Goal: Task Accomplishment & Management: Use online tool/utility

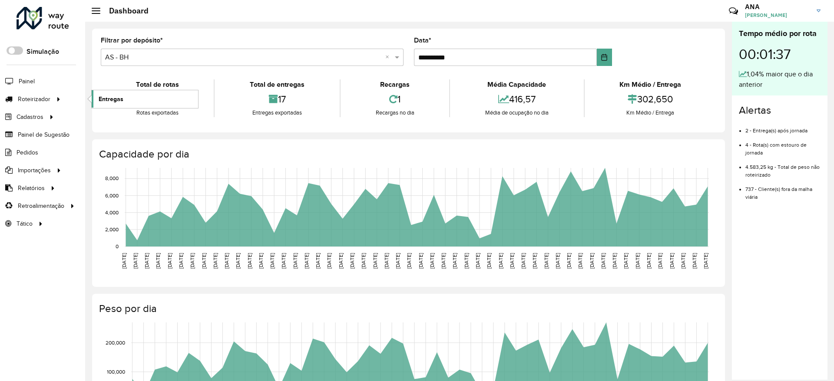
click at [126, 99] on link "Entregas" at bounding box center [145, 98] width 106 height 17
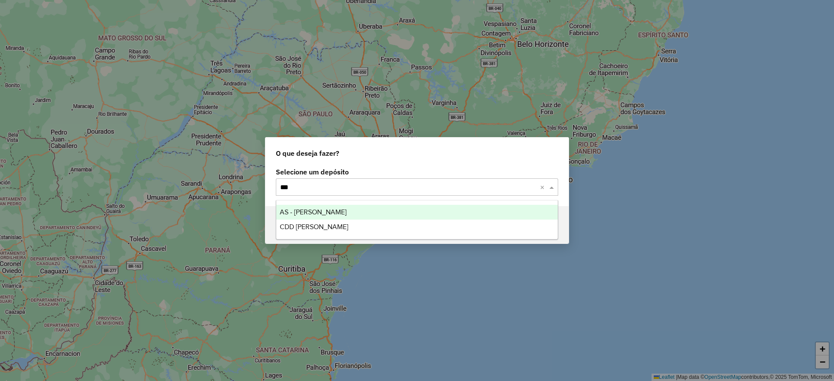
type input "****"
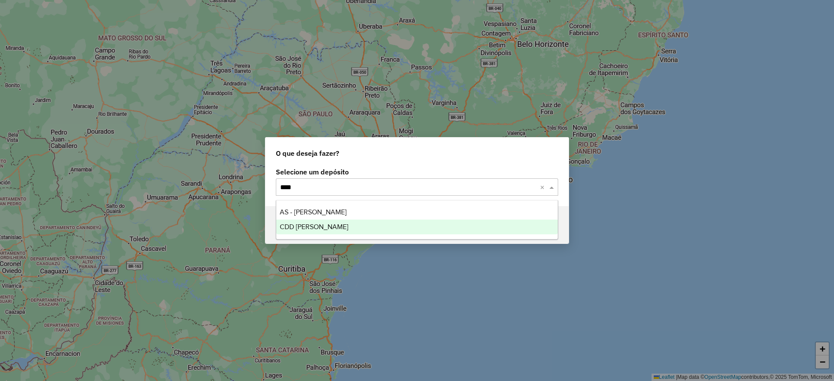
click at [315, 229] on span "CDD [PERSON_NAME]" at bounding box center [314, 226] width 69 height 7
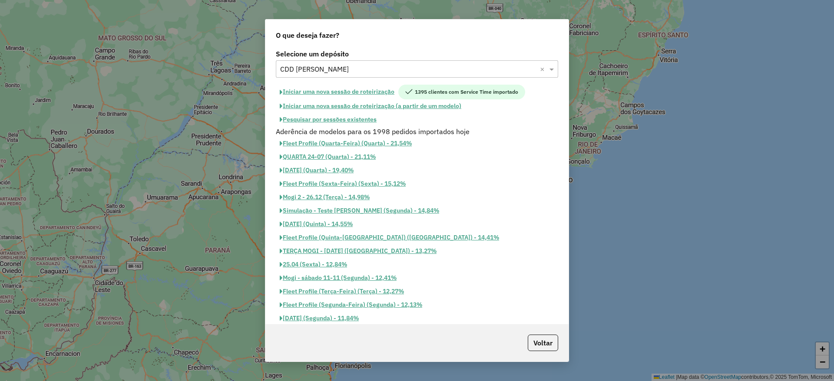
click at [380, 91] on button "Iniciar uma nova sessão de roteirização" at bounding box center [337, 92] width 122 height 15
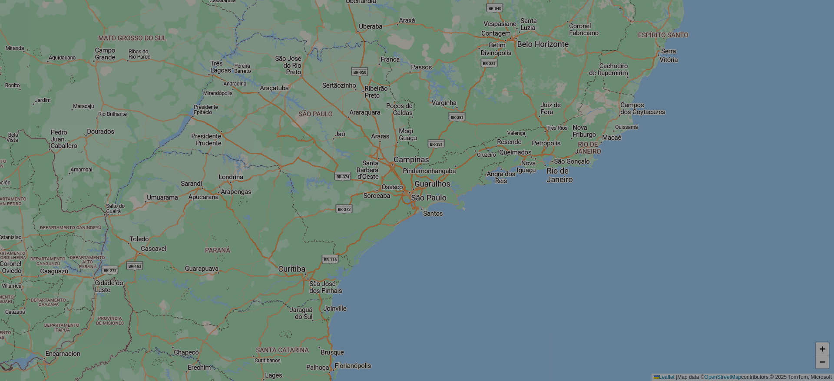
select select "*"
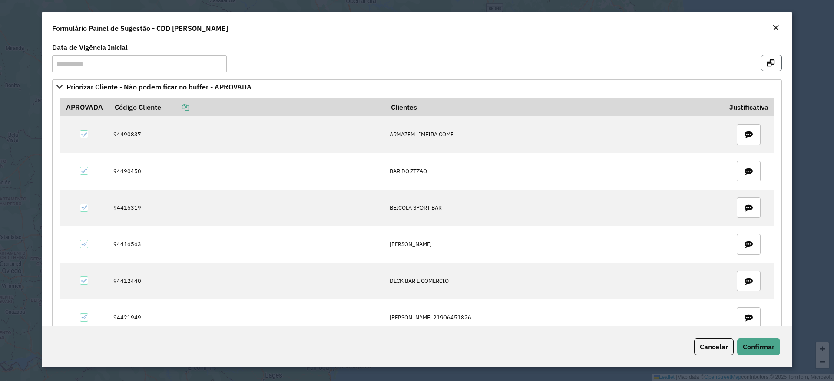
click at [765, 66] on button "button" at bounding box center [771, 63] width 21 height 17
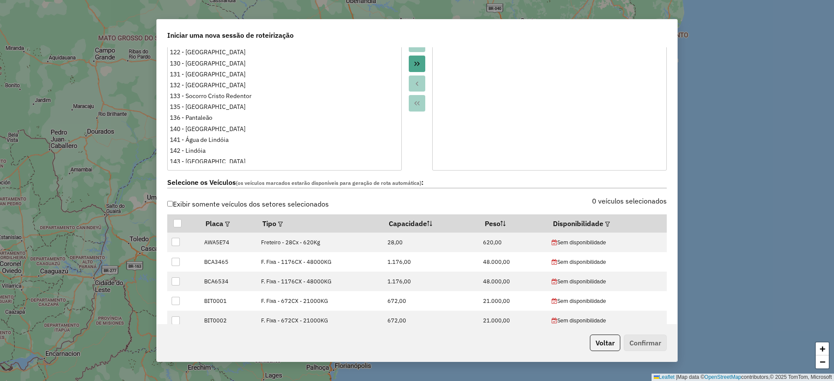
scroll to position [261, 0]
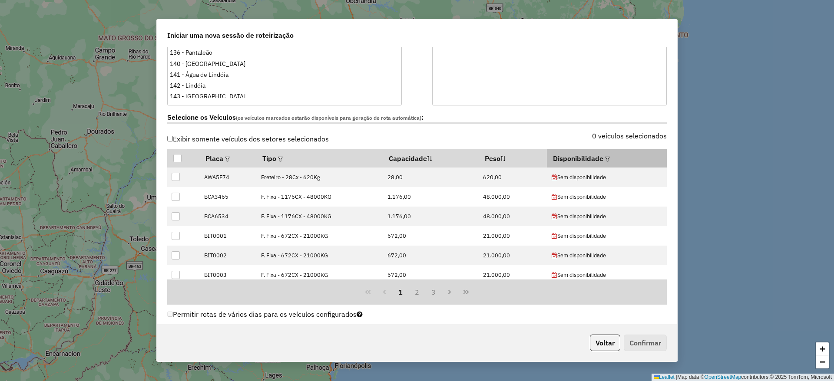
click at [598, 157] on th "Disponibilidade" at bounding box center [606, 158] width 119 height 18
click at [605, 163] on div at bounding box center [606, 158] width 7 height 10
click at [605, 160] on em at bounding box center [607, 159] width 5 height 5
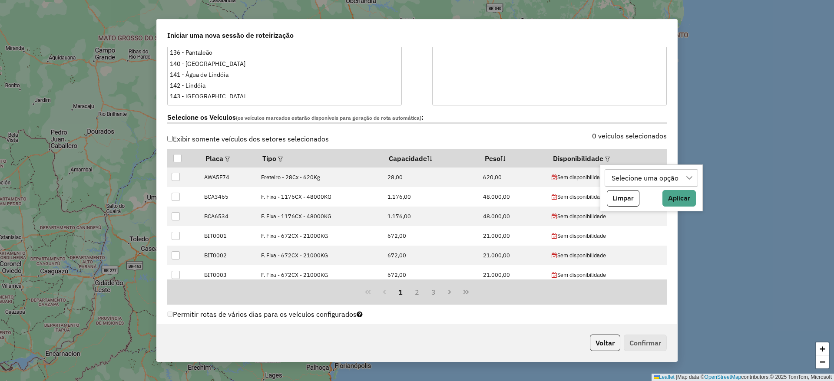
click at [633, 179] on div "Selecione uma opção" at bounding box center [644, 178] width 73 height 17
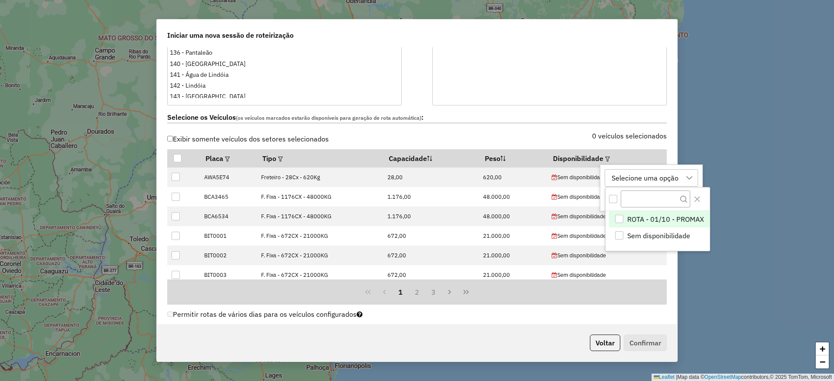
click at [643, 218] on span "ROTA - 01/10 - PROMAX" at bounding box center [665, 219] width 77 height 10
click at [695, 199] on icon "Close" at bounding box center [696, 199] width 7 height 7
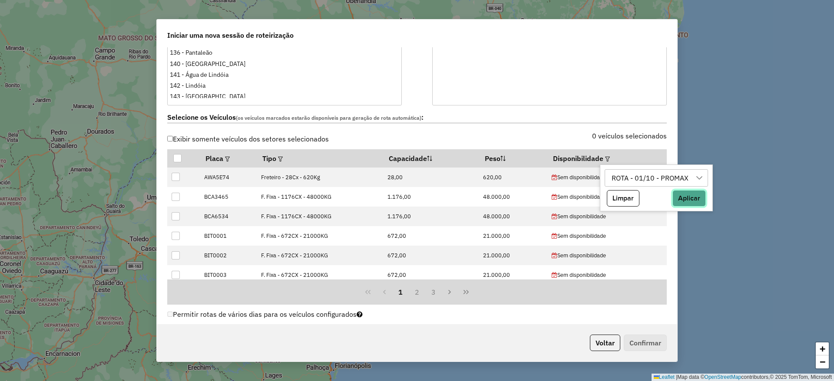
click at [693, 200] on button "Aplicar" at bounding box center [688, 198] width 33 height 17
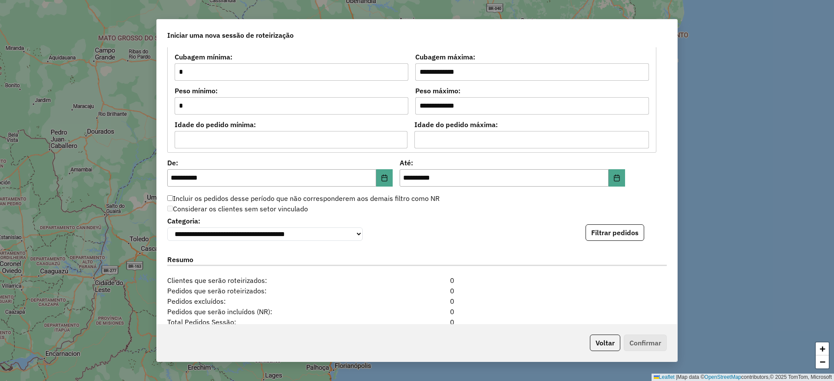
scroll to position [782, 0]
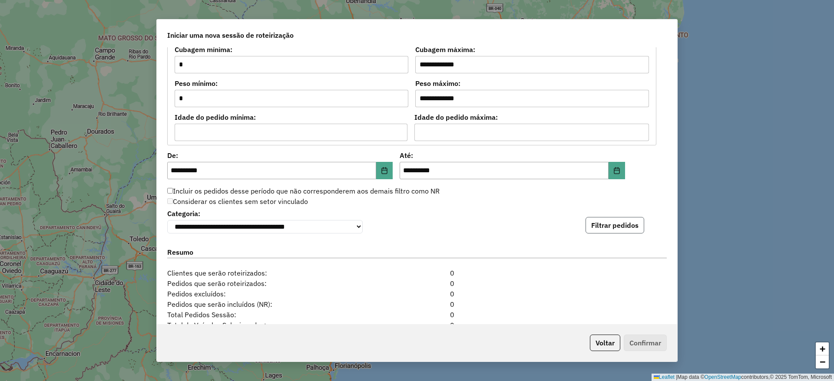
click at [628, 230] on button "Filtrar pedidos" at bounding box center [614, 225] width 59 height 17
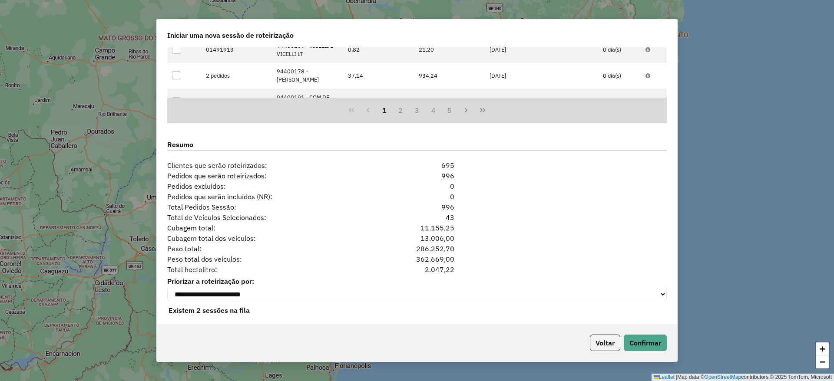
scroll to position [1079, 0]
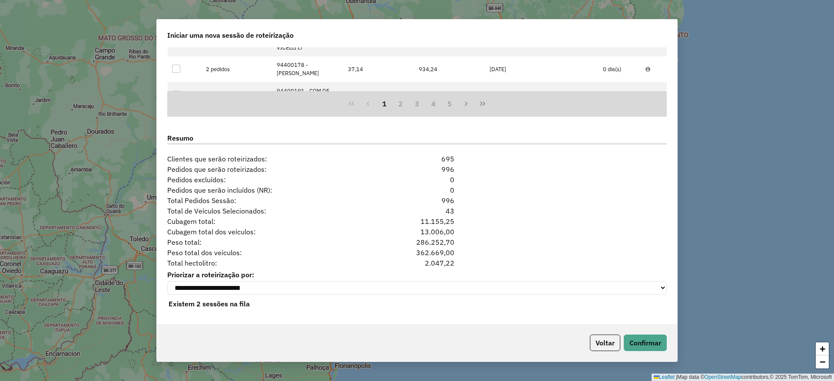
click at [429, 230] on div "13.006,00" at bounding box center [416, 232] width 85 height 10
drag, startPoint x: 180, startPoint y: 233, endPoint x: 456, endPoint y: 229, distance: 275.8
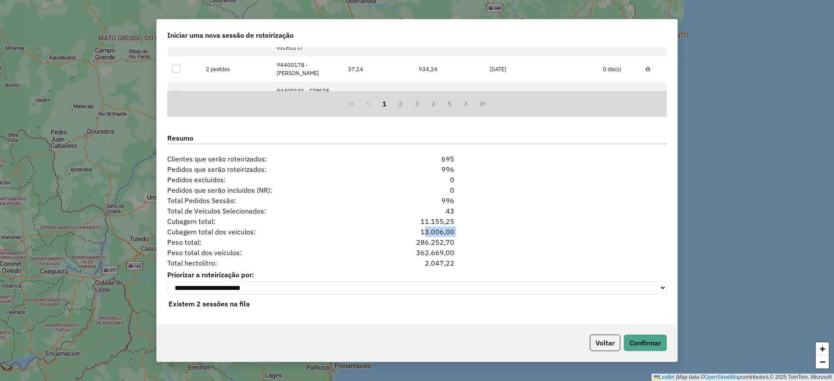
click at [456, 229] on div "Cubagem total dos veículos: 13.006,00" at bounding box center [417, 232] width 510 height 10
click at [274, 206] on span "Total de Veículos Selecionados:" at bounding box center [268, 211] width 212 height 10
click at [639, 344] on button "Confirmar" at bounding box center [645, 343] width 43 height 17
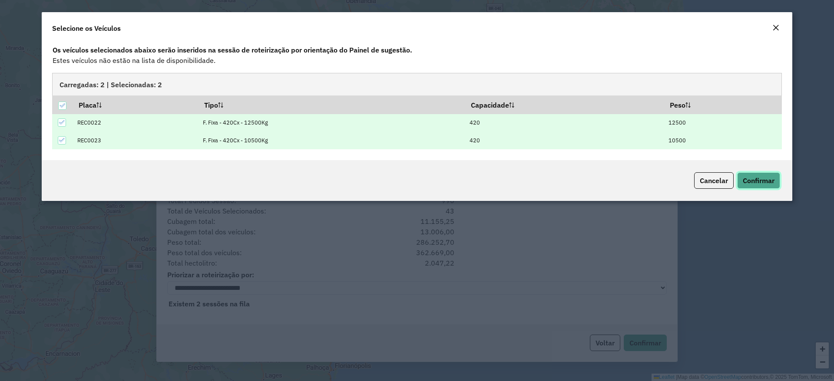
click at [769, 183] on span "Confirmar" at bounding box center [759, 180] width 32 height 9
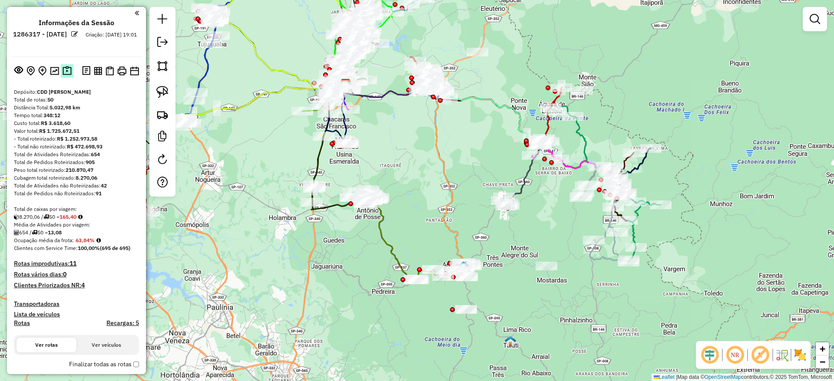
click at [69, 67] on img at bounding box center [67, 71] width 9 height 10
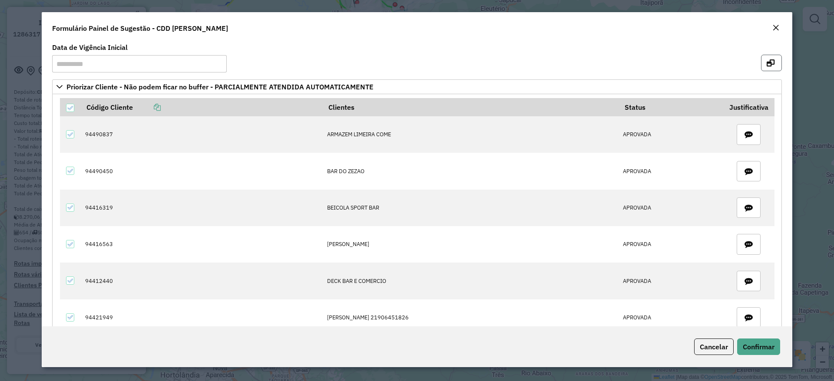
click at [770, 59] on icon "button" at bounding box center [770, 62] width 8 height 7
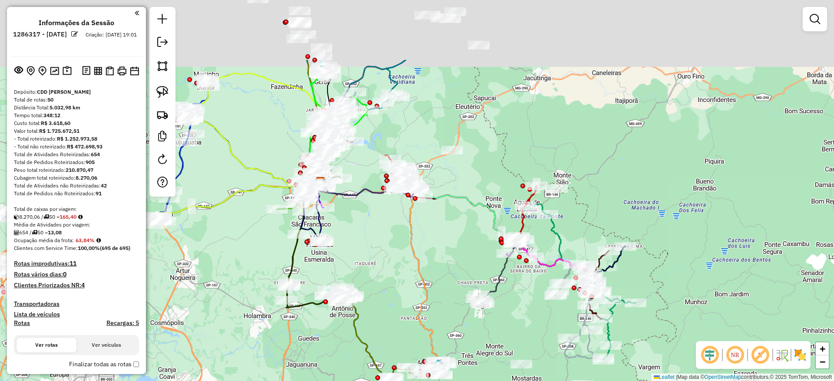
drag, startPoint x: 444, startPoint y: 167, endPoint x: 443, endPoint y: 254, distance: 87.3
click at [426, 280] on icon at bounding box center [379, 272] width 124 height 181
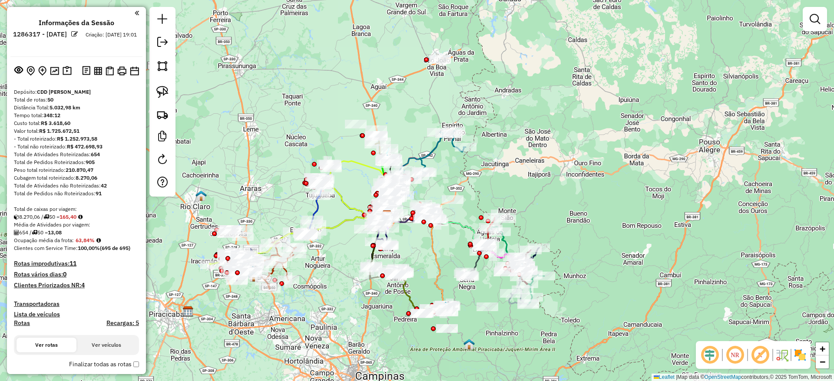
click at [757, 349] on em at bounding box center [759, 355] width 21 height 21
click at [799, 353] on img at bounding box center [800, 355] width 14 height 14
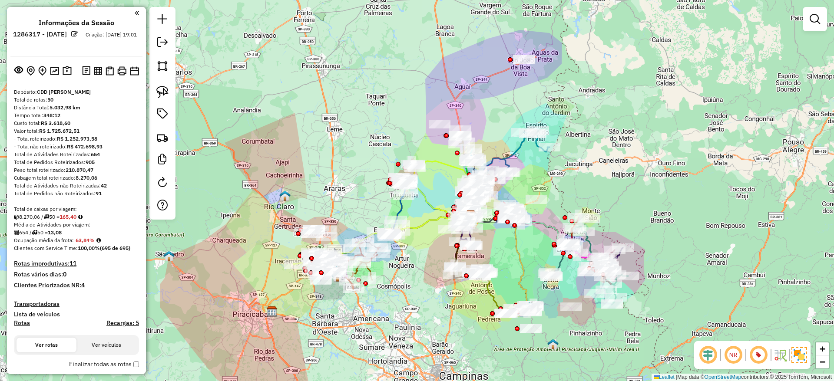
drag, startPoint x: 541, startPoint y: 172, endPoint x: 628, endPoint y: 171, distance: 86.9
click at [628, 171] on div "Janela de atendimento Grade de atendimento Capacidade Transportadoras Veículos …" at bounding box center [417, 190] width 834 height 381
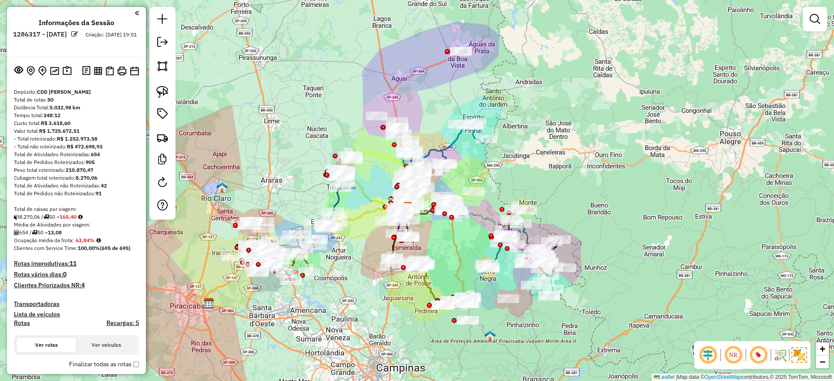
drag, startPoint x: 567, startPoint y: 201, endPoint x: 500, endPoint y: 194, distance: 67.7
click at [500, 194] on div "Janela de atendimento Grade de atendimento Capacidade Transportadoras Veículos …" at bounding box center [417, 190] width 834 height 381
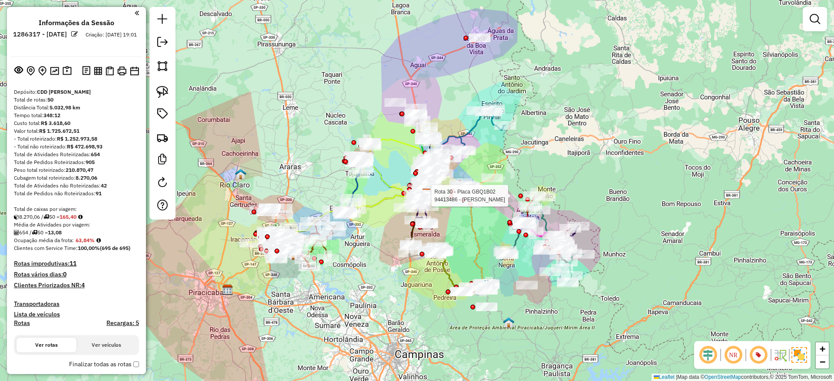
drag, startPoint x: 445, startPoint y: 257, endPoint x: 464, endPoint y: 244, distance: 23.3
click at [464, 244] on div "Rota 30 - Placa GBQ1B02 94413486 - JOAO APARECIDO MARCU Janela de atendimento G…" at bounding box center [417, 190] width 834 height 381
click at [456, 228] on div "Rota 30 - Placa GBQ1B02 94413486 - JOAO APARECIDO MARCU Janela de atendimento G…" at bounding box center [417, 190] width 834 height 381
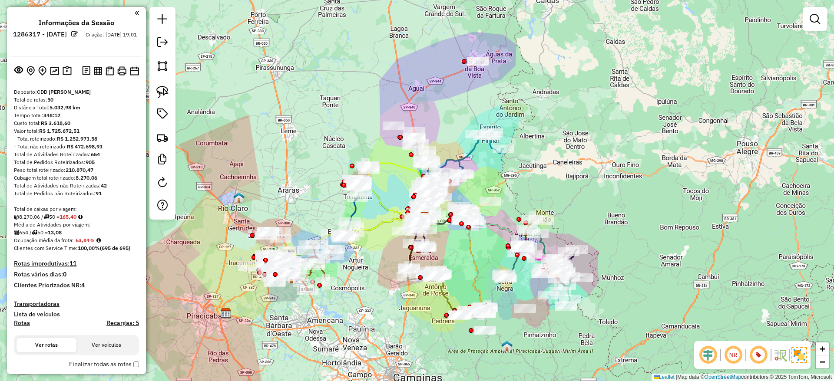
drag, startPoint x: 459, startPoint y: 226, endPoint x: 458, endPoint y: 250, distance: 24.4
click at [458, 250] on div "Janela de atendimento Grade de atendimento Capacidade Transportadoras Veículos …" at bounding box center [417, 190] width 834 height 381
click at [163, 126] on div at bounding box center [162, 113] width 26 height 213
click at [165, 129] on link at bounding box center [162, 137] width 19 height 19
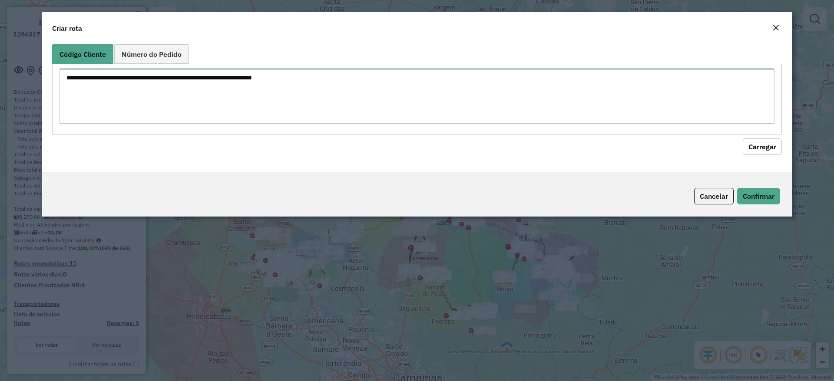
click at [270, 85] on textarea at bounding box center [416, 96] width 715 height 55
paste textarea "******** ******** ******** ******** ******** ******** ******** ******** *******…"
type textarea "******** ******** ******** ******** ******** ******** ******** ******** *******…"
click at [758, 139] on button "Carregar" at bounding box center [762, 147] width 39 height 17
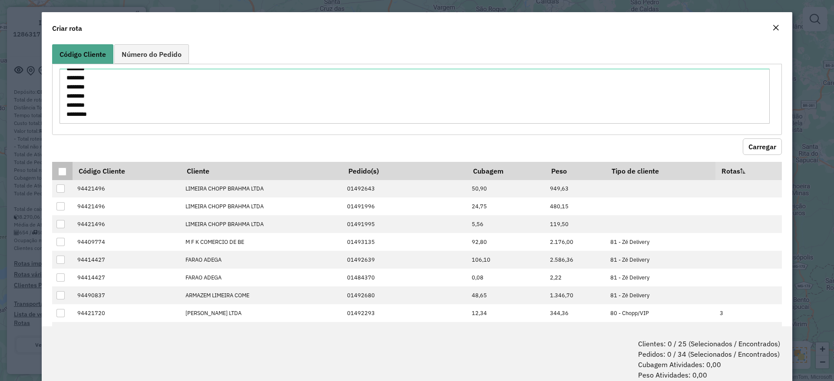
click at [62, 175] on div at bounding box center [62, 172] width 8 height 8
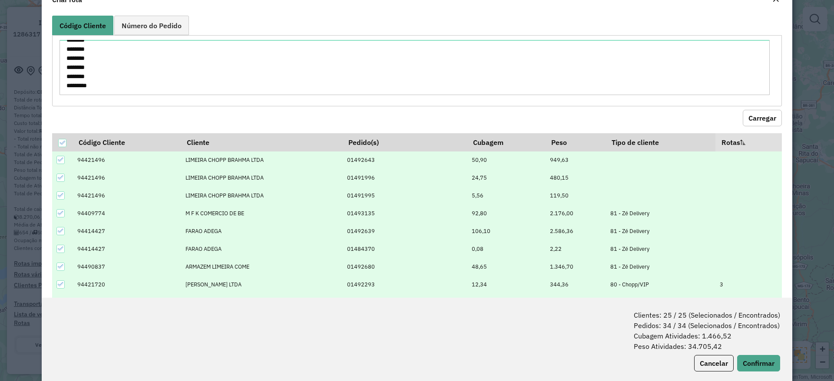
scroll to position [43, 0]
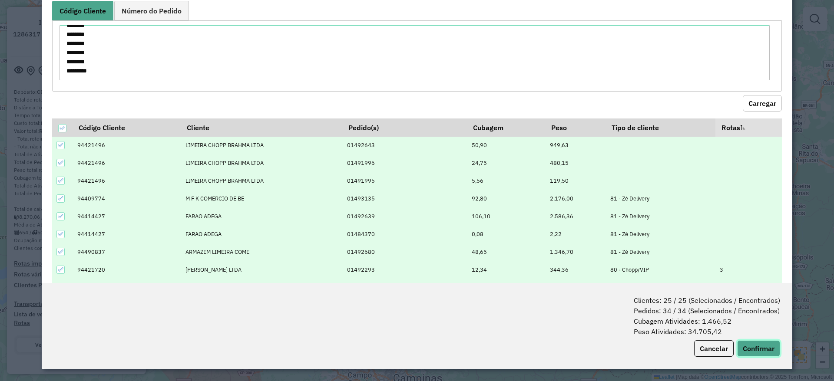
click at [746, 347] on button "Confirmar" at bounding box center [758, 348] width 43 height 17
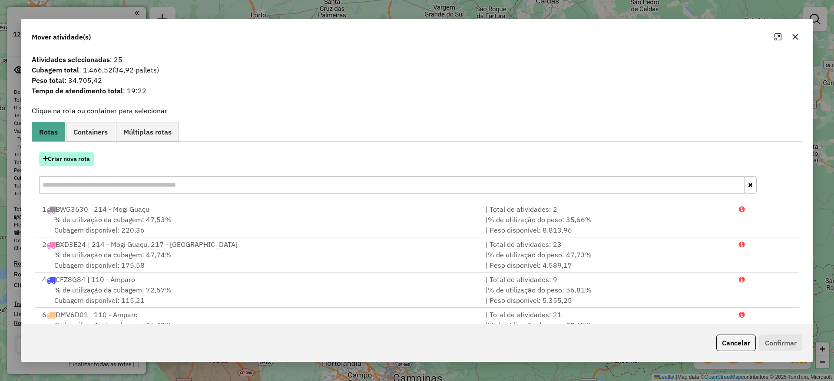
click at [79, 159] on button "Criar nova rota" at bounding box center [66, 158] width 55 height 13
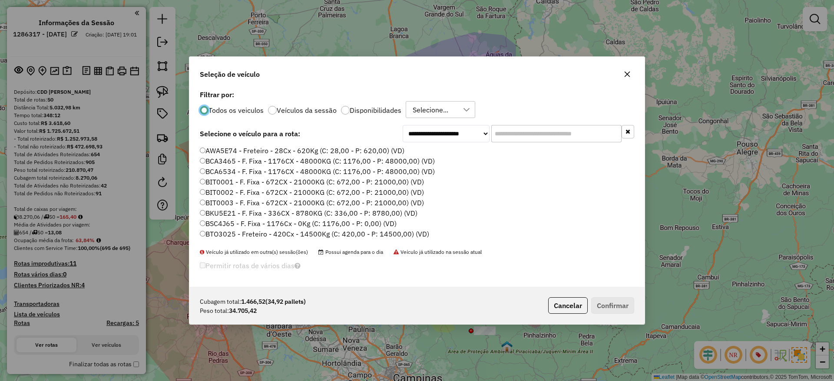
scroll to position [5, 3]
click at [627, 75] on icon "button" at bounding box center [627, 74] width 7 height 7
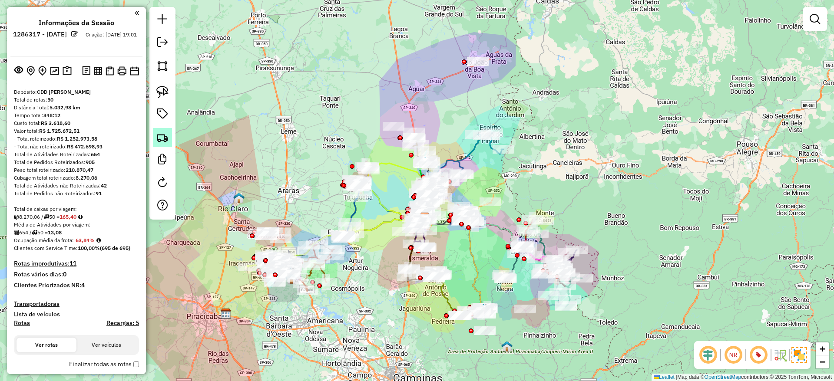
click at [166, 136] on img at bounding box center [162, 138] width 12 height 12
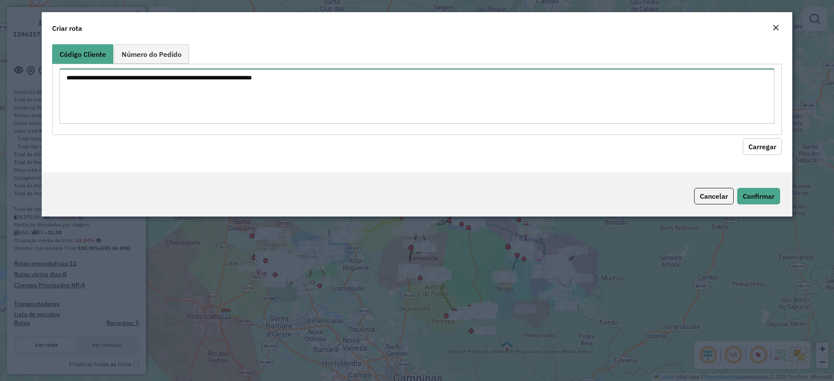
click at [210, 101] on textarea at bounding box center [416, 96] width 715 height 55
paste textarea "******** ******** ******** ******** ******** ******** ******** ******** *******…"
type textarea "******** ******** ******** ******** ******** ******** ******** ******** *******…"
click at [770, 149] on button "Carregar" at bounding box center [762, 147] width 39 height 17
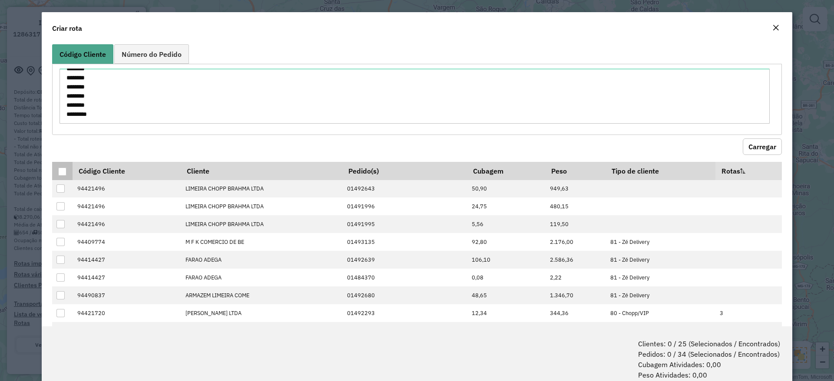
click at [62, 173] on div at bounding box center [62, 172] width 8 height 8
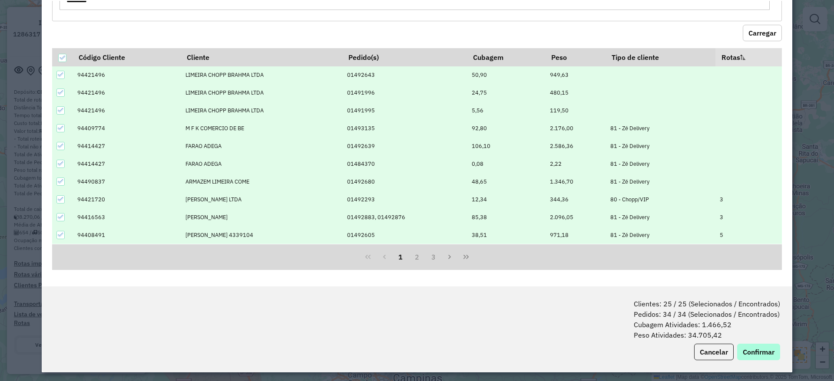
scroll to position [43, 0]
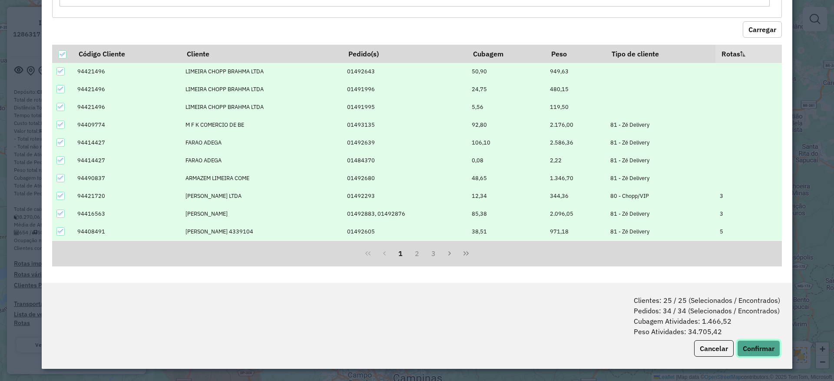
click at [757, 349] on button "Confirmar" at bounding box center [758, 348] width 43 height 17
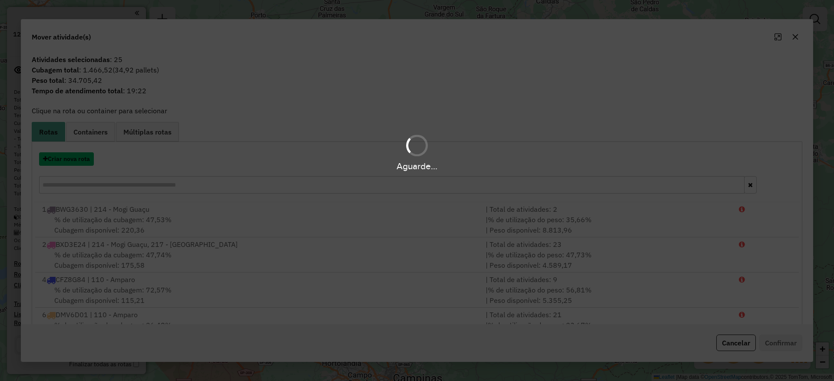
click at [70, 162] on button "Criar nova rota" at bounding box center [66, 158] width 55 height 13
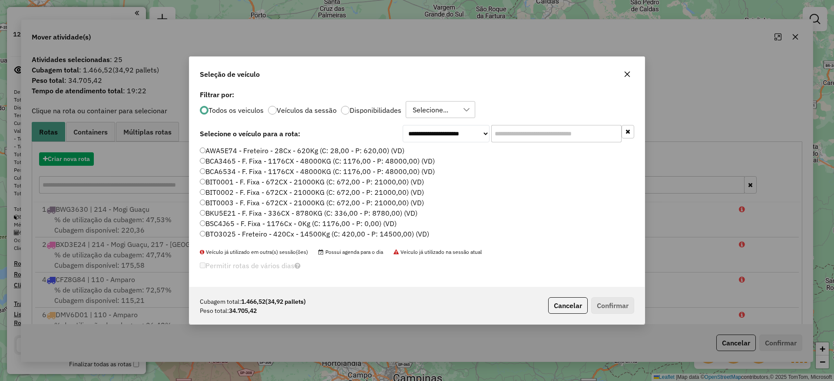
scroll to position [5, 3]
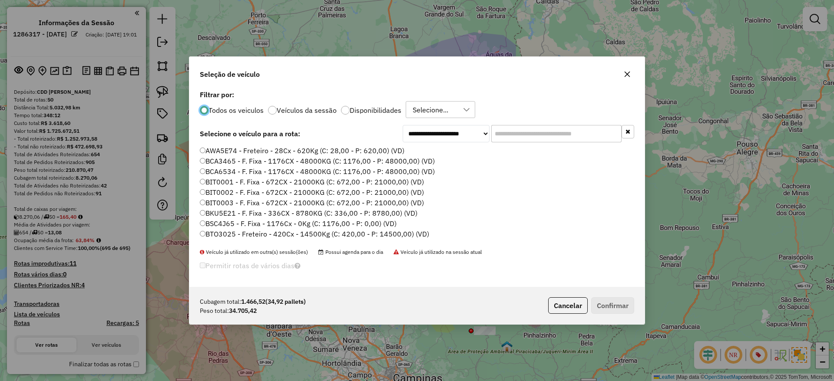
click at [627, 73] on icon "button" at bounding box center [627, 74] width 6 height 6
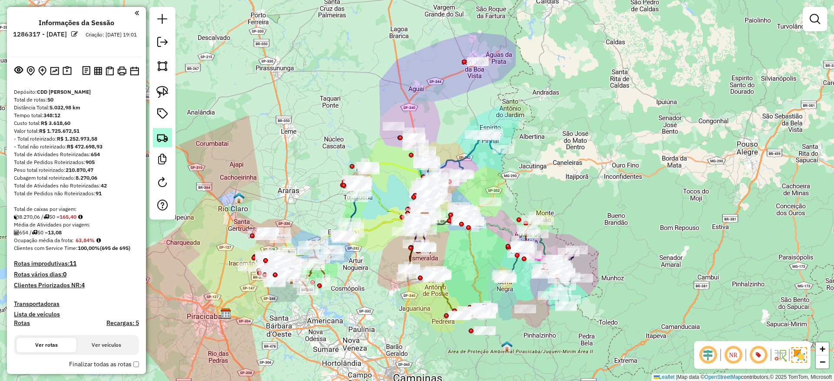
click at [158, 142] on img at bounding box center [162, 138] width 12 height 12
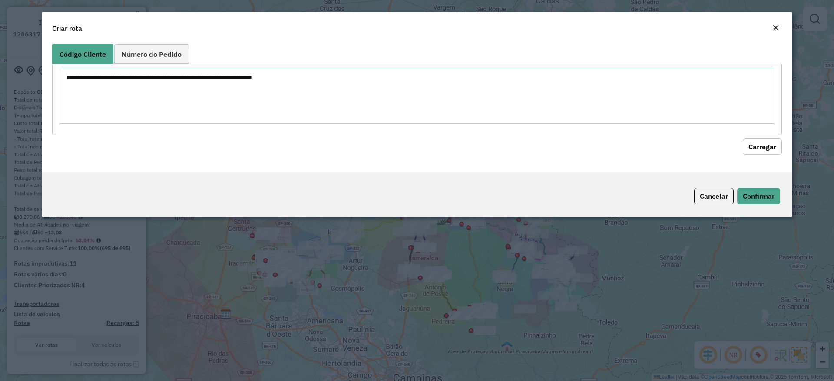
click at [284, 86] on textarea at bounding box center [416, 96] width 715 height 55
paste textarea "******** ******** ******** ******** ******** ******** ******** ******** *******…"
type textarea "******** ******** ******** ******** ******** ******** ******** ******** *******…"
click at [765, 139] on button "Carregar" at bounding box center [762, 147] width 39 height 17
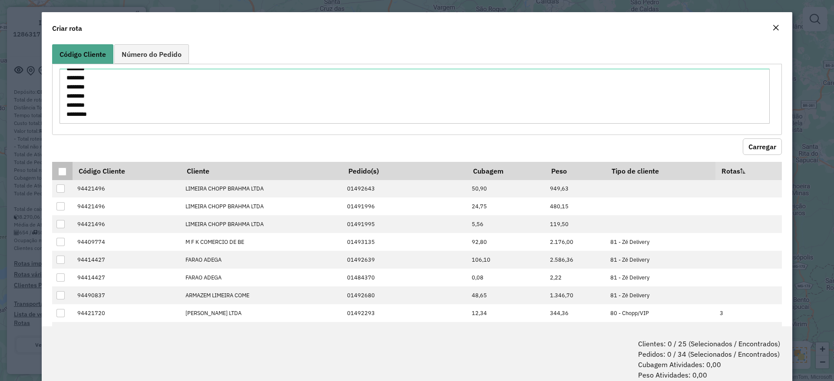
click at [63, 168] on div at bounding box center [62, 172] width 8 height 8
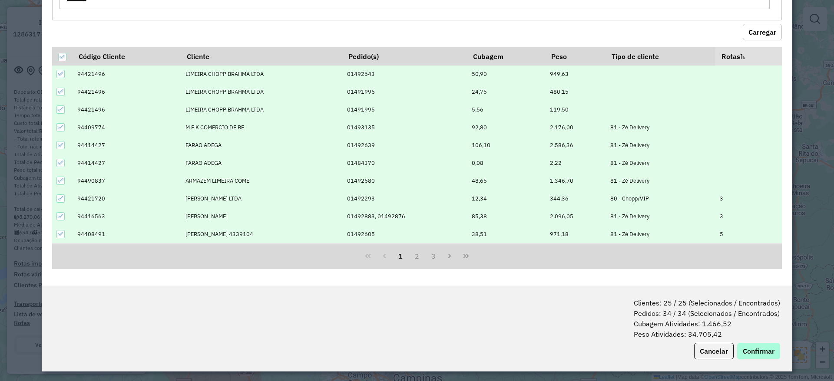
scroll to position [43, 0]
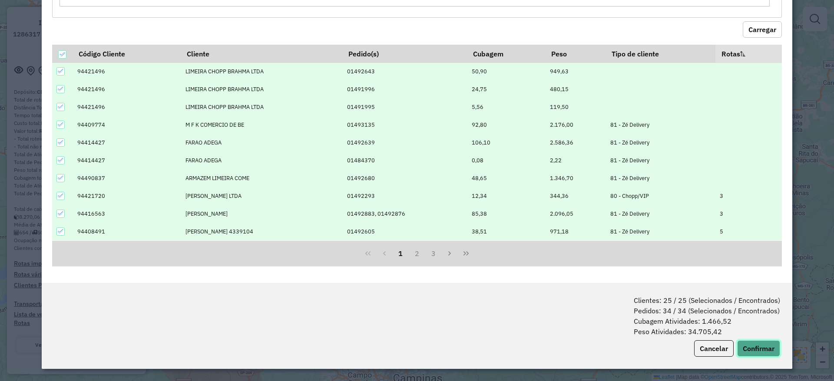
click at [750, 344] on button "Confirmar" at bounding box center [758, 348] width 43 height 17
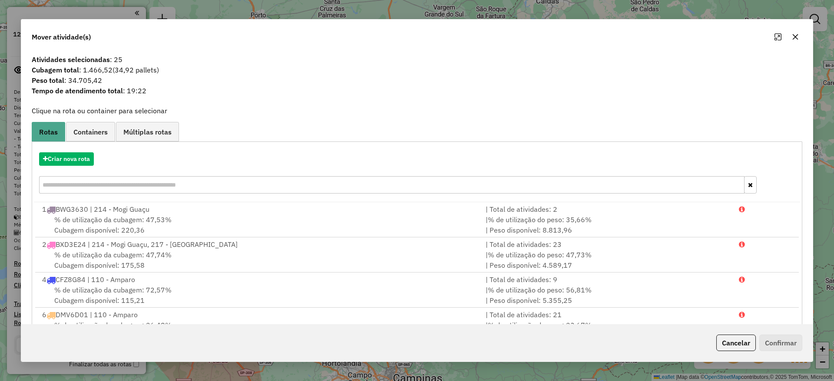
click at [92, 138] on link "Containers" at bounding box center [90, 132] width 49 height 20
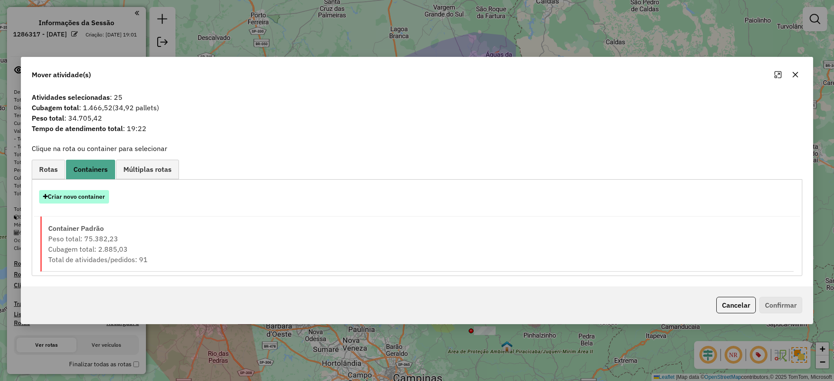
click at [88, 193] on button "Criar novo container" at bounding box center [74, 196] width 70 height 13
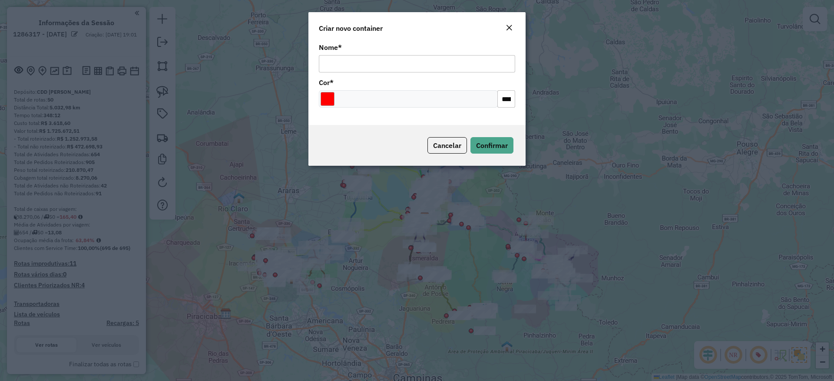
click at [350, 63] on input "Nome *" at bounding box center [417, 63] width 196 height 17
type input "**********"
click at [327, 97] on input "Select a color" at bounding box center [327, 99] width 14 height 14
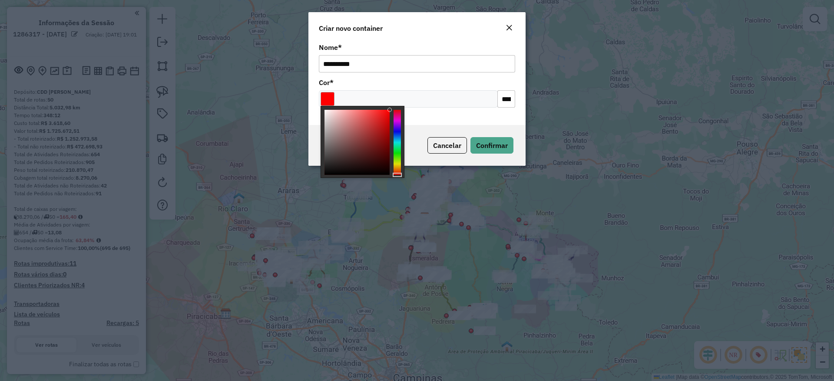
type input "*******"
click at [325, 113] on div at bounding box center [356, 142] width 65 height 65
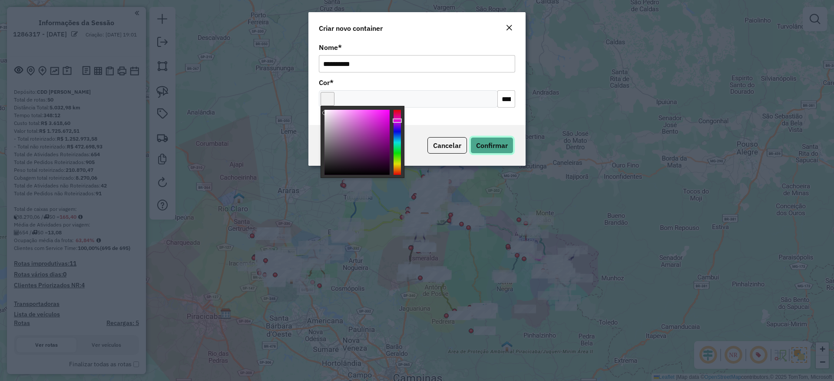
click at [495, 152] on button "Confirmar" at bounding box center [491, 145] width 43 height 17
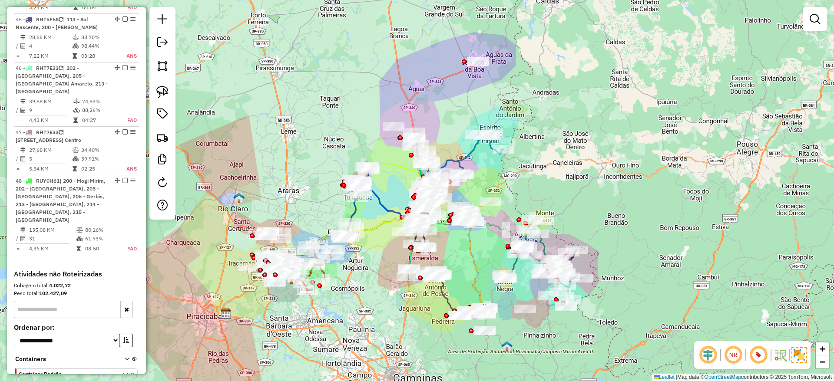
scroll to position [2675, 0]
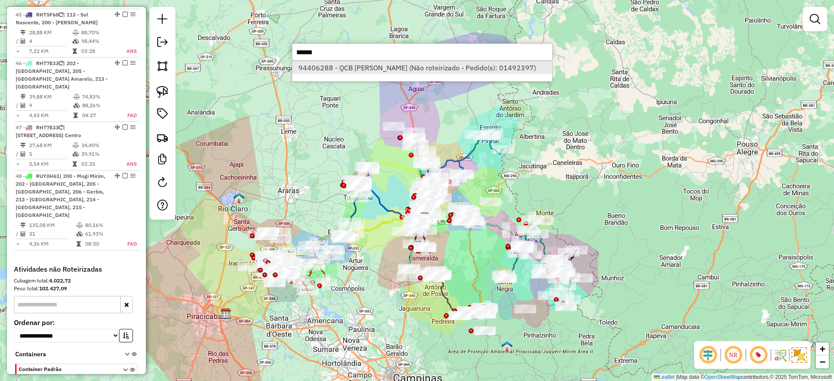
type input "******"
click at [408, 66] on li "94406288 - QCB MOGI MIRIM (Não roteirizado - Pedido(s): 01492397)" at bounding box center [422, 67] width 260 height 13
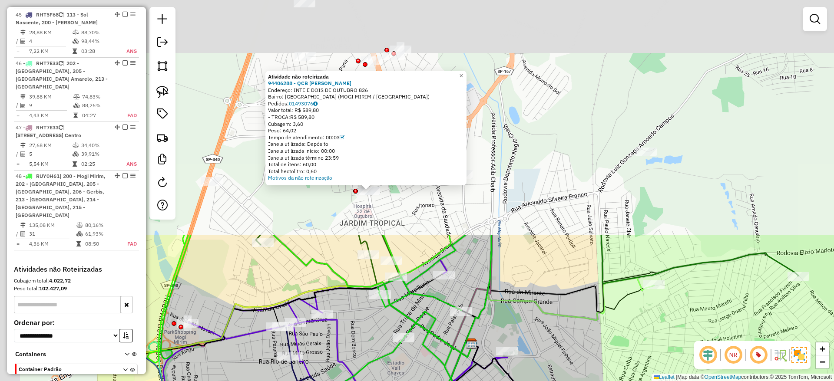
drag, startPoint x: 344, startPoint y: 81, endPoint x: 525, endPoint y: 355, distance: 327.8
click at [525, 355] on div "Atividade não roteirizada 94406288 - QCB MOGI MIRIM Endereço: INTE E DOIS DE OU…" at bounding box center [417, 190] width 834 height 381
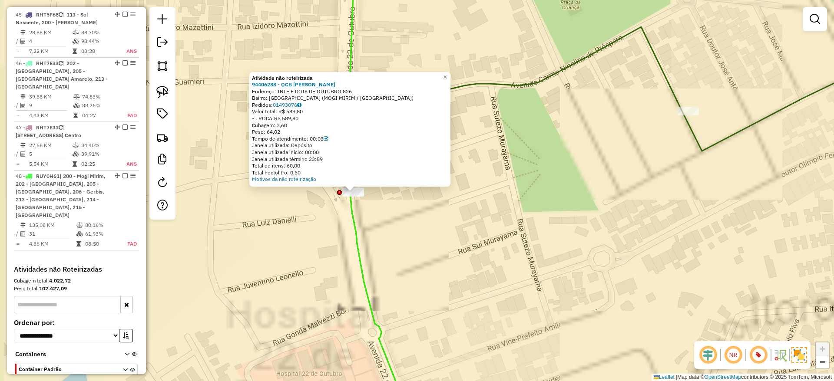
drag, startPoint x: 367, startPoint y: 187, endPoint x: 380, endPoint y: 238, distance: 53.3
click at [380, 238] on div "Atividade não roteirizada 94406288 - QCB MOGI MIRIM Endereço: INTE E DOIS DE OU…" at bounding box center [417, 190] width 834 height 381
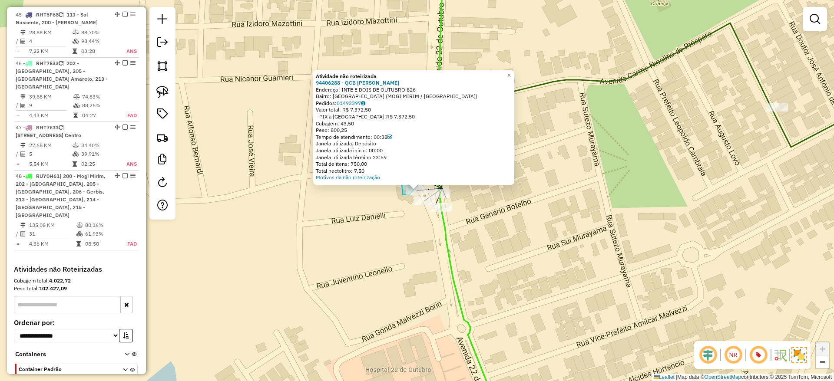
drag, startPoint x: 403, startPoint y: 195, endPoint x: 402, endPoint y: 185, distance: 10.5
click at [402, 185] on div "Atividade não roteirizada 94406288 - QCB MOGI MIRIM Endereço: INTE E DOIS DE OU…" at bounding box center [417, 190] width 834 height 381
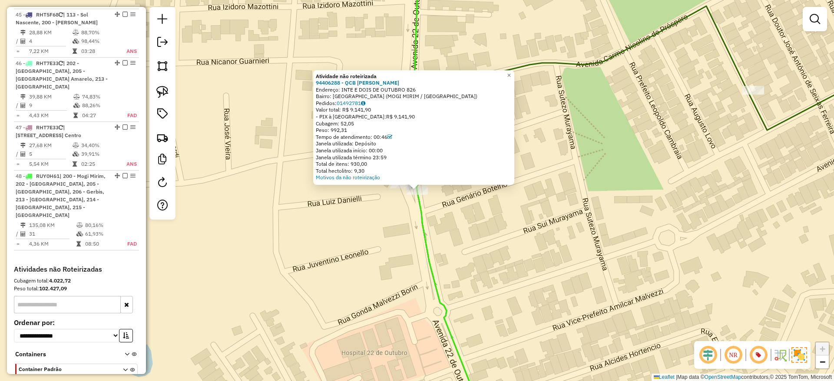
click at [442, 210] on div "Atividade não roteirizada 94406288 - QCB MOGI MIRIM Endereço: INTE E DOIS DE OU…" at bounding box center [417, 190] width 834 height 381
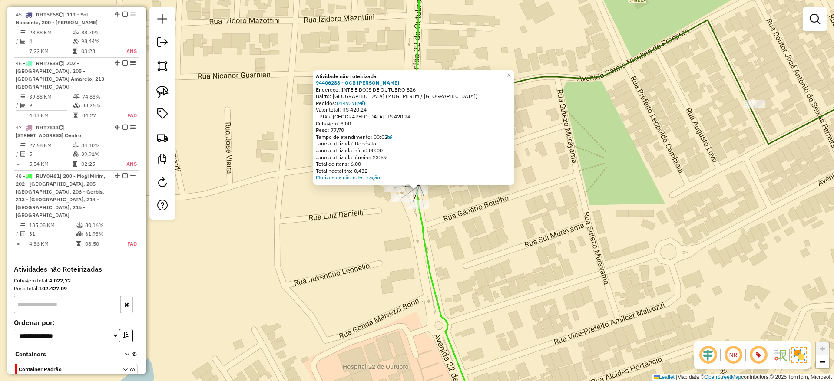
click at [387, 207] on div "Atividade não roteirizada 94406288 - QCB MOGI MIRIM Endereço: INTE E DOIS DE OU…" at bounding box center [417, 190] width 834 height 381
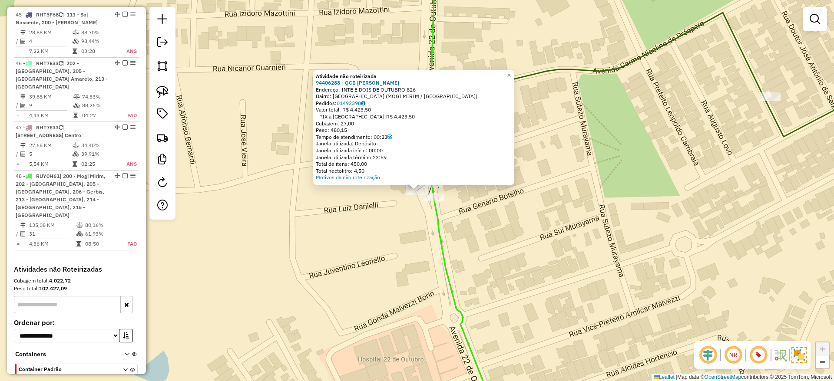
click at [394, 203] on div "Atividade não roteirizada 94406288 - QCB MOGI MIRIM Endereço: INTE E DOIS DE OU…" at bounding box center [417, 190] width 834 height 381
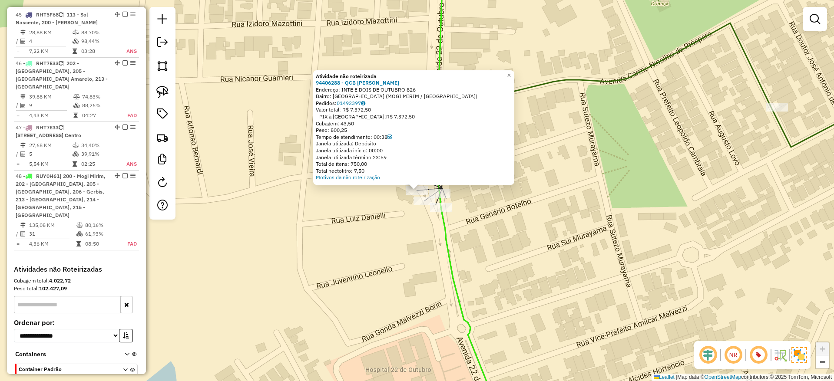
click at [400, 209] on div "Atividade não roteirizada 94406288 - QCB MOGI MIRIM Endereço: INTE E DOIS DE OU…" at bounding box center [417, 190] width 834 height 381
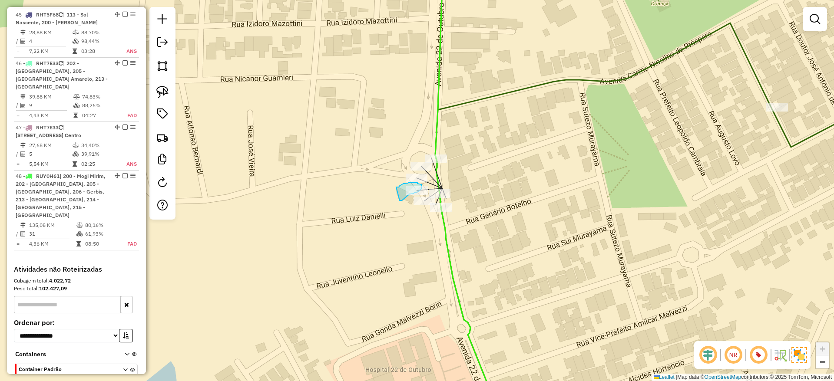
drag, startPoint x: 399, startPoint y: 201, endPoint x: 393, endPoint y: 187, distance: 14.8
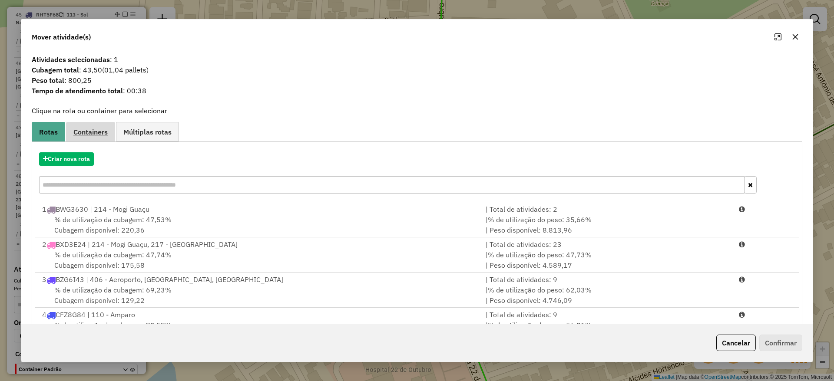
click at [98, 132] on span "Containers" at bounding box center [90, 132] width 34 height 7
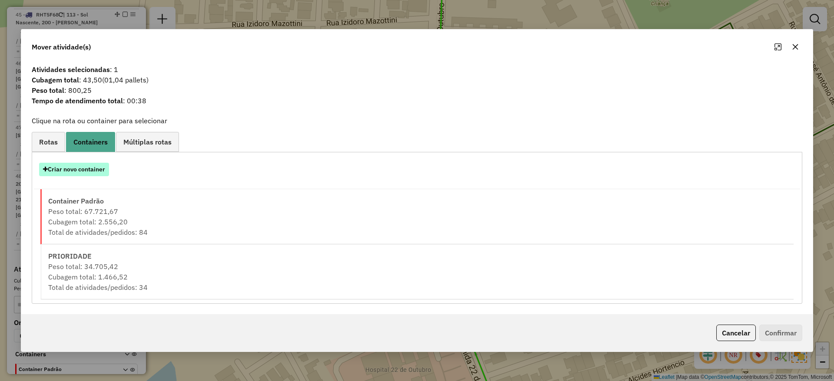
click at [101, 168] on button "Criar novo container" at bounding box center [74, 169] width 70 height 13
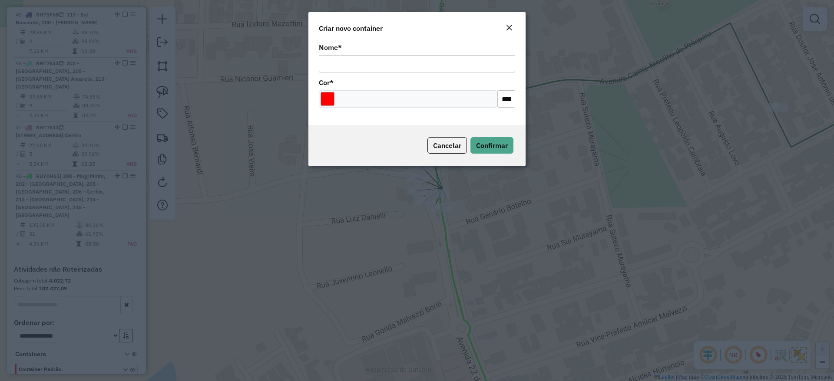
click at [382, 62] on input "Nome *" at bounding box center [417, 63] width 196 height 17
type input "******"
click at [329, 99] on input "Select a color" at bounding box center [327, 99] width 14 height 14
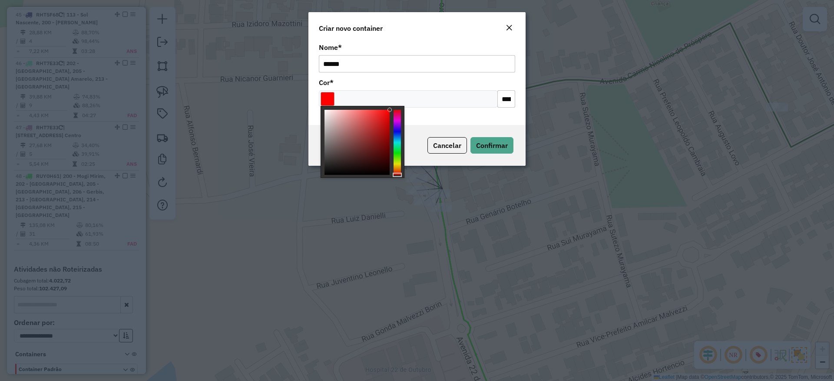
type input "*******"
click at [395, 158] on div at bounding box center [396, 142] width 7 height 65
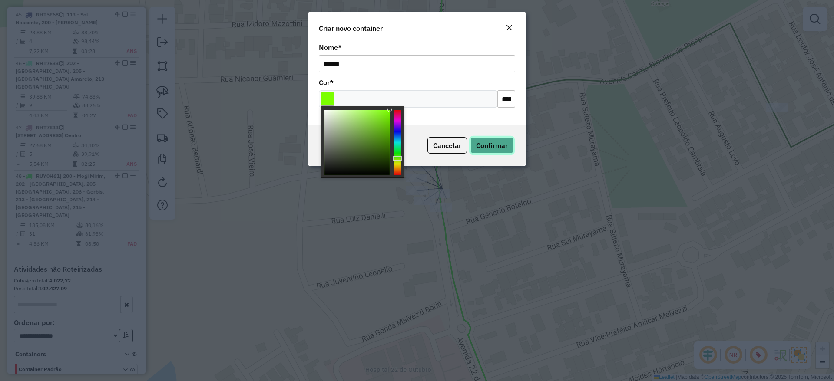
click at [489, 150] on button "Confirmar" at bounding box center [491, 145] width 43 height 17
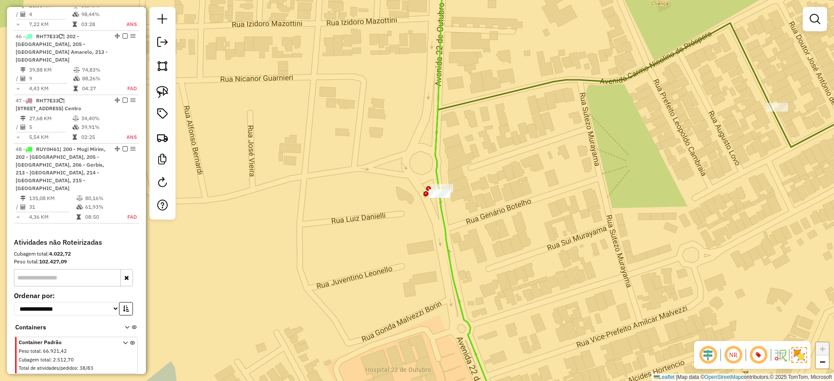
scroll to position [2714, 0]
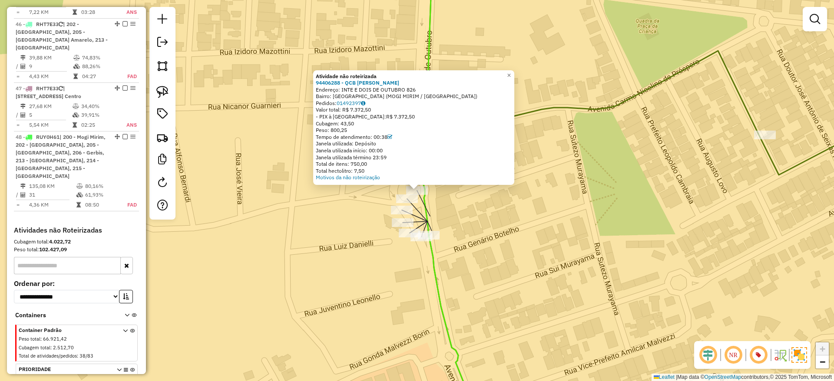
click at [448, 238] on div "Atividade não roteirizada 94406288 - QCB MOGI MIRIM Endereço: INTE E DOIS DE OU…" at bounding box center [417, 190] width 834 height 381
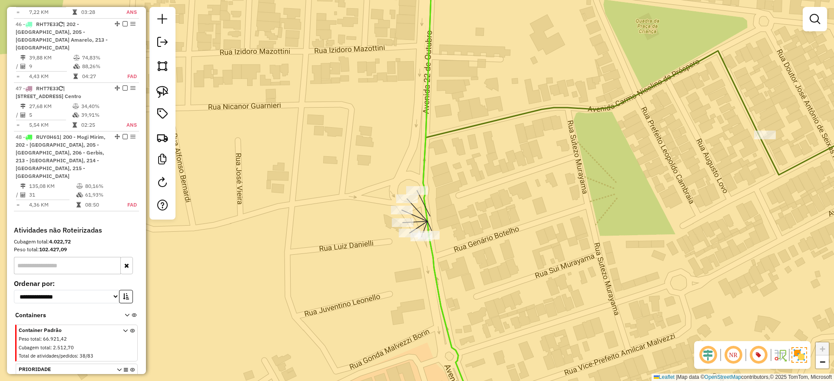
click at [162, 136] on img at bounding box center [162, 138] width 12 height 12
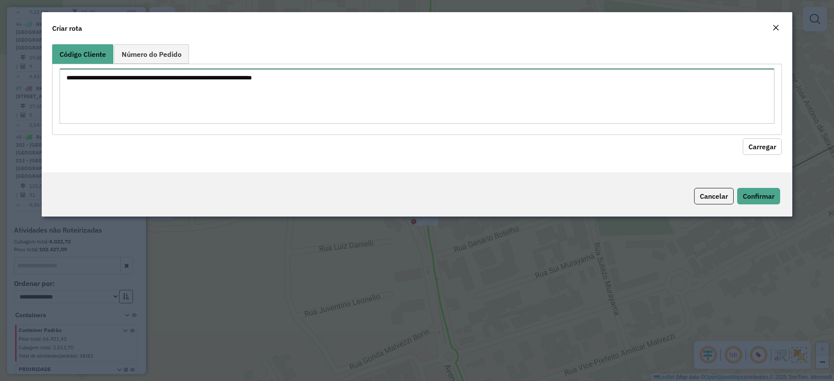
click at [326, 100] on textarea at bounding box center [416, 96] width 715 height 55
paste textarea "**********"
type textarea "**********"
click at [145, 55] on span "Número do Pedido" at bounding box center [152, 54] width 60 height 7
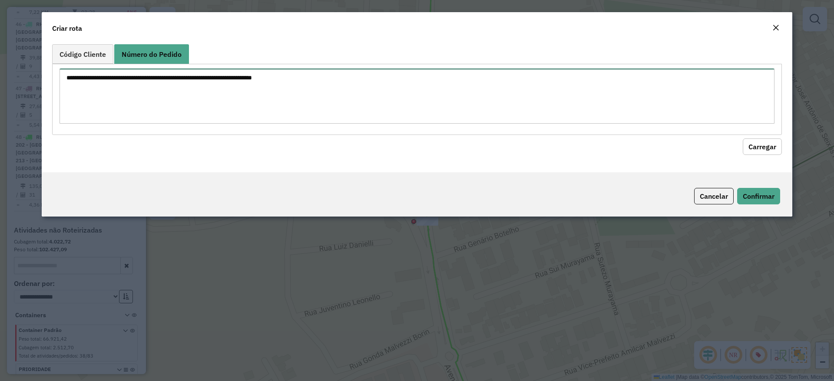
click at [258, 81] on textarea at bounding box center [416, 96] width 715 height 55
paste textarea "**********"
type textarea "**********"
click at [78, 51] on span "Código Cliente" at bounding box center [82, 54] width 46 height 7
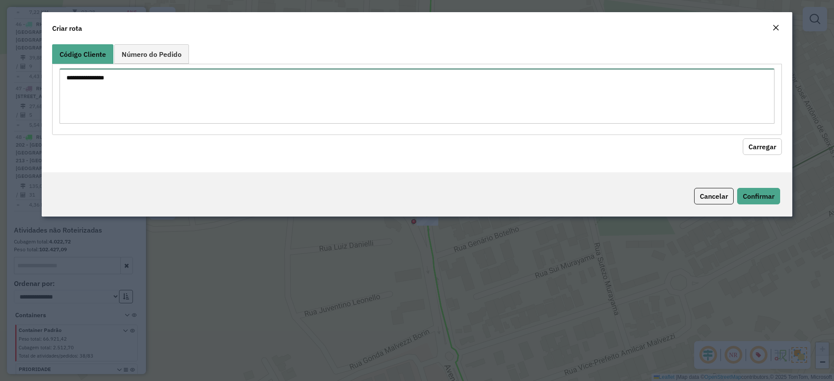
drag, startPoint x: 208, startPoint y: 82, endPoint x: 0, endPoint y: 83, distance: 208.0
click at [0, 83] on modal-container "**********" at bounding box center [417, 190] width 834 height 381
click at [145, 51] on span "Número do Pedido" at bounding box center [152, 54] width 60 height 7
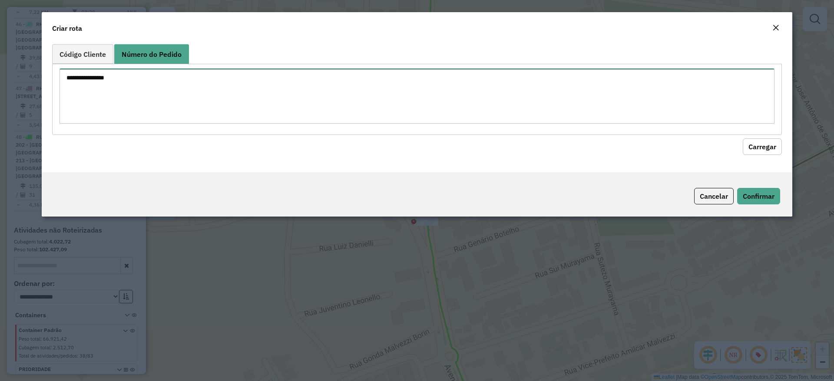
click at [241, 86] on textarea "**********" at bounding box center [416, 96] width 715 height 55
click at [763, 148] on button "Carregar" at bounding box center [762, 147] width 39 height 17
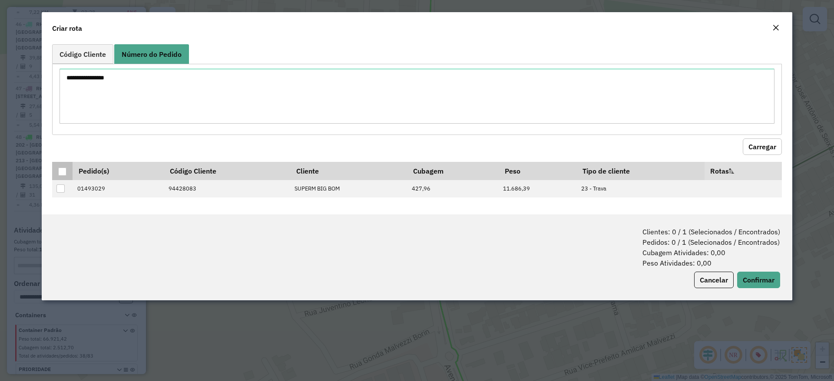
click at [59, 171] on div at bounding box center [62, 172] width 8 height 8
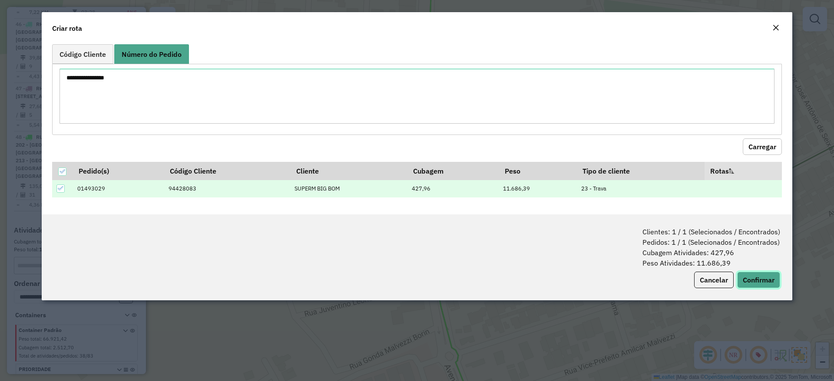
click at [762, 281] on button "Confirmar" at bounding box center [758, 280] width 43 height 17
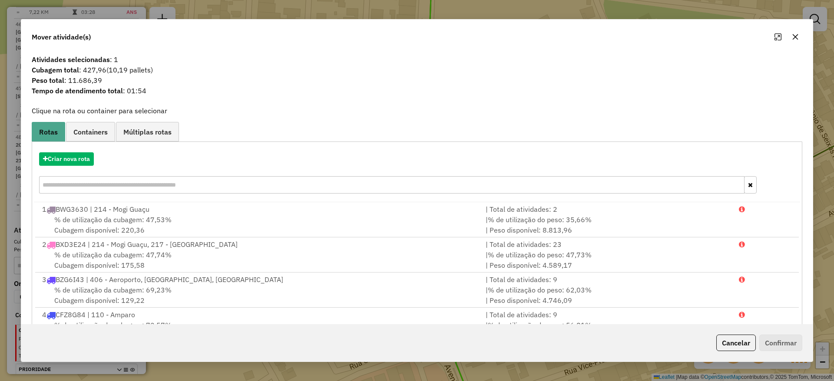
click at [73, 152] on div "Criar nova rota" at bounding box center [417, 174] width 766 height 56
click at [73, 157] on button "Criar nova rota" at bounding box center [66, 158] width 55 height 13
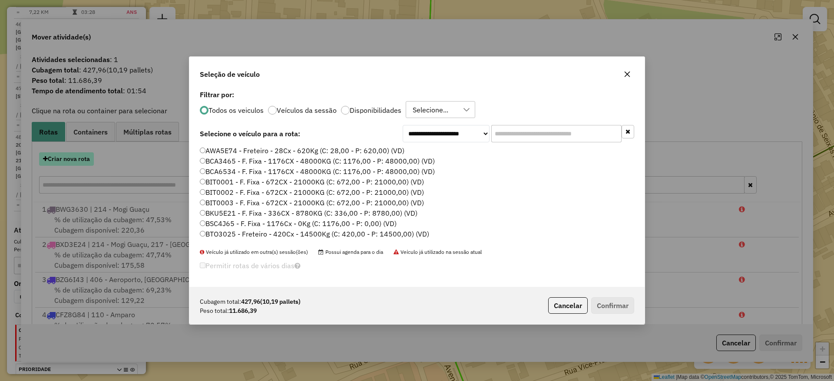
scroll to position [5, 3]
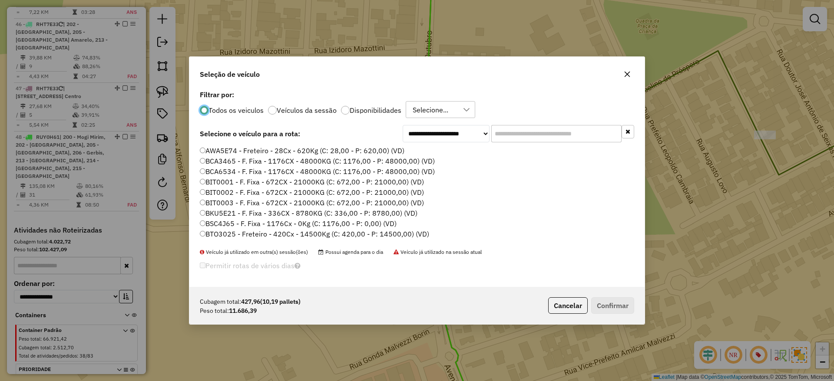
click at [548, 129] on input "text" at bounding box center [556, 133] width 130 height 17
paste input "*******"
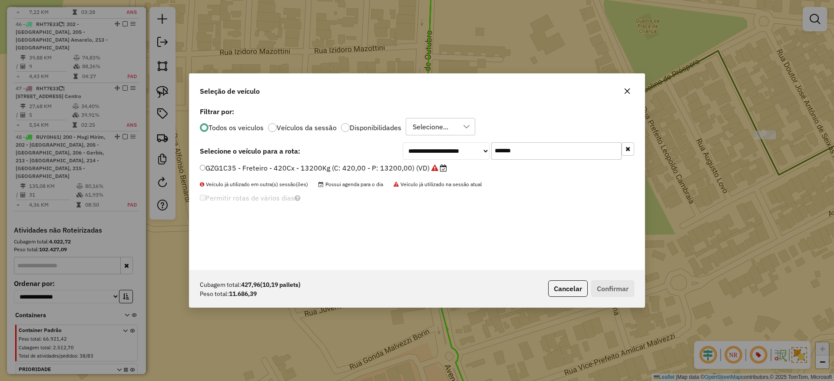
type input "*******"
click at [356, 171] on label "GZG1C35 - Freteiro - 420Cx - 13200Kg (C: 420,00 - P: 13200,00) (VD)" at bounding box center [323, 168] width 247 height 10
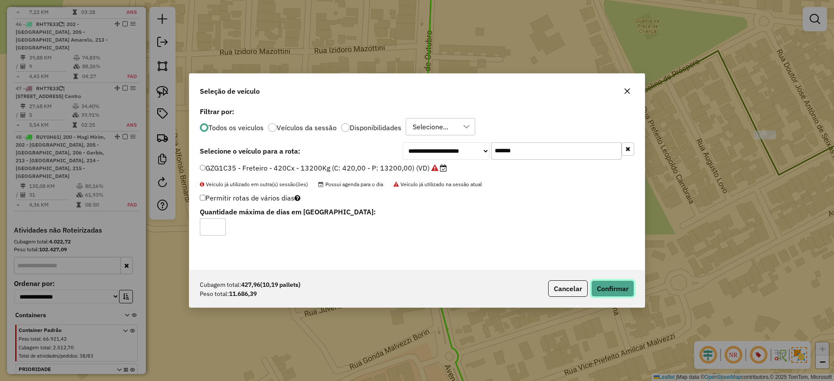
click at [606, 290] on button "Confirmar" at bounding box center [612, 289] width 43 height 17
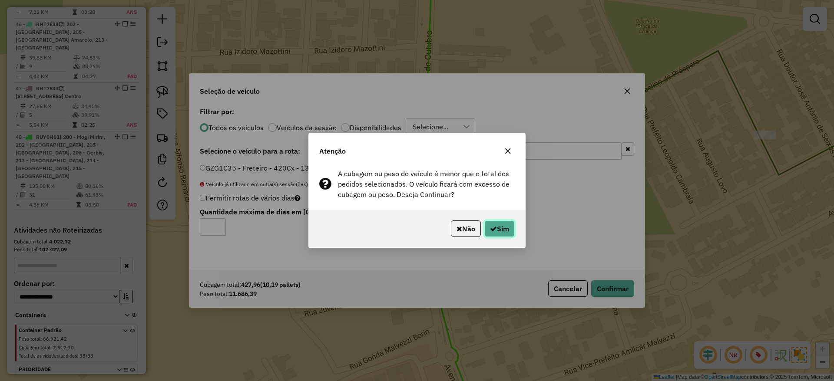
click at [498, 230] on button "Sim" at bounding box center [499, 229] width 30 height 17
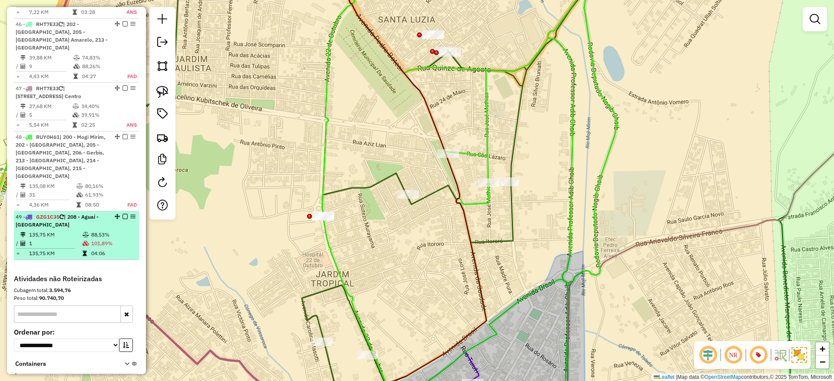
click at [86, 231] on td at bounding box center [86, 235] width 9 height 9
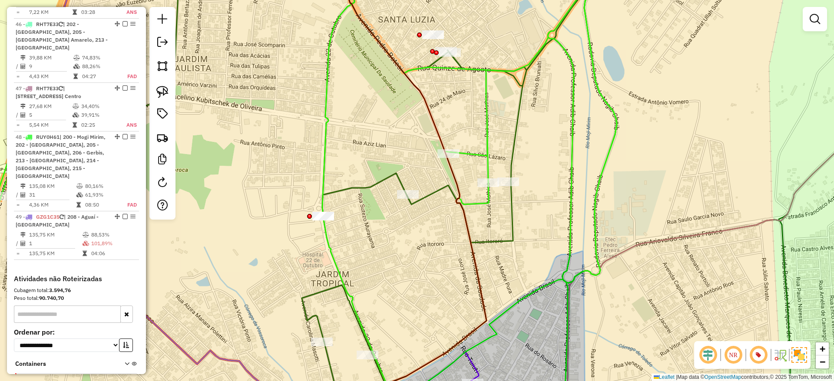
select select "**********"
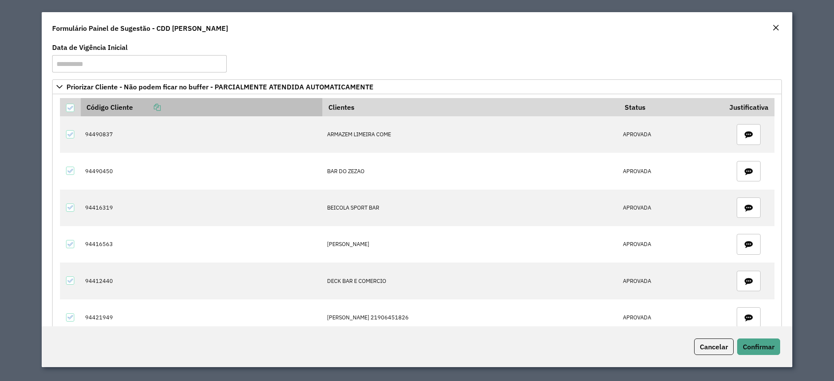
click at [156, 106] on icon at bounding box center [157, 107] width 7 height 7
click at [159, 105] on icon at bounding box center [157, 107] width 7 height 7
click at [161, 103] on link at bounding box center [147, 107] width 28 height 9
click at [158, 106] on icon at bounding box center [157, 107] width 7 height 7
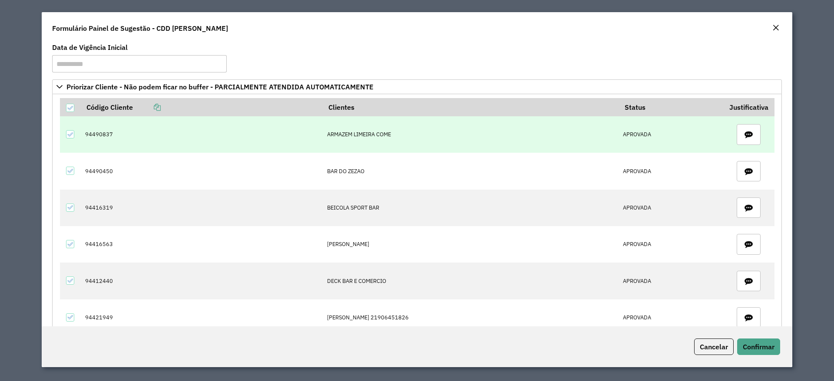
click at [96, 131] on td "94490837" at bounding box center [202, 134] width 242 height 36
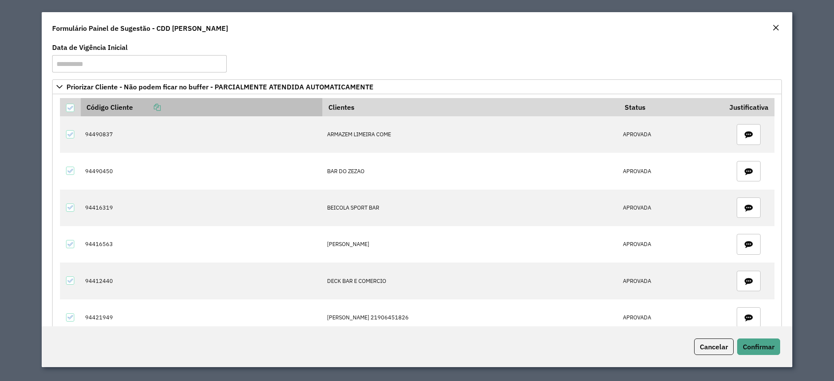
click at [154, 105] on link at bounding box center [147, 107] width 28 height 9
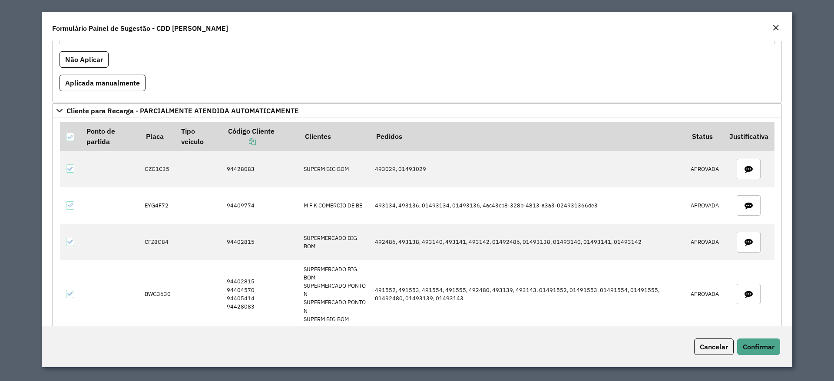
scroll to position [1303, 0]
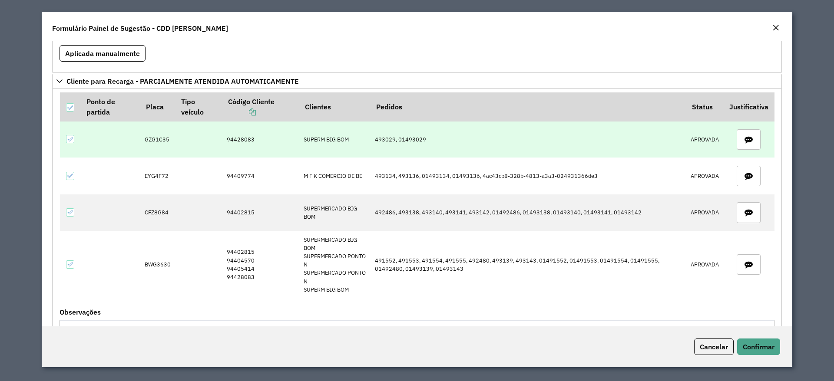
click at [384, 145] on td "493029, 01493029" at bounding box center [527, 140] width 315 height 36
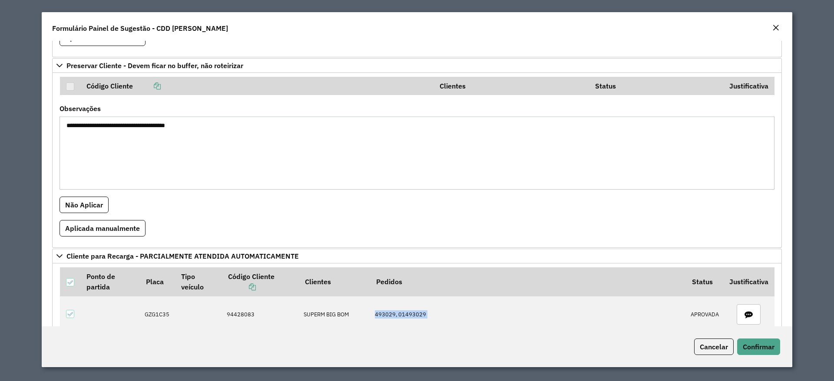
scroll to position [1107, 0]
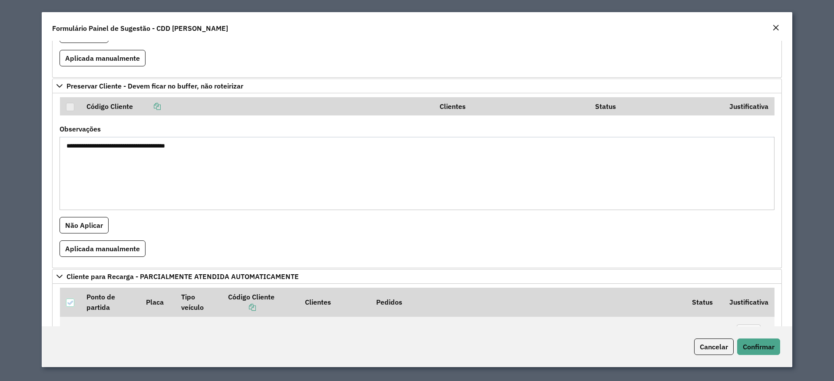
click at [122, 146] on textarea "**********" at bounding box center [416, 173] width 715 height 73
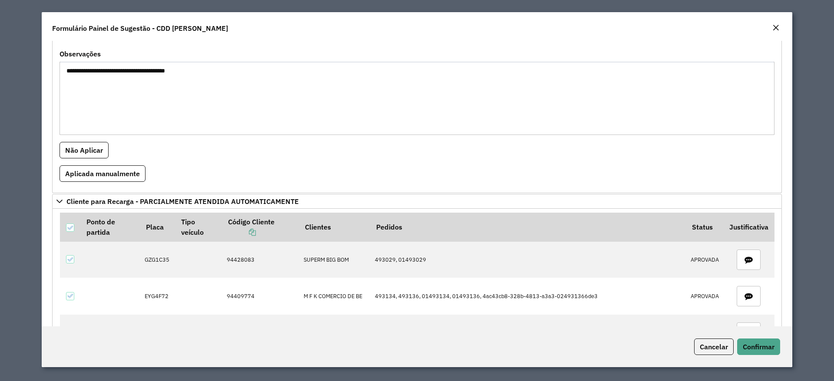
scroll to position [1238, 0]
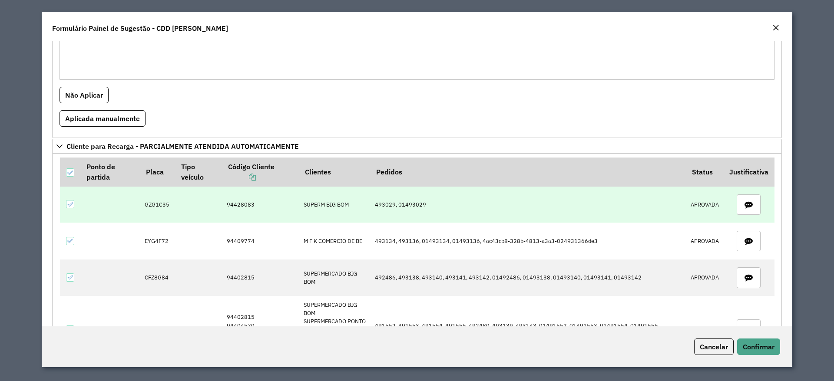
click at [411, 210] on td "493029, 01493029" at bounding box center [527, 205] width 315 height 36
click at [409, 205] on td "493029, 01493029" at bounding box center [527, 205] width 315 height 36
copy td "493029, 01493029"
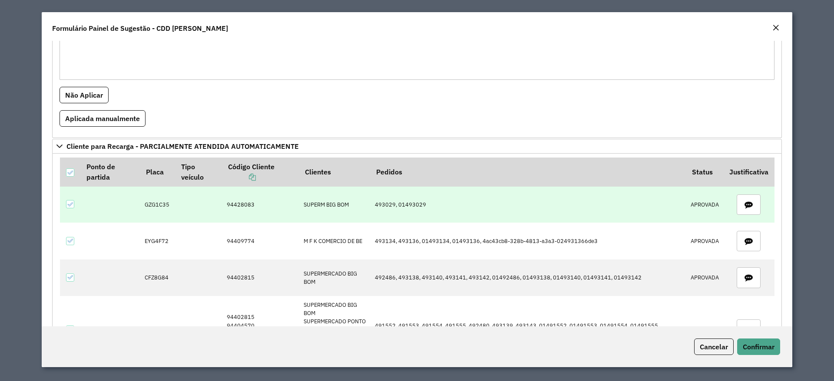
click at [159, 199] on td "GZG1C35" at bounding box center [157, 205] width 35 height 36
copy td "GZG1C35"
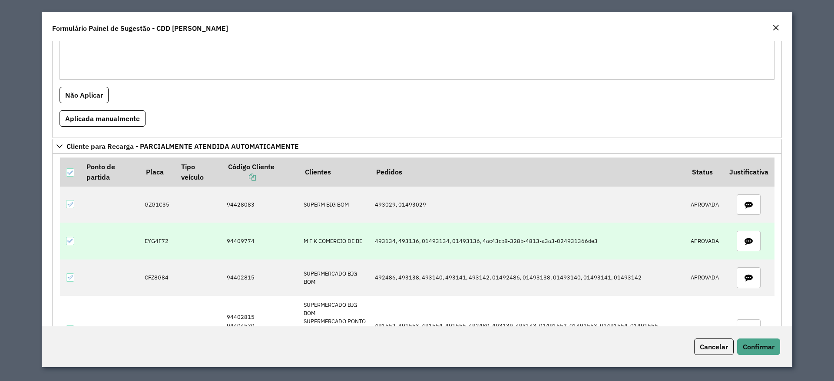
click at [391, 241] on td "493134, 493136, 01493134, 01493136, 4ac43cb8-328b-4813-a3a3-024931366de3" at bounding box center [527, 241] width 315 height 36
copy td "493134, 493136, 01493134, 01493136, 4ac43cb8-328b-4813-a3a3-024931366de3"
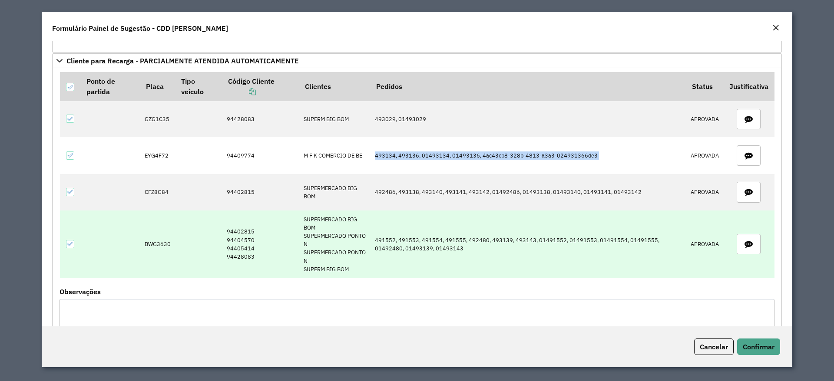
scroll to position [1303, 0]
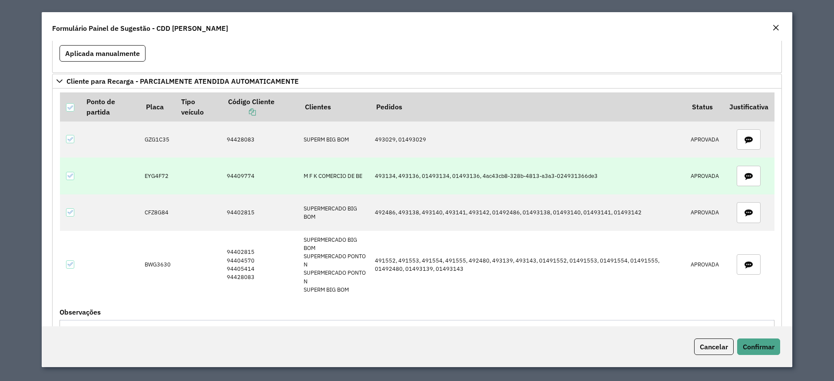
click at [160, 175] on td "EYG4F72" at bounding box center [157, 176] width 35 height 36
copy td "EYG4F72"
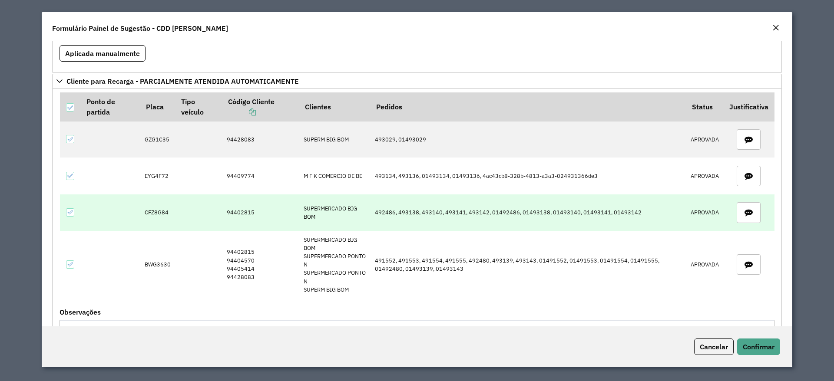
click at [390, 209] on td "492486, 493138, 493140, 493141, 493142, 01492486, 01493138, 01493140, 01493141,…" at bounding box center [527, 213] width 315 height 36
copy td "492486, 493138, 493140, 493141, 493142, 01492486, 01493138, 01493140, 01493141,…"
click at [152, 213] on td "CFZ8G84" at bounding box center [157, 213] width 35 height 36
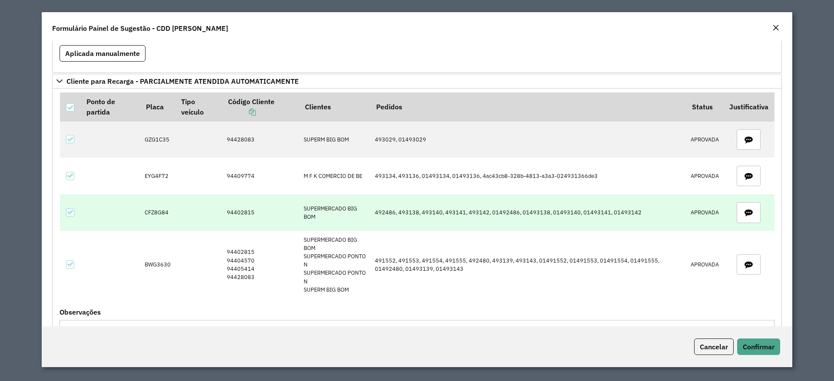
click at [152, 213] on td "CFZ8G84" at bounding box center [157, 213] width 35 height 36
copy td "CFZ8G84"
click at [393, 211] on td "492486, 493138, 493140, 493141, 493142, 01492486, 01493138, 01493140, 01493141,…" at bounding box center [527, 213] width 315 height 36
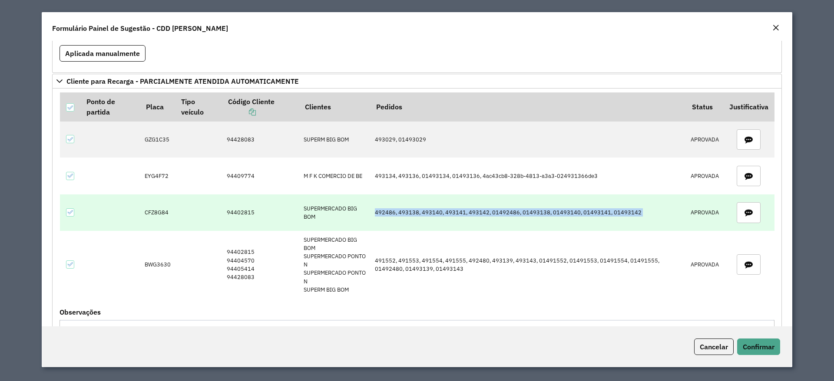
copy td "492486, 493138, 493140, 493141, 493142, 01492486, 01493138, 01493140, 01493141,…"
click at [156, 210] on td "CFZ8G84" at bounding box center [157, 213] width 35 height 36
copy td "CFZ8G84"
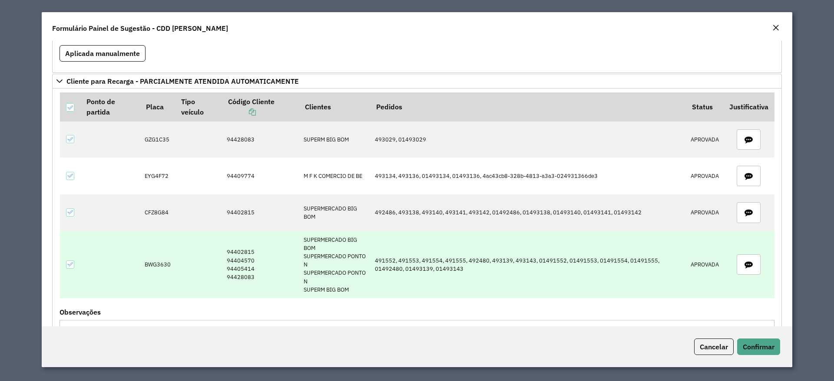
click at [399, 254] on td "491552, 491553, 491554, 491555, 492480, 493139, 493143, 01491552, 01491553, 014…" at bounding box center [527, 264] width 315 height 67
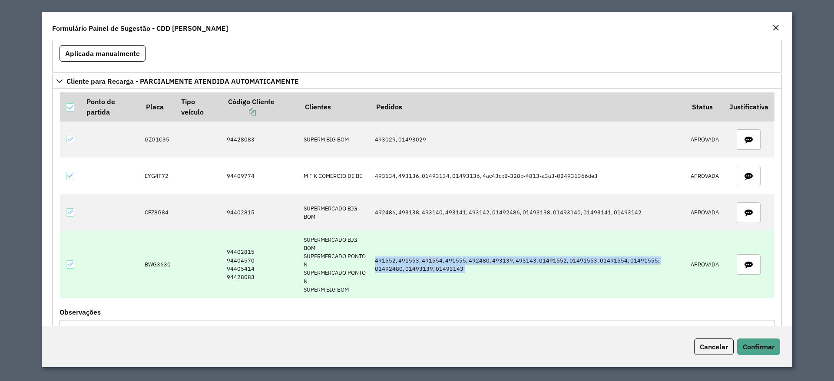
click at [399, 254] on td "491552, 491553, 491554, 491555, 492480, 493139, 493143, 01491552, 01491553, 014…" at bounding box center [527, 264] width 315 height 67
copy td "491552, 491553, 491554, 491555, 492480, 493139, 493143, 01491552, 01491553, 014…"
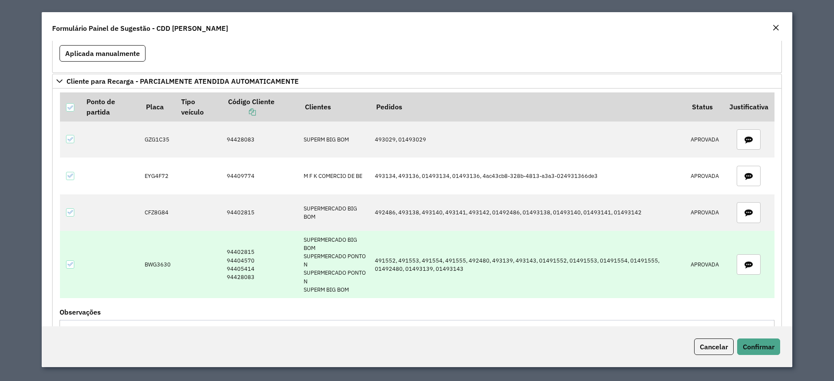
click at [153, 254] on td "BWG3630" at bounding box center [157, 264] width 35 height 67
copy td "BWG3630"
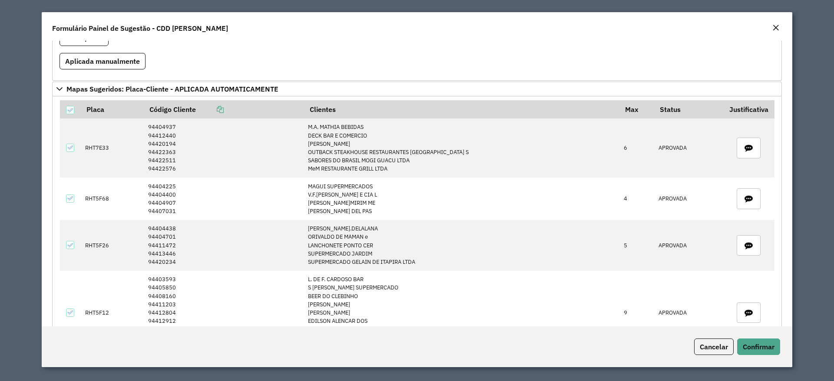
scroll to position [1693, 0]
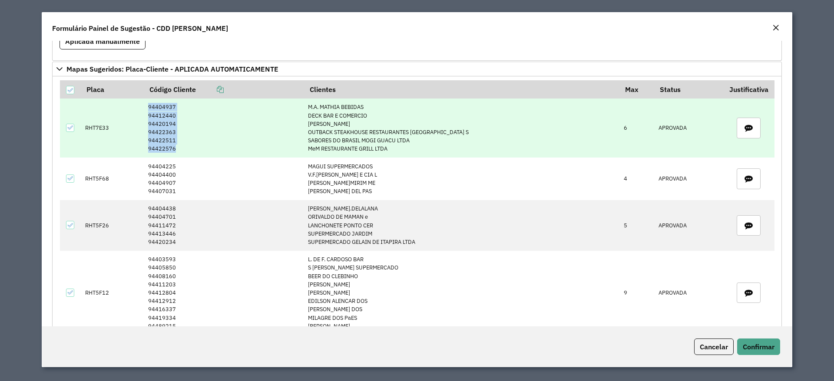
drag, startPoint x: 148, startPoint y: 103, endPoint x: 185, endPoint y: 147, distance: 57.7
click at [185, 147] on tr "RHT7E33 94404937 94412440 94420194 94422363 94422511 94422576 M.A. MATHIA BEBID…" at bounding box center [417, 128] width 714 height 59
click at [99, 122] on td "RHT7E33" at bounding box center [112, 128] width 63 height 59
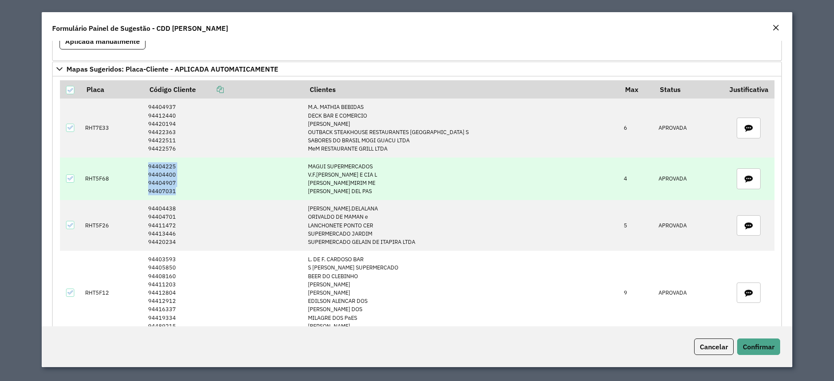
drag, startPoint x: 149, startPoint y: 165, endPoint x: 188, endPoint y: 188, distance: 44.4
click at [188, 188] on td "94404225 94404400 94404907 94407031" at bounding box center [223, 179] width 160 height 43
click at [97, 176] on td "RHT5F68" at bounding box center [112, 179] width 63 height 43
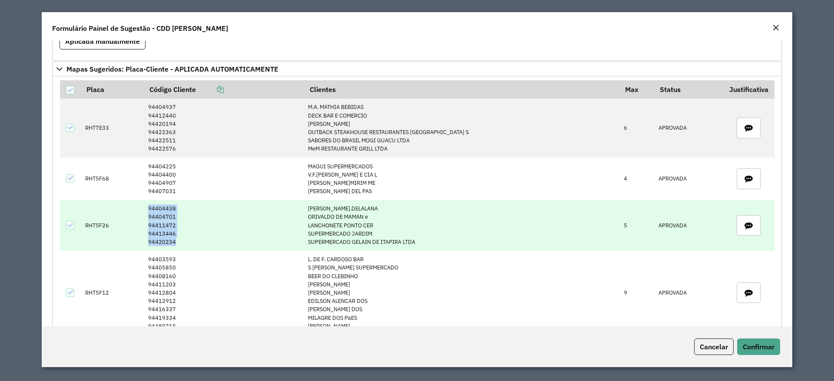
drag, startPoint x: 153, startPoint y: 207, endPoint x: 199, endPoint y: 243, distance: 58.2
click at [199, 243] on td "94404438 94404701 94411472 94413446 94420234" at bounding box center [223, 225] width 160 height 51
click at [92, 225] on td "RHT5F26" at bounding box center [112, 225] width 63 height 51
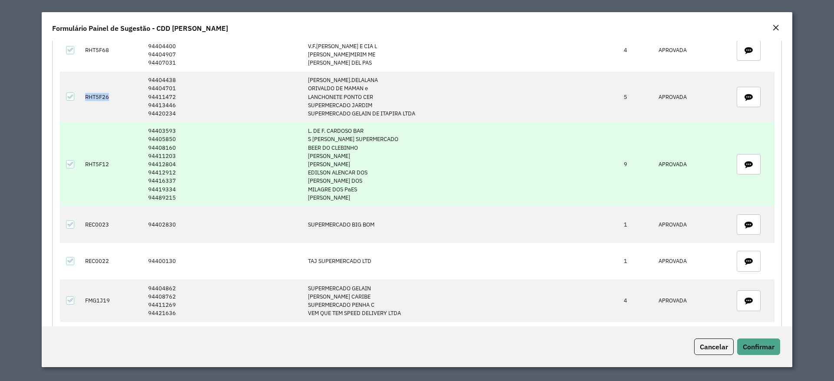
scroll to position [1824, 0]
drag, startPoint x: 148, startPoint y: 125, endPoint x: 188, endPoint y: 193, distance: 79.8
click at [188, 193] on tr "RHT5F12 94403593 94405850 94408160 94411203 94412804 94412912 94416337 94419334…" at bounding box center [417, 163] width 714 height 84
click at [97, 159] on td "RHT5F12" at bounding box center [112, 163] width 63 height 84
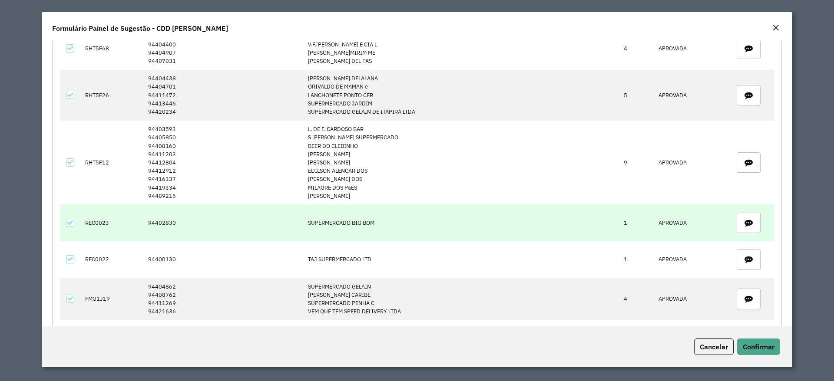
click at [173, 224] on td "94402830" at bounding box center [223, 223] width 160 height 36
click at [92, 230] on td "REC0023" at bounding box center [112, 223] width 63 height 36
click at [93, 224] on td "REC0023" at bounding box center [112, 223] width 63 height 36
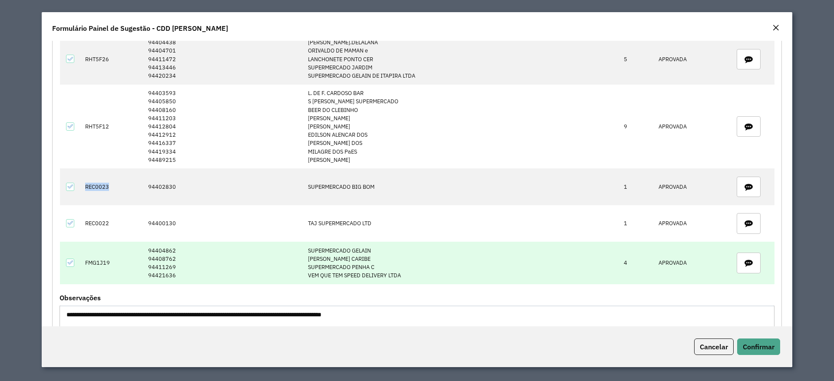
scroll to position [1889, 0]
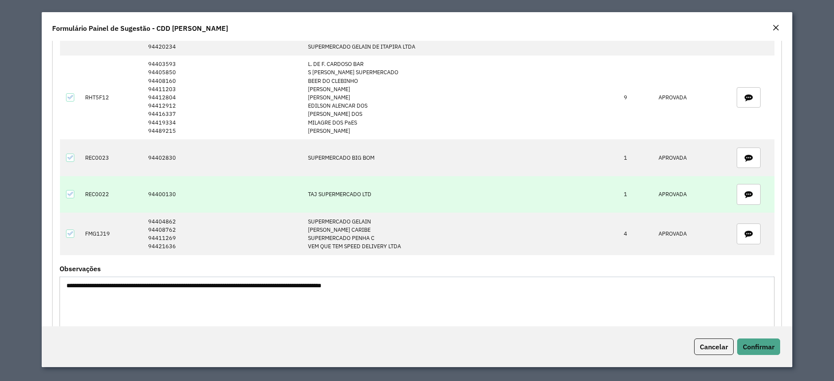
click at [170, 193] on td "94400130" at bounding box center [223, 194] width 160 height 36
click at [91, 191] on td "REC0022" at bounding box center [112, 194] width 63 height 36
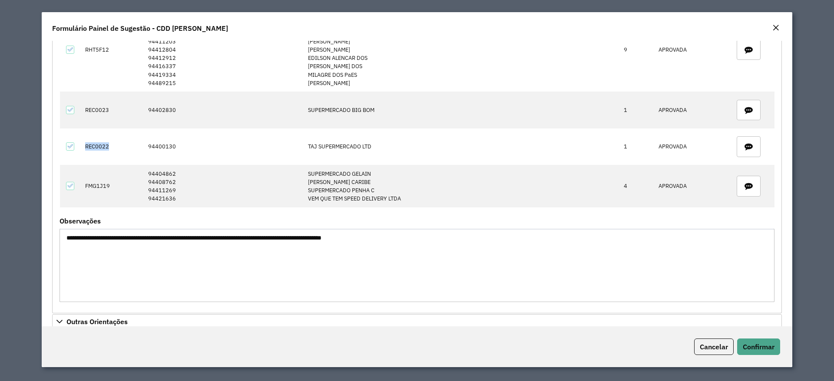
scroll to position [1954, 0]
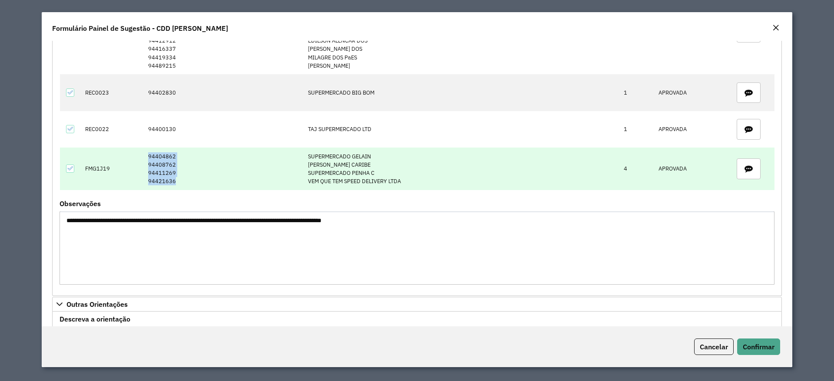
drag, startPoint x: 145, startPoint y: 156, endPoint x: 189, endPoint y: 185, distance: 51.8
click at [189, 185] on tr "FMG1J19 94404862 94408762 94411269 94421636 SUPERMERCADO GELAIN JOAO BATISTA CA…" at bounding box center [417, 169] width 714 height 43
click at [89, 170] on td "FMG1J19" at bounding box center [112, 169] width 63 height 43
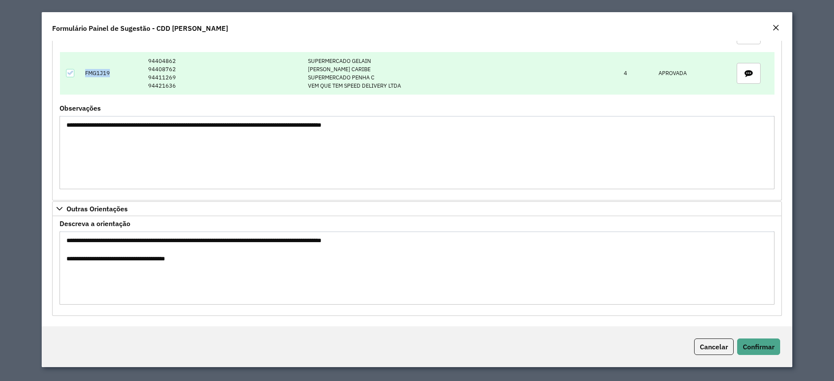
scroll to position [2050, 0]
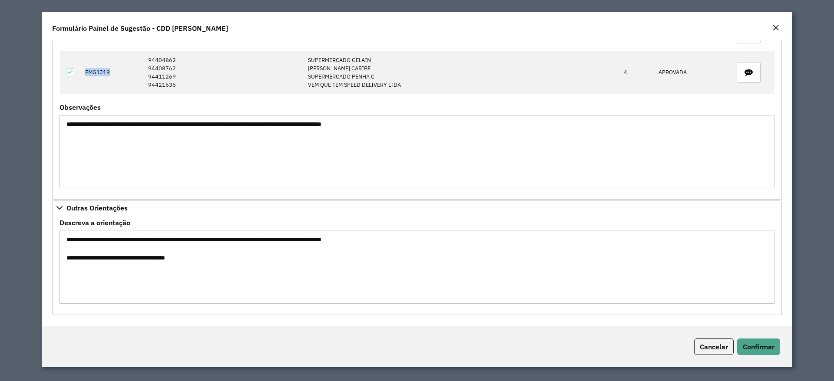
click at [89, 126] on textarea "**********" at bounding box center [416, 151] width 715 height 73
click at [92, 241] on textarea "**********" at bounding box center [416, 267] width 715 height 73
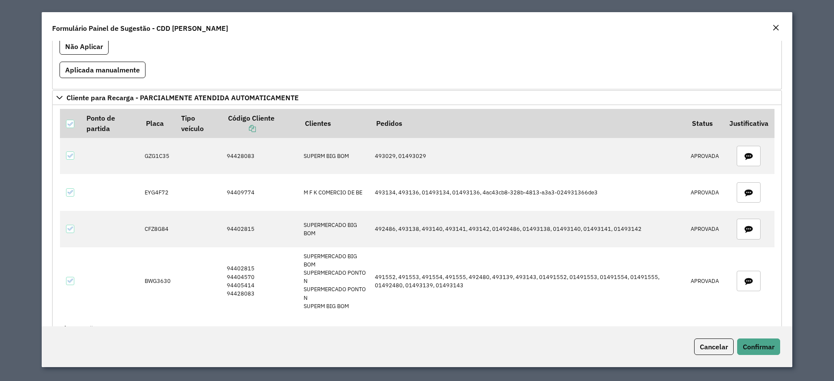
scroll to position [1303, 0]
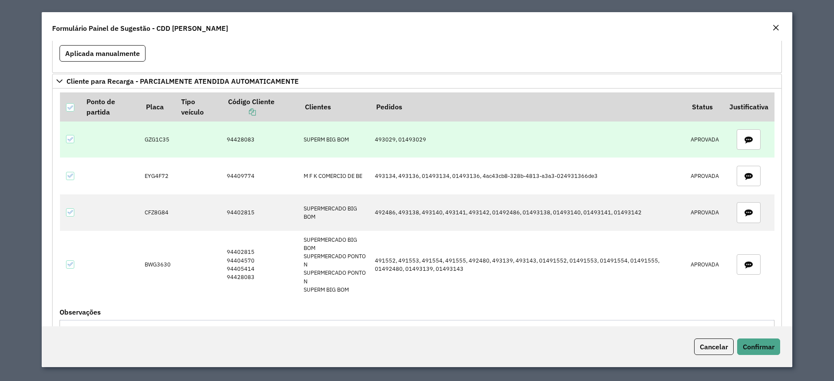
click at [158, 139] on td "GZG1C35" at bounding box center [157, 140] width 35 height 36
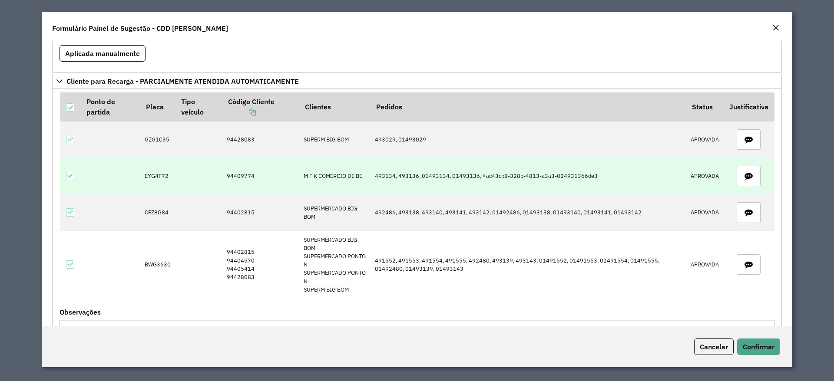
click at [162, 178] on td "EYG4F72" at bounding box center [157, 176] width 35 height 36
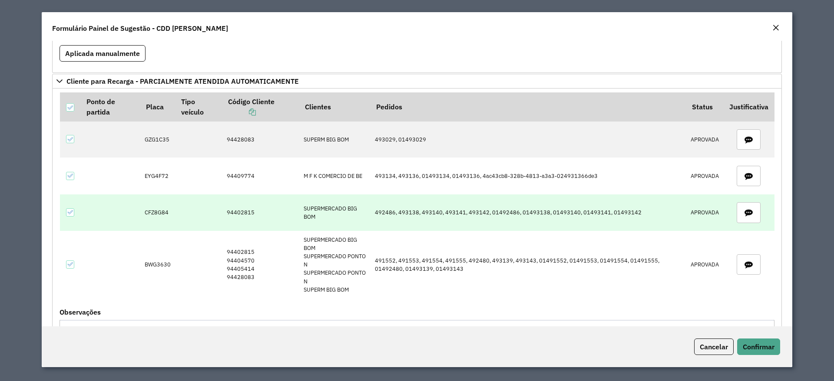
click at [156, 209] on td "CFZ8G84" at bounding box center [157, 213] width 35 height 36
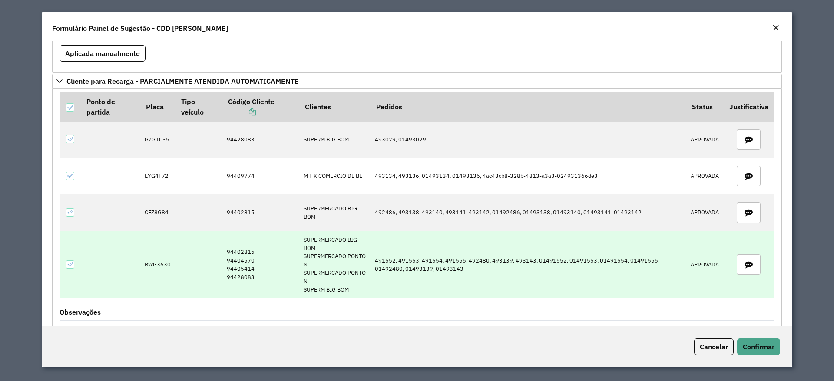
click at [165, 254] on td "BWG3630" at bounding box center [157, 264] width 35 height 67
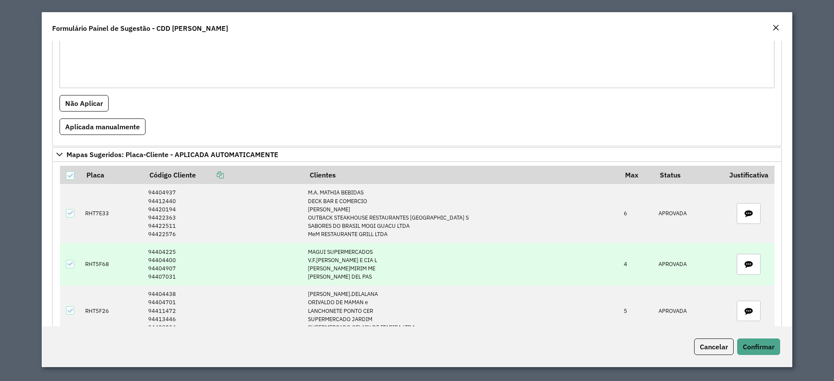
scroll to position [1628, 0]
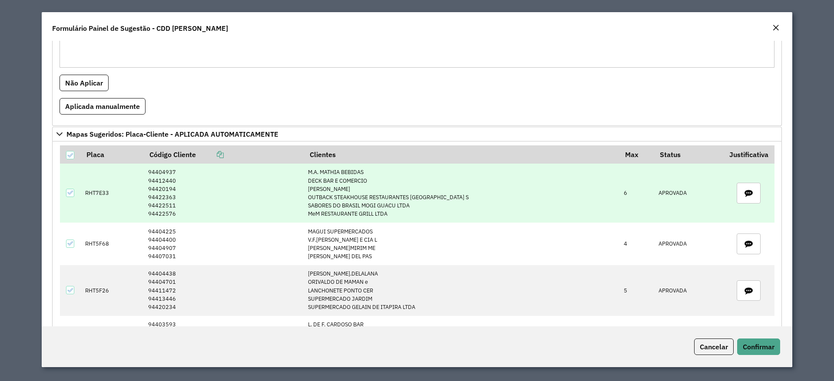
click at [95, 190] on td "RHT7E33" at bounding box center [112, 193] width 63 height 59
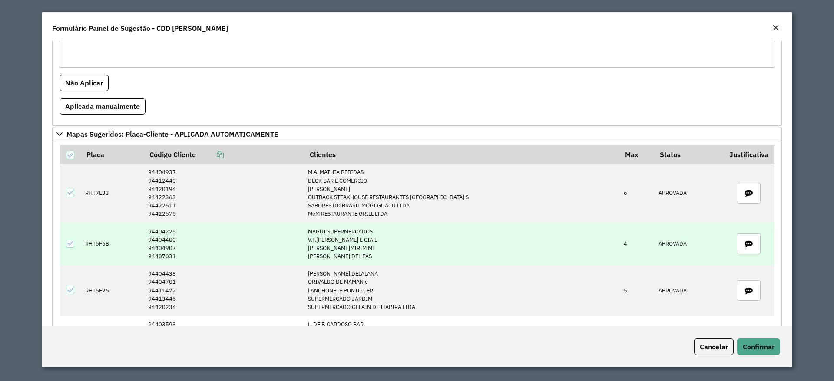
click at [99, 244] on td "RHT5F68" at bounding box center [112, 244] width 63 height 43
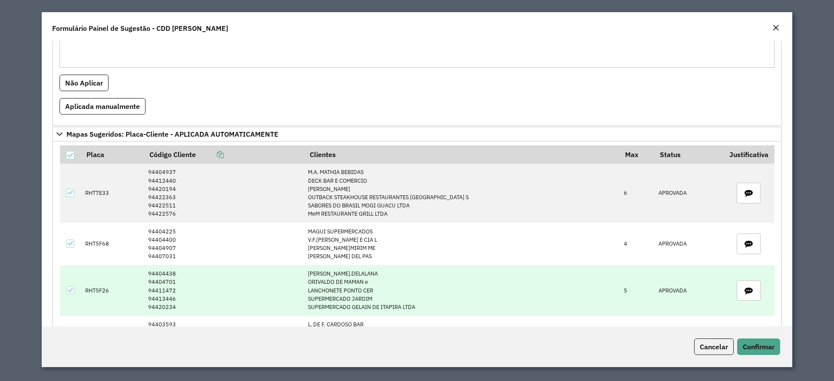
click at [96, 254] on td "RHT5F26" at bounding box center [112, 290] width 63 height 51
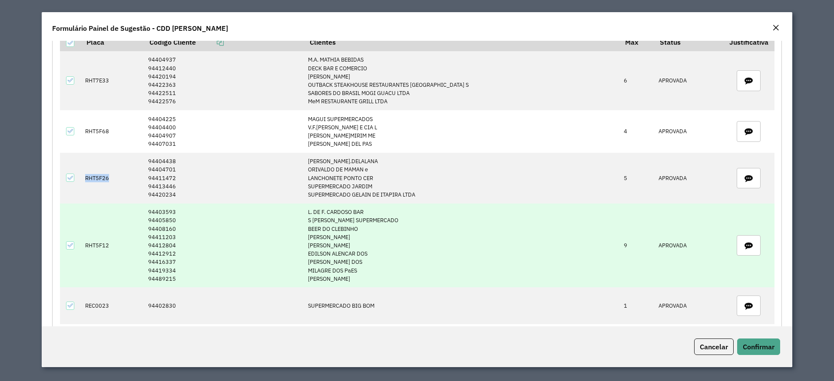
scroll to position [1759, 0]
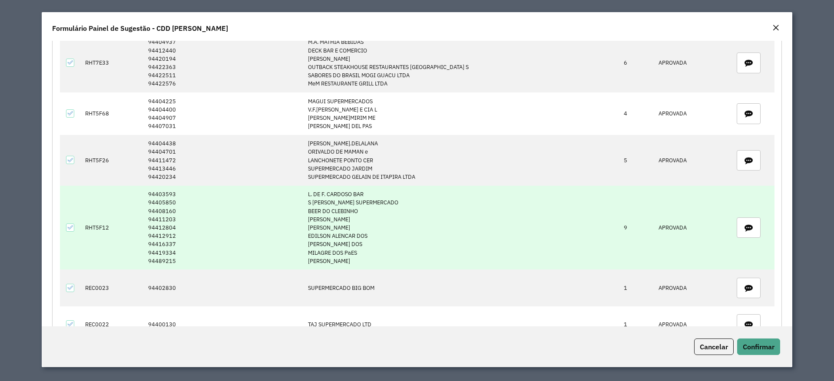
click at [93, 225] on td "RHT5F12" at bounding box center [112, 228] width 63 height 84
click at [97, 225] on td "RHT5F12" at bounding box center [112, 228] width 63 height 84
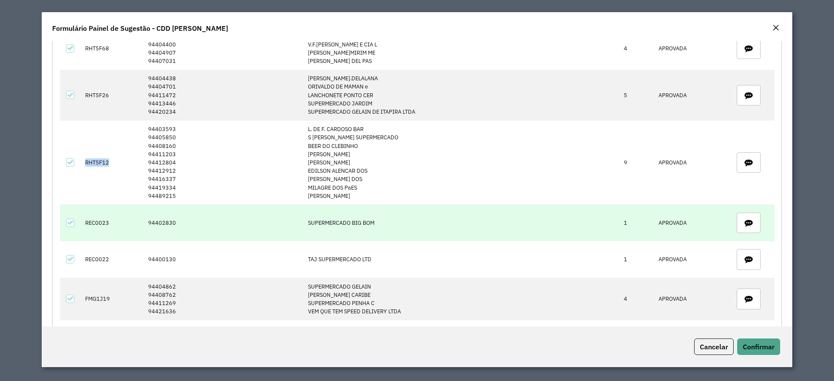
scroll to position [1889, 0]
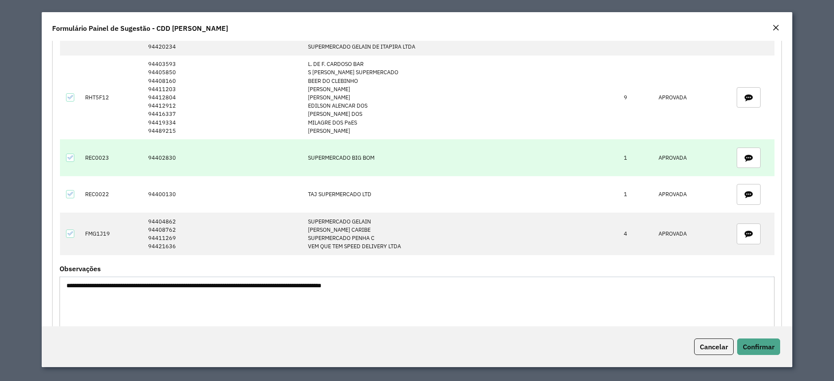
click at [89, 155] on td "REC0023" at bounding box center [112, 157] width 63 height 36
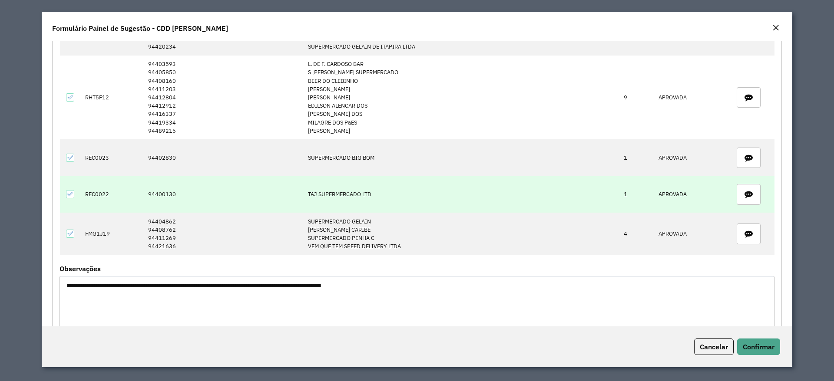
click at [99, 191] on td "REC0022" at bounding box center [112, 194] width 63 height 36
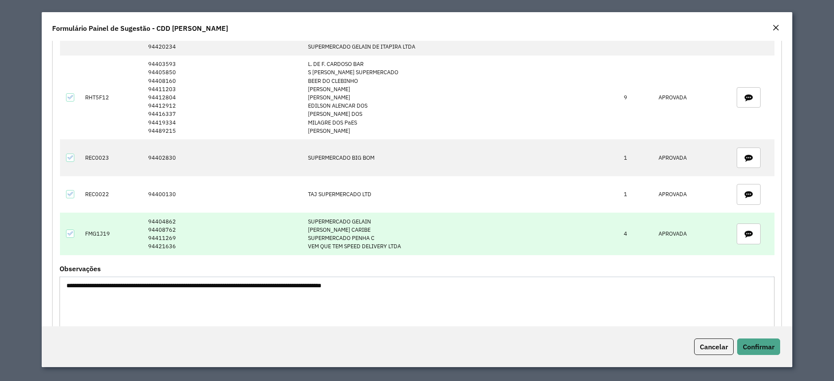
click at [96, 230] on td "FMG1J19" at bounding box center [112, 234] width 63 height 43
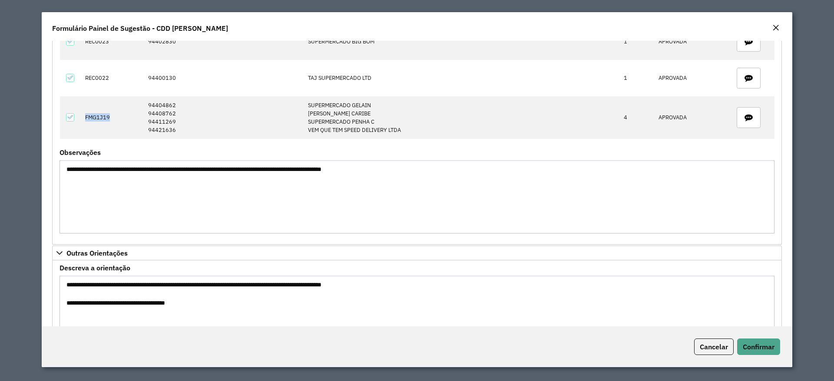
scroll to position [1985, 0]
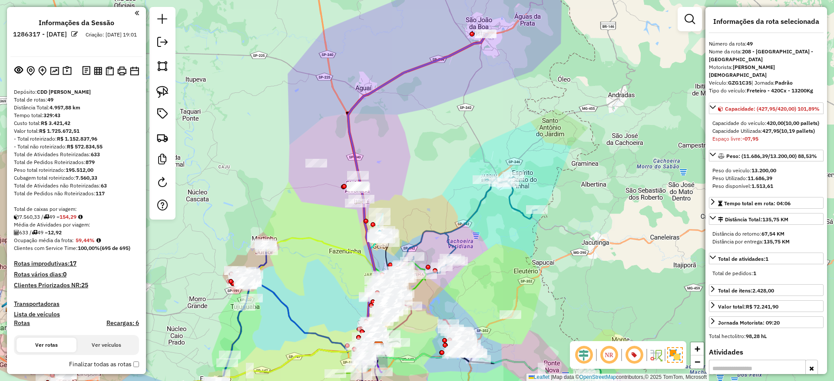
select select "**********"
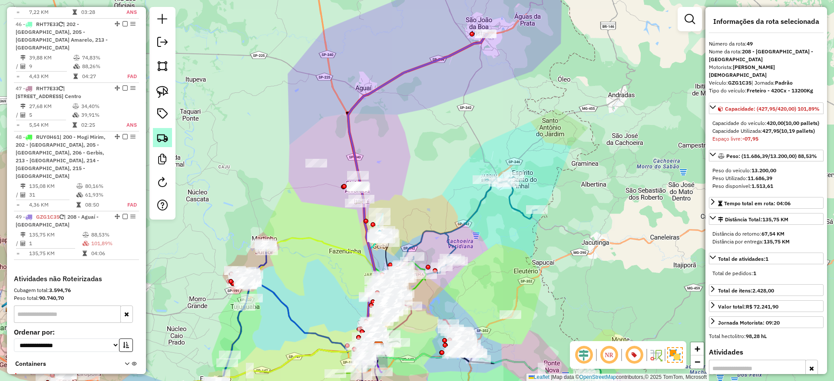
click at [161, 137] on img at bounding box center [162, 138] width 12 height 12
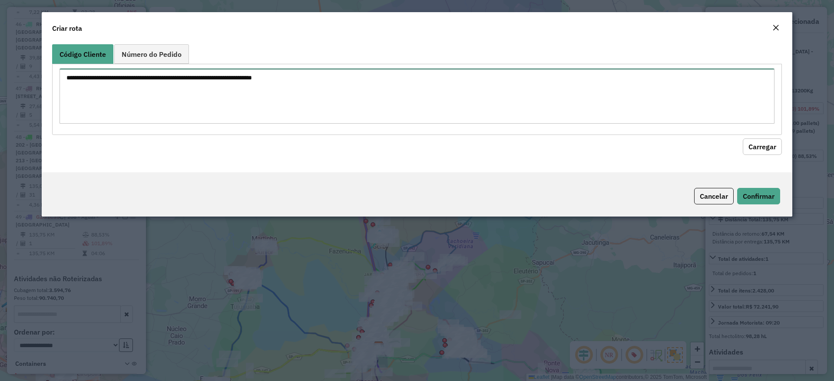
click at [352, 83] on textarea at bounding box center [416, 96] width 715 height 55
click at [129, 55] on span "Número do Pedido" at bounding box center [152, 54] width 60 height 7
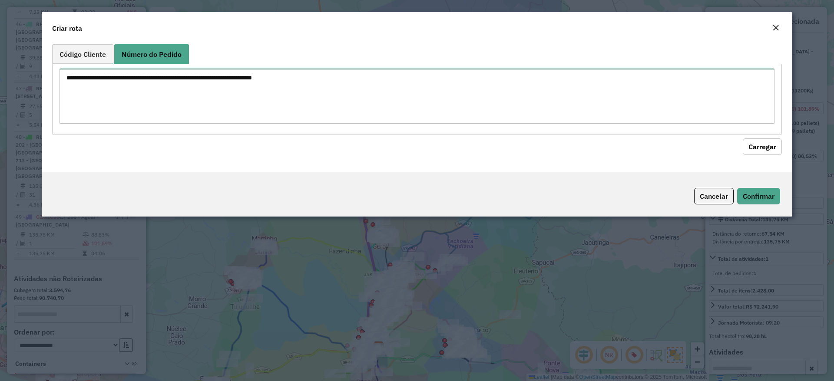
click at [175, 93] on textarea at bounding box center [416, 96] width 715 height 55
paste textarea "**********"
type textarea "**********"
click at [758, 142] on button "Carregar" at bounding box center [762, 147] width 39 height 17
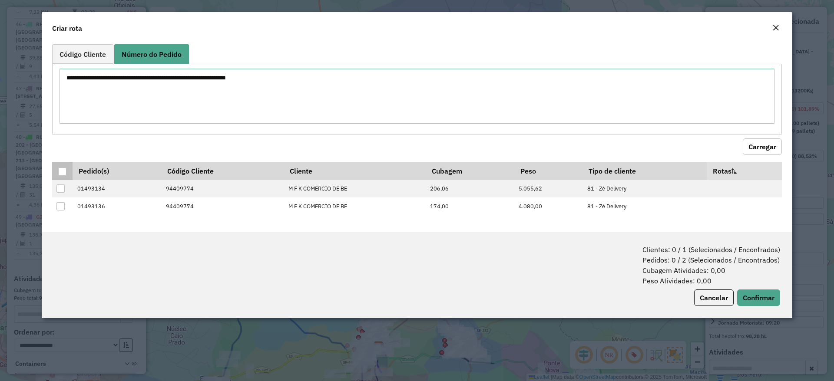
click at [61, 172] on div at bounding box center [62, 172] width 8 height 8
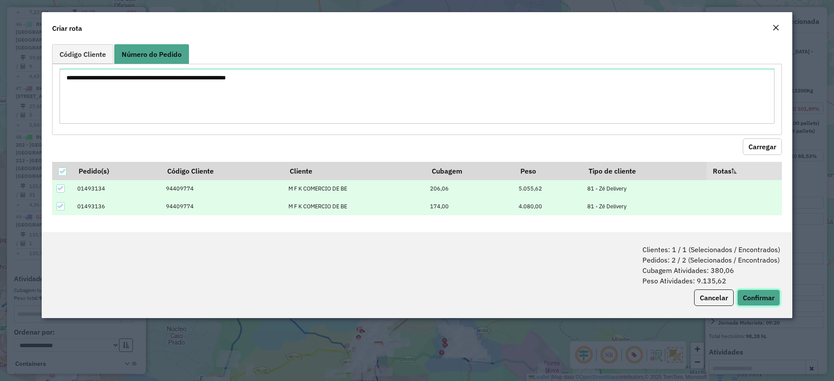
click at [754, 295] on button "Confirmar" at bounding box center [758, 298] width 43 height 17
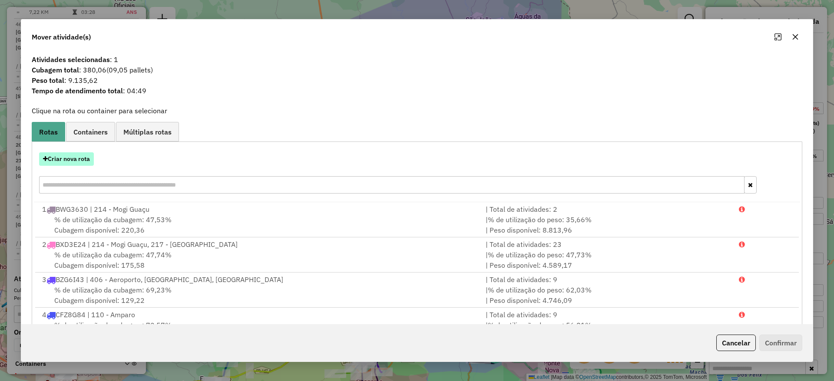
click at [83, 158] on button "Criar nova rota" at bounding box center [66, 158] width 55 height 13
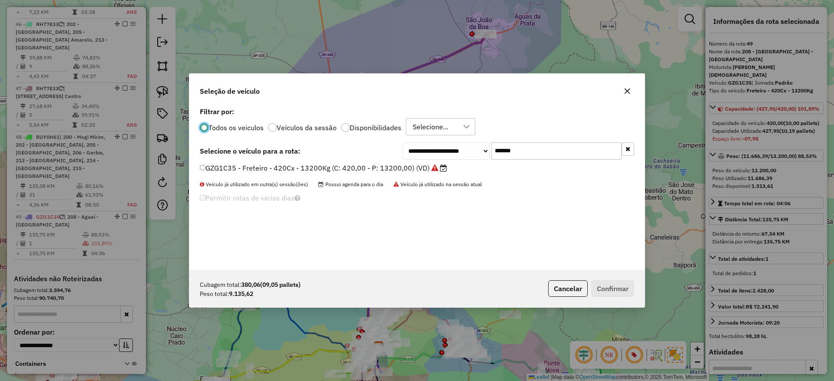
scroll to position [5, 3]
click at [502, 152] on input "*******" at bounding box center [556, 150] width 130 height 17
paste input "text"
type input "*******"
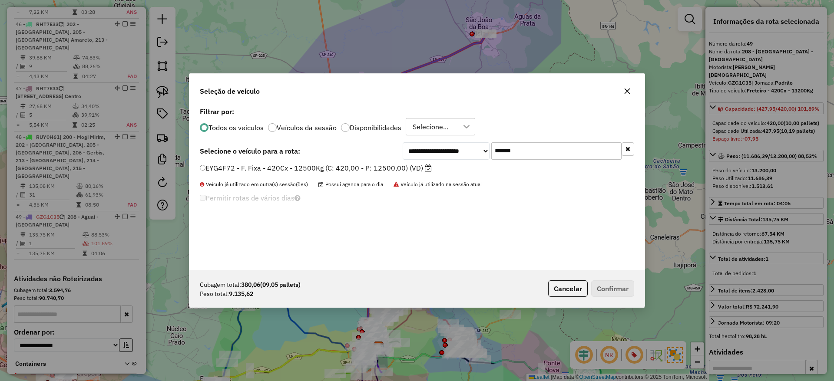
click at [382, 158] on div "**********" at bounding box center [417, 150] width 434 height 17
click at [390, 167] on label "EYG4F72 - F. Fixa - 420Cx - 12500Kg (C: 420,00 - P: 12500,00) (VD)" at bounding box center [316, 168] width 232 height 10
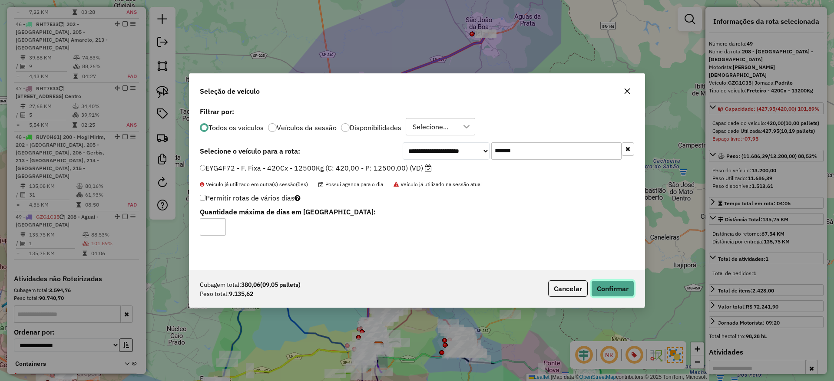
click at [606, 286] on button "Confirmar" at bounding box center [612, 289] width 43 height 17
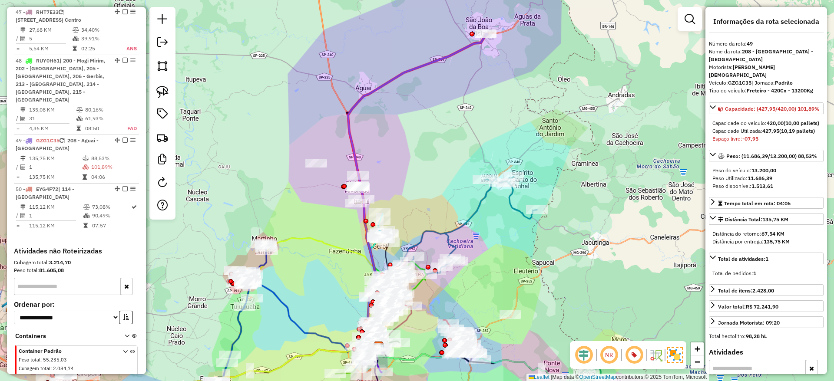
scroll to position [2809, 0]
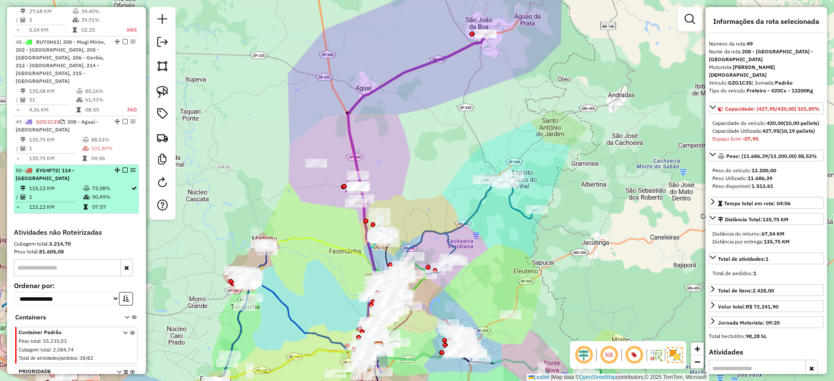
click at [86, 165] on li "50 - EYG4F72 | 114 - [GEOGRAPHIC_DATA] 115,12 KM 73,08% / 1 90,49% = 115,12 KM …" at bounding box center [76, 189] width 125 height 49
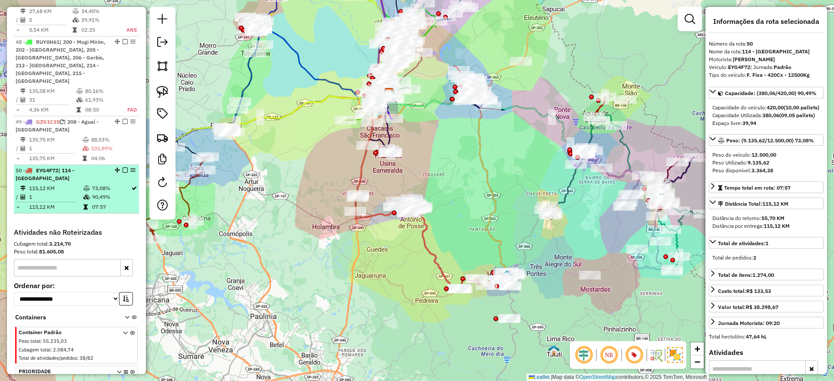
click at [97, 184] on td "73,08%" at bounding box center [111, 188] width 39 height 9
click at [130, 168] on em at bounding box center [132, 170] width 5 height 5
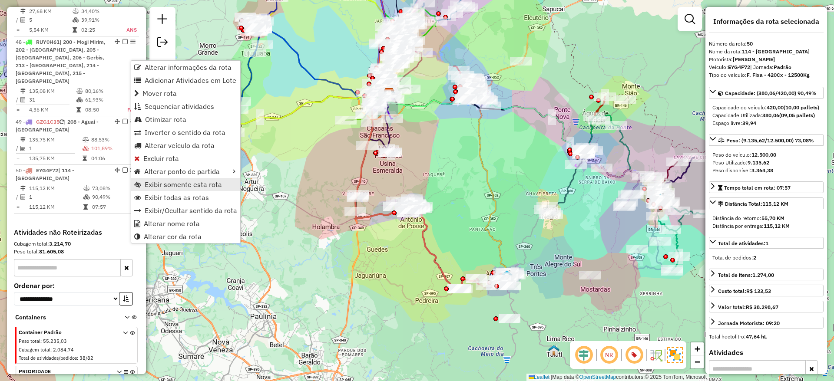
click at [170, 188] on span "Exibir somente esta rota" at bounding box center [183, 184] width 77 height 7
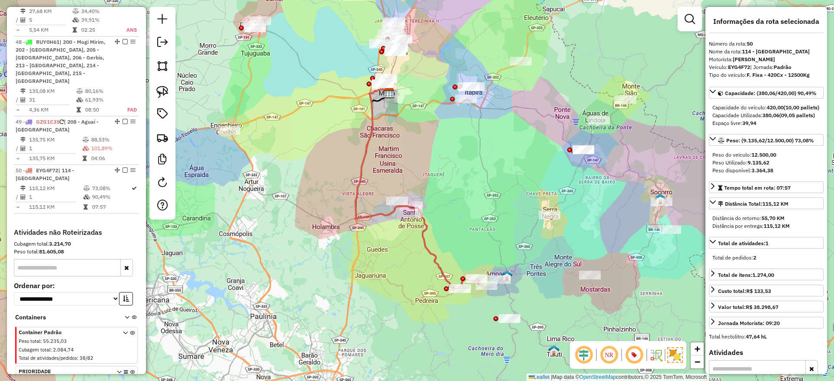
drag, startPoint x: 396, startPoint y: 157, endPoint x: 393, endPoint y: 191, distance: 34.1
click at [393, 191] on div "Janela de atendimento Grade de atendimento Capacidade Transportadoras Veículos …" at bounding box center [417, 190] width 834 height 381
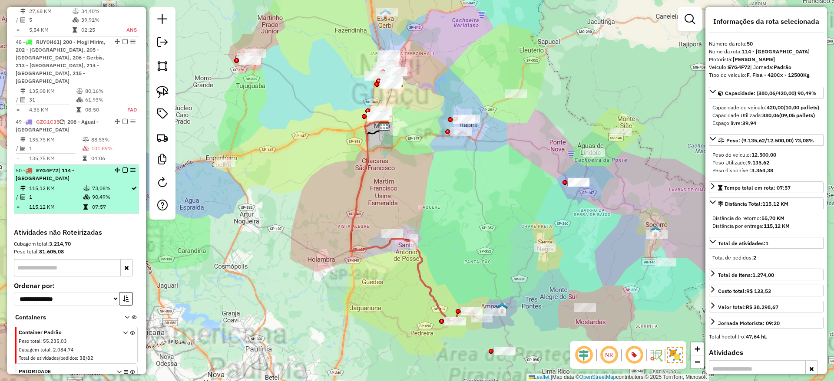
click at [79, 193] on td "1" at bounding box center [56, 197] width 54 height 9
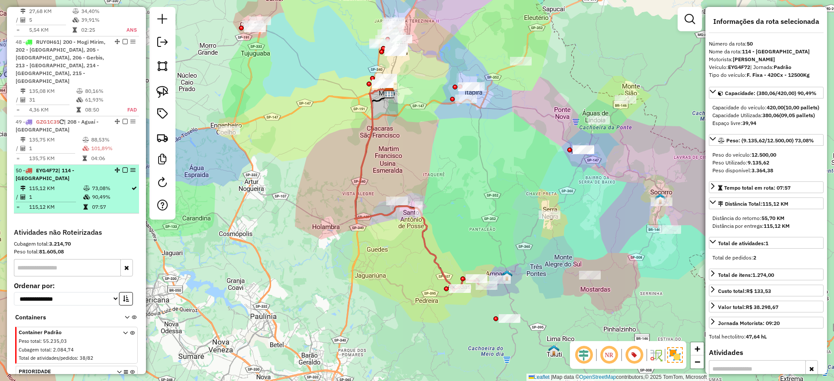
click at [133, 167] on div "50 - EYG4F72 | 114 - Jardim São Dimas" at bounding box center [77, 175] width 122 height 16
drag, startPoint x: 133, startPoint y: 59, endPoint x: 127, endPoint y: 59, distance: 6.5
drag, startPoint x: 127, startPoint y: 59, endPoint x: 107, endPoint y: 73, distance: 23.7
click at [107, 165] on li "50 - EYG4F72 | 114 - Jardim São Dimas 115,12 KM 73,08% / 1 90,49% = 115,12 KM 0…" at bounding box center [76, 189] width 125 height 49
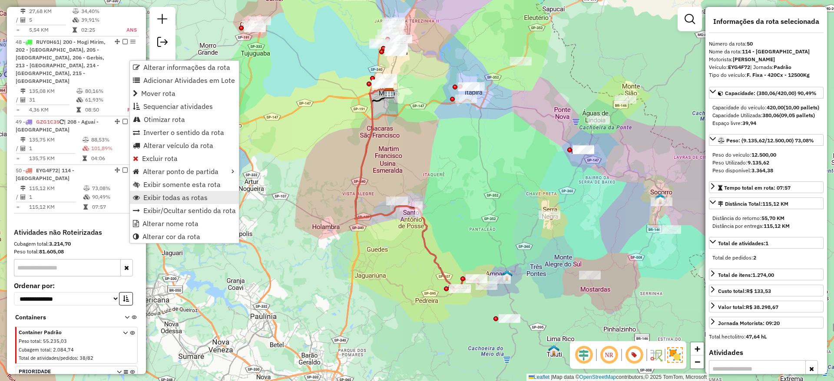
click at [166, 197] on span "Exibir todas as rotas" at bounding box center [175, 197] width 64 height 7
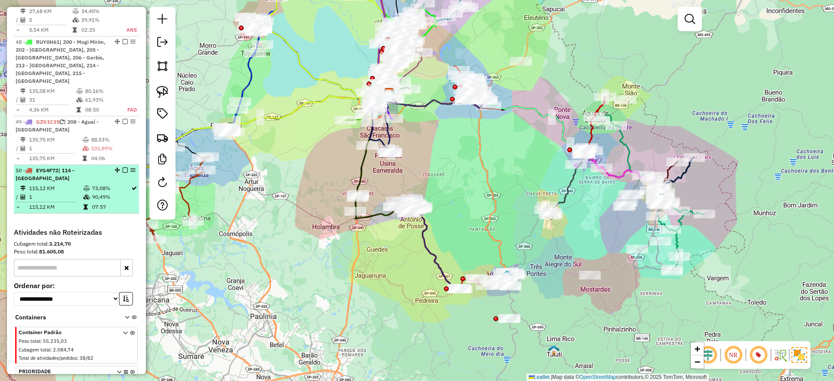
select select "**********"
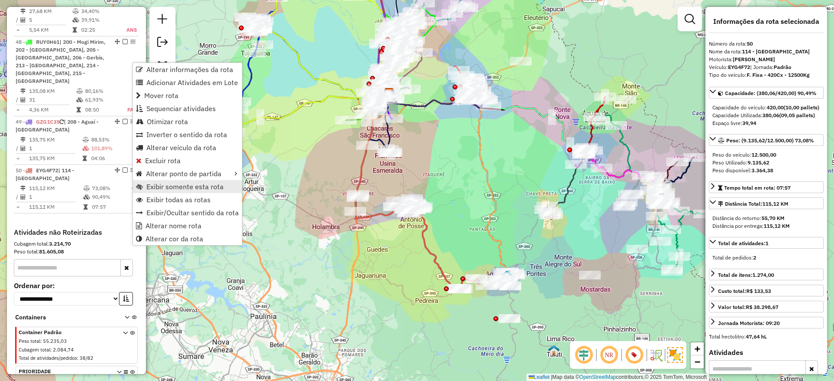
click at [165, 184] on span "Exibir somente esta rota" at bounding box center [184, 186] width 77 height 7
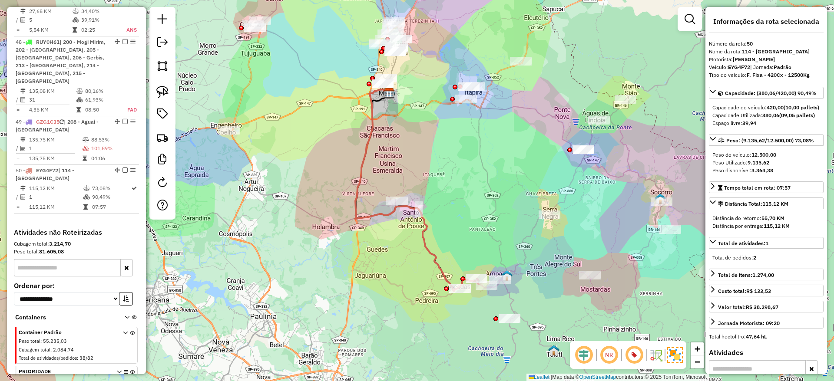
click at [426, 222] on icon at bounding box center [417, 190] width 124 height 202
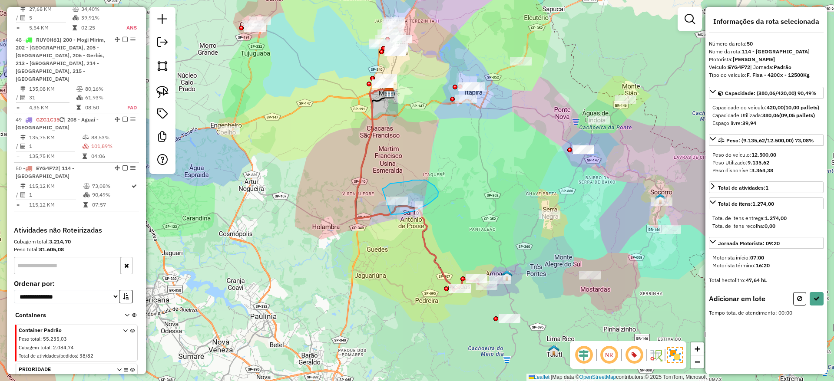
drag, startPoint x: 391, startPoint y: 215, endPoint x: 374, endPoint y: 207, distance: 18.5
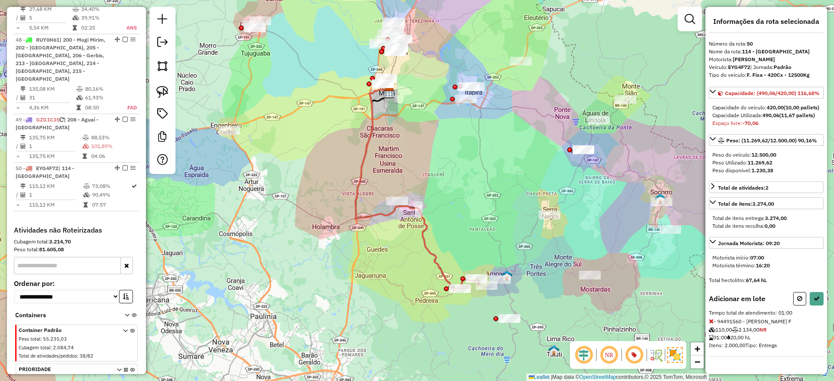
drag, startPoint x: 491, startPoint y: 257, endPoint x: 453, endPoint y: 221, distance: 52.2
click at [453, 221] on div "Janela de atendimento Grade de atendimento Capacidade Transportadoras Veículos …" at bounding box center [417, 190] width 834 height 381
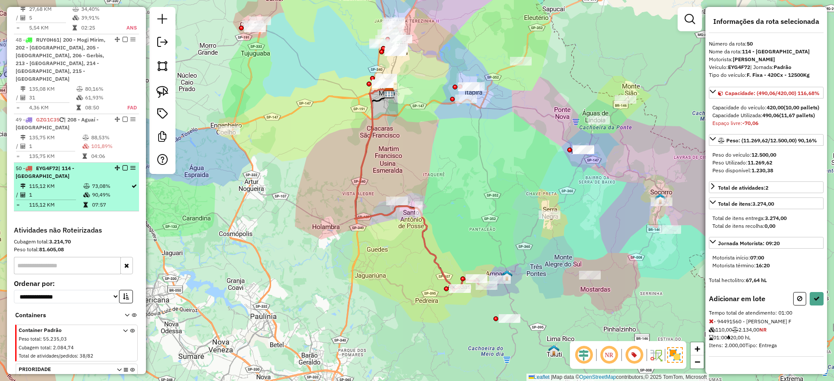
drag, startPoint x: 129, startPoint y: 56, endPoint x: 133, endPoint y: 59, distance: 5.0
click at [130, 165] on em at bounding box center [132, 167] width 5 height 5
click at [131, 165] on em at bounding box center [132, 167] width 5 height 5
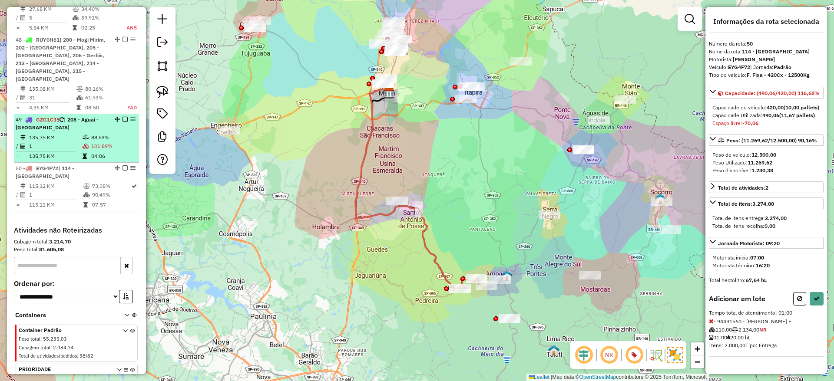
drag, startPoint x: 131, startPoint y: 55, endPoint x: 133, endPoint y: 9, distance: 46.1
drag, startPoint x: 133, startPoint y: 9, endPoint x: 128, endPoint y: 10, distance: 5.4
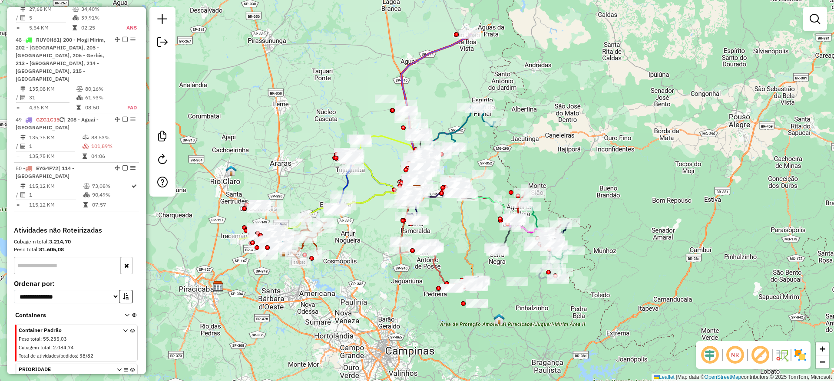
scroll to position [2747, 0]
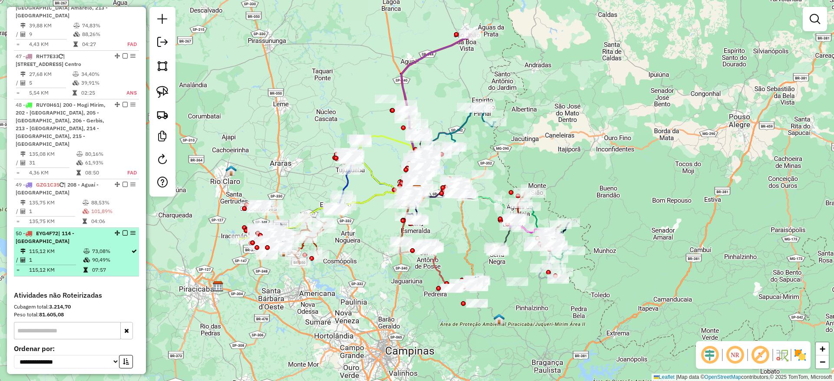
click at [101, 256] on td "90,49%" at bounding box center [111, 260] width 39 height 9
select select "**********"
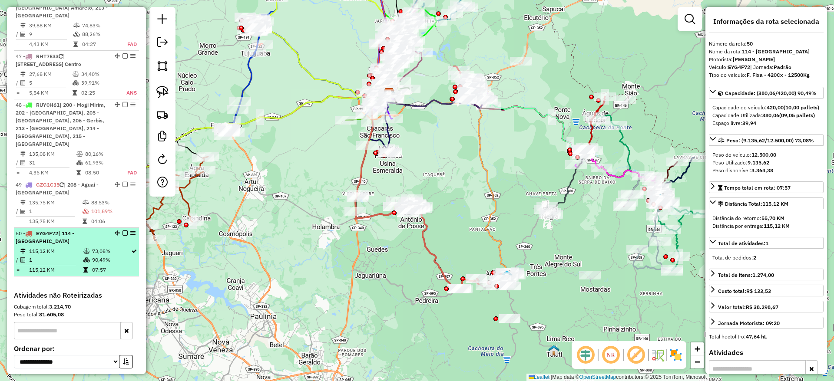
drag, startPoint x: 132, startPoint y: 117, endPoint x: 129, endPoint y: 124, distance: 7.8
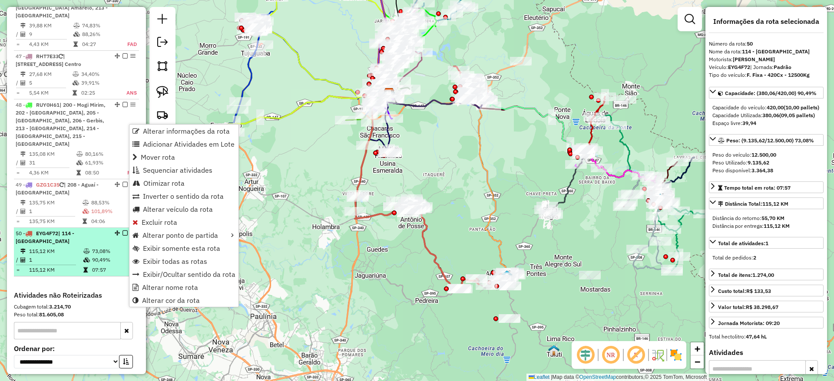
drag, startPoint x: 130, startPoint y: 125, endPoint x: 115, endPoint y: 136, distance: 18.9
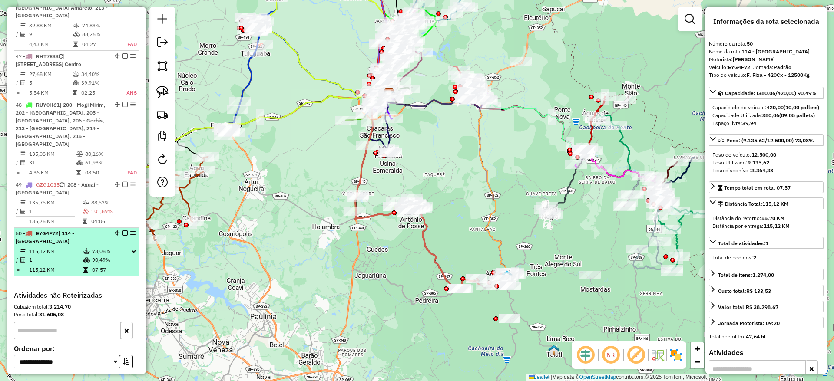
drag, startPoint x: 115, startPoint y: 136, endPoint x: 86, endPoint y: 150, distance: 31.9
click at [86, 257] on icon at bounding box center [86, 259] width 7 height 5
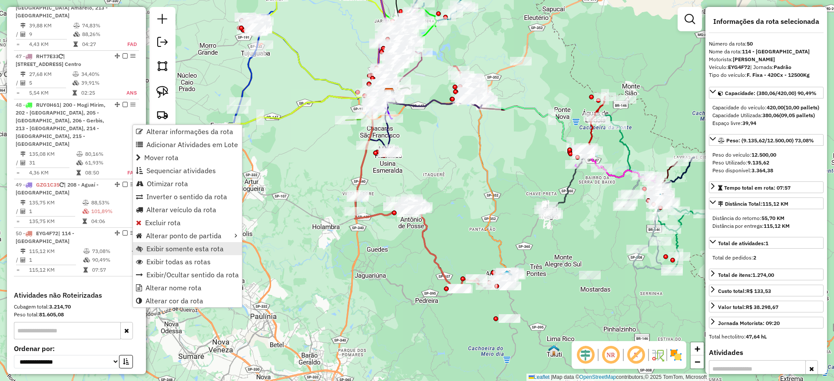
click at [176, 246] on span "Exibir somente esta rota" at bounding box center [184, 248] width 77 height 7
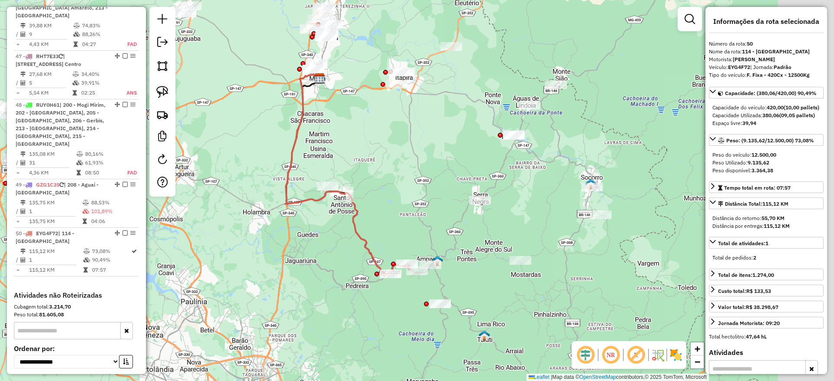
drag, startPoint x: 421, startPoint y: 284, endPoint x: 351, endPoint y: 270, distance: 70.9
click at [351, 270] on div "Janela de atendimento Grade de atendimento Capacidade Transportadoras Veículos …" at bounding box center [417, 190] width 834 height 381
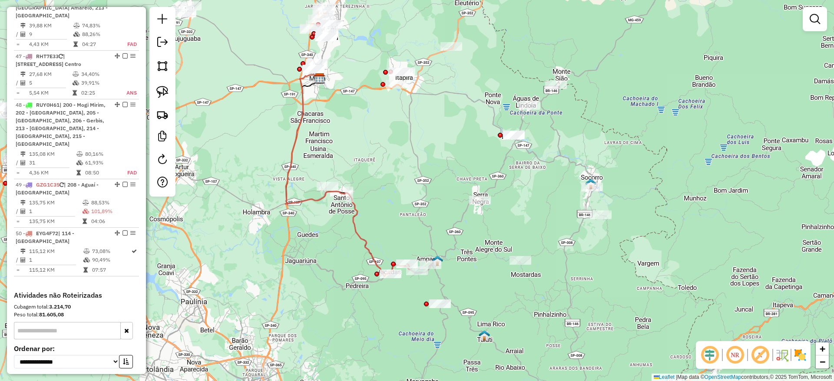
select select "**********"
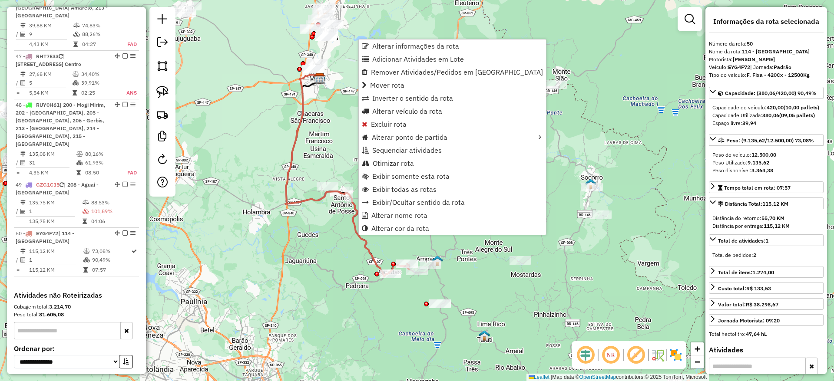
scroll to position [2812, 0]
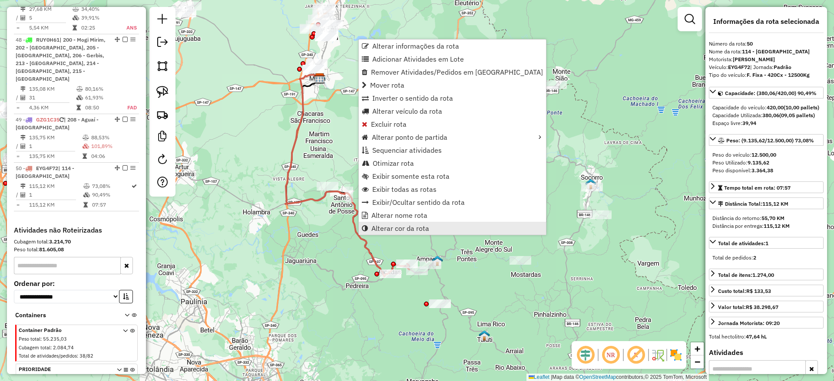
click at [374, 229] on span "Alterar cor da rota" at bounding box center [400, 228] width 58 height 7
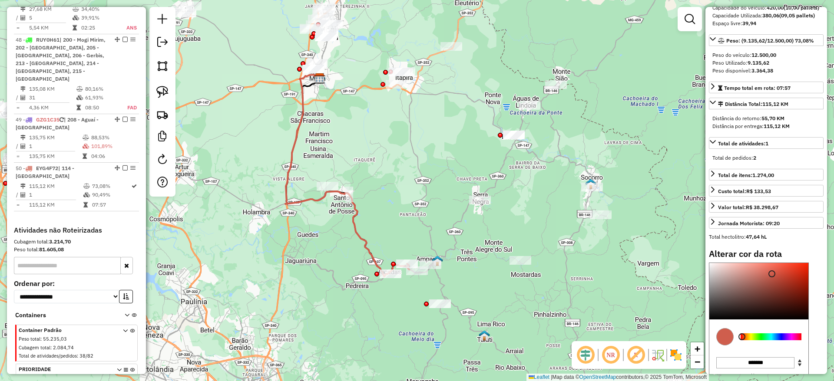
scroll to position [167, 0]
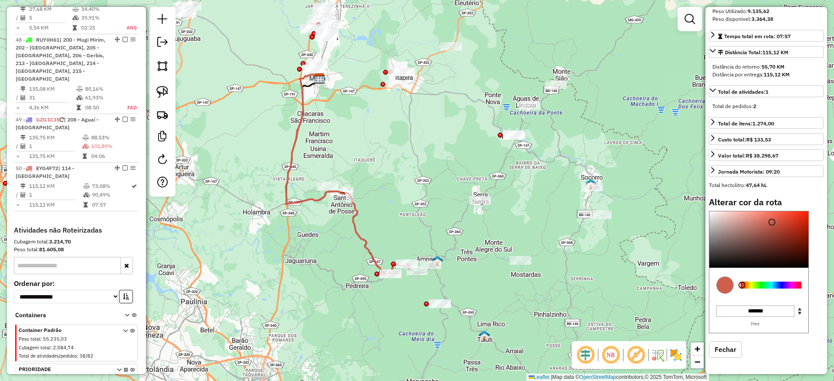
type input "*******"
click at [793, 288] on div at bounding box center [770, 285] width 61 height 7
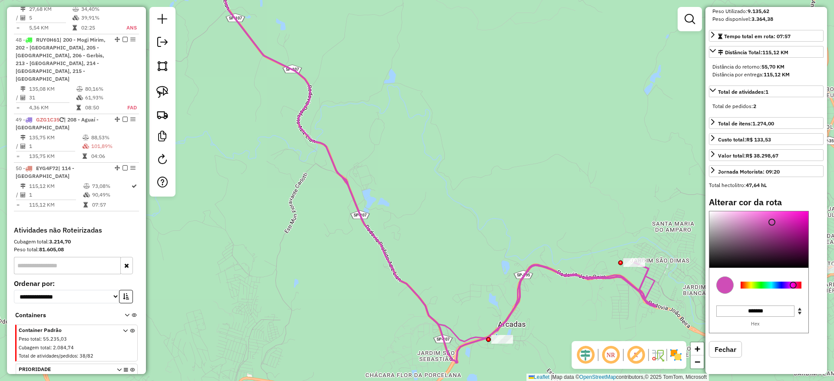
drag, startPoint x: 475, startPoint y: 277, endPoint x: 436, endPoint y: 205, distance: 82.0
click at [444, 218] on div "Janela de atendimento Grade de atendimento Capacidade Transportadoras Veículos …" at bounding box center [417, 190] width 834 height 381
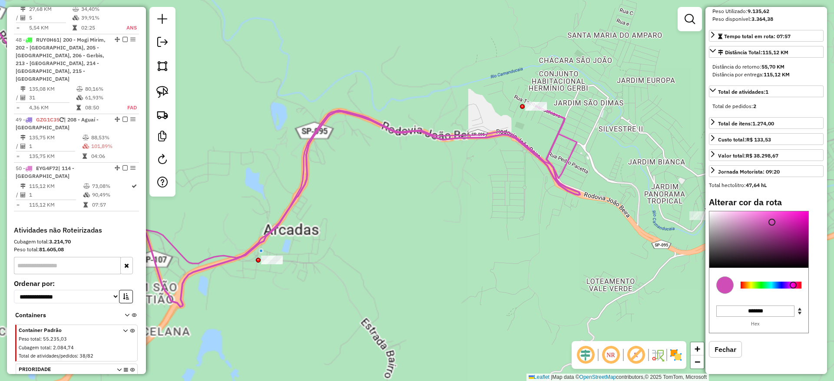
drag, startPoint x: 564, startPoint y: 253, endPoint x: 393, endPoint y: 279, distance: 173.1
click at [393, 279] on div "Janela de atendimento Grade de atendimento Capacidade Transportadoras Veículos …" at bounding box center [417, 190] width 834 height 381
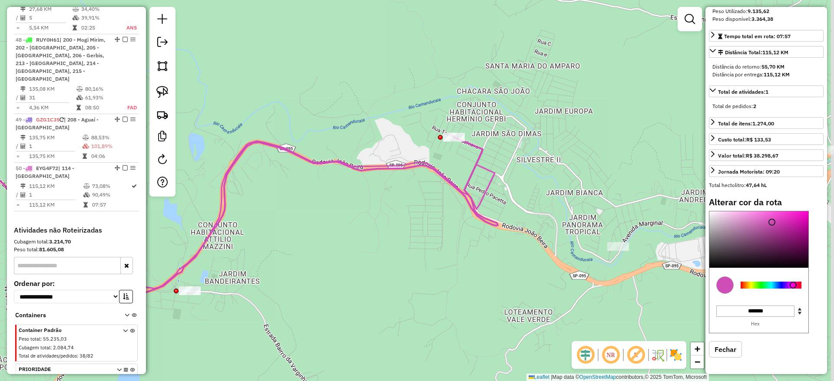
drag, startPoint x: 519, startPoint y: 228, endPoint x: 468, endPoint y: 276, distance: 70.3
click at [469, 276] on div "Janela de atendimento Grade de atendimento Capacidade Transportadoras Veículos …" at bounding box center [417, 190] width 834 height 381
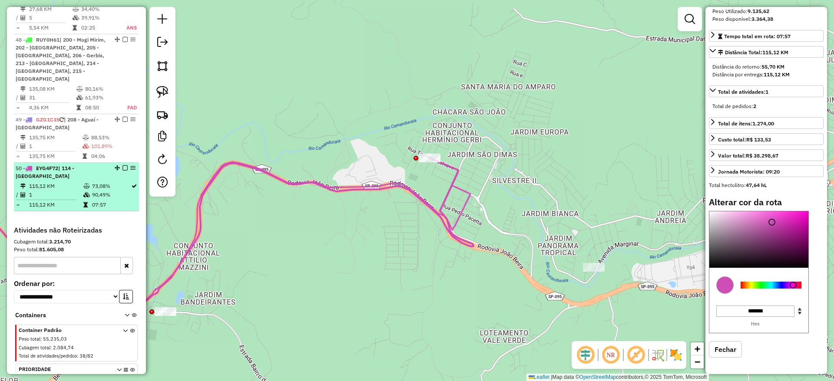
click at [66, 182] on td "115,12 KM" at bounding box center [56, 186] width 54 height 9
select select "**********"
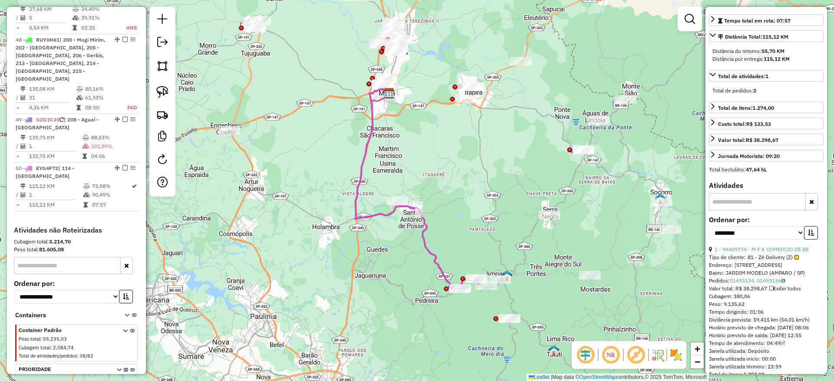
scroll to position [0, 0]
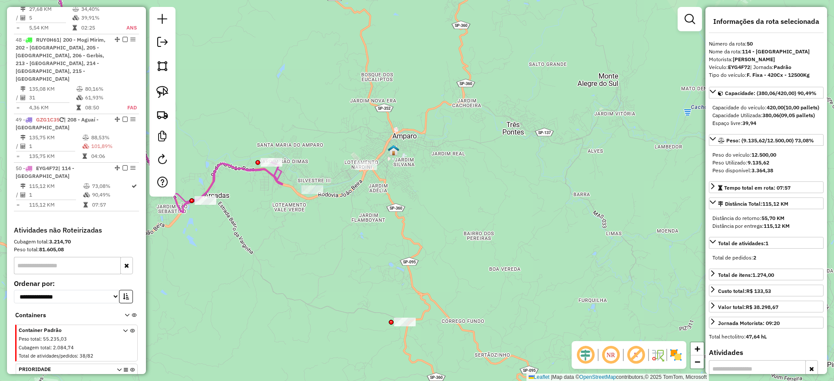
drag, startPoint x: 313, startPoint y: 224, endPoint x: 422, endPoint y: 266, distance: 116.8
click at [422, 266] on div "Janela de atendimento Grade de atendimento Capacidade Transportadoras Veículos …" at bounding box center [417, 190] width 834 height 381
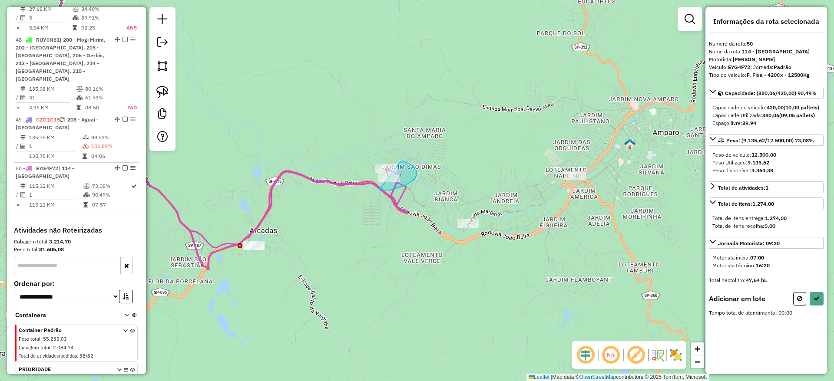
drag, startPoint x: 380, startPoint y: 188, endPoint x: 344, endPoint y: 200, distance: 37.5
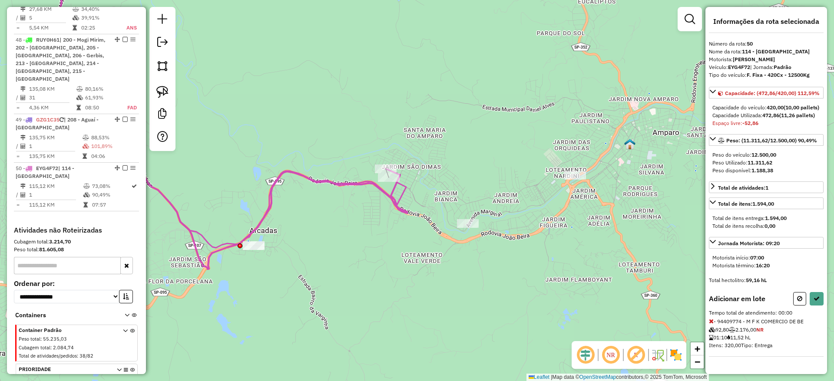
select select "**********"
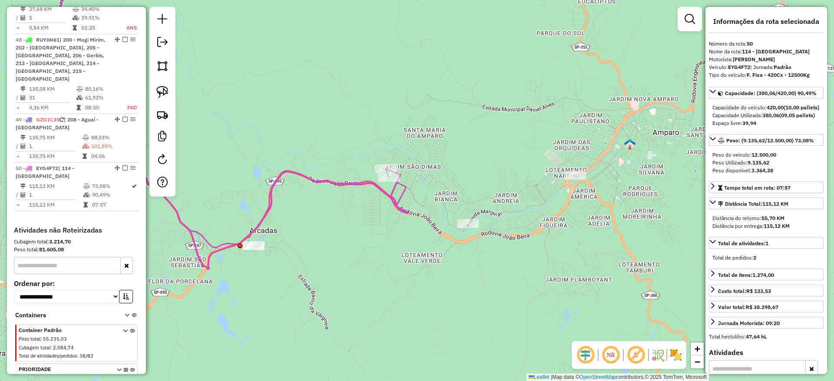
drag, startPoint x: 317, startPoint y: 246, endPoint x: 414, endPoint y: 241, distance: 97.4
click at [413, 241] on div "Janela de atendimento Grade de atendimento Capacidade Transportadoras Veículos …" at bounding box center [417, 190] width 834 height 381
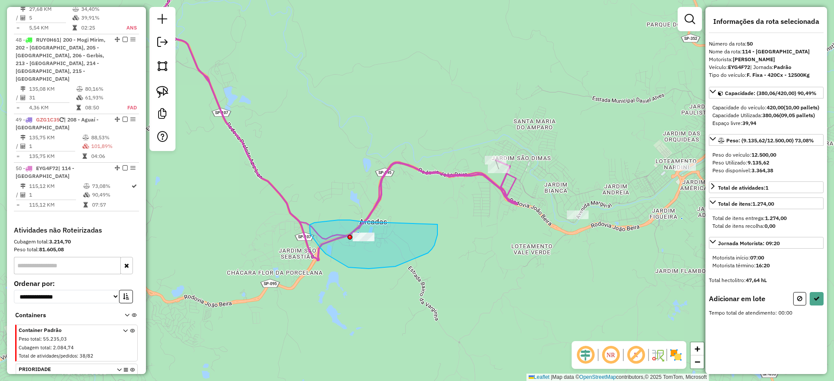
drag, startPoint x: 310, startPoint y: 226, endPoint x: 437, endPoint y: 224, distance: 127.7
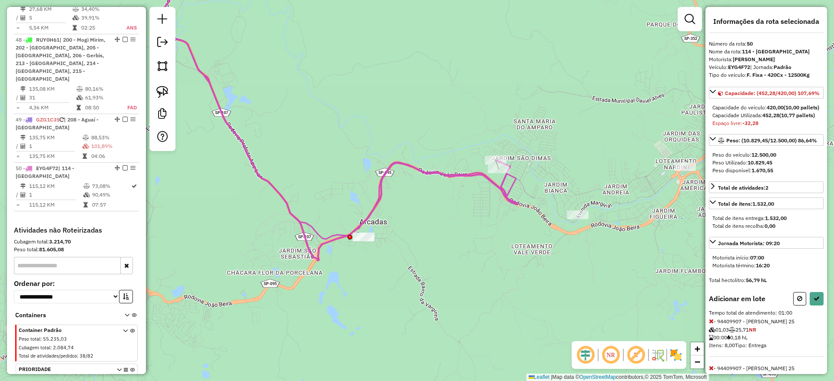
select select "**********"
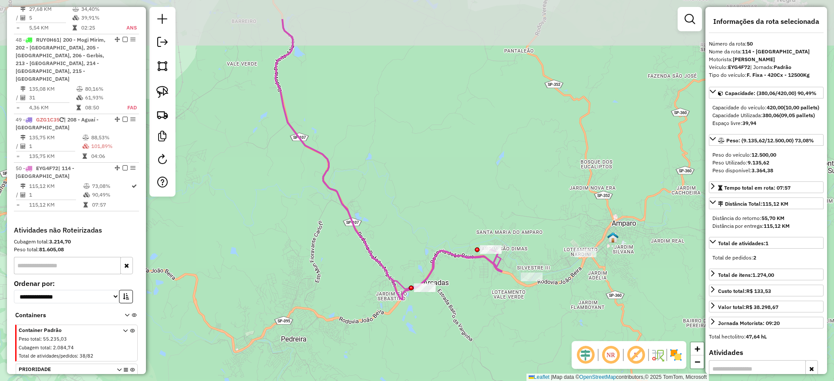
drag, startPoint x: 349, startPoint y: 169, endPoint x: 383, endPoint y: 233, distance: 72.5
click at [378, 231] on div "Janela de atendimento Grade de atendimento Capacidade Transportadoras Veículos …" at bounding box center [417, 190] width 834 height 381
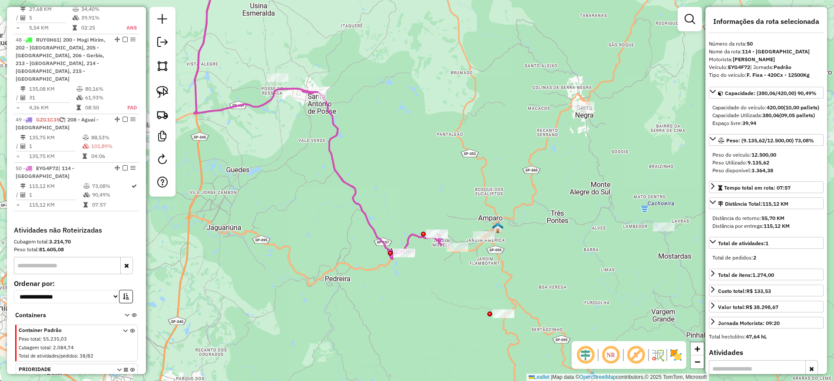
drag, startPoint x: 368, startPoint y: 116, endPoint x: 459, endPoint y: 192, distance: 119.3
click at [459, 191] on div "Janela de atendimento Grade de atendimento Capacidade Transportadoras Veículos …" at bounding box center [417, 190] width 834 height 381
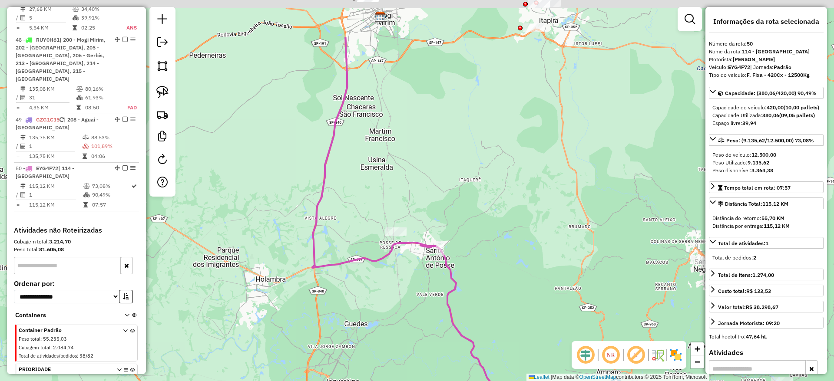
drag, startPoint x: 382, startPoint y: 123, endPoint x: 402, endPoint y: 203, distance: 82.5
click at [402, 201] on div "Janela de atendimento Grade de atendimento Capacidade Transportadoras Veículos …" at bounding box center [417, 190] width 834 height 381
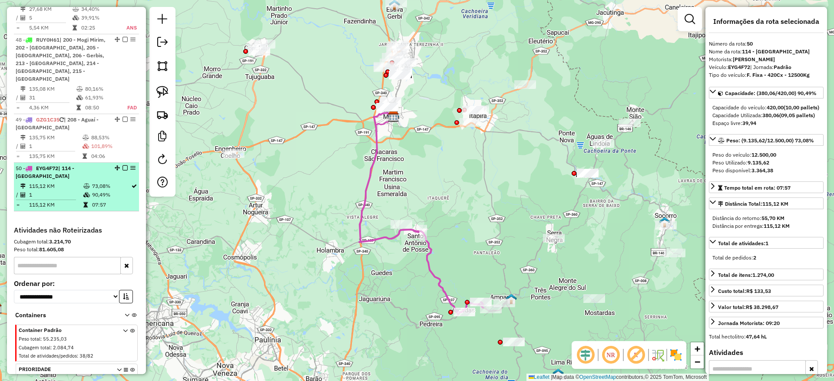
click at [122, 163] on li "50 - EYG4F72 | 114 - Jardim São Dimas 115,12 KM 73,08% / 1 90,49% = 115,12 KM 0…" at bounding box center [76, 187] width 125 height 49
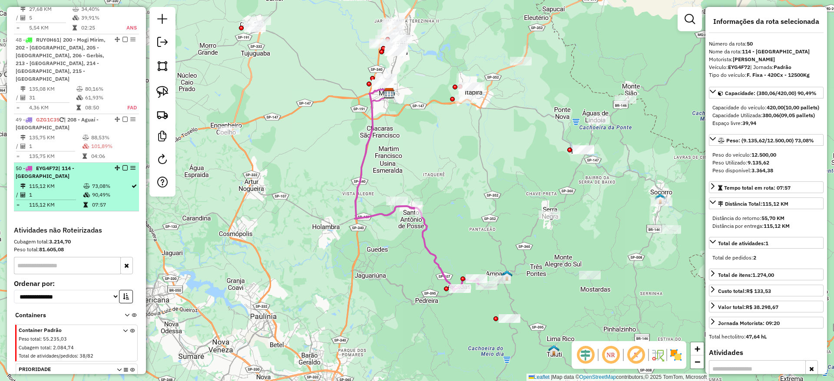
click at [123, 165] on em at bounding box center [124, 167] width 5 height 5
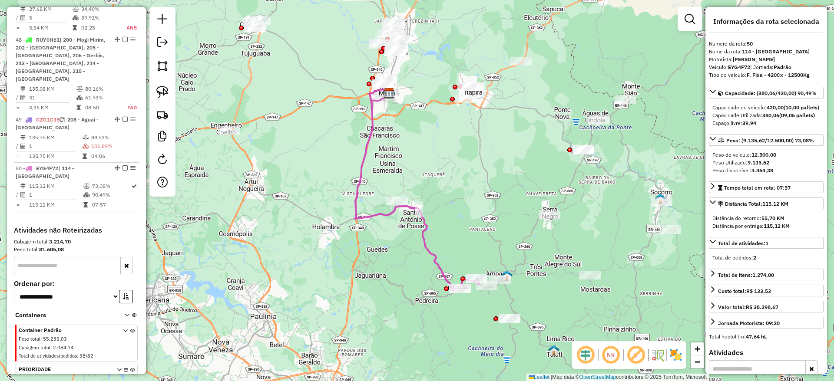
scroll to position [2775, 0]
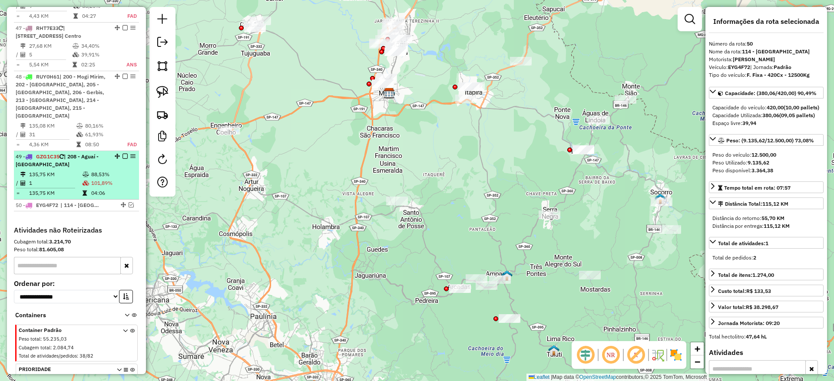
click at [130, 154] on em at bounding box center [132, 156] width 5 height 5
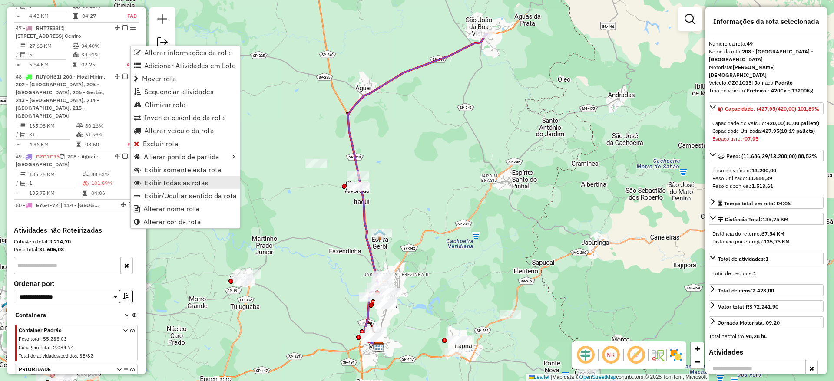
click at [186, 186] on span "Exibir todas as rotas" at bounding box center [176, 182] width 64 height 7
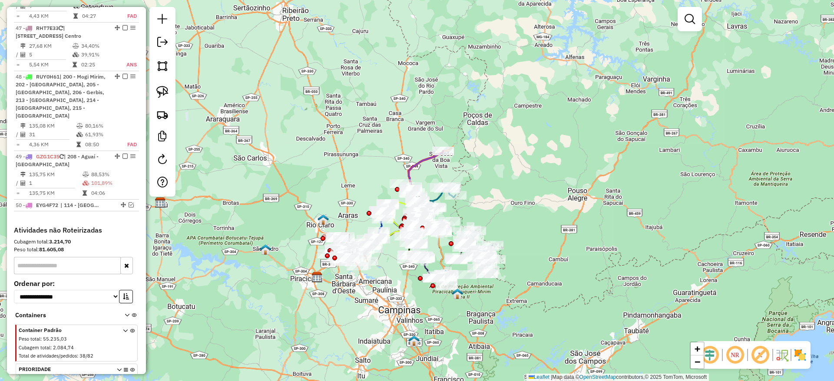
drag, startPoint x: 465, startPoint y: 300, endPoint x: 414, endPoint y: 280, distance: 54.9
click at [452, 288] on img at bounding box center [457, 293] width 11 height 11
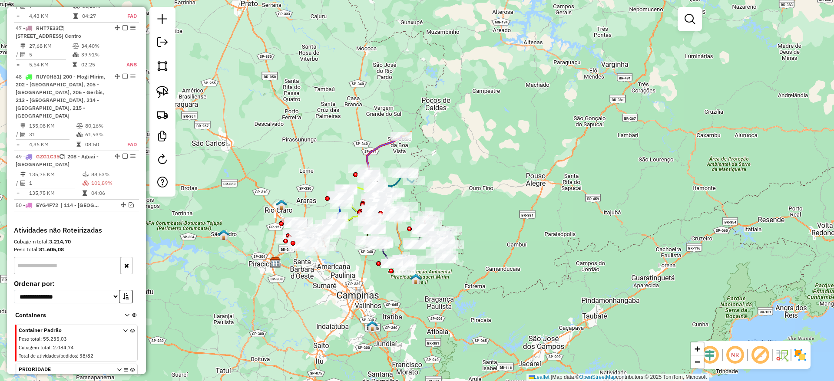
click at [753, 354] on em at bounding box center [759, 355] width 21 height 21
click at [799, 353] on img at bounding box center [800, 355] width 14 height 14
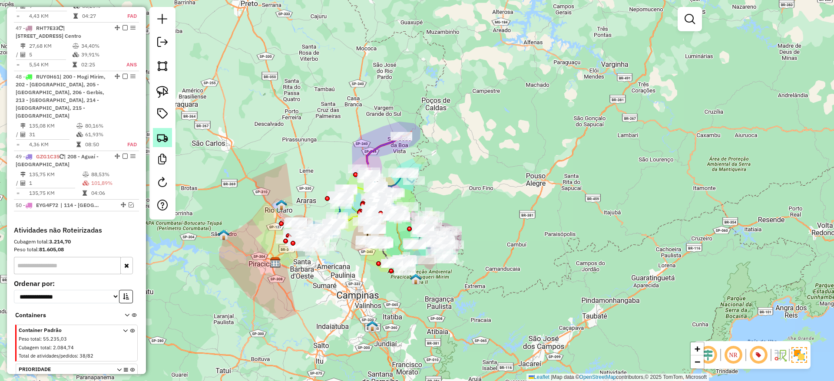
click at [161, 143] on img at bounding box center [162, 138] width 12 height 12
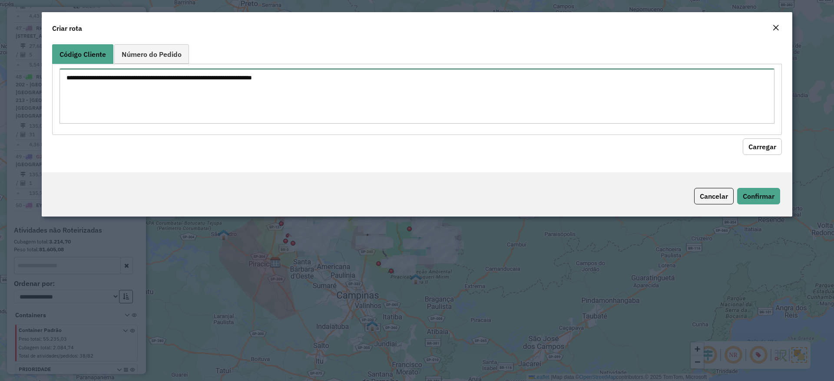
click at [264, 93] on textarea at bounding box center [416, 96] width 715 height 55
click at [172, 66] on div at bounding box center [417, 99] width 730 height 71
drag, startPoint x: 176, startPoint y: 53, endPoint x: 220, endPoint y: 94, distance: 60.2
click at [175, 53] on span "Número do Pedido" at bounding box center [152, 54] width 60 height 7
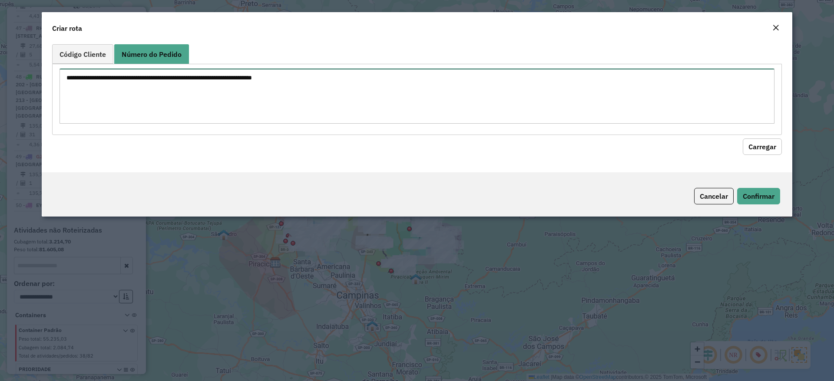
click at [223, 97] on textarea at bounding box center [416, 96] width 715 height 55
paste textarea "**********"
type textarea "**********"
click at [755, 148] on button "Carregar" at bounding box center [762, 147] width 39 height 17
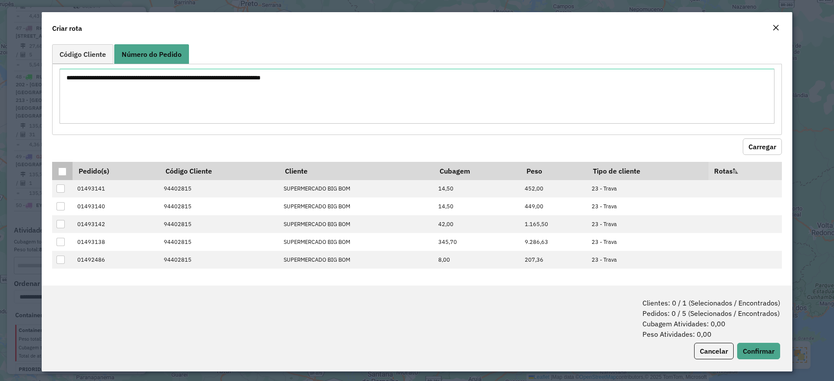
click at [64, 168] on div at bounding box center [62, 172] width 8 height 8
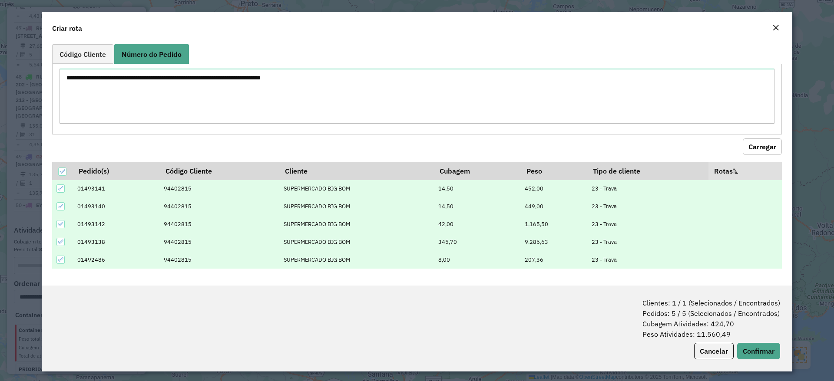
scroll to position [3, 0]
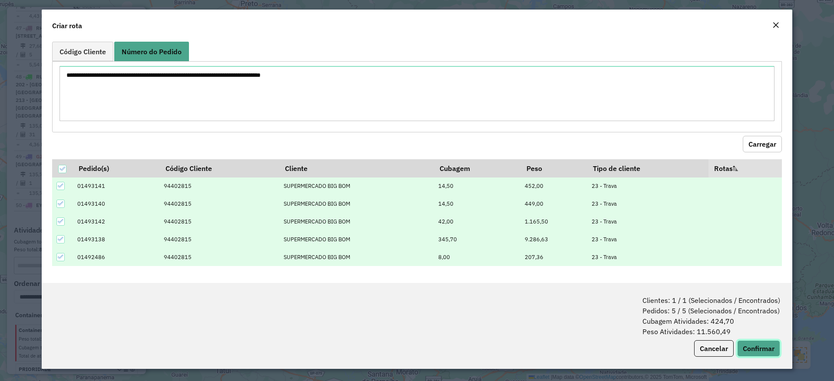
click at [751, 353] on button "Confirmar" at bounding box center [758, 348] width 43 height 17
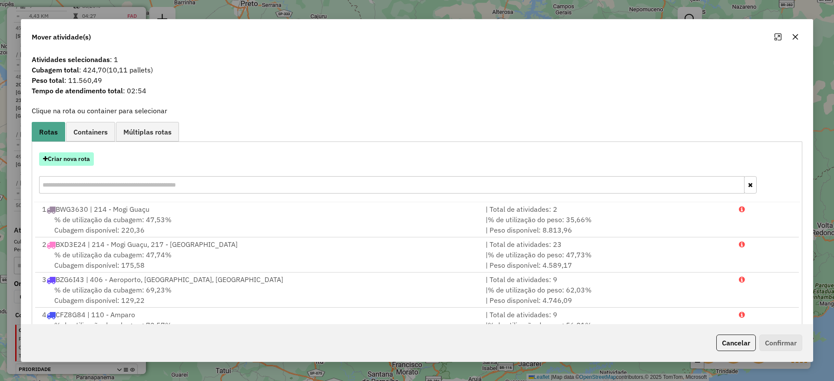
click at [76, 160] on button "Criar nova rota" at bounding box center [66, 158] width 55 height 13
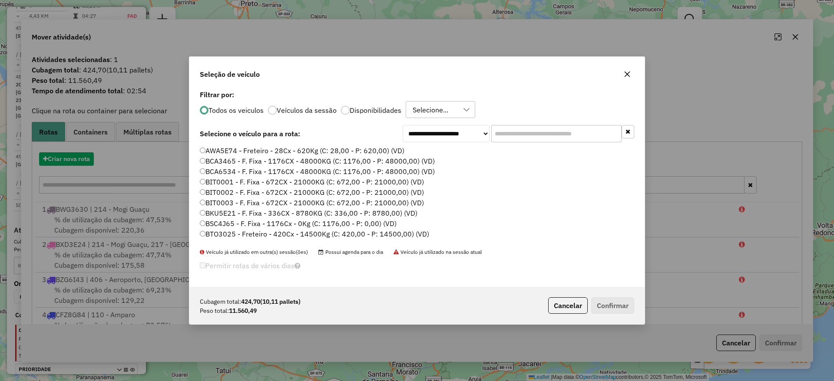
click at [532, 136] on input "text" at bounding box center [556, 133] width 130 height 17
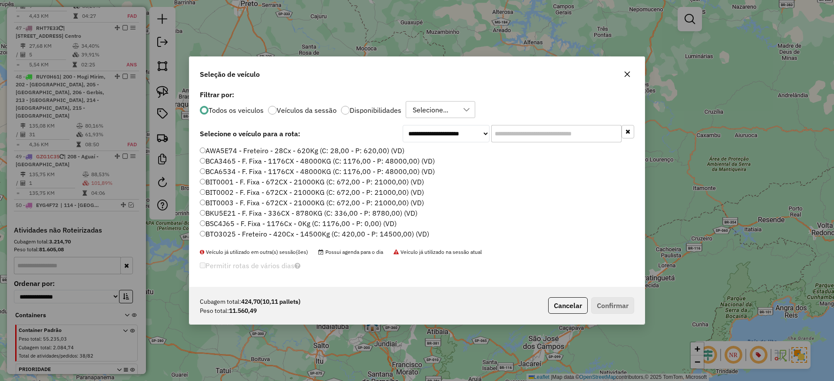
scroll to position [5, 3]
paste input "*******"
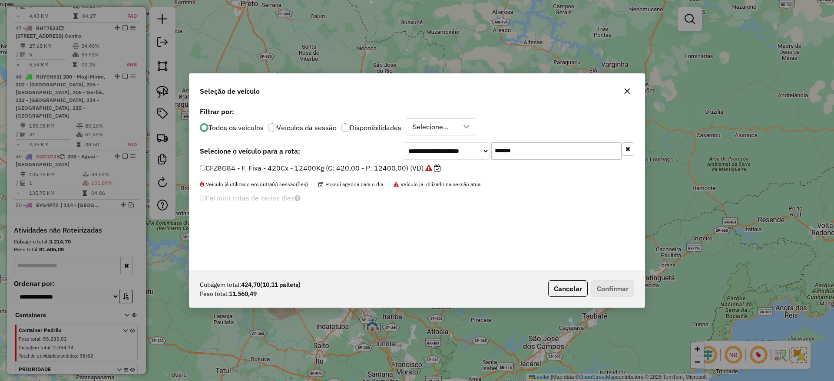
type input "*******"
click at [365, 161] on div "**********" at bounding box center [416, 187] width 455 height 165
click at [369, 171] on label "CFZ8G84 - F. Fixa - 420Cx - 12400Kg (C: 420,00 - P: 12400,00) (VD)" at bounding box center [320, 168] width 241 height 10
click at [374, 168] on label "CFZ8G84 - F. Fixa - 420Cx - 12400Kg (C: 420,00 - P: 12400,00) (VD)" at bounding box center [320, 168] width 241 height 10
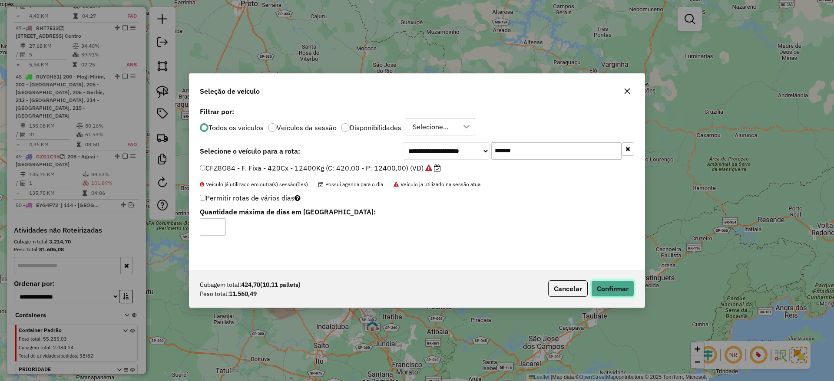
click at [606, 285] on button "Confirmar" at bounding box center [612, 289] width 43 height 17
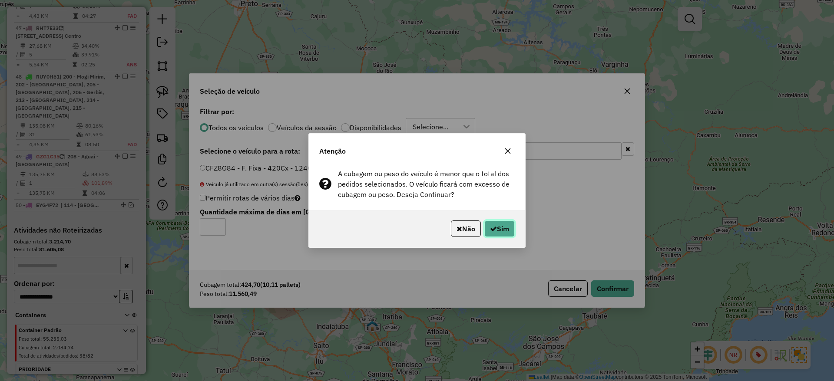
click at [494, 227] on icon "button" at bounding box center [493, 228] width 7 height 7
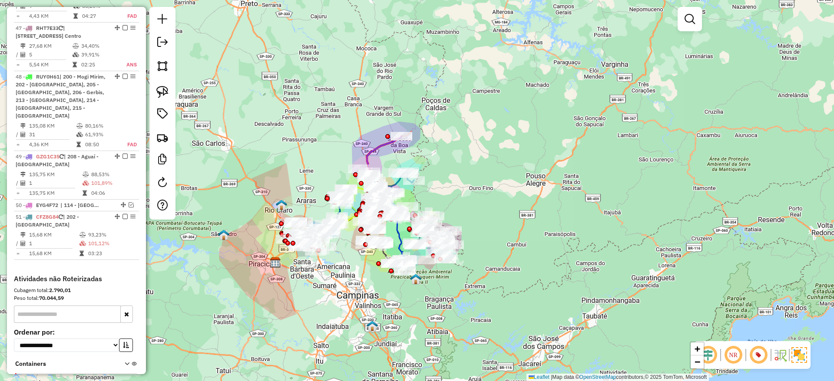
scroll to position [2812, 0]
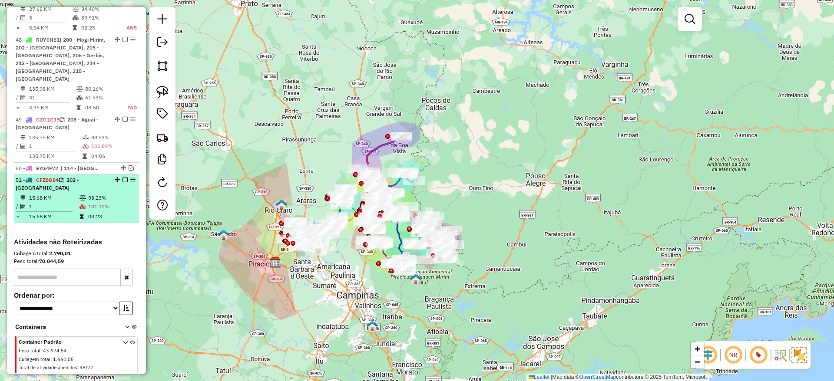
click at [93, 194] on td "93,23%" at bounding box center [112, 198] width 48 height 9
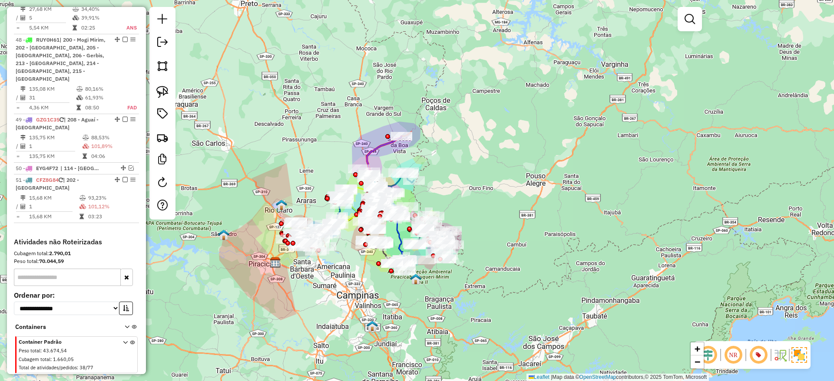
select select "**********"
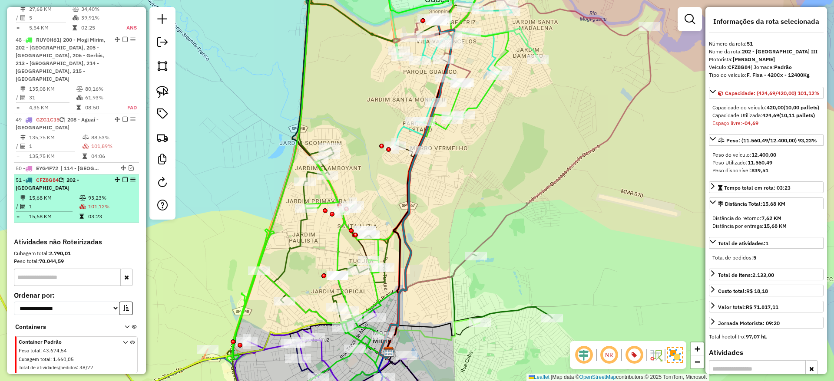
click at [130, 177] on em at bounding box center [132, 179] width 5 height 5
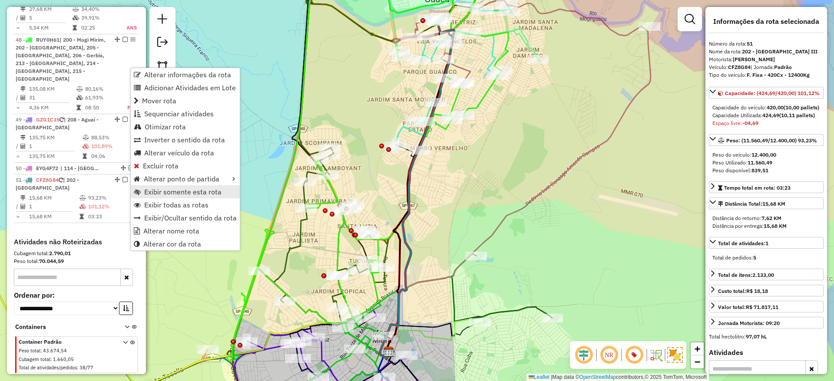
click at [161, 195] on span "Exibir somente esta rota" at bounding box center [182, 191] width 77 height 7
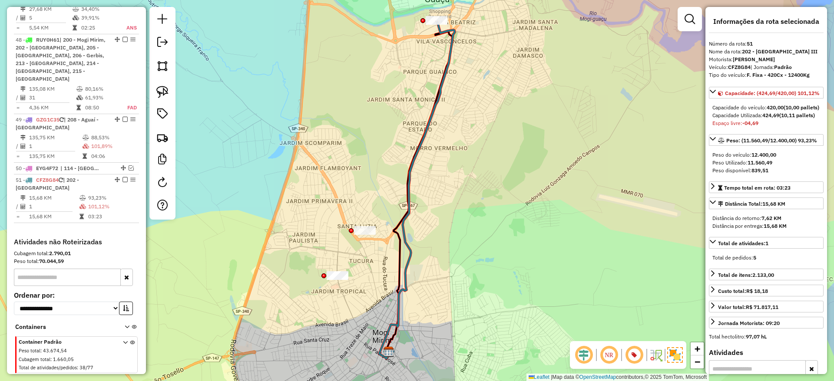
drag, startPoint x: 424, startPoint y: 331, endPoint x: 439, endPoint y: 253, distance: 79.5
click at [439, 253] on div "Janela de atendimento Grade de atendimento Capacidade Transportadoras Veículos …" at bounding box center [417, 190] width 834 height 381
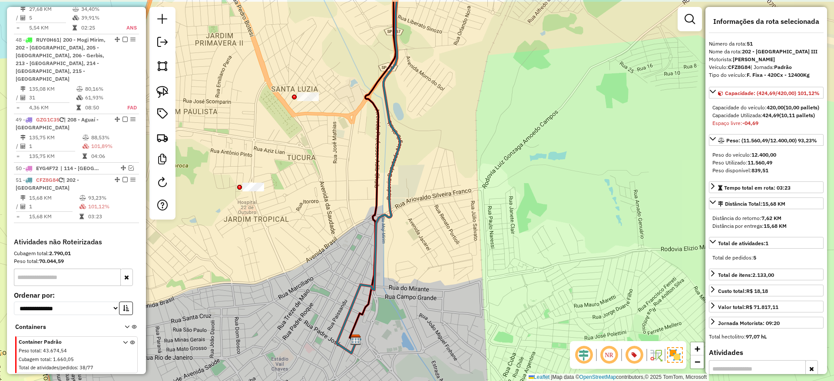
drag, startPoint x: 408, startPoint y: 226, endPoint x: 396, endPoint y: 357, distance: 131.2
click at [401, 337] on div "Janela de atendimento Grade de atendimento Capacidade Transportadoras Veículos …" at bounding box center [417, 190] width 834 height 381
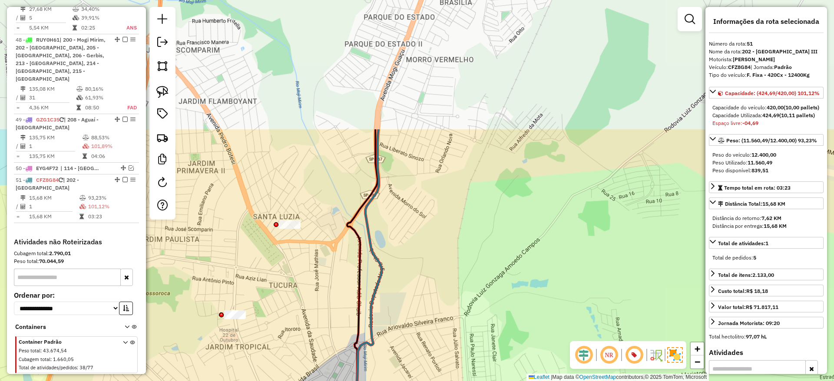
drag, startPoint x: 410, startPoint y: 242, endPoint x: 400, endPoint y: 331, distance: 89.6
click at [402, 322] on div "Janela de atendimento Grade de atendimento Capacidade Transportadoras Veículos …" at bounding box center [417, 190] width 834 height 381
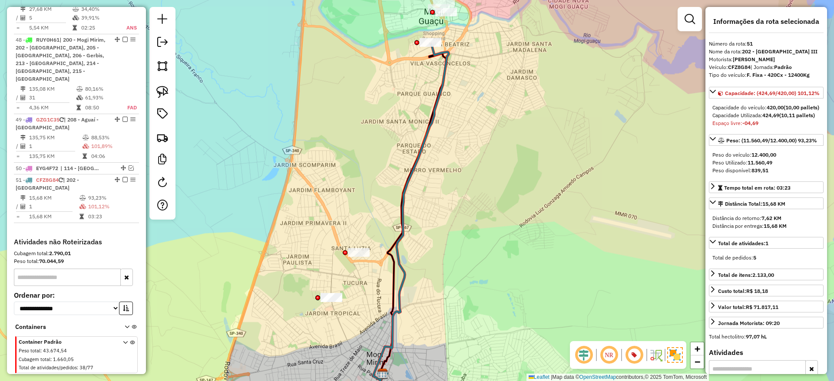
drag, startPoint x: 463, startPoint y: 143, endPoint x: 446, endPoint y: 257, distance: 115.5
click at [446, 251] on div "Janela de atendimento Grade de atendimento Capacidade Transportadoras Veículos …" at bounding box center [417, 190] width 834 height 381
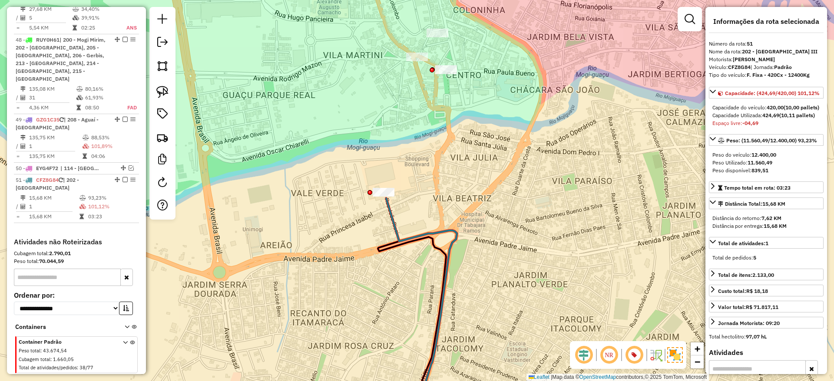
drag, startPoint x: 381, startPoint y: 177, endPoint x: 443, endPoint y: 216, distance: 73.0
click at [443, 216] on div "Janela de atendimento Grade de atendimento Capacidade Transportadoras Veículos …" at bounding box center [417, 190] width 834 height 381
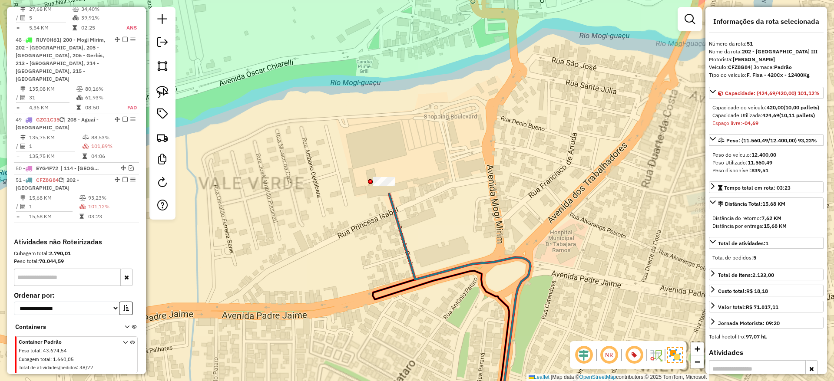
click at [385, 175] on div "Janela de atendimento Grade de atendimento Capacidade Transportadoras Veículos …" at bounding box center [417, 190] width 834 height 381
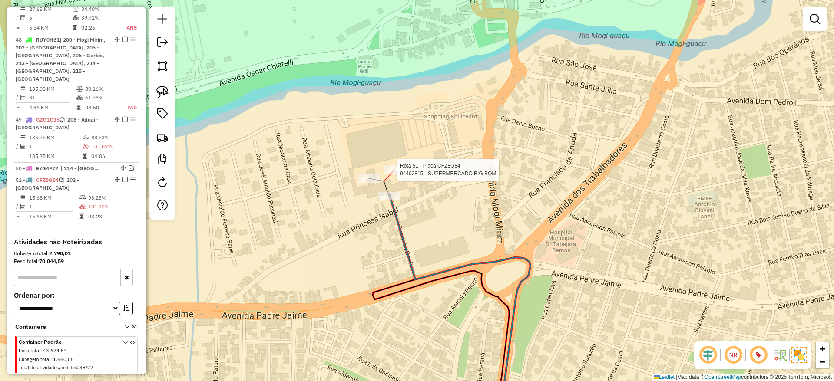
select select "**********"
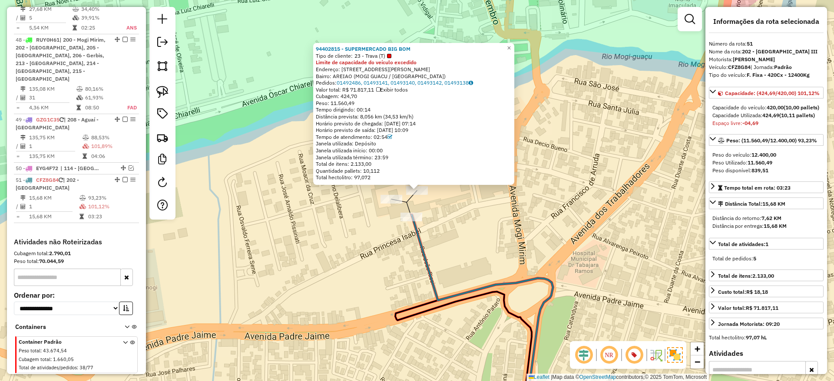
scroll to position [2823, 0]
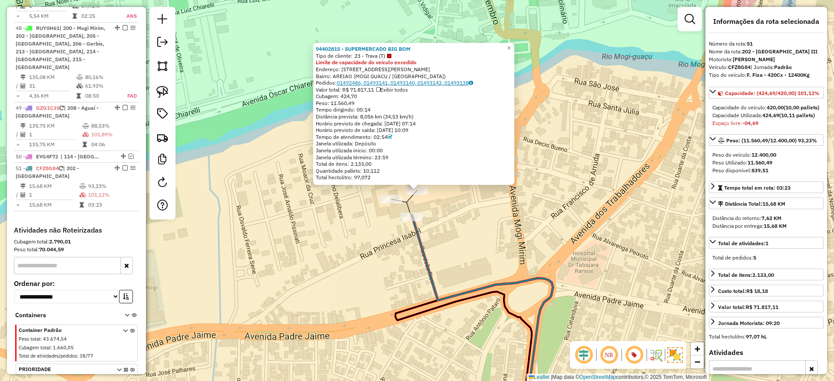
click at [350, 82] on link "01492486, 01493141, 01493140, 01493142, 01493138" at bounding box center [405, 82] width 136 height 7
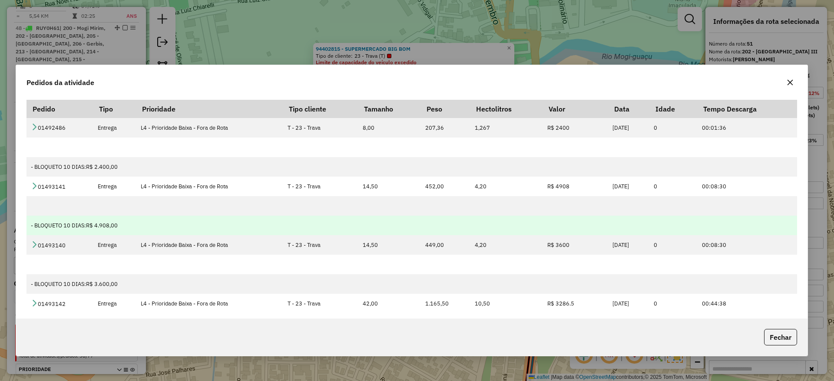
drag, startPoint x: 738, startPoint y: 56, endPoint x: 652, endPoint y: 227, distance: 191.3
click at [652, 227] on div "Pedidos da atividade Pedido Tipo Prioridade Tipo cliente Tamanho Peso Hectolitr…" at bounding box center [412, 211] width 792 height 292
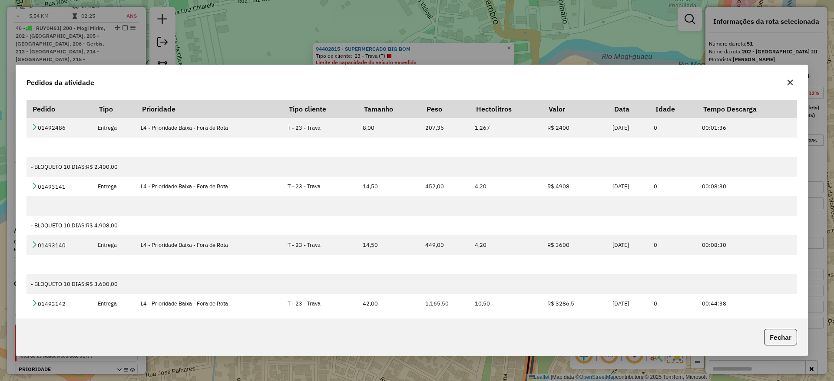
click at [792, 79] on icon "button" at bounding box center [789, 82] width 7 height 7
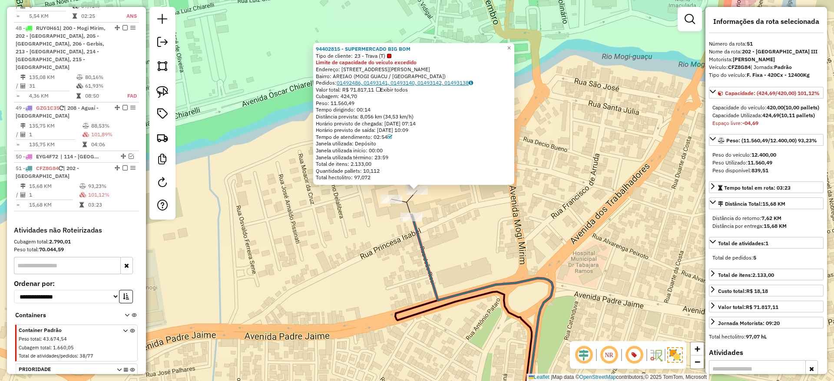
click at [385, 80] on link "01492486, 01493141, 01493140, 01493142, 01493138" at bounding box center [405, 82] width 136 height 7
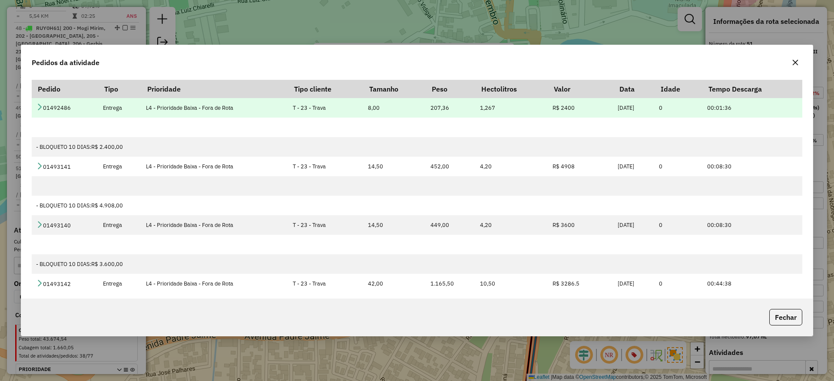
click at [39, 108] on icon at bounding box center [39, 106] width 7 height 7
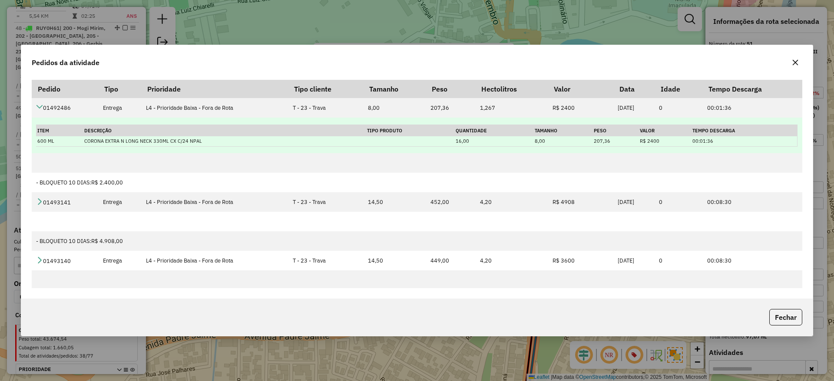
click at [692, 143] on td "00:01:36" at bounding box center [744, 141] width 106 height 10
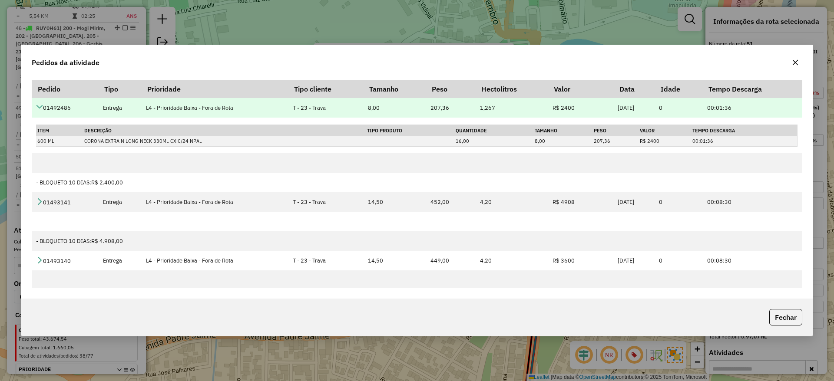
click at [43, 106] on icon at bounding box center [39, 106] width 7 height 7
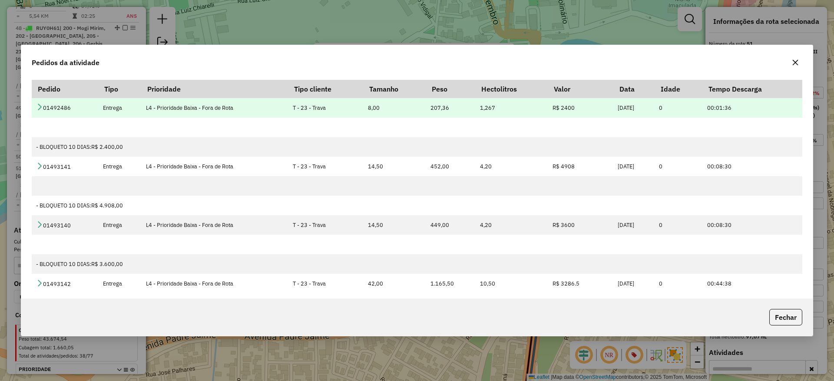
click at [43, 106] on icon at bounding box center [39, 106] width 7 height 7
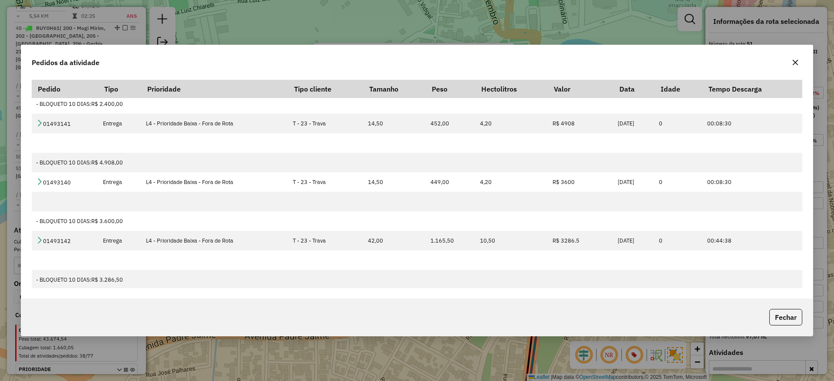
scroll to position [0, 0]
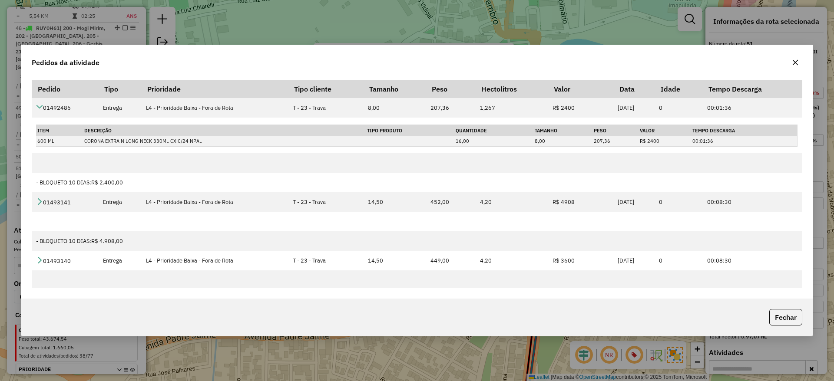
click at [792, 67] on button "button" at bounding box center [795, 63] width 14 height 14
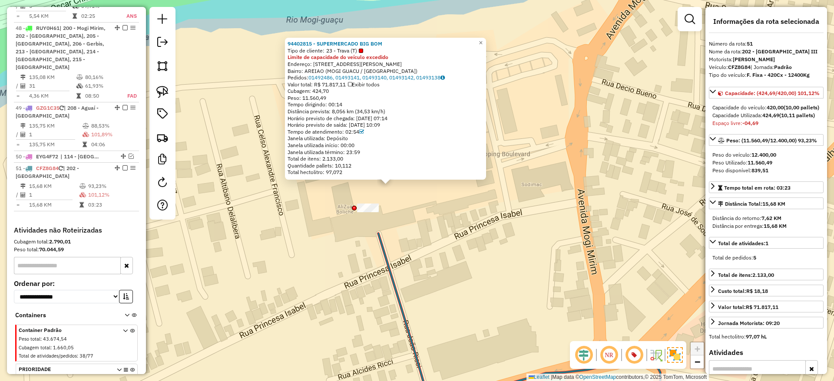
click at [396, 213] on div "94402815 - SUPERMERCADO BIG BOM Tipo de cliente: 23 - Trava (T) Limite de capac…" at bounding box center [417, 190] width 834 height 381
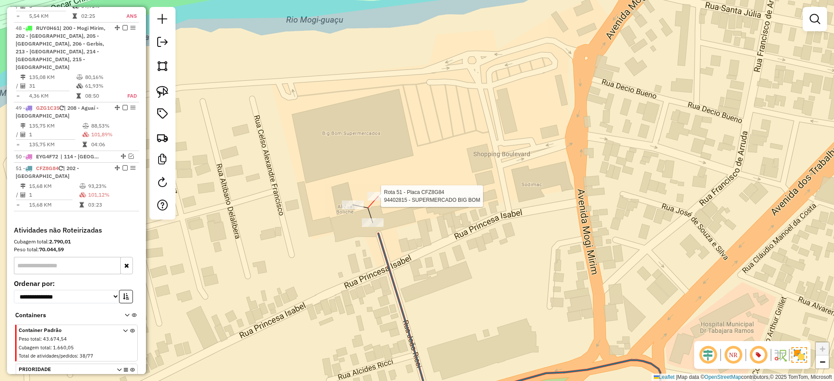
select select "**********"
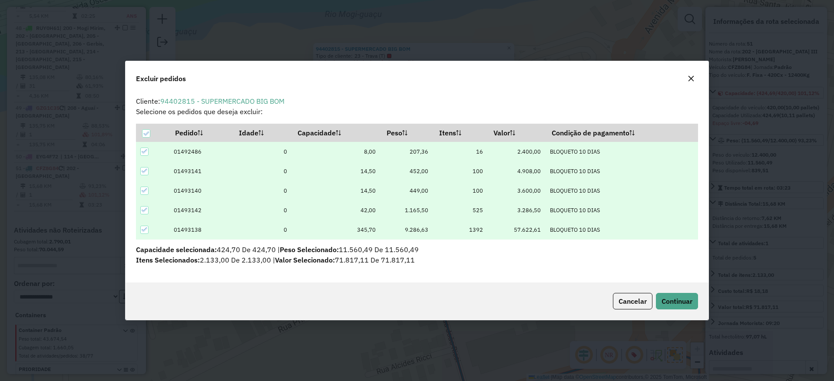
click at [144, 151] on icon at bounding box center [145, 152] width 6 height 6
click at [687, 299] on span "Continuar" at bounding box center [676, 301] width 31 height 9
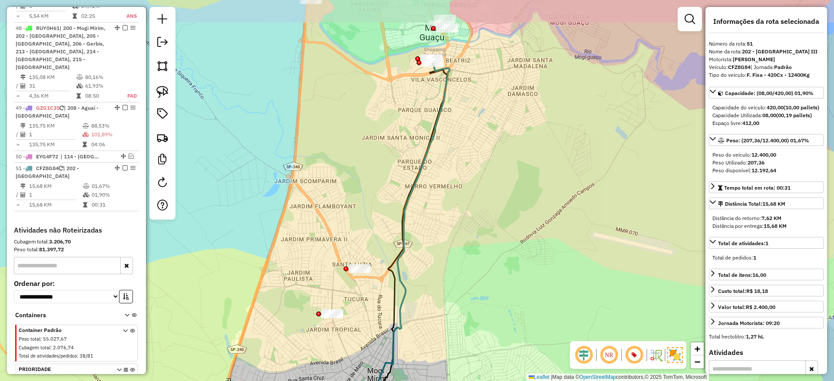
drag, startPoint x: 453, startPoint y: 43, endPoint x: 444, endPoint y: 106, distance: 63.7
click at [444, 106] on icon at bounding box center [412, 228] width 76 height 337
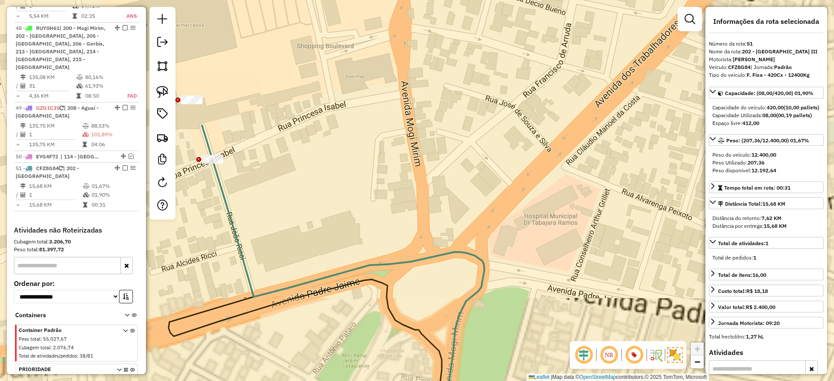
drag, startPoint x: 340, startPoint y: 175, endPoint x: 472, endPoint y: 172, distance: 131.2
click at [472, 172] on div "Janela de atendimento Grade de atendimento Capacidade Transportadoras Veículos …" at bounding box center [417, 190] width 834 height 381
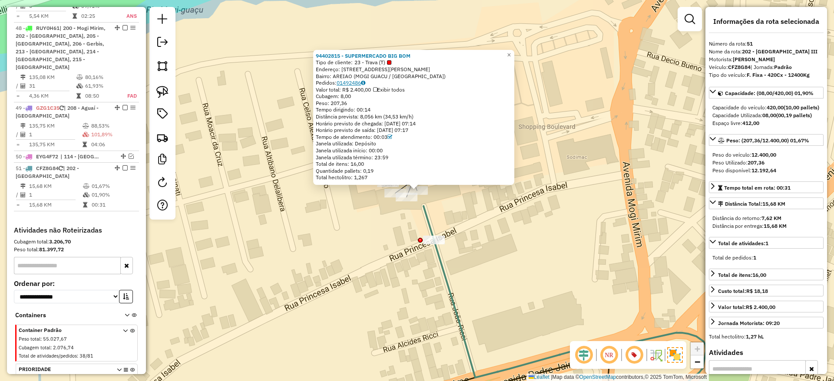
click at [360, 85] on link "01492486" at bounding box center [351, 82] width 29 height 7
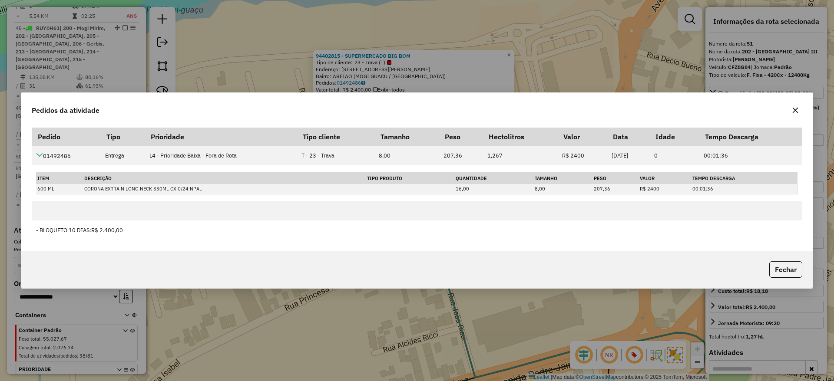
click at [793, 107] on icon "button" at bounding box center [795, 110] width 7 height 7
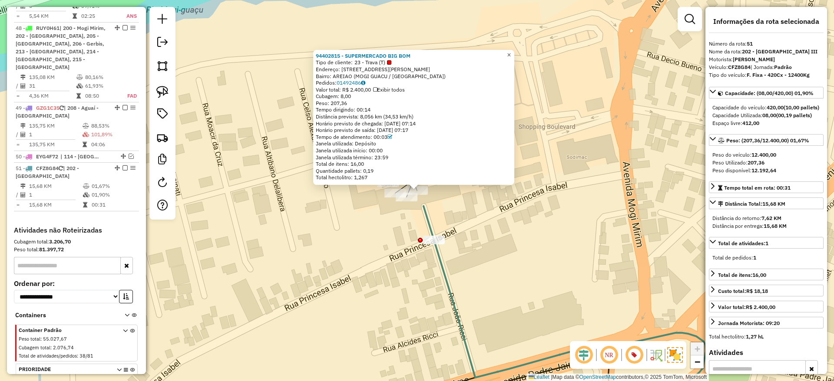
click at [511, 51] on span "×" at bounding box center [509, 54] width 4 height 7
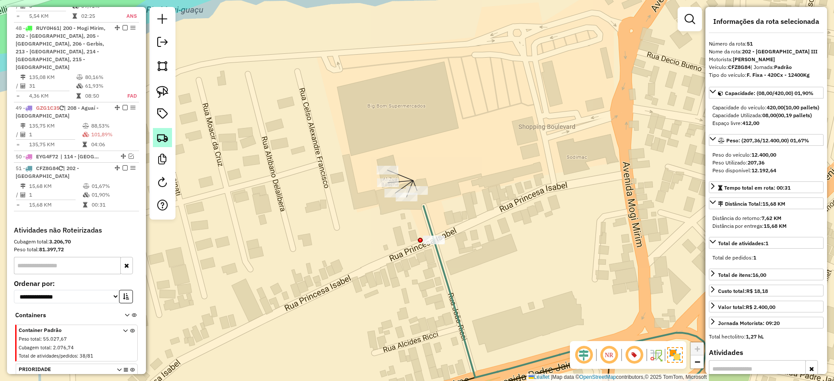
click at [156, 138] on link at bounding box center [162, 137] width 19 height 19
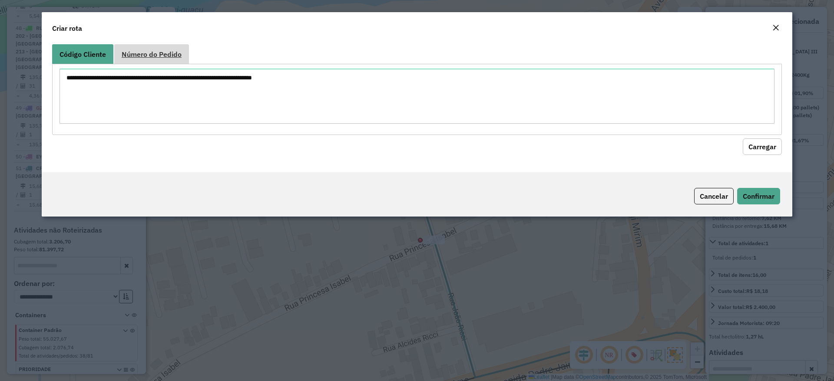
click at [168, 56] on span "Número do Pedido" at bounding box center [152, 54] width 60 height 7
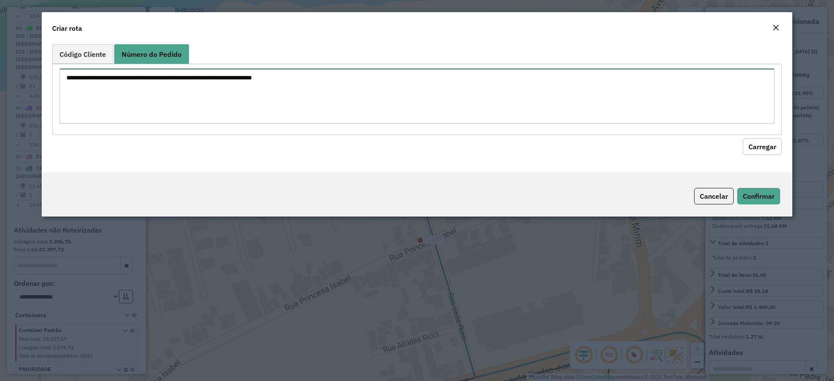
click at [190, 88] on textarea at bounding box center [416, 96] width 715 height 55
paste textarea "**********"
type textarea "**********"
click at [757, 149] on button "Carregar" at bounding box center [762, 147] width 39 height 17
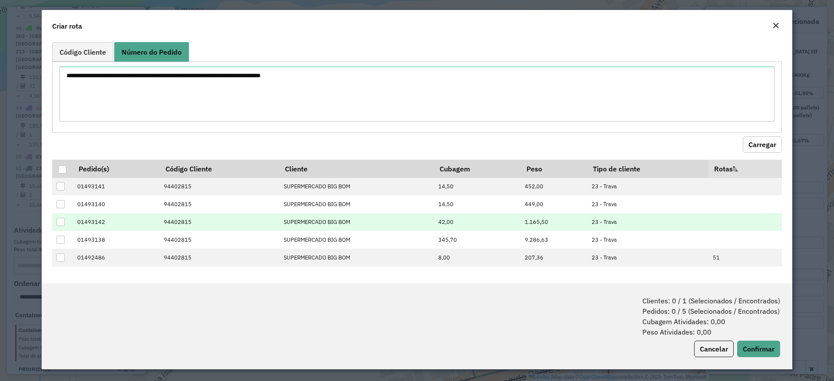
scroll to position [3, 0]
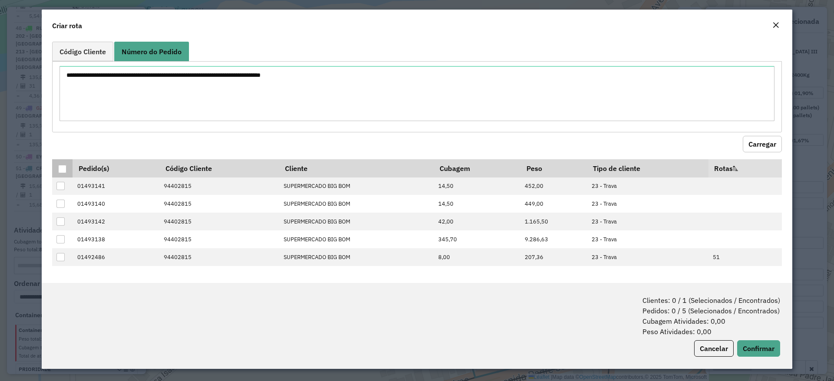
click at [62, 168] on div at bounding box center [62, 169] width 8 height 8
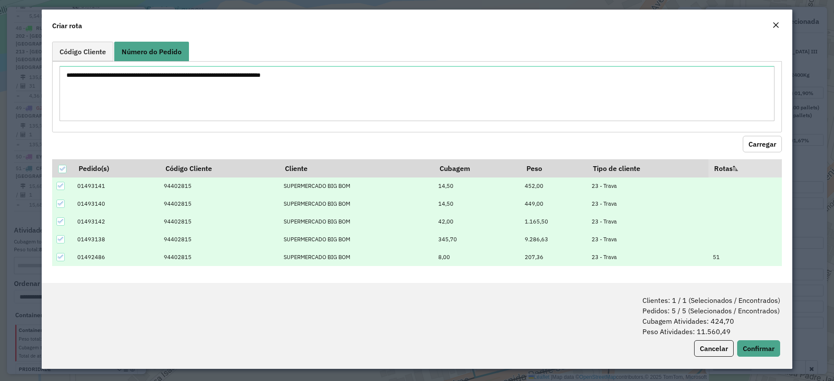
click at [62, 258] on icon at bounding box center [61, 257] width 6 height 6
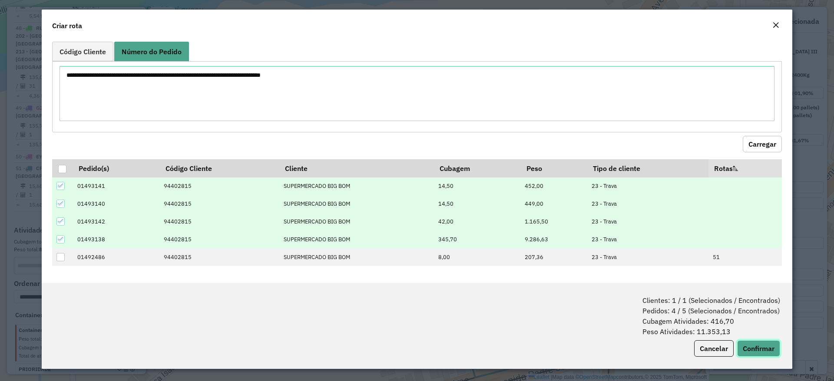
click at [757, 348] on button "Confirmar" at bounding box center [758, 348] width 43 height 17
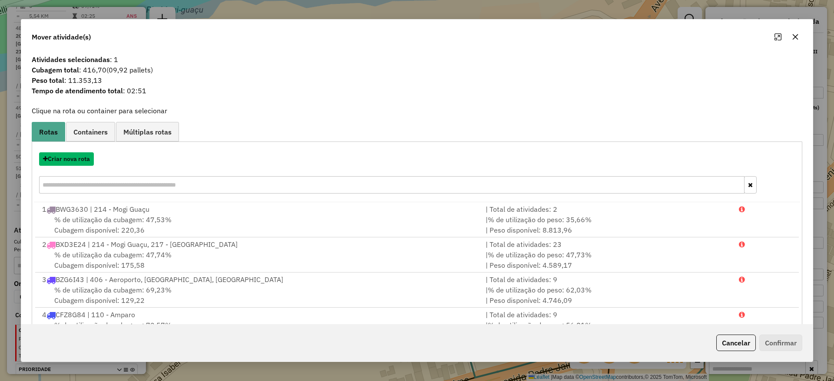
click at [77, 161] on button "Criar nova rota" at bounding box center [66, 158] width 55 height 13
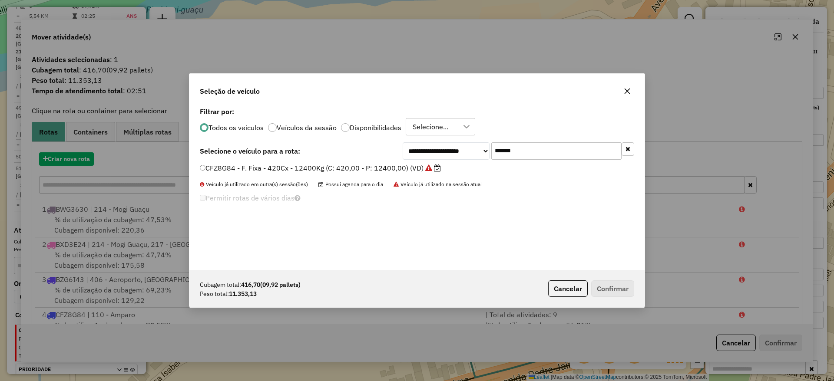
scroll to position [5, 3]
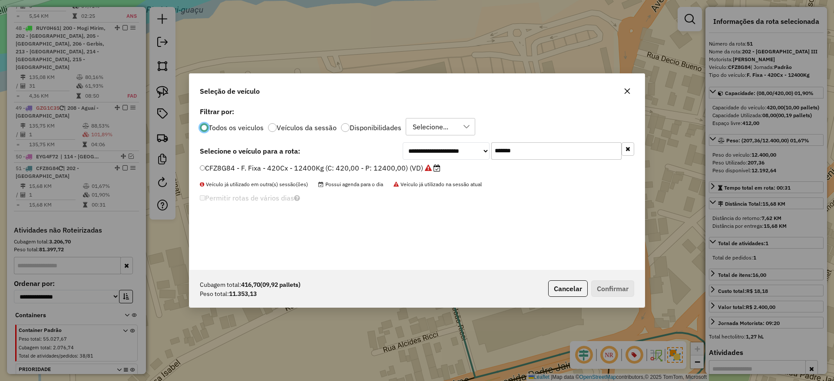
click at [526, 151] on input "*******" at bounding box center [556, 150] width 130 height 17
click at [427, 168] on icon at bounding box center [428, 168] width 7 height 7
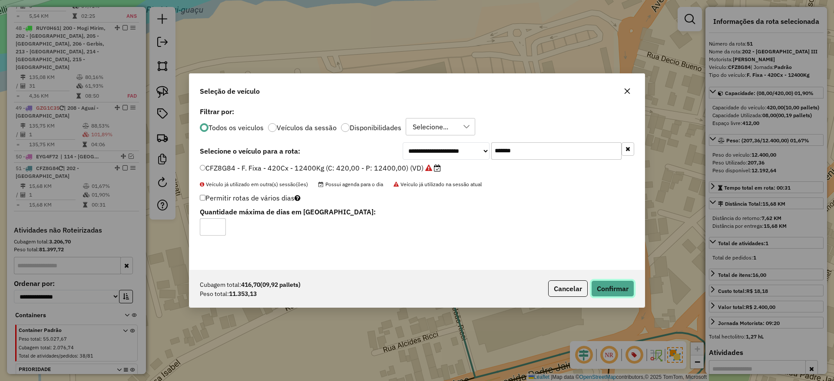
click at [621, 290] on button "Confirmar" at bounding box center [612, 289] width 43 height 17
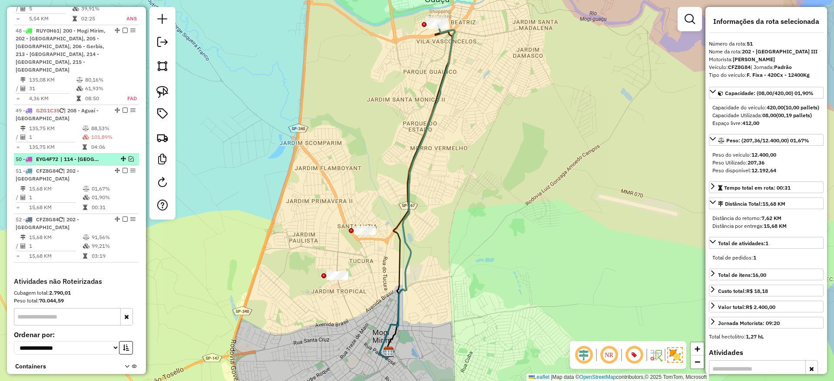
scroll to position [2805, 0]
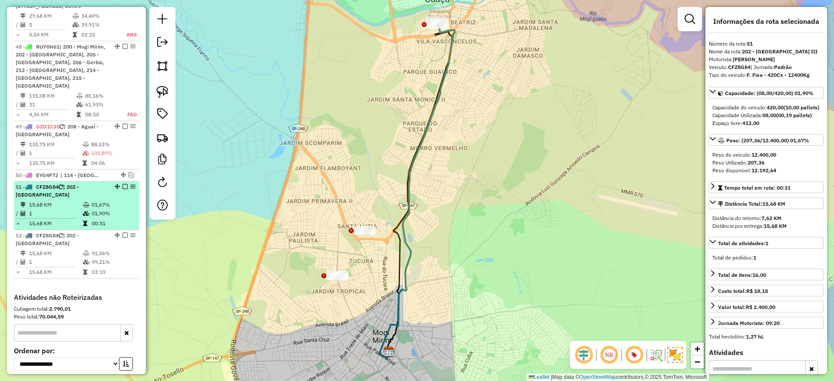
click at [132, 184] on em at bounding box center [132, 186] width 5 height 5
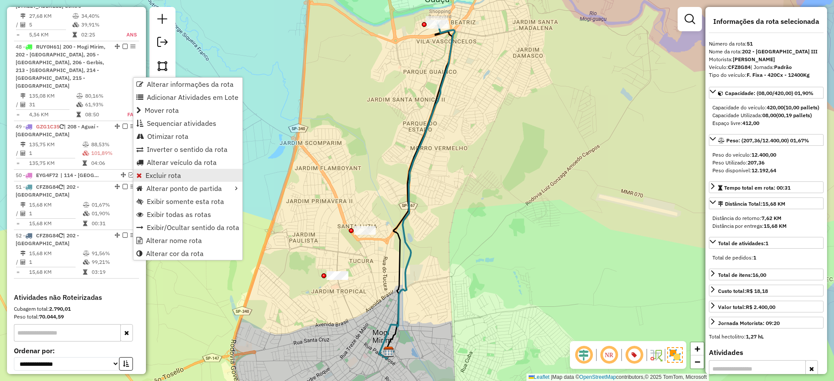
click at [162, 174] on span "Excluir rota" at bounding box center [163, 175] width 36 height 7
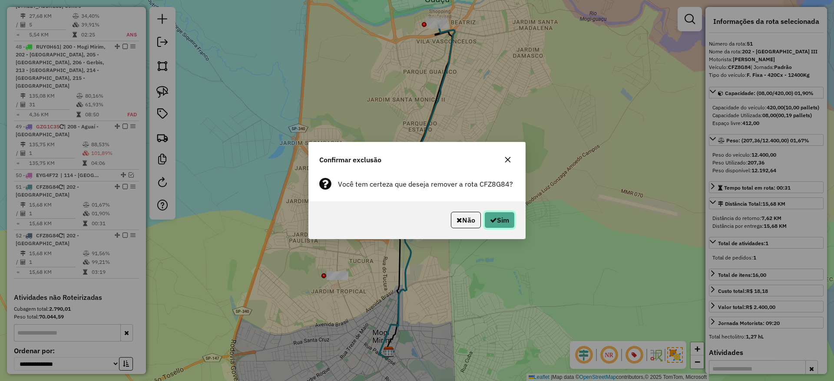
click at [502, 220] on button "Sim" at bounding box center [499, 220] width 30 height 17
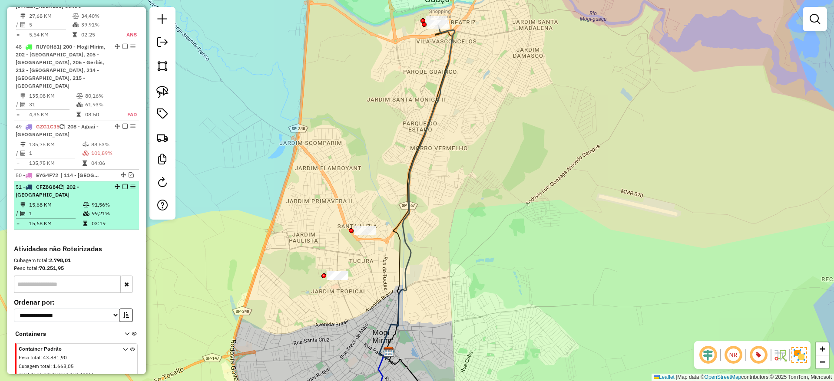
click at [61, 209] on td "1" at bounding box center [56, 213] width 54 height 9
select select "**********"
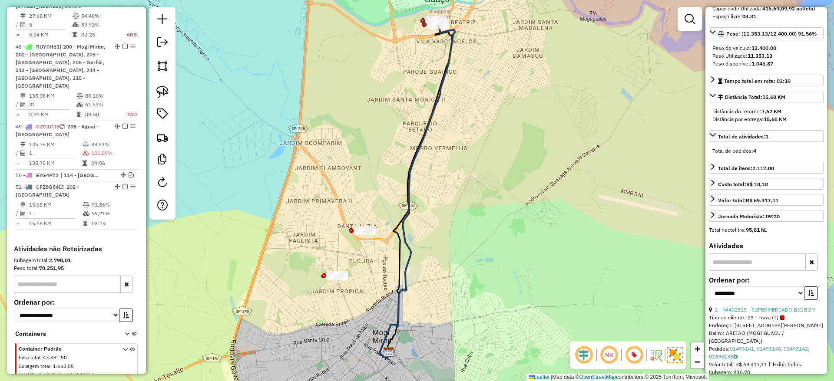
scroll to position [225, 0]
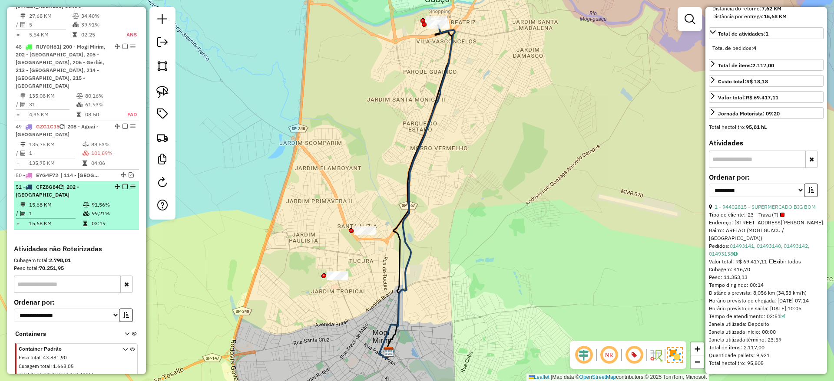
click at [122, 183] on div "51 - CFZ8G84 | 202 - Jardim Santa Monica III" at bounding box center [77, 191] width 122 height 16
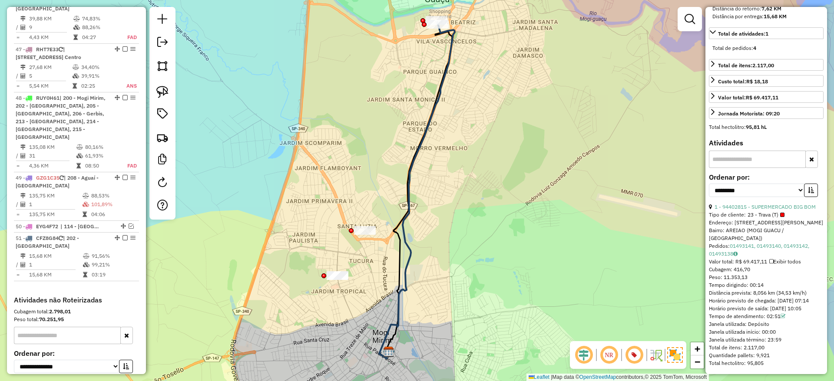
scroll to position [2740, 0]
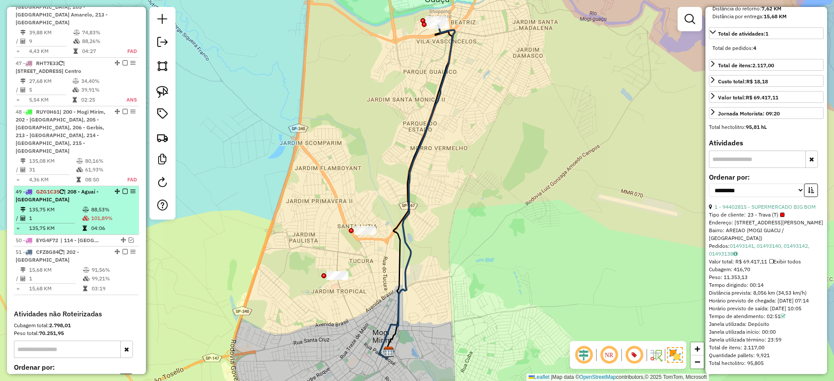
click at [75, 214] on td "1" at bounding box center [55, 218] width 53 height 9
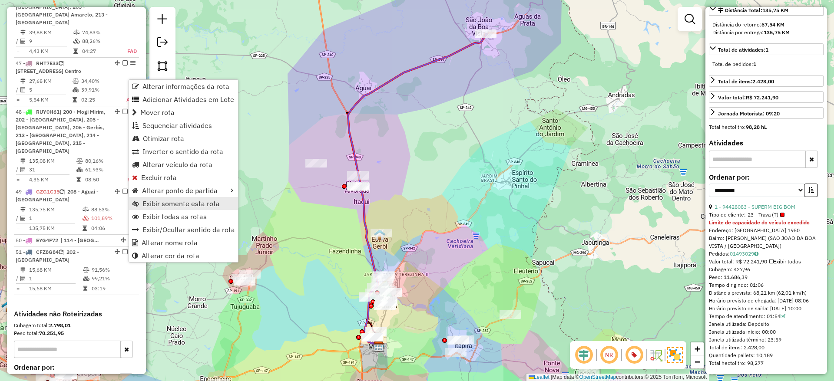
click at [175, 206] on span "Exibir somente esta rota" at bounding box center [180, 203] width 77 height 7
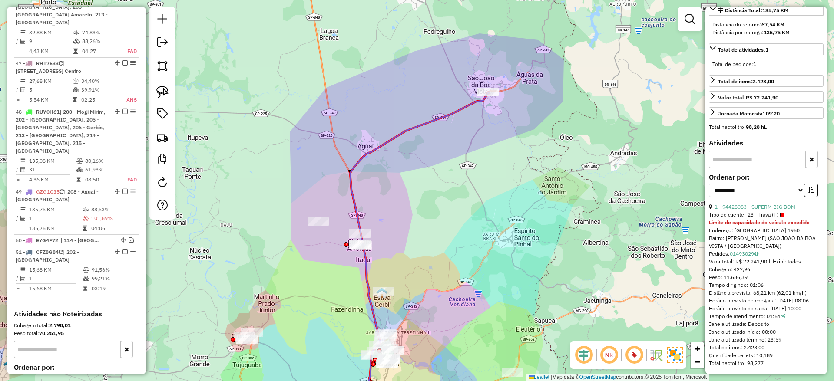
drag, startPoint x: 393, startPoint y: 152, endPoint x: 402, endPoint y: 315, distance: 162.7
click at [402, 315] on div "Janela de atendimento Grade de atendimento Capacidade Transportadoras Veículos …" at bounding box center [417, 190] width 834 height 381
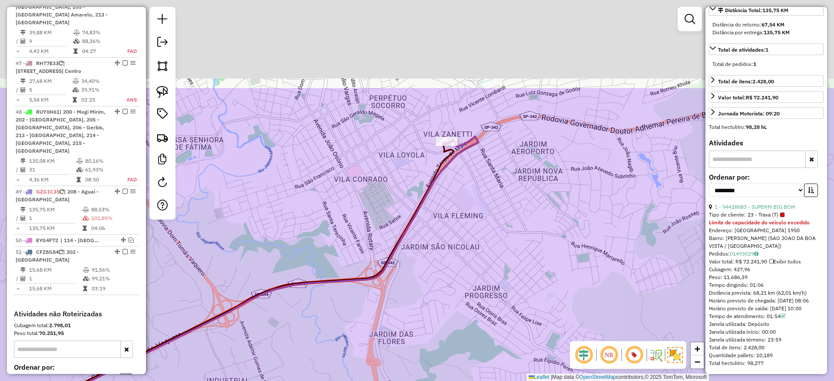
drag, startPoint x: 456, startPoint y: 80, endPoint x: 451, endPoint y: 144, distance: 64.0
click at [451, 216] on div "Janela de atendimento Grade de atendimento Capacidade Transportadoras Veículos …" at bounding box center [417, 190] width 834 height 381
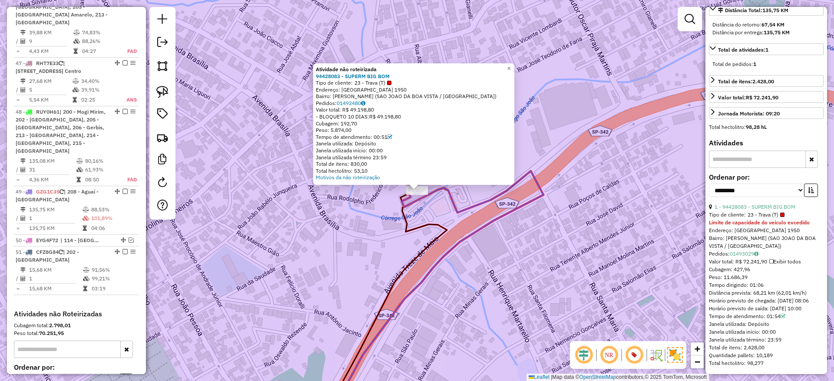
click at [426, 200] on icon at bounding box center [435, 295] width 215 height 248
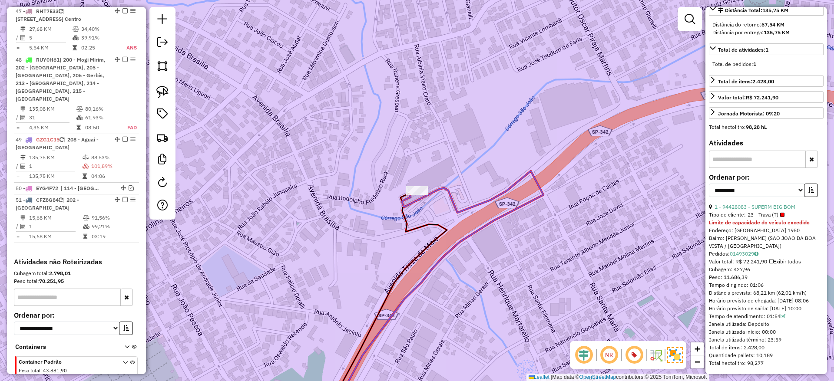
scroll to position [2809, 0]
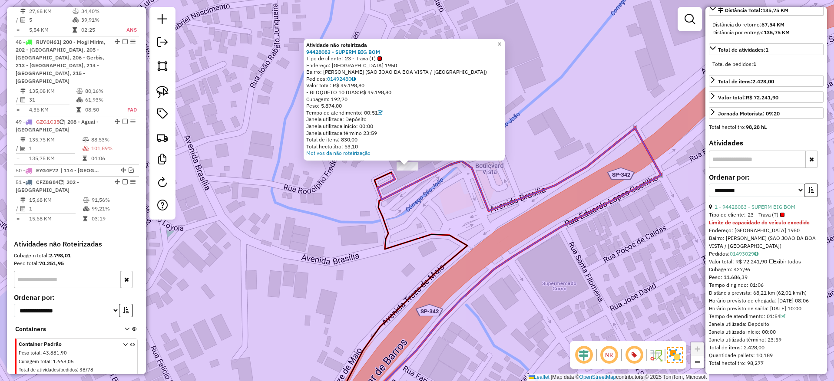
click at [426, 215] on div "Atividade não roteirizada 94428083 - SUPERM BIG BOM Tipo de cliente: 23 - Trava…" at bounding box center [417, 190] width 834 height 381
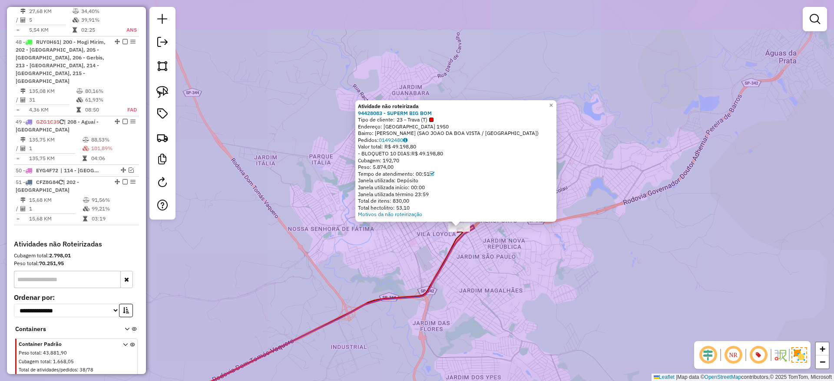
drag, startPoint x: 469, startPoint y: 275, endPoint x: 521, endPoint y: 211, distance: 81.9
click at [518, 213] on div "Atividade não roteirizada 94428083 - SUPERM BIG BOM Tipo de cliente: 23 - Trava…" at bounding box center [417, 190] width 834 height 381
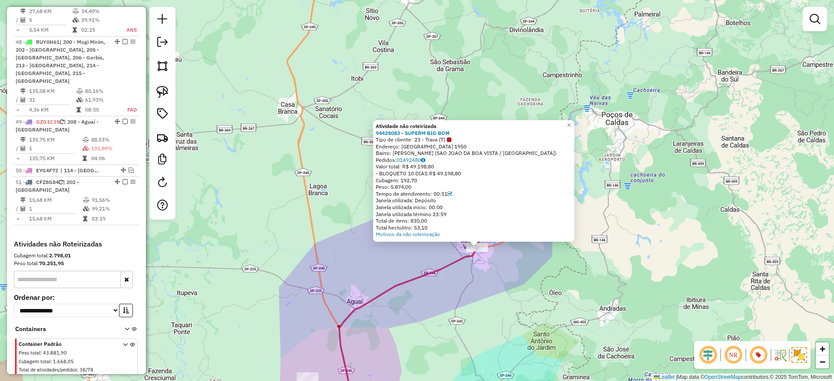
drag, startPoint x: 402, startPoint y: 309, endPoint x: 429, endPoint y: 241, distance: 73.7
click at [423, 253] on div "Atividade não roteirizada 94428083 - SUPERM BIG BOM Tipo de cliente: 23 - Trava…" at bounding box center [417, 190] width 834 height 381
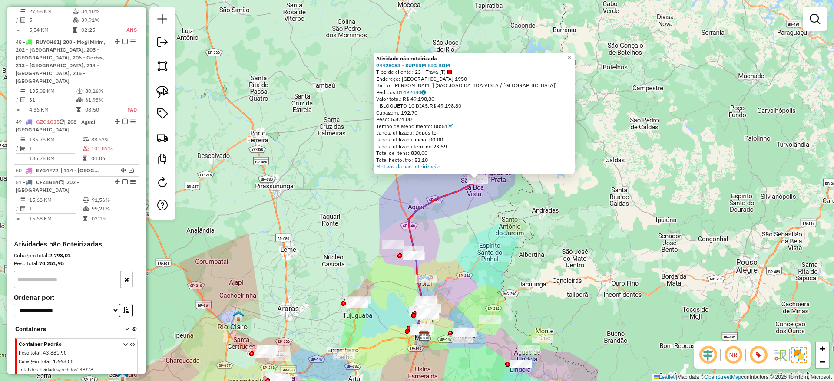
drag, startPoint x: 456, startPoint y: 275, endPoint x: 458, endPoint y: 207, distance: 68.6
click at [458, 212] on div "Atividade não roteirizada 94428083 - SUPERM BIG BOM Tipo de cliente: 23 - Trava…" at bounding box center [417, 190] width 834 height 381
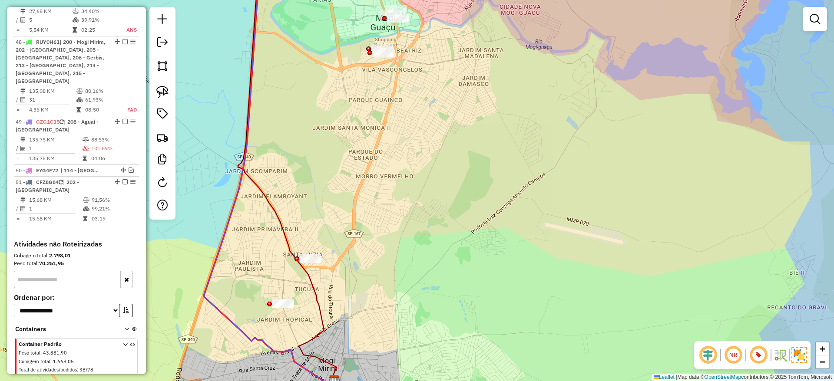
drag, startPoint x: 410, startPoint y: 283, endPoint x: 467, endPoint y: 276, distance: 57.4
click at [463, 277] on div "Atividade não roteirizada 94428083 - SUPERM BIG BOM Tipo de cliente: 23 - Trava…" at bounding box center [417, 190] width 834 height 381
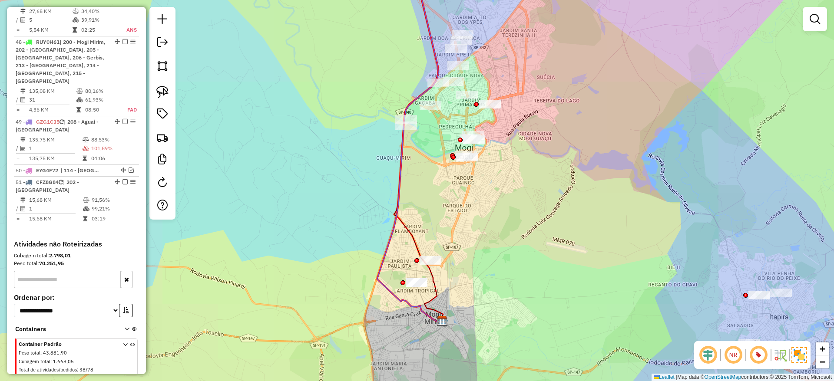
drag, startPoint x: 469, startPoint y: 216, endPoint x: 428, endPoint y: 312, distance: 103.9
click at [428, 312] on div "Atividade não roteirizada 94428083 - SUPERM BIG BOM Tipo de cliente: 23 - Trava…" at bounding box center [417, 190] width 834 height 381
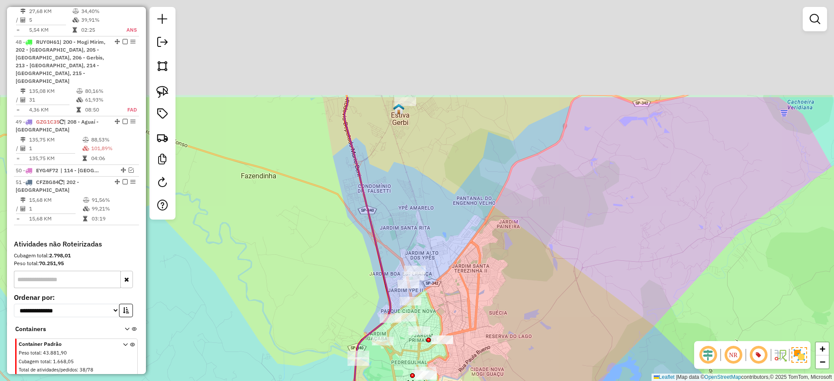
drag, startPoint x: 482, startPoint y: 175, endPoint x: 469, endPoint y: 268, distance: 93.5
click at [479, 317] on div "Atividade não roteirizada 94428083 - SUPERM BIG BOM Tipo de cliente: 23 - Trava…" at bounding box center [417, 190] width 834 height 381
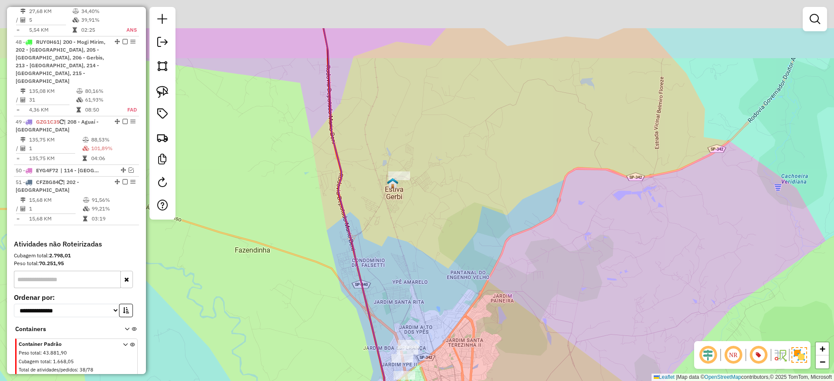
drag, startPoint x: 454, startPoint y: 191, endPoint x: 439, endPoint y: 308, distance: 117.8
click at [439, 308] on div "Atividade não roteirizada 94428083 - SUPERM BIG BOM Tipo de cliente: 23 - Trava…" at bounding box center [417, 190] width 834 height 381
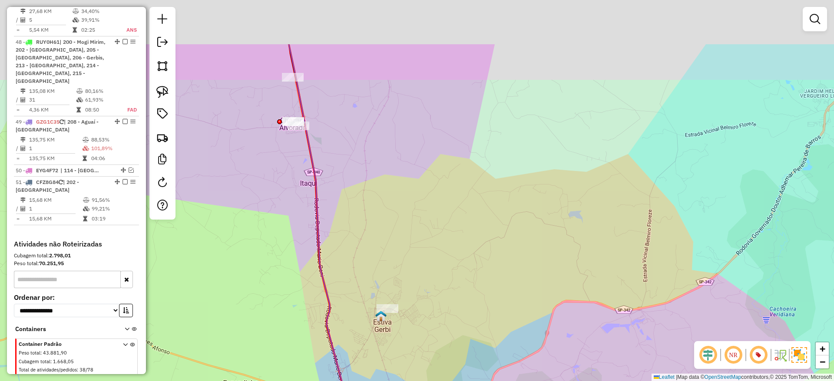
drag, startPoint x: 445, startPoint y: 160, endPoint x: 432, endPoint y: 324, distance: 164.7
click at [432, 324] on div "Atividade não roteirizada 94428083 - SUPERM BIG BOM Tipo de cliente: 23 - Trava…" at bounding box center [417, 190] width 834 height 381
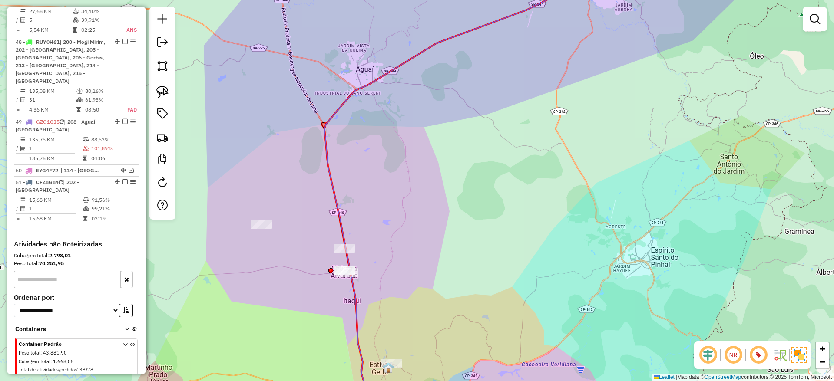
drag, startPoint x: 435, startPoint y: 151, endPoint x: 299, endPoint y: 296, distance: 199.1
click at [312, 287] on div "Atividade não roteirizada 94428083 - SUPERM BIG BOM Tipo de cliente: 23 - Trava…" at bounding box center [417, 190] width 834 height 381
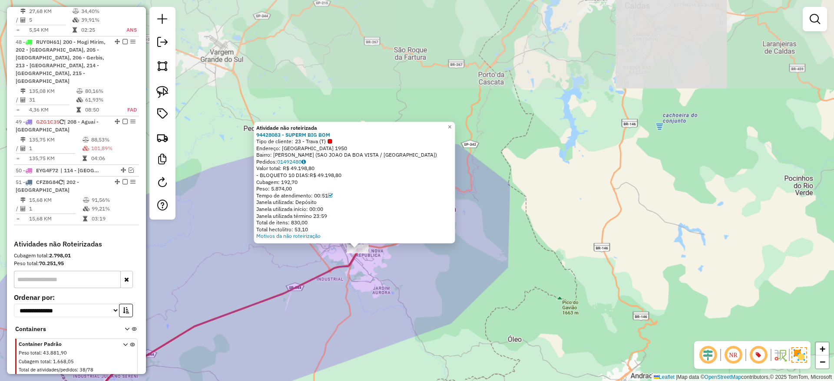
drag, startPoint x: 436, startPoint y: 200, endPoint x: 376, endPoint y: 252, distance: 80.1
click at [418, 269] on div "Atividade não roteirizada 94428083 - SUPERM BIG BOM Tipo de cliente: 23 - Trava…" at bounding box center [417, 190] width 834 height 381
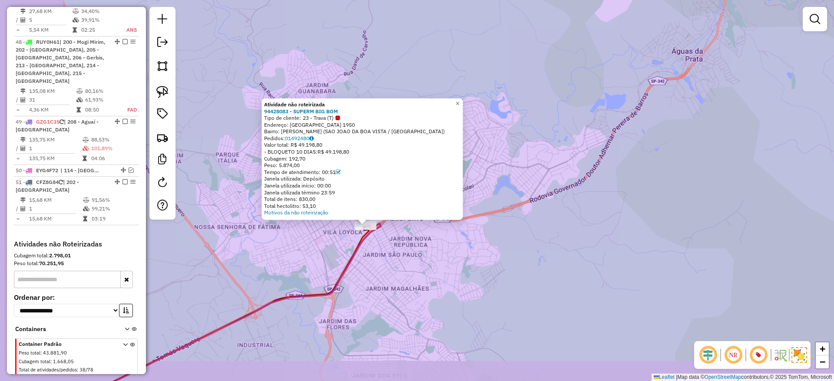
drag, startPoint x: 351, startPoint y: 291, endPoint x: 419, endPoint y: 258, distance: 75.4
click at [419, 258] on div "Atividade não roteirizada 94428083 - SUPERM BIG BOM Tipo de cliente: 23 - Trava…" at bounding box center [417, 190] width 834 height 381
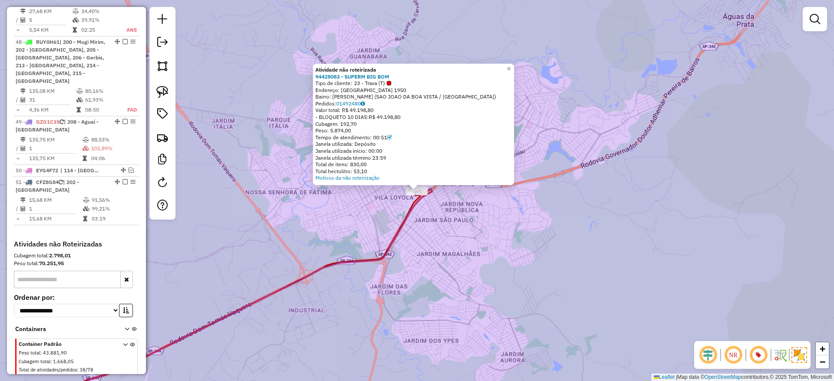
click at [386, 236] on div "Atividade não roteirizada 94428083 - SUPERM BIG BOM Tipo de cliente: 23 - Trava…" at bounding box center [417, 190] width 834 height 381
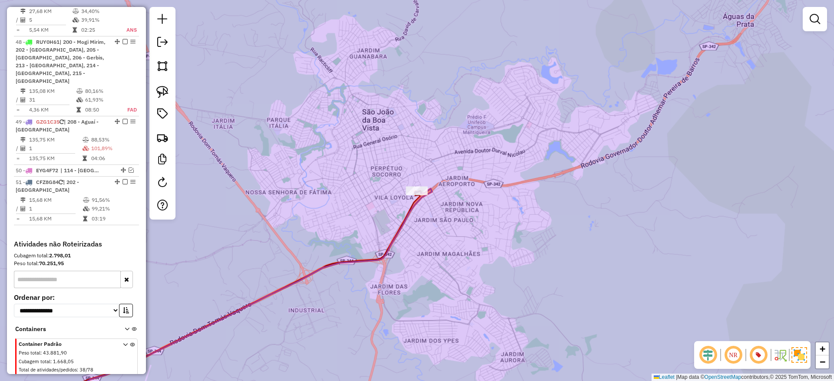
click at [391, 241] on icon at bounding box center [207, 304] width 447 height 231
select select "**********"
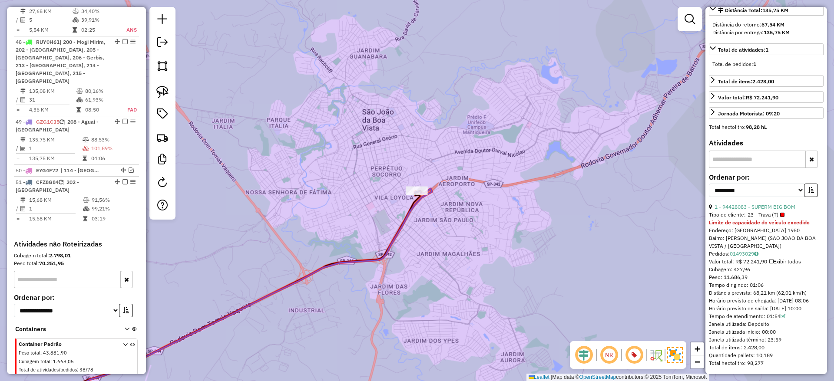
scroll to position [225, 0]
click at [738, 251] on link "01493029" at bounding box center [744, 254] width 29 height 7
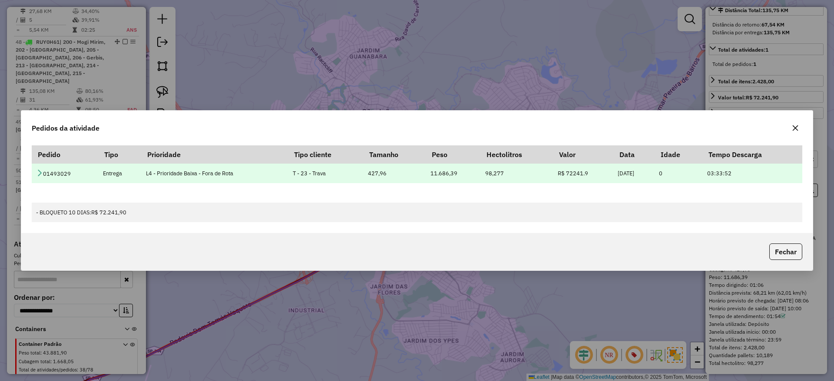
click at [39, 176] on link at bounding box center [39, 173] width 7 height 7
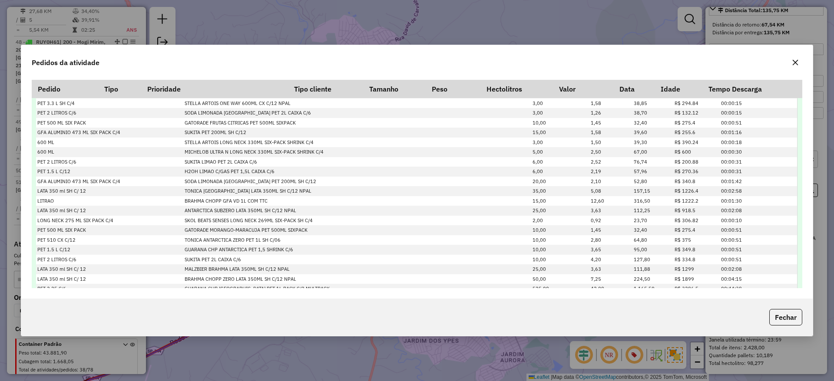
scroll to position [0, 0]
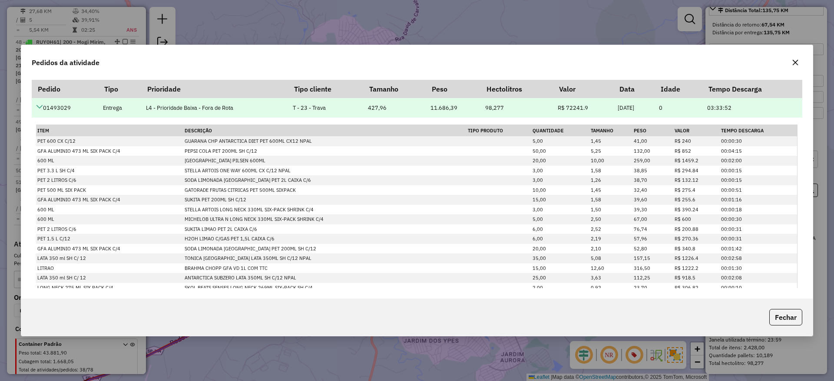
click at [38, 106] on icon at bounding box center [39, 106] width 7 height 7
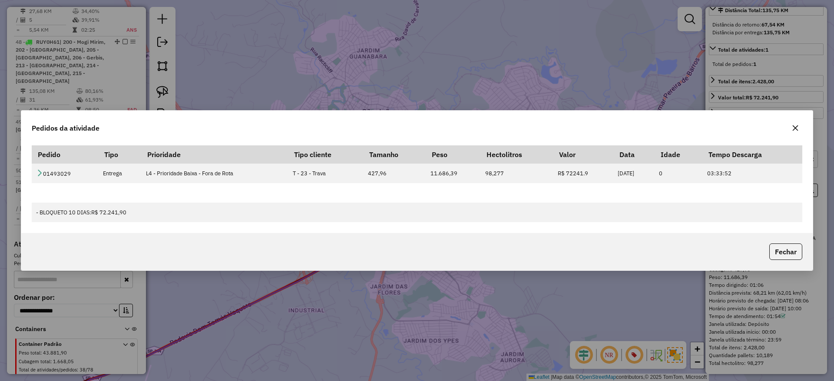
click at [795, 132] on button "button" at bounding box center [795, 128] width 14 height 14
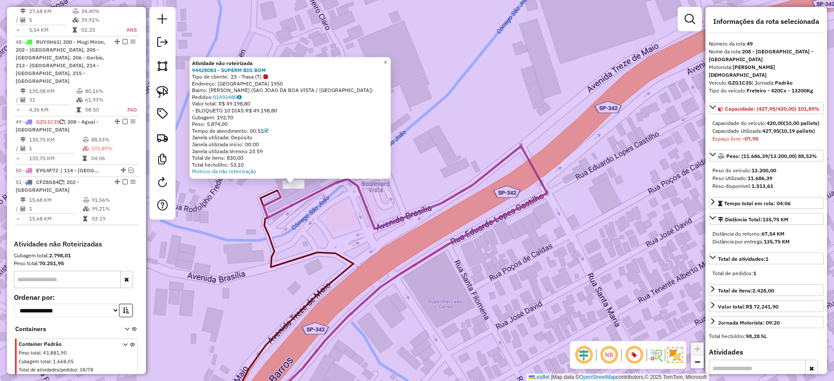
drag, startPoint x: 327, startPoint y: 223, endPoint x: 357, endPoint y: 263, distance: 50.0
click at [357, 263] on div "Atividade não roteirizada 94428083 - SUPERM BIG BOM Tipo de cliente: 23 - Trava…" at bounding box center [417, 190] width 834 height 381
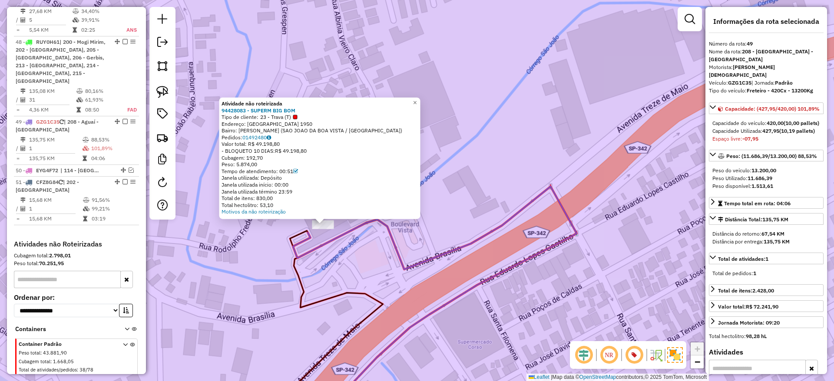
click at [310, 236] on icon at bounding box center [435, 303] width 284 height 233
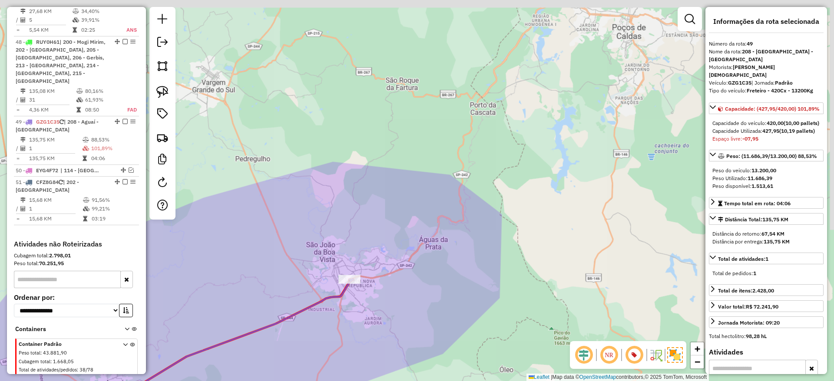
drag, startPoint x: 361, startPoint y: 322, endPoint x: 435, endPoint y: 207, distance: 136.9
click at [430, 209] on div "Janela de atendimento Grade de atendimento Capacidade Transportadoras Veículos …" at bounding box center [417, 190] width 834 height 381
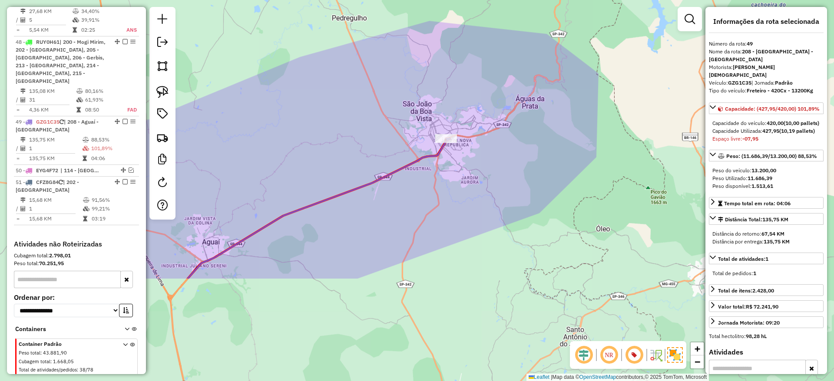
drag, startPoint x: 271, startPoint y: 297, endPoint x: 436, endPoint y: 189, distance: 197.8
click at [426, 197] on div "Janela de atendimento Grade de atendimento Capacidade Transportadoras Veículos …" at bounding box center [417, 190] width 834 height 381
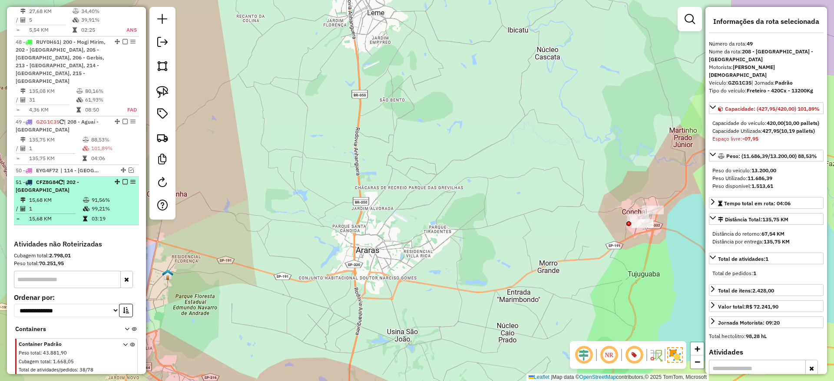
click at [130, 179] on em at bounding box center [132, 181] width 5 height 5
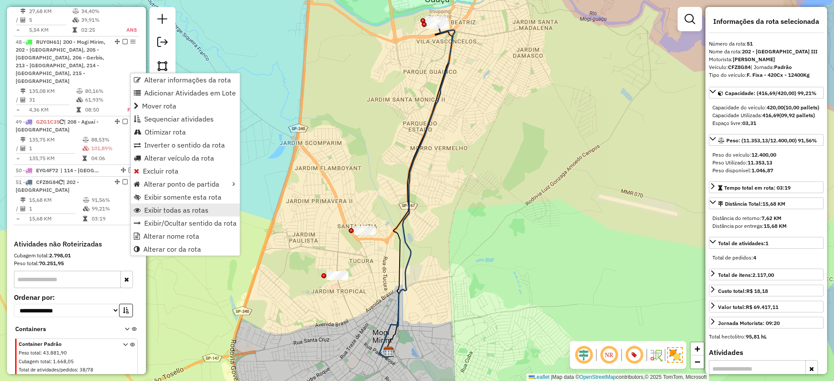
click at [180, 211] on span "Exibir todas as rotas" at bounding box center [176, 210] width 64 height 7
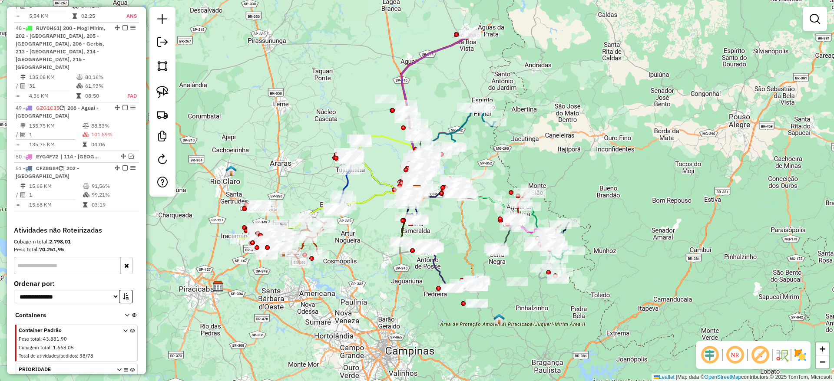
scroll to position [2693, 0]
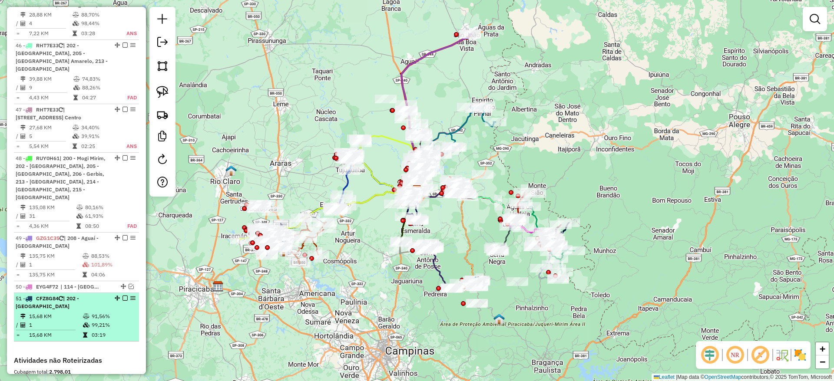
click at [91, 321] on td "99,21%" at bounding box center [113, 325] width 44 height 9
select select "**********"
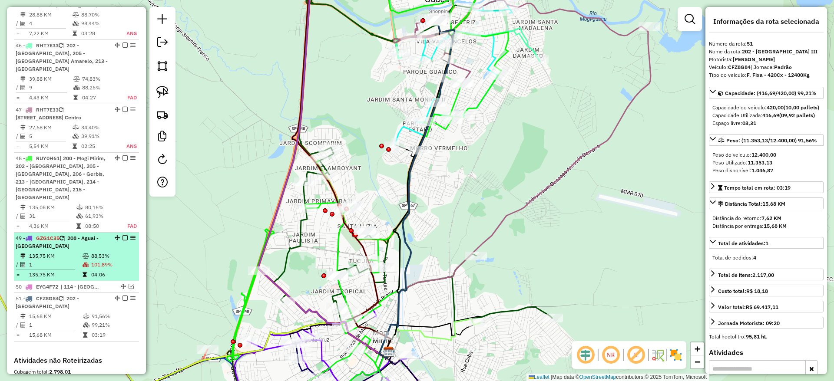
click at [79, 252] on td "135,75 KM" at bounding box center [55, 256] width 53 height 9
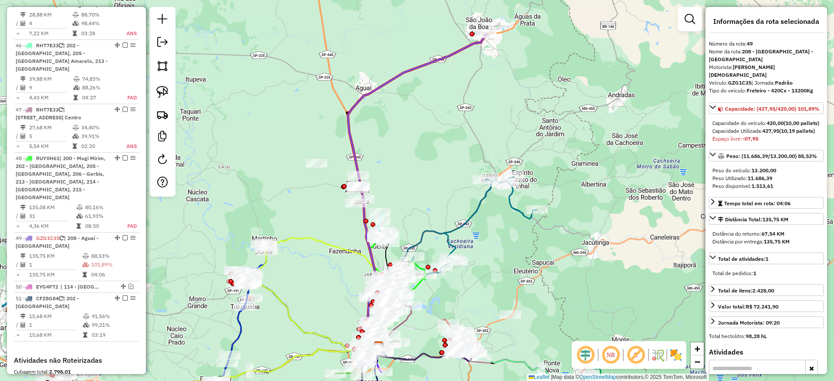
click at [363, 93] on icon at bounding box center [417, 191] width 139 height 314
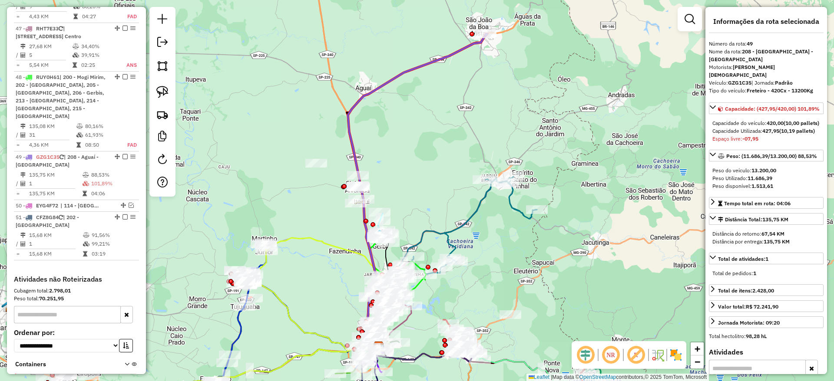
scroll to position [2809, 0]
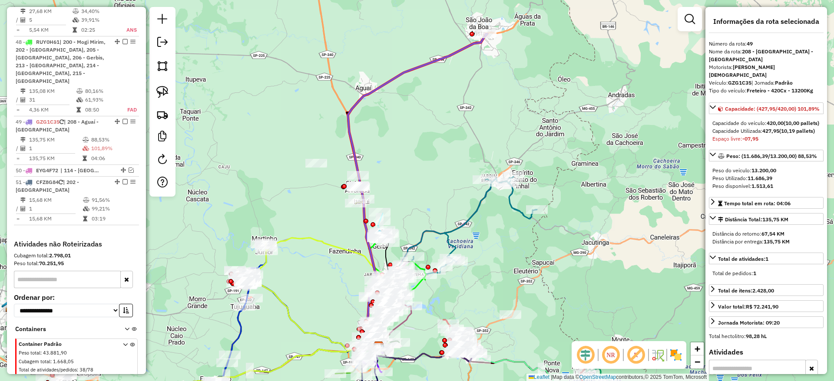
click at [366, 96] on icon at bounding box center [417, 191] width 139 height 314
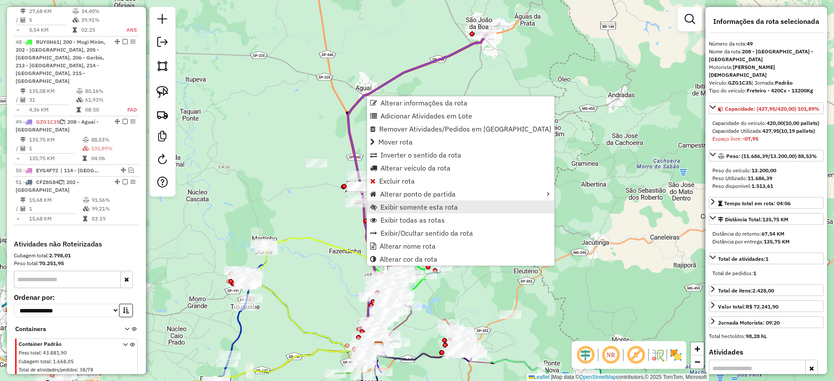
click at [430, 207] on span "Exibir somente esta rota" at bounding box center [418, 207] width 77 height 7
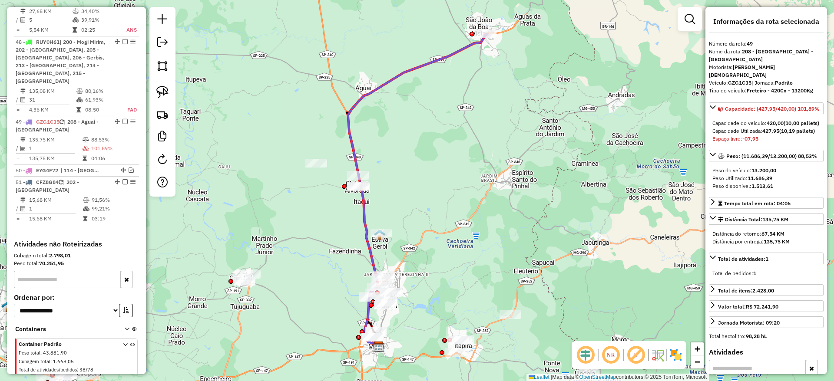
drag, startPoint x: 413, startPoint y: 357, endPoint x: 464, endPoint y: 238, distance: 129.5
click at [464, 238] on div "Janela de atendimento Grade de atendimento Capacidade Transportadoras Veículos …" at bounding box center [417, 190] width 834 height 381
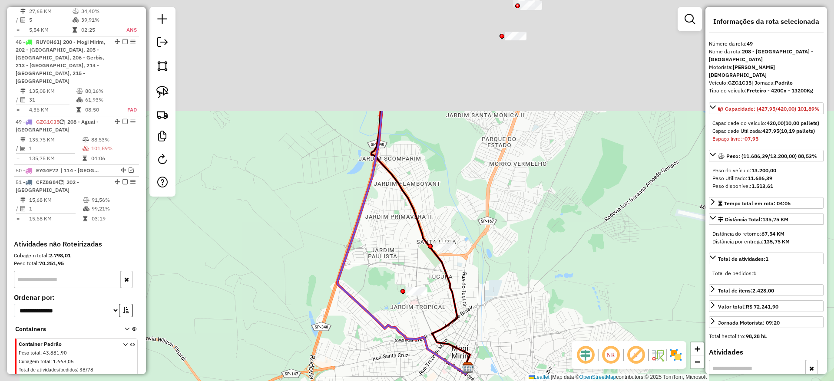
drag, startPoint x: 376, startPoint y: 110, endPoint x: 472, endPoint y: 280, distance: 195.2
click at [472, 281] on div "Janela de atendimento Grade de atendimento Capacidade Transportadoras Veículos …" at bounding box center [417, 190] width 834 height 381
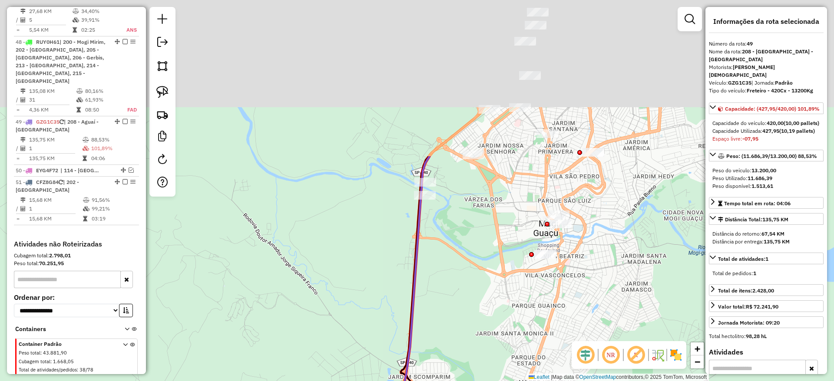
drag, startPoint x: 458, startPoint y: 164, endPoint x: 456, endPoint y: 266, distance: 102.1
click at [471, 321] on div "Janela de atendimento Grade de atendimento Capacidade Transportadoras Veículos …" at bounding box center [417, 190] width 834 height 381
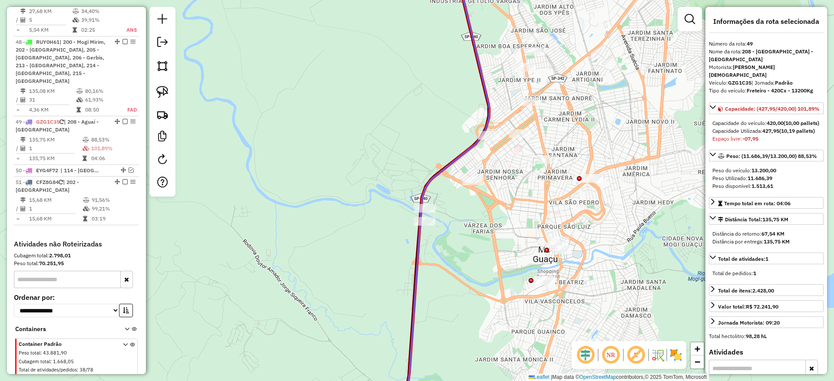
drag, startPoint x: 461, startPoint y: 171, endPoint x: 395, endPoint y: 279, distance: 126.5
click at [395, 279] on div "Janela de atendimento Grade de atendimento Capacidade Transportadoras Veículos …" at bounding box center [417, 190] width 834 height 381
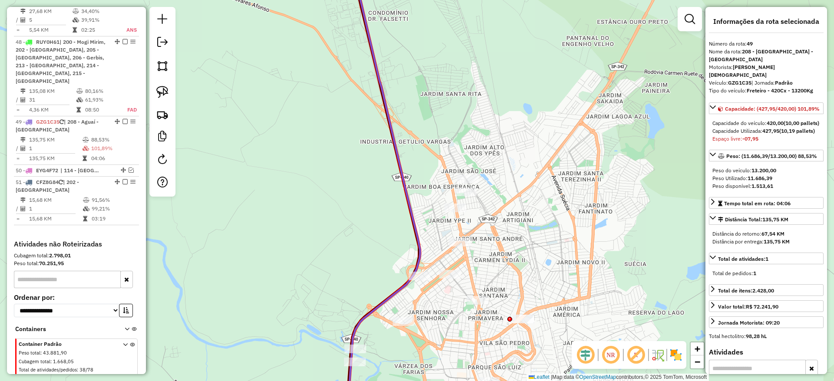
drag, startPoint x: 412, startPoint y: 184, endPoint x: 364, endPoint y: 303, distance: 127.8
click at [364, 303] on div "Janela de atendimento Grade de atendimento Capacidade Transportadoras Veículos …" at bounding box center [417, 190] width 834 height 381
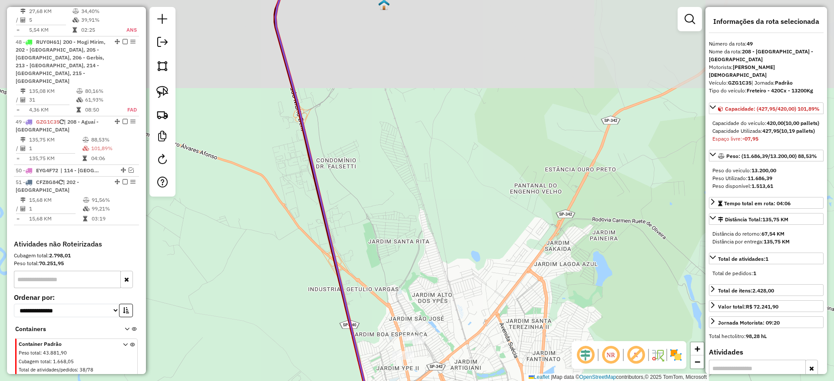
drag, startPoint x: 387, startPoint y: 106, endPoint x: 364, endPoint y: 261, distance: 156.7
click at [366, 284] on div "Janela de atendimento Grade de atendimento Capacidade Transportadoras Veículos …" at bounding box center [417, 190] width 834 height 381
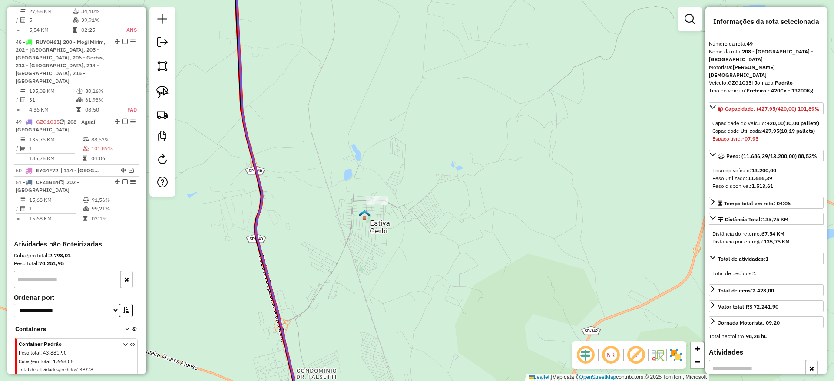
drag, startPoint x: 340, startPoint y: 154, endPoint x: 339, endPoint y: 274, distance: 119.8
click at [340, 263] on div "Janela de atendimento Grade de atendimento Capacidade Transportadoras Veículos …" at bounding box center [417, 190] width 834 height 381
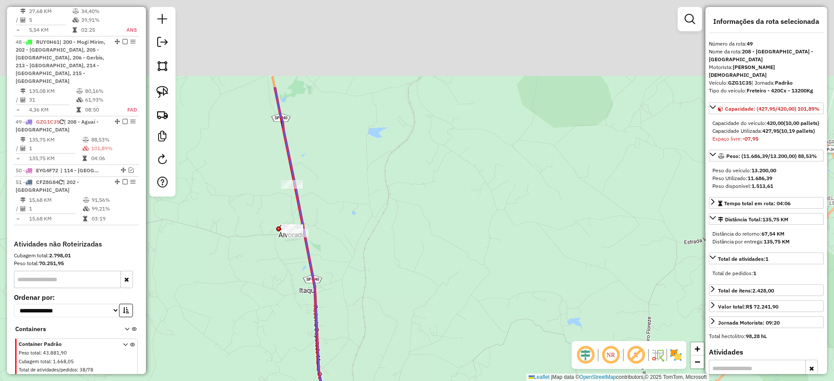
drag, startPoint x: 350, startPoint y: 169, endPoint x: 381, endPoint y: 331, distance: 164.6
click at [380, 313] on div "Janela de atendimento Grade de atendimento Capacidade Transportadoras Veículos …" at bounding box center [417, 190] width 834 height 381
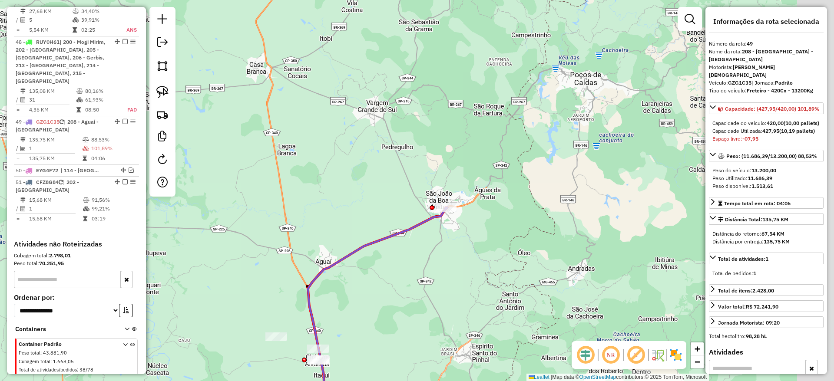
drag, startPoint x: 438, startPoint y: 219, endPoint x: 314, endPoint y: 265, distance: 132.3
click at [311, 273] on div "Janela de atendimento Grade de atendimento Capacidade Transportadoras Veículos …" at bounding box center [417, 190] width 834 height 381
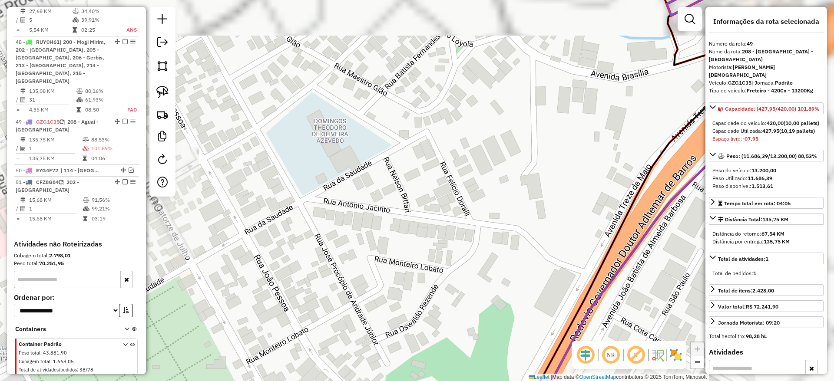
drag, startPoint x: 652, startPoint y: 162, endPoint x: 280, endPoint y: 247, distance: 381.7
click at [309, 242] on div "Janela de atendimento Grade de atendimento Capacidade Transportadoras Veículos …" at bounding box center [417, 190] width 834 height 381
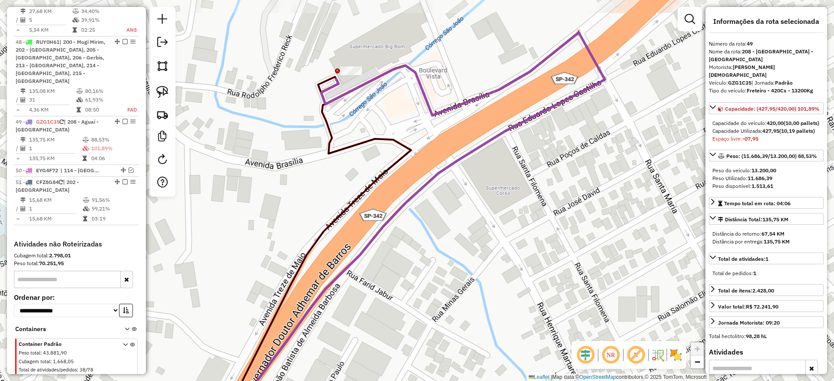
drag, startPoint x: 419, startPoint y: 109, endPoint x: 471, endPoint y: 221, distance: 123.4
click at [479, 208] on div "Janela de atendimento Grade de atendimento Capacidade Transportadoras Veículos …" at bounding box center [417, 190] width 834 height 381
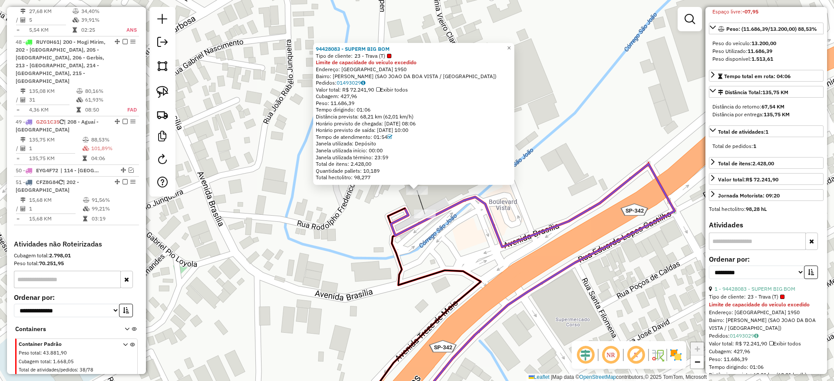
scroll to position [225, 0]
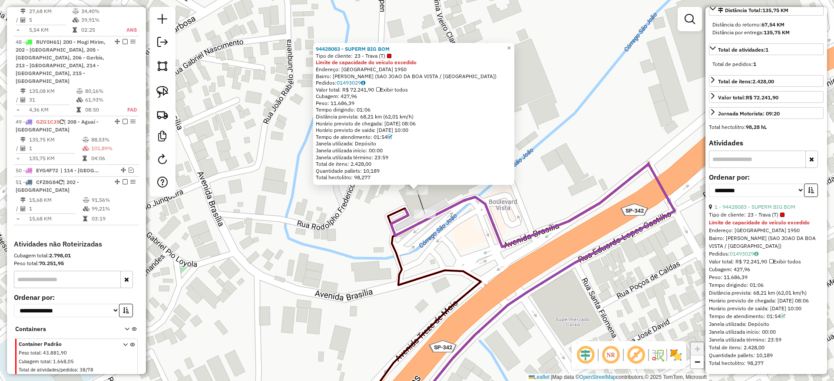
click at [600, 165] on div "94428083 - SUPERM BIG BOM Tipo de cliente: 23 - Trava (T) Limite de capacidade …" at bounding box center [417, 190] width 834 height 381
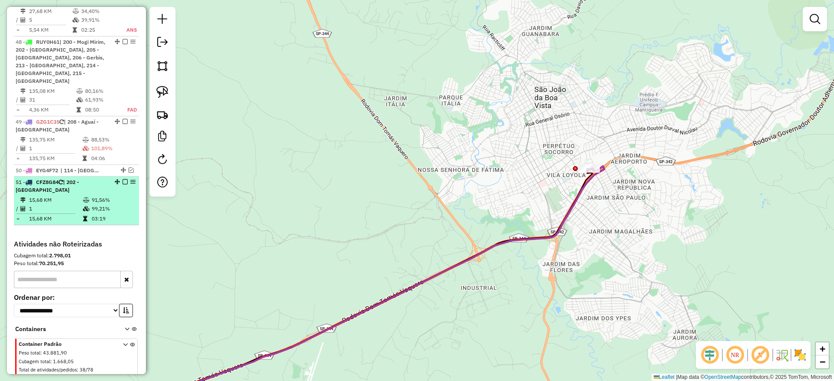
scroll to position [2744, 0]
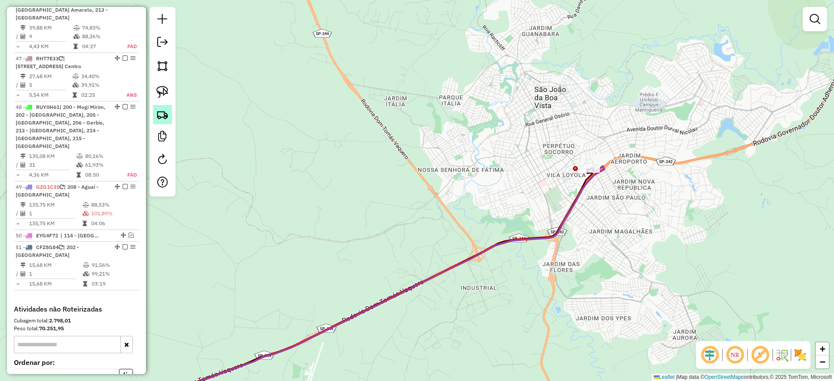
click at [162, 120] on img at bounding box center [162, 115] width 12 height 12
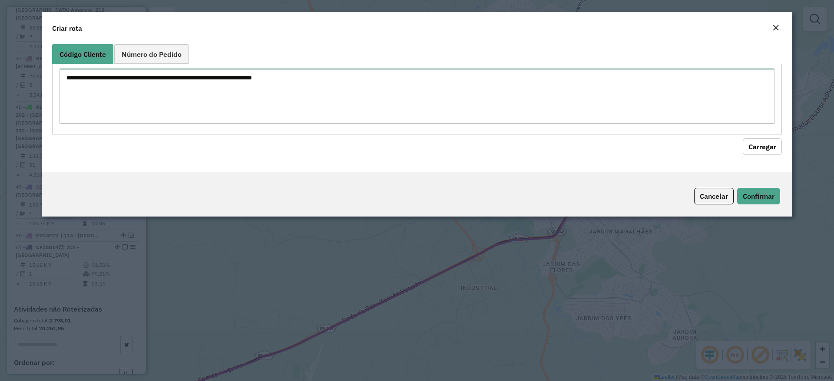
click at [442, 109] on textarea at bounding box center [416, 96] width 715 height 55
click at [186, 55] on link "Número do Pedido" at bounding box center [151, 54] width 75 height 20
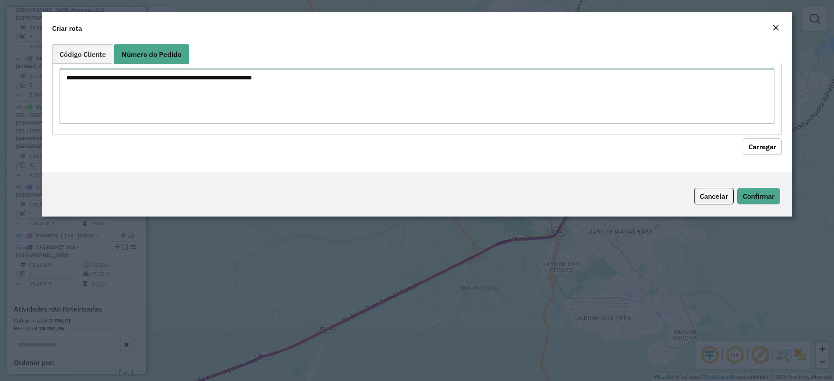
click at [195, 84] on textarea at bounding box center [416, 96] width 715 height 55
paste textarea "**********"
type textarea "**********"
click at [763, 145] on button "Carregar" at bounding box center [762, 147] width 39 height 17
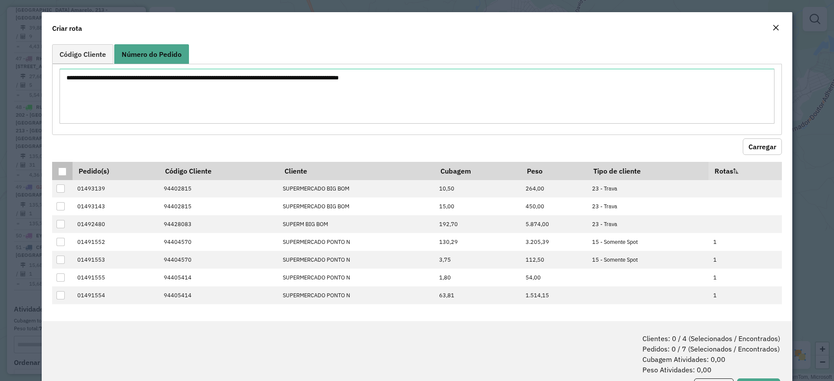
click at [62, 169] on div at bounding box center [62, 172] width 8 height 8
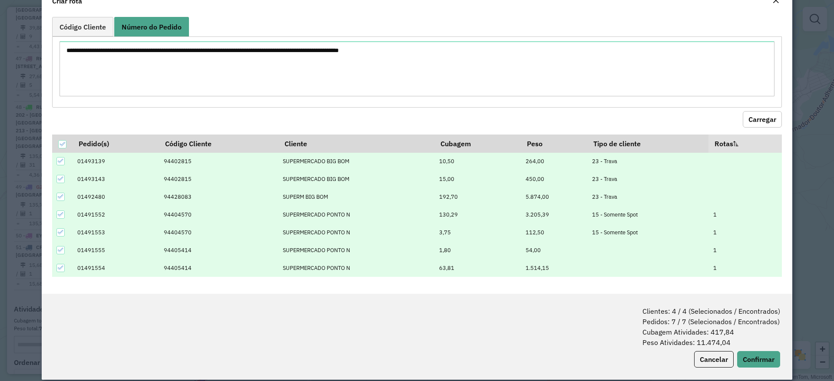
scroll to position [38, 0]
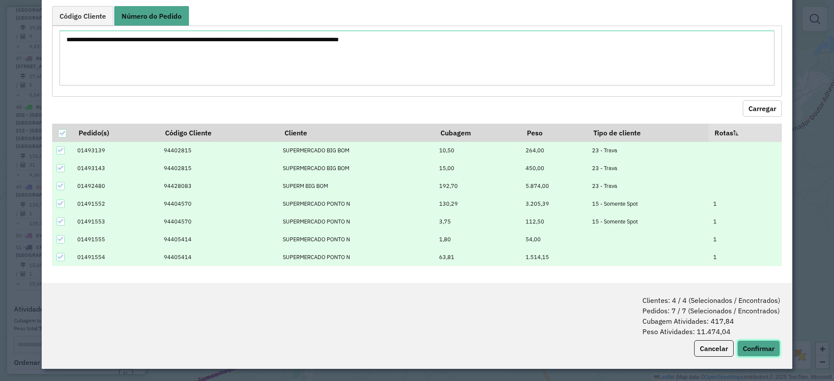
click at [755, 348] on button "Confirmar" at bounding box center [758, 348] width 43 height 17
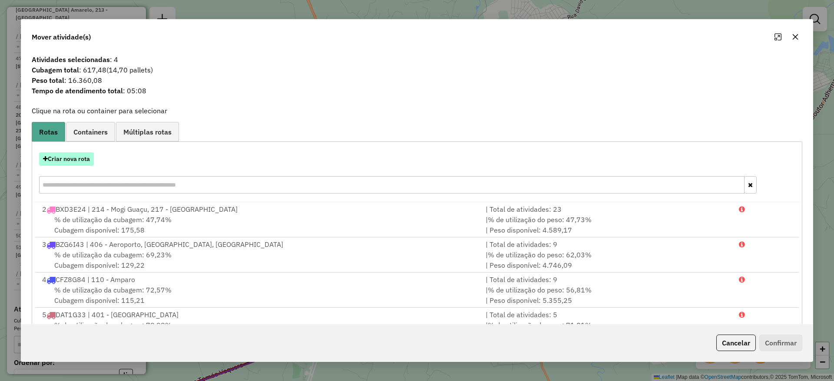
click at [75, 155] on button "Criar nova rota" at bounding box center [66, 158] width 55 height 13
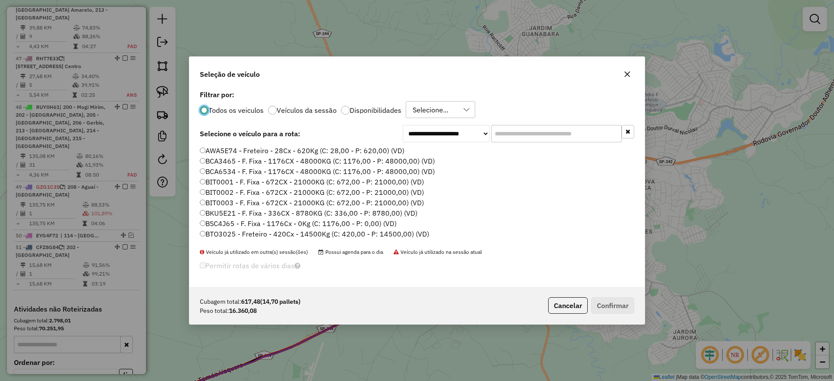
click at [548, 129] on input "text" at bounding box center [556, 133] width 130 height 17
paste input "*******"
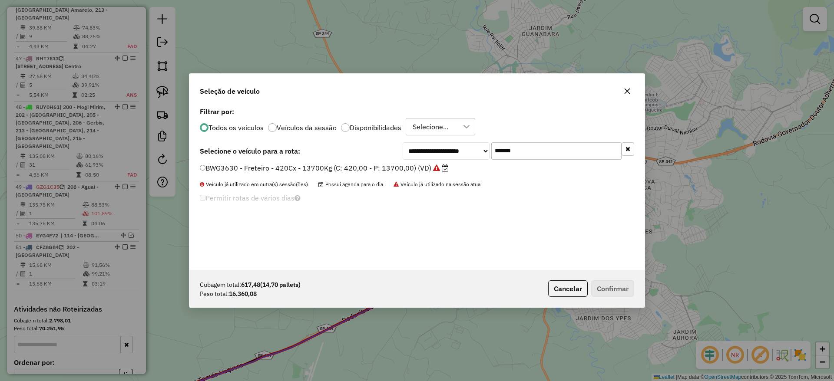
type input "*******"
click at [384, 168] on label "BWG3630 - Freteiro - 420Cx - 13700Kg (C: 420,00 - P: 13700,00) (VD)" at bounding box center [324, 168] width 249 height 10
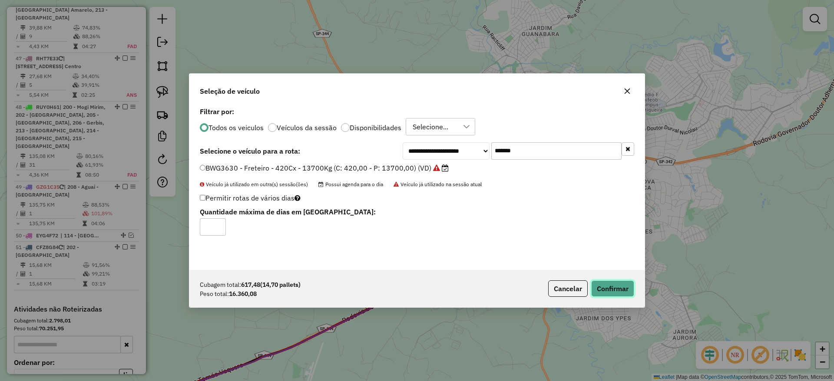
click at [624, 290] on button "Confirmar" at bounding box center [612, 289] width 43 height 17
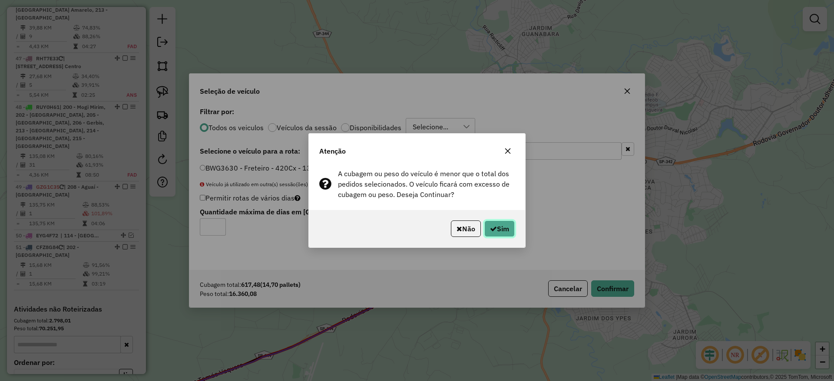
click at [495, 226] on button "Sim" at bounding box center [499, 229] width 30 height 17
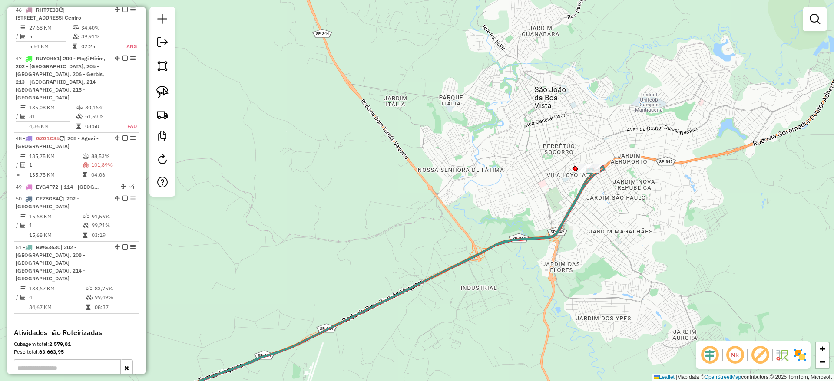
scroll to position [2704, 0]
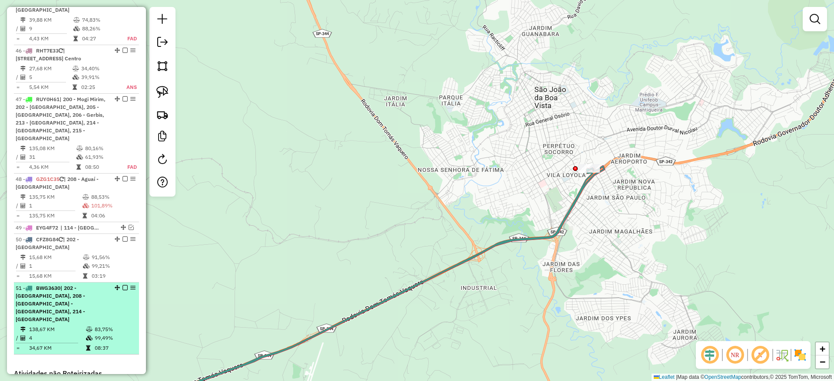
click at [50, 325] on td "138,67 KM" at bounding box center [57, 329] width 57 height 9
select select "**********"
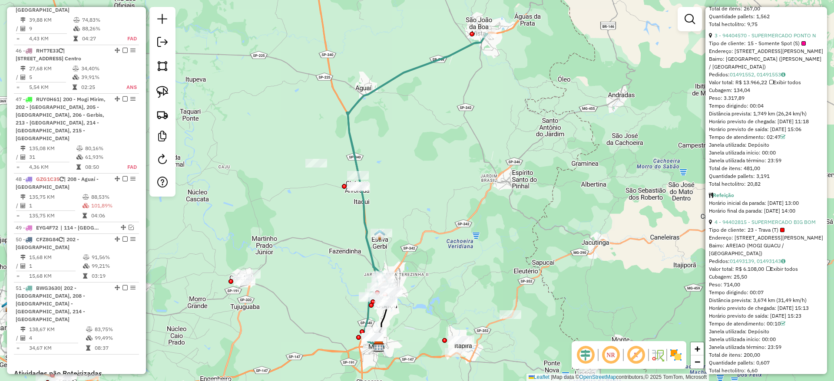
scroll to position [739, 0]
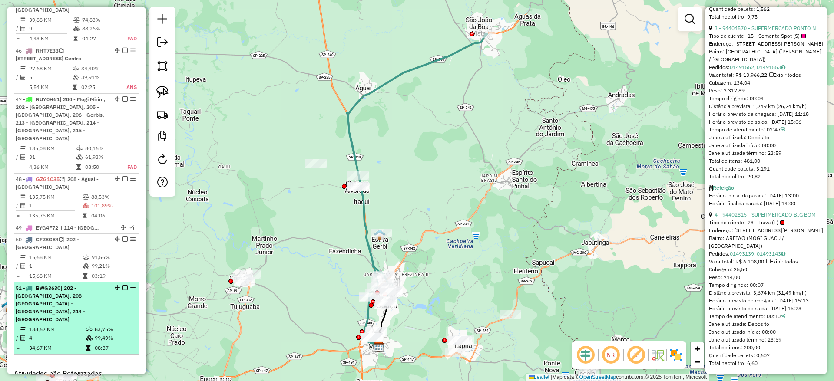
click at [123, 285] on em at bounding box center [124, 287] width 5 height 5
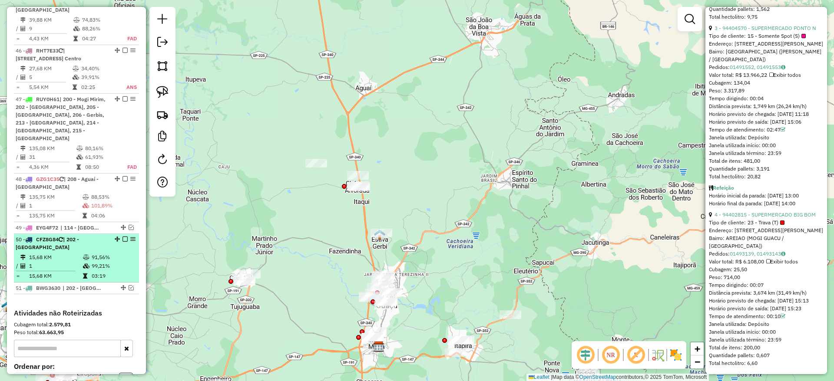
click at [130, 237] on em at bounding box center [132, 239] width 5 height 5
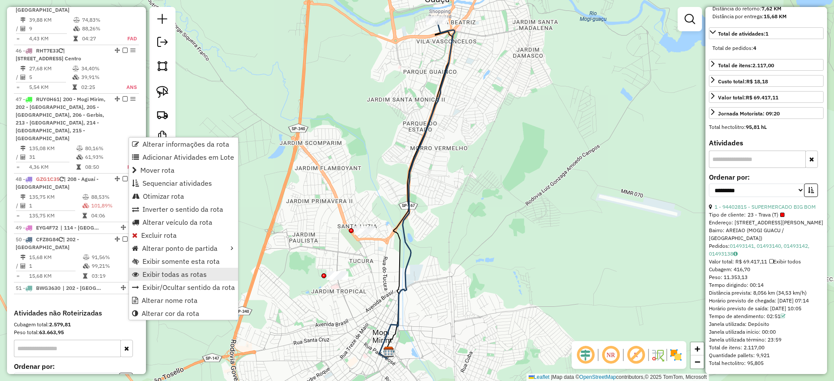
click at [178, 277] on span "Exibir todas as rotas" at bounding box center [174, 274] width 64 height 7
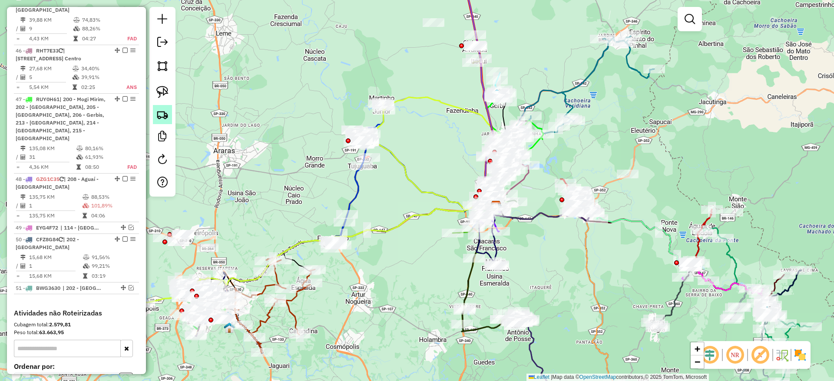
click at [162, 115] on img at bounding box center [162, 115] width 12 height 12
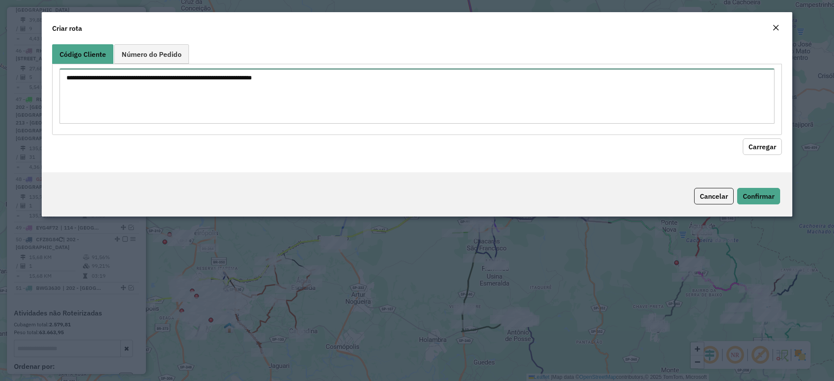
click at [168, 104] on textarea at bounding box center [416, 96] width 715 height 55
paste textarea "******** ******** ******** ******** ******** ********"
type textarea "******** ******** ******** ******** ******** ********"
click at [750, 145] on button "Carregar" at bounding box center [762, 147] width 39 height 17
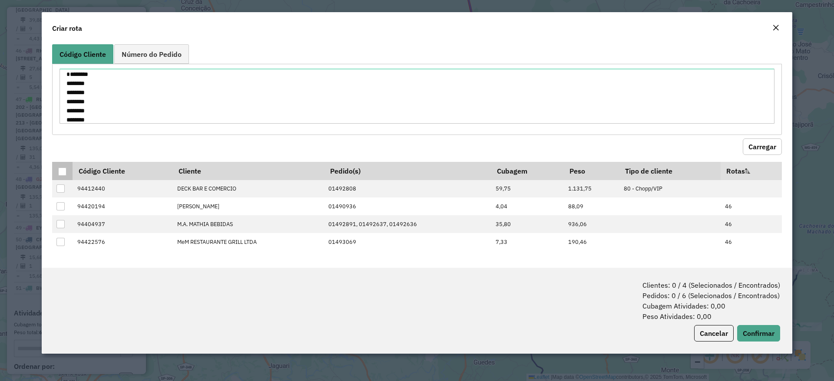
click at [62, 171] on div at bounding box center [62, 172] width 8 height 8
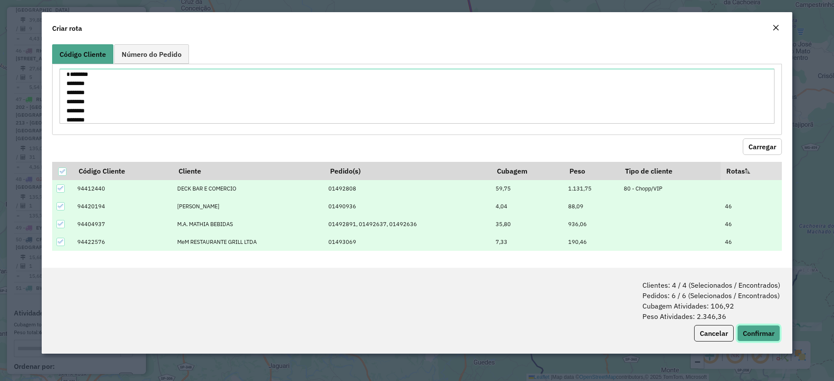
click at [766, 333] on button "Confirmar" at bounding box center [758, 333] width 43 height 17
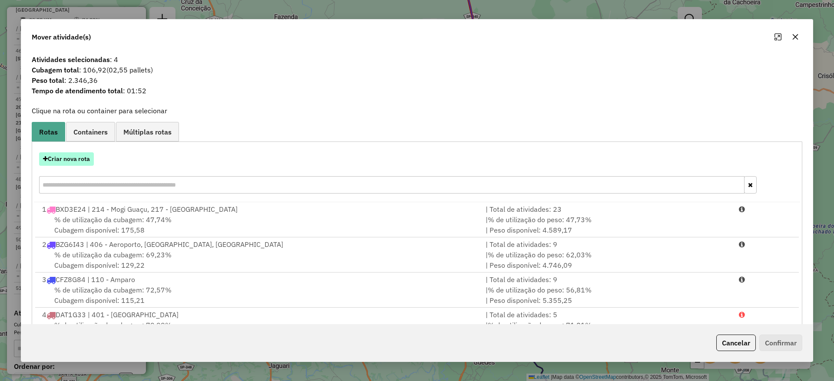
click at [71, 162] on button "Criar nova rota" at bounding box center [66, 158] width 55 height 13
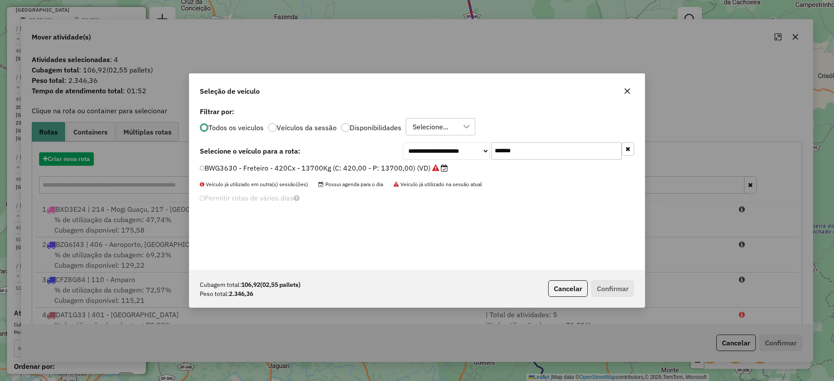
scroll to position [5, 3]
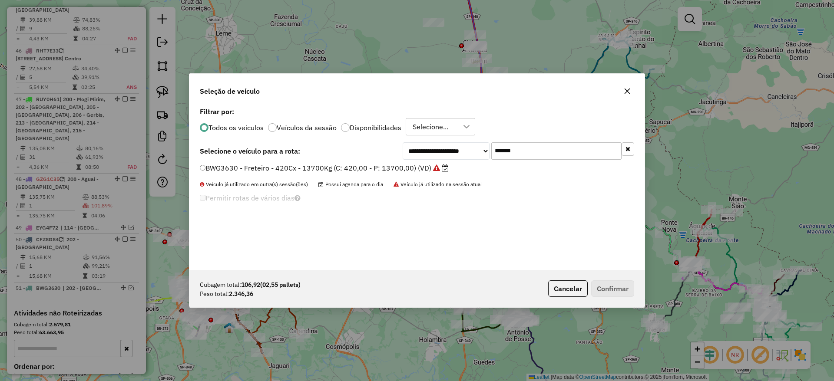
click at [574, 154] on input "*******" at bounding box center [556, 150] width 130 height 17
paste input "text"
type input "*******"
click at [424, 167] on label "RHT7E33 - F. Fixa - 140Cx - 4180Kg (C: 140,00 - P: 4180,00) (VD)" at bounding box center [316, 168] width 232 height 10
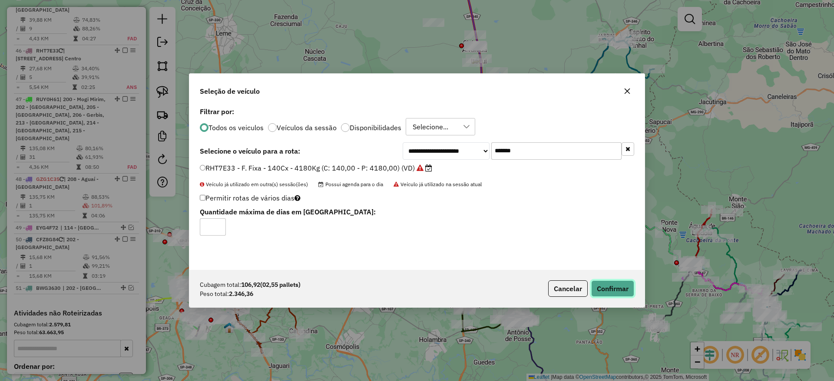
click at [621, 294] on button "Confirmar" at bounding box center [612, 289] width 43 height 17
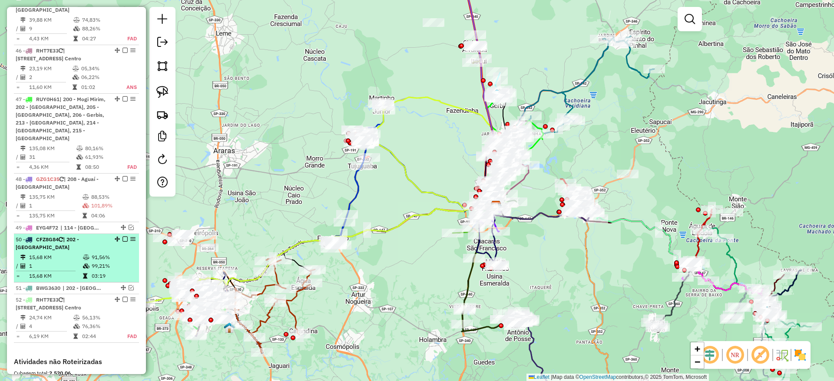
click at [122, 237] on em at bounding box center [124, 239] width 5 height 5
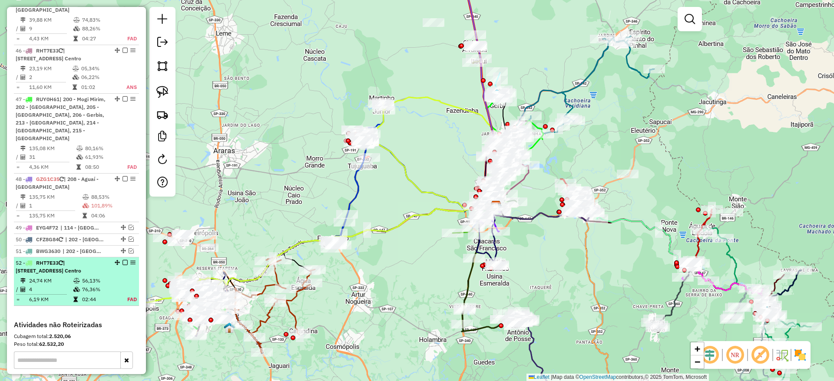
click at [92, 277] on td "56,13%" at bounding box center [100, 281] width 36 height 9
select select "**********"
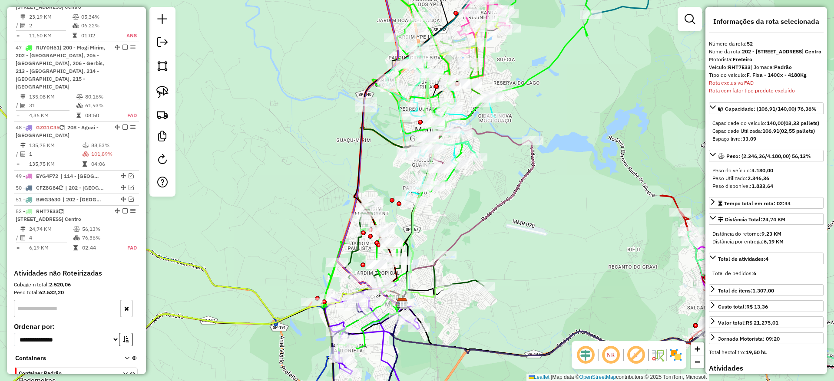
scroll to position [2814, 0]
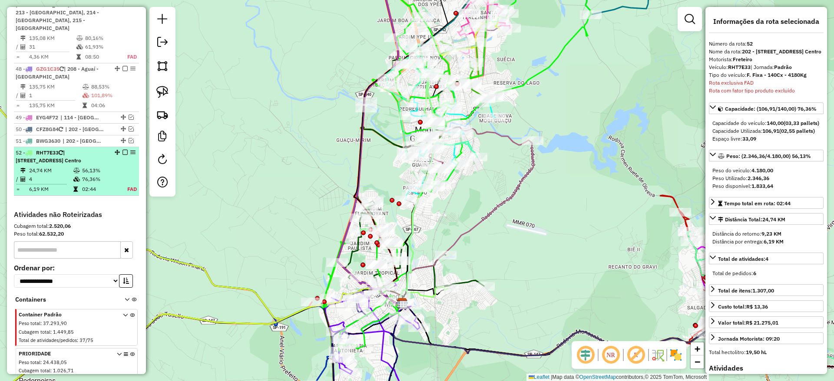
click at [96, 166] on td "56,13%" at bounding box center [100, 170] width 36 height 9
drag, startPoint x: 104, startPoint y: 78, endPoint x: 129, endPoint y: 54, distance: 34.4
click at [132, 150] on em at bounding box center [132, 152] width 5 height 5
click at [130, 150] on em at bounding box center [132, 152] width 5 height 5
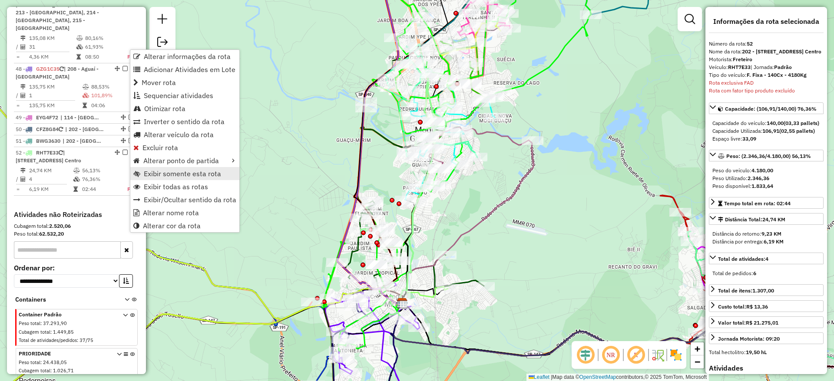
click at [173, 171] on span "Exibir somente esta rota" at bounding box center [182, 173] width 77 height 7
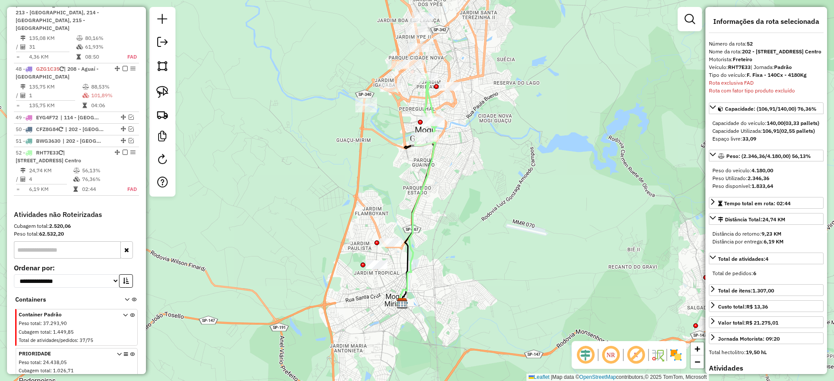
click at [637, 362] on em at bounding box center [635, 355] width 21 height 21
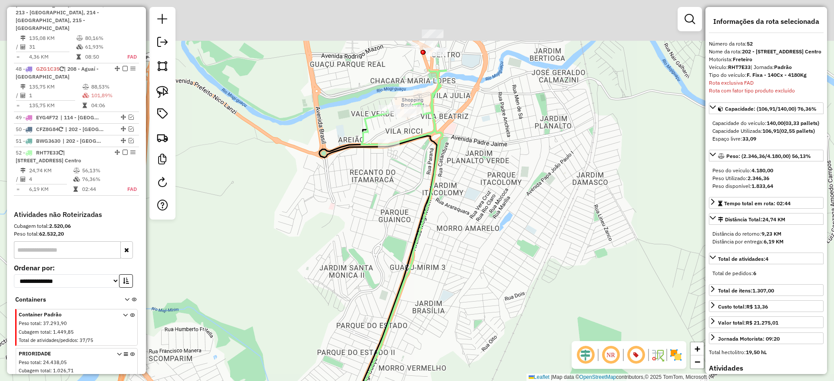
drag, startPoint x: 382, startPoint y: 108, endPoint x: 446, endPoint y: 216, distance: 125.4
click at [446, 216] on div "Janela de atendimento Grade de atendimento Capacidade Transportadoras Veículos …" at bounding box center [417, 190] width 834 height 381
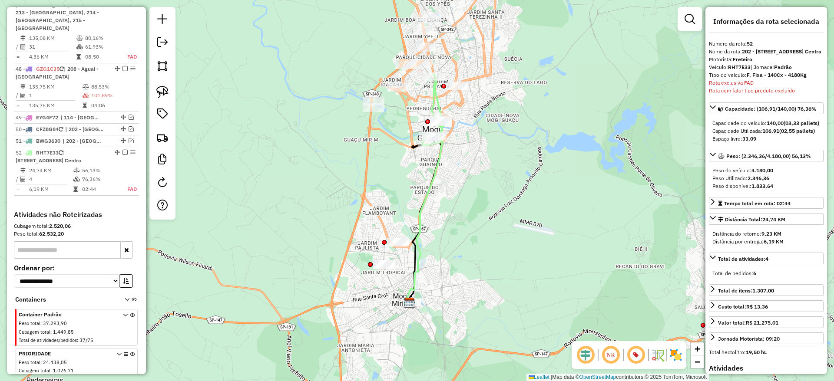
drag, startPoint x: 444, startPoint y: 271, endPoint x: 455, endPoint y: 223, distance: 49.7
click at [455, 223] on div "Janela de atendimento Grade de atendimento Capacidade Transportadoras Veículos …" at bounding box center [417, 190] width 834 height 381
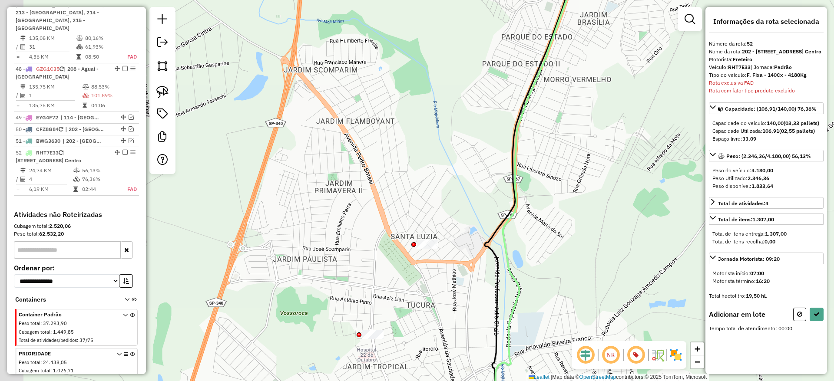
drag, startPoint x: 407, startPoint y: 207, endPoint x: 451, endPoint y: 230, distance: 49.7
click at [451, 230] on div "Janela de atendimento Grade de atendimento Capacidade Transportadoras Veículos …" at bounding box center [417, 190] width 834 height 381
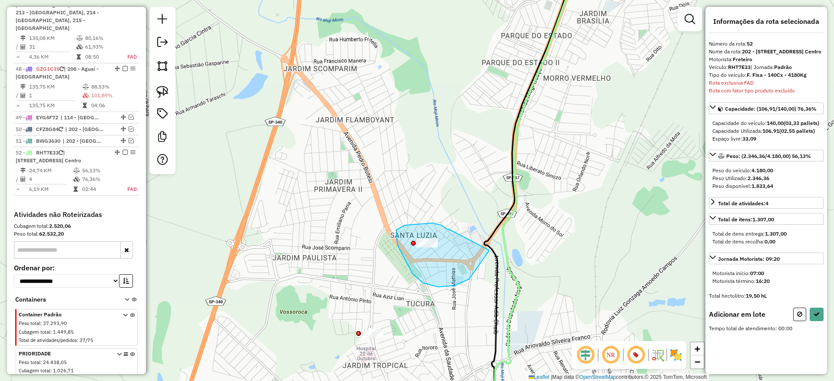
drag, startPoint x: 441, startPoint y: 225, endPoint x: 489, endPoint y: 248, distance: 52.4
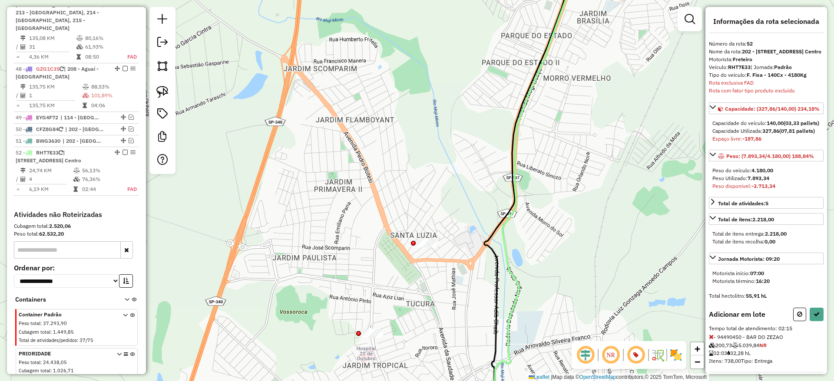
select select "**********"
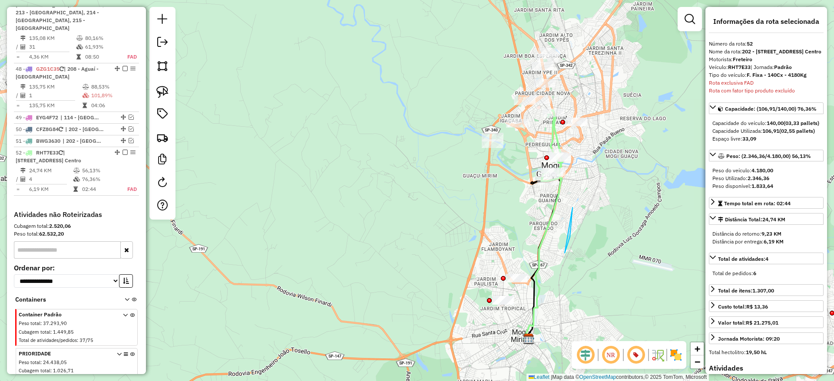
drag, startPoint x: 572, startPoint y: 208, endPoint x: 564, endPoint y: 255, distance: 48.4
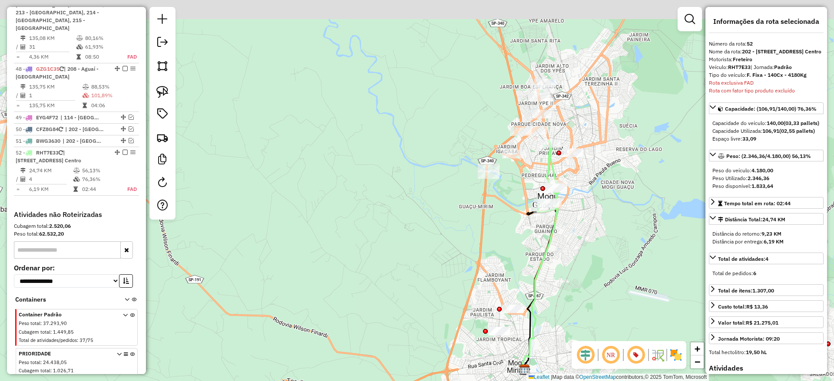
drag, startPoint x: 579, startPoint y: 184, endPoint x: 546, endPoint y: 270, distance: 91.8
click at [546, 270] on div "Janela de atendimento Grade de atendimento Capacidade Transportadoras Veículos …" at bounding box center [417, 190] width 834 height 381
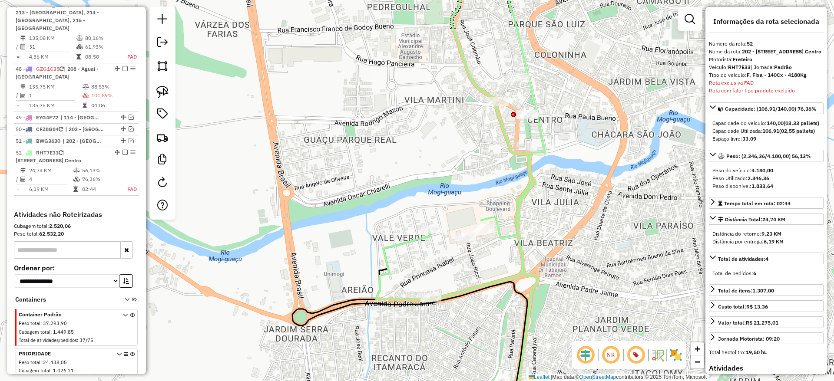
drag, startPoint x: 561, startPoint y: 161, endPoint x: 565, endPoint y: 231, distance: 70.0
click at [565, 231] on div "Janela de atendimento Grade de atendimento Capacidade Transportadoras Veículos …" at bounding box center [417, 190] width 834 height 381
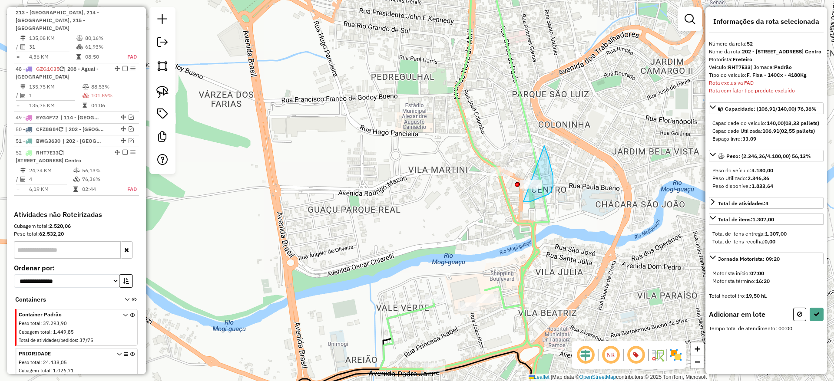
drag, startPoint x: 523, startPoint y: 202, endPoint x: 518, endPoint y: 154, distance: 48.4
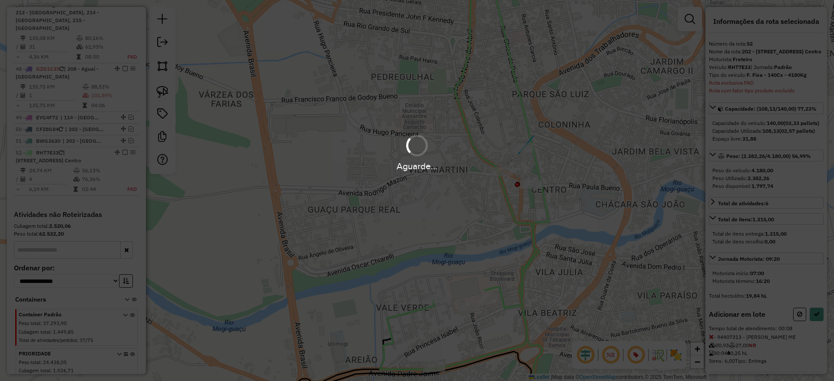
drag, startPoint x: 518, startPoint y: 154, endPoint x: 547, endPoint y: 162, distance: 29.8
click at [547, 162] on hb-app "Aguarde... Pop-up bloqueado! Seu navegador bloqueou automáticamente a abertura …" at bounding box center [417, 190] width 834 height 381
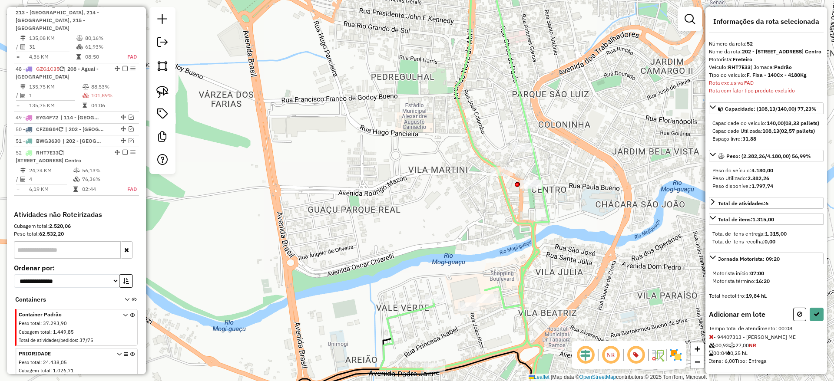
select select "**********"
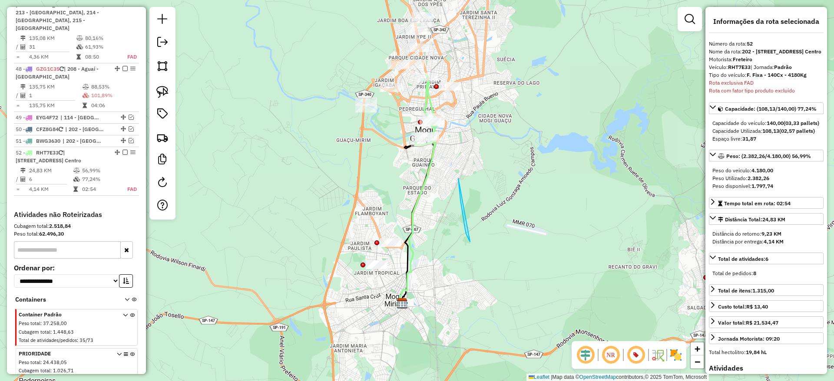
drag, startPoint x: 458, startPoint y: 178, endPoint x: 470, endPoint y: 243, distance: 65.3
drag, startPoint x: 406, startPoint y: 201, endPoint x: 413, endPoint y: 240, distance: 38.8
click at [413, 240] on div "Janela de atendimento Grade de atendimento Capacidade Transportadoras Veículos …" at bounding box center [417, 190] width 834 height 381
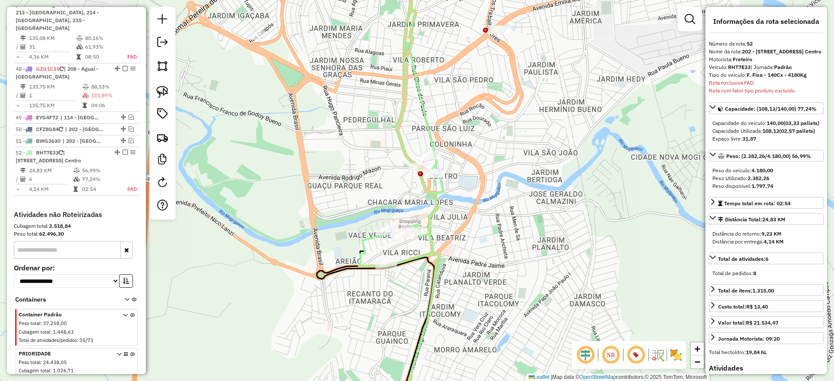
drag, startPoint x: 422, startPoint y: 204, endPoint x: 450, endPoint y: 244, distance: 48.7
click at [450, 244] on div "Janela de atendimento Grade de atendimento Capacidade Transportadoras Veículos …" at bounding box center [417, 190] width 834 height 381
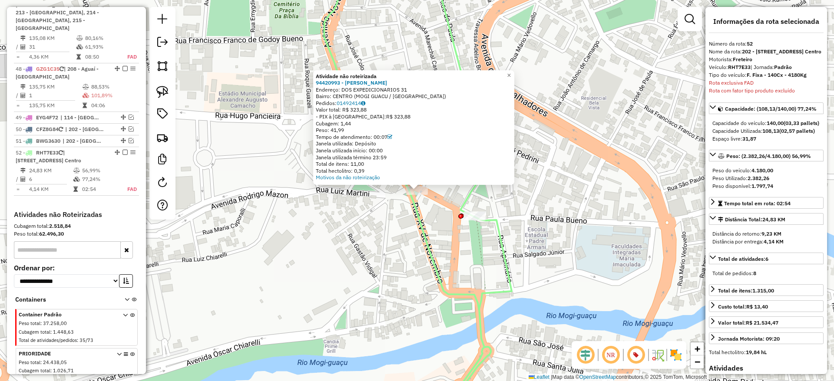
click at [419, 212] on icon at bounding box center [418, 191] width 188 height 458
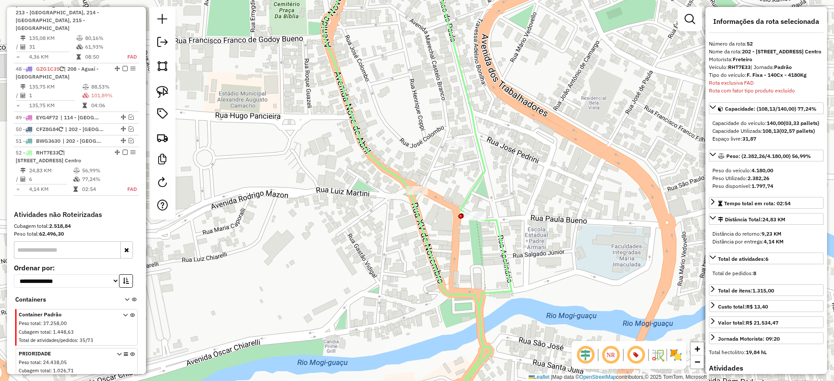
click at [455, 136] on div "Janela de atendimento Grade de atendimento Capacidade Transportadoras Veículos …" at bounding box center [417, 190] width 834 height 381
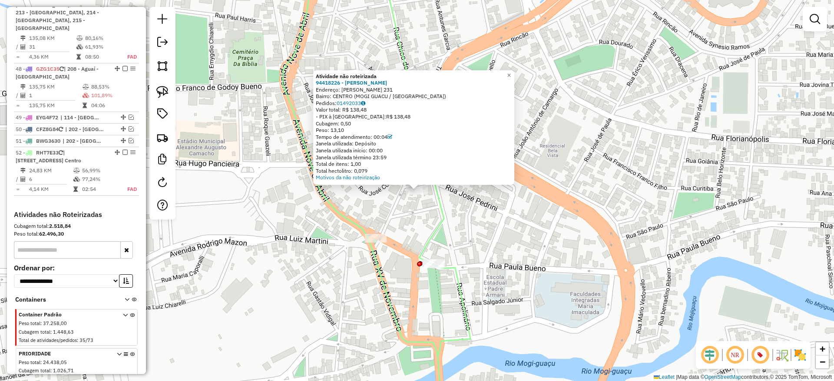
click at [472, 252] on div "Atividade não roteirizada 94418226 - ANA CASTILHO CORRETO Endereço: JOSE PEDRIN…" at bounding box center [417, 190] width 834 height 381
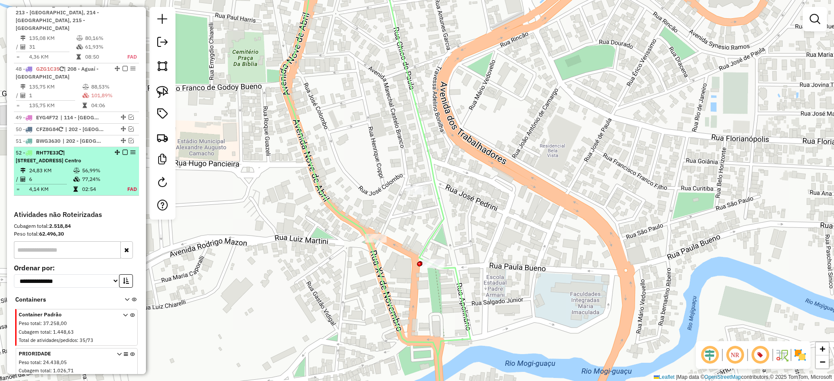
click at [99, 166] on td "56,99%" at bounding box center [100, 170] width 36 height 9
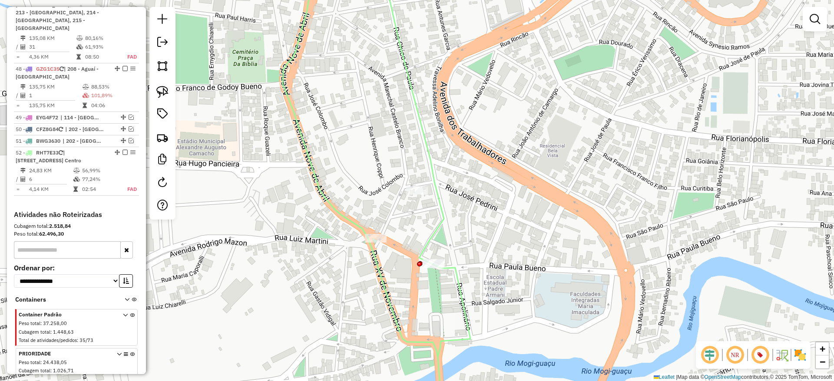
select select "**********"
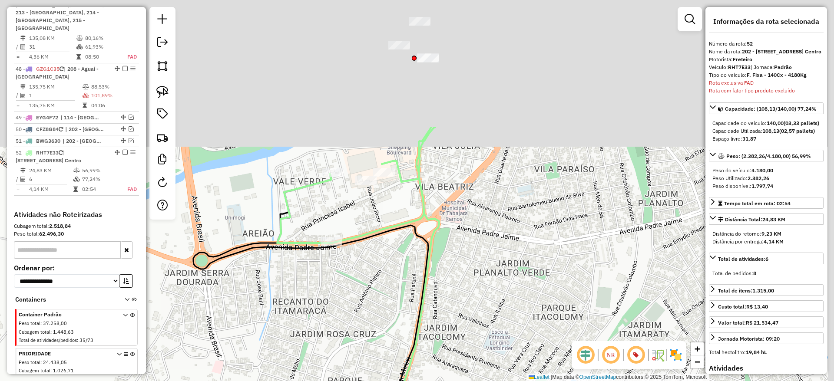
drag, startPoint x: 434, startPoint y: 108, endPoint x: 391, endPoint y: 297, distance: 193.6
click at [391, 297] on div "Janela de atendimento Grade de atendimento Capacidade Transportadoras Veículos …" at bounding box center [417, 190] width 834 height 381
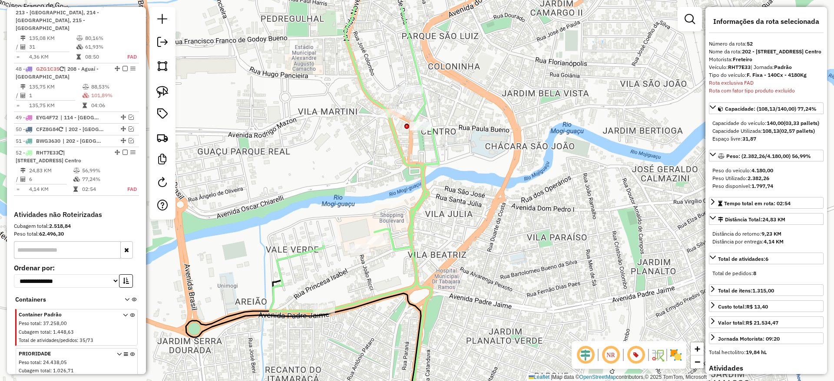
drag, startPoint x: 385, startPoint y: 133, endPoint x: 381, endPoint y: 178, distance: 44.9
click at [381, 178] on div "Janela de atendimento Grade de atendimento Capacidade Transportadoras Veículos …" at bounding box center [417, 190] width 834 height 381
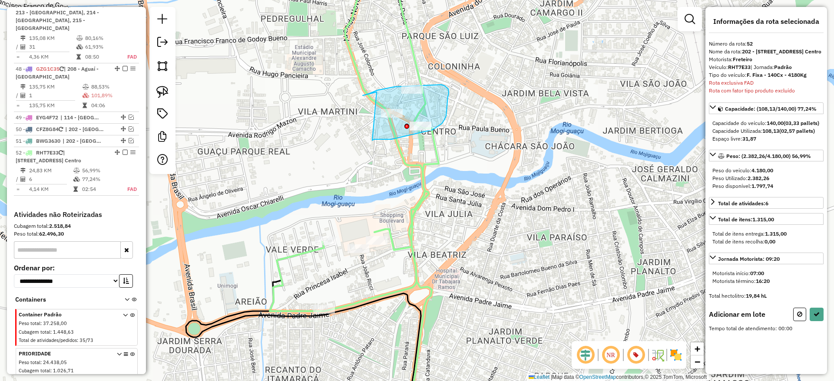
drag, startPoint x: 391, startPoint y: 139, endPoint x: 376, endPoint y: 92, distance: 49.6
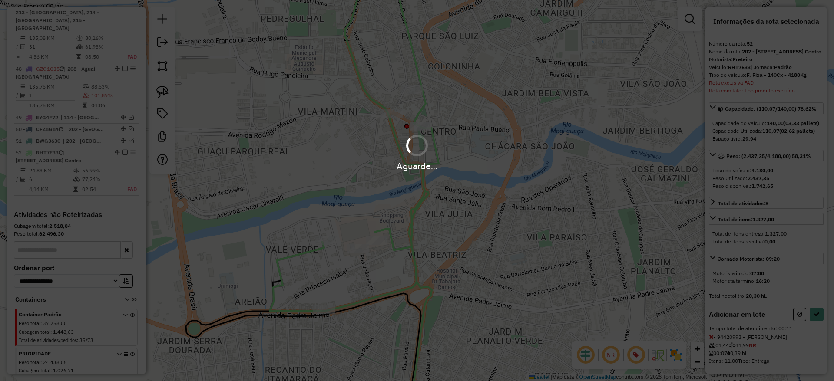
select select "**********"
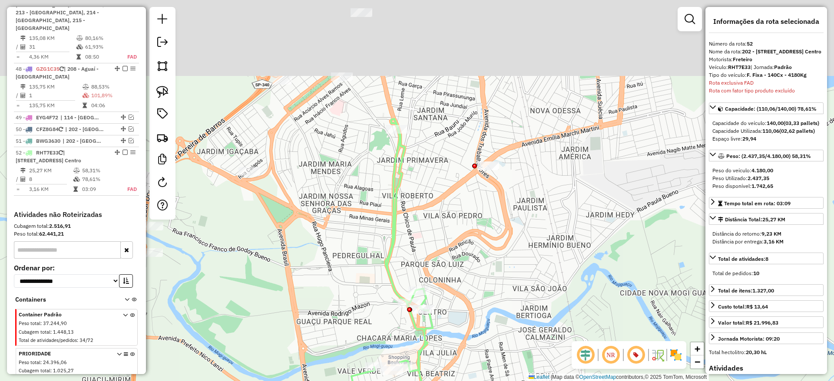
drag, startPoint x: 442, startPoint y: 54, endPoint x: 434, endPoint y: 210, distance: 156.1
click at [434, 210] on div "Janela de atendimento Grade de atendimento Capacidade Transportadoras Veículos …" at bounding box center [417, 190] width 834 height 381
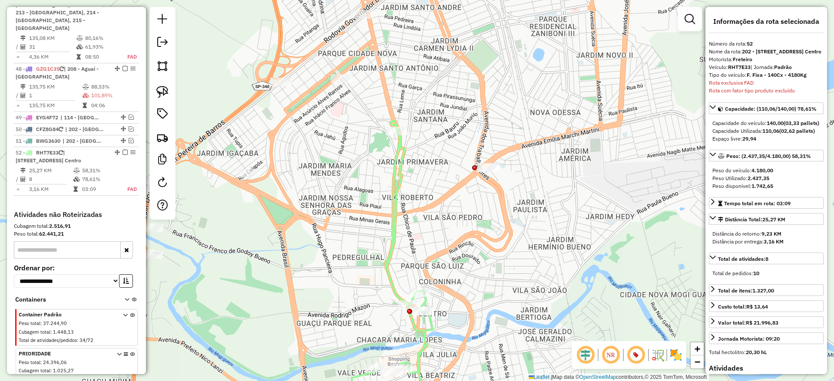
drag, startPoint x: 432, startPoint y: 132, endPoint x: 433, endPoint y: 178, distance: 46.9
click at [433, 178] on div "Janela de atendimento Grade de atendimento Capacidade Transportadoras Veículos …" at bounding box center [417, 190] width 834 height 381
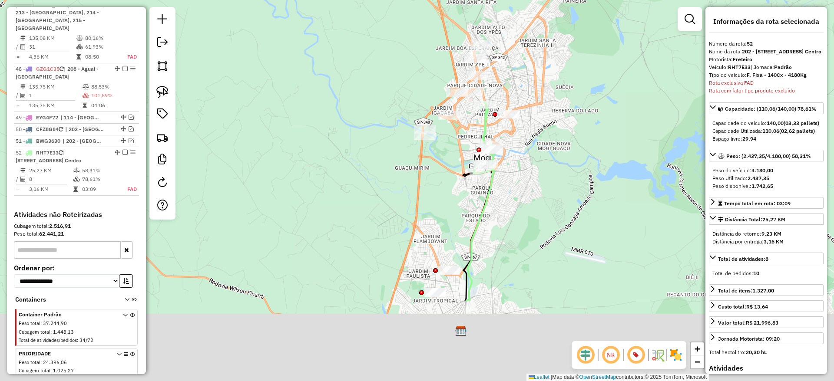
drag, startPoint x: 459, startPoint y: 307, endPoint x: 551, endPoint y: 138, distance: 192.8
click at [551, 138] on div "Janela de atendimento Grade de atendimento Capacidade Transportadoras Veículos …" at bounding box center [417, 190] width 834 height 381
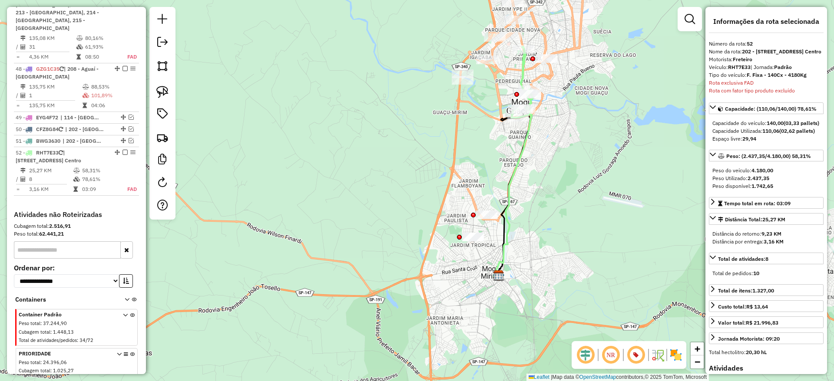
drag, startPoint x: 570, startPoint y: 108, endPoint x: 523, endPoint y: 195, distance: 99.5
click at [523, 195] on div "Janela de atendimento Grade de atendimento Capacidade Transportadoras Veículos …" at bounding box center [417, 190] width 834 height 381
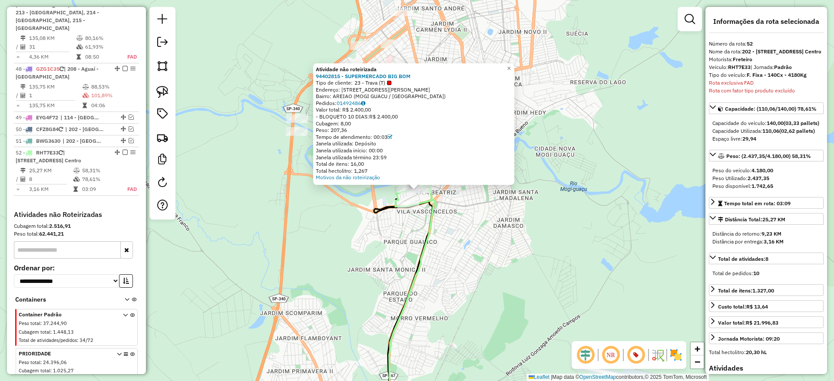
click at [435, 206] on icon at bounding box center [409, 303] width 52 height 234
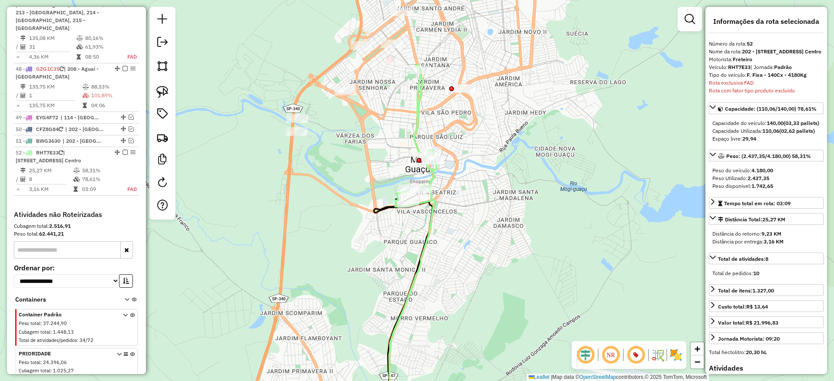
click at [435, 205] on icon at bounding box center [409, 303] width 52 height 234
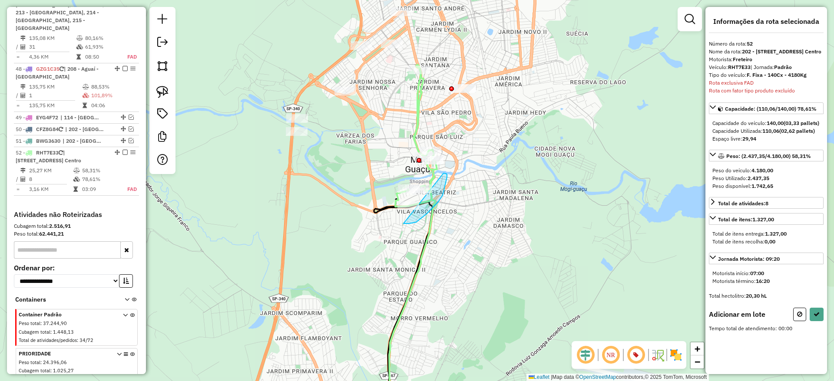
drag, startPoint x: 403, startPoint y: 224, endPoint x: 402, endPoint y: 178, distance: 45.2
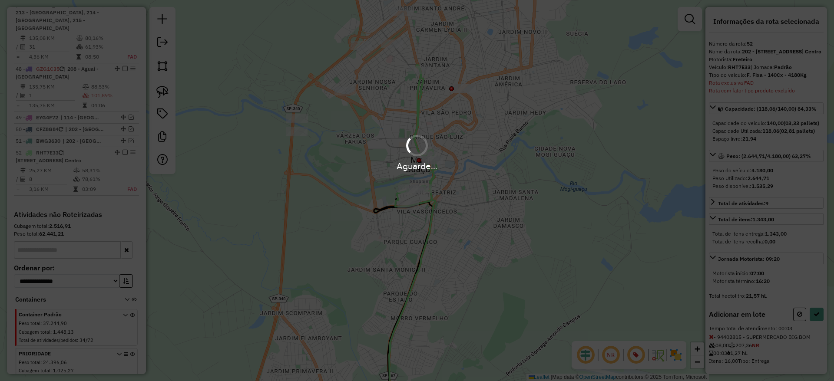
select select "**********"
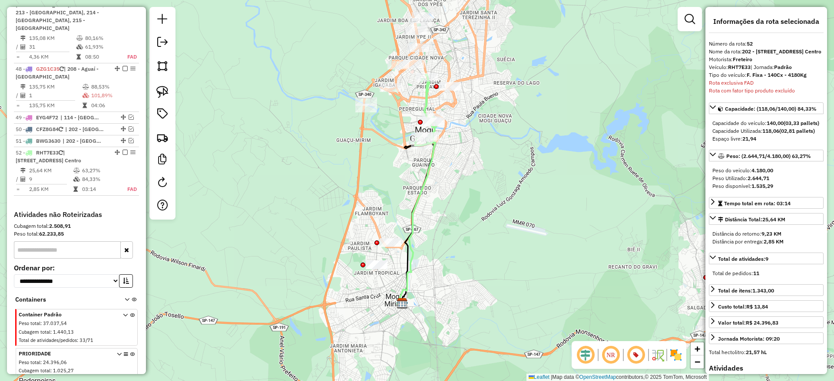
click at [433, 157] on icon at bounding box center [416, 223] width 38 height 168
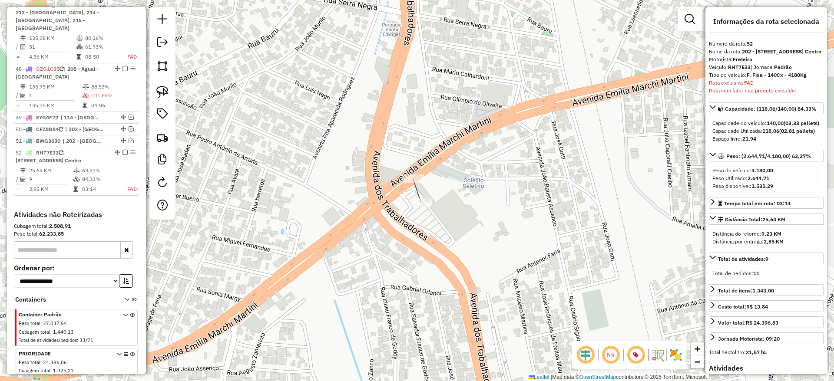
click at [436, 228] on div "Janela de atendimento Grade de atendimento Capacidade Transportadoras Veículos …" at bounding box center [417, 190] width 834 height 381
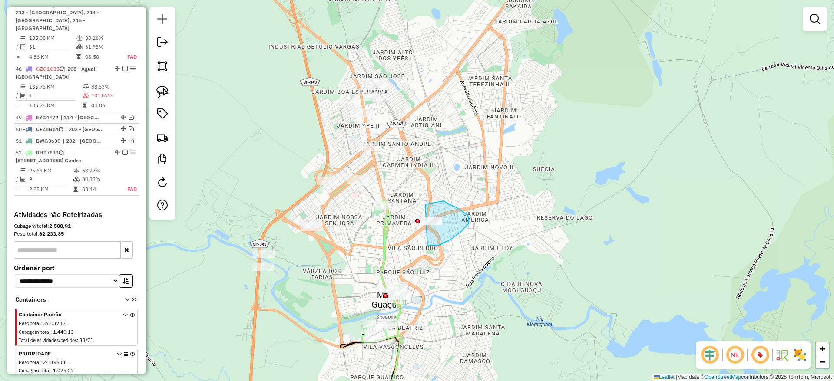
drag, startPoint x: 427, startPoint y: 245, endPoint x: 413, endPoint y: 224, distance: 25.5
click at [387, 232] on icon at bounding box center [383, 271] width 42 height 142
select select "**********"
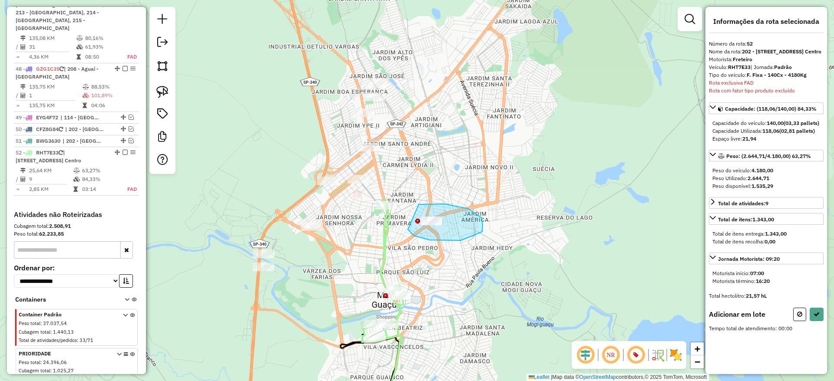
drag, startPoint x: 414, startPoint y: 236, endPoint x: 406, endPoint y: 219, distance: 18.4
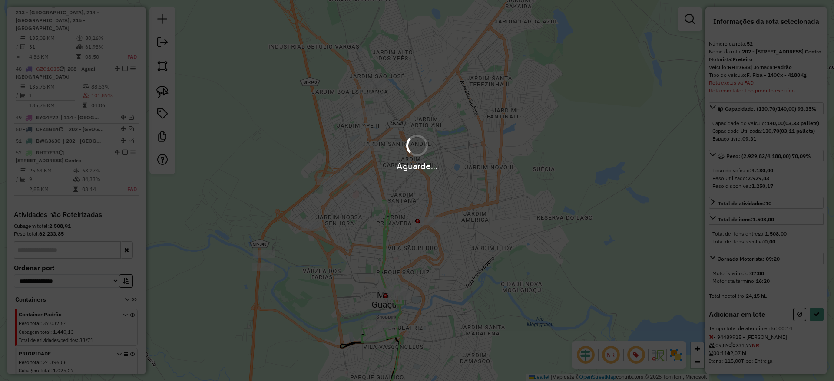
select select "**********"
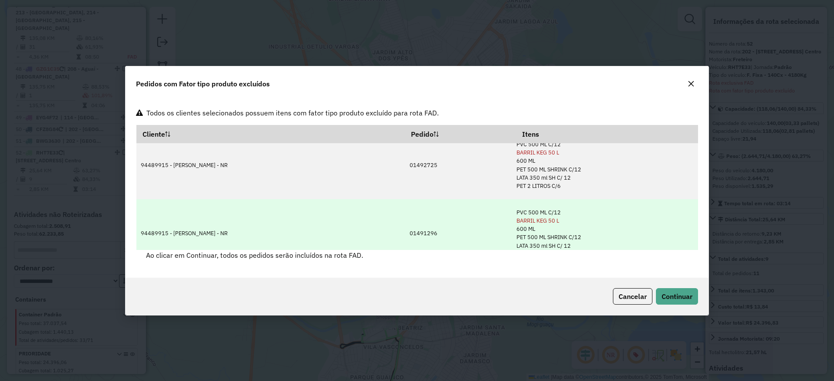
scroll to position [0, 0]
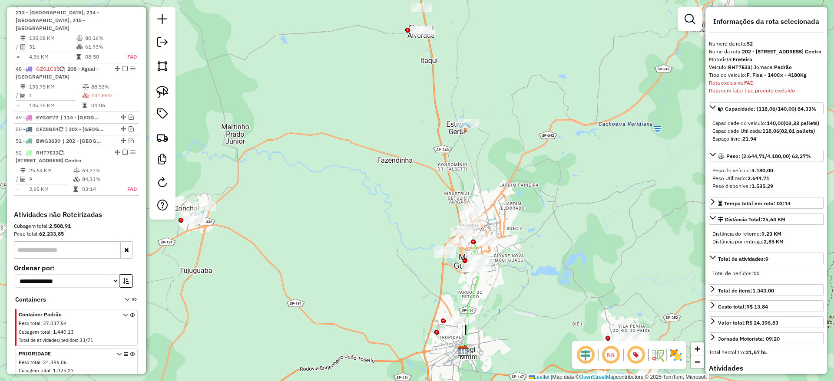
drag, startPoint x: 499, startPoint y: 314, endPoint x: 512, endPoint y: 248, distance: 66.9
drag, startPoint x: 500, startPoint y: 323, endPoint x: 509, endPoint y: 266, distance: 57.5
click at [509, 267] on div "Janela de atendimento Grade de atendimento Capacidade Transportadoras Veículos …" at bounding box center [417, 190] width 834 height 381
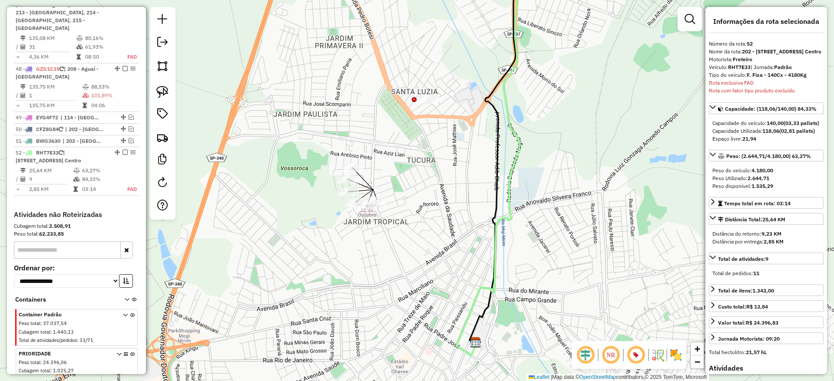
click at [404, 204] on div "Janela de atendimento Grade de atendimento Capacidade Transportadoras Veículos …" at bounding box center [417, 190] width 834 height 381
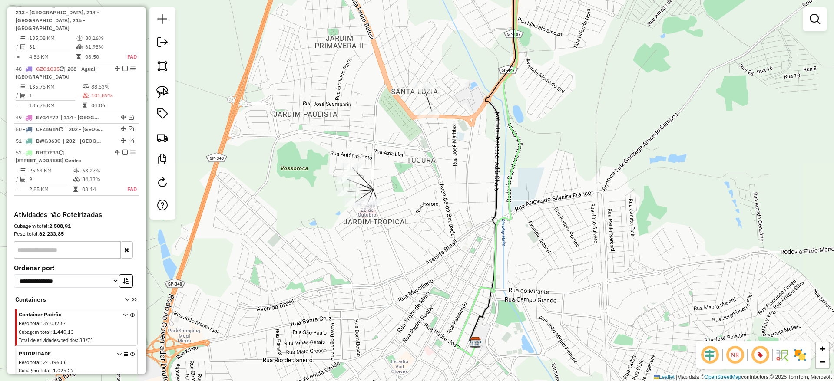
click at [451, 109] on div "Janela de atendimento Grade de atendimento Capacidade Transportadoras Veículos …" at bounding box center [417, 190] width 834 height 381
drag, startPoint x: 418, startPoint y: 151, endPoint x: 401, endPoint y: 74, distance: 79.1
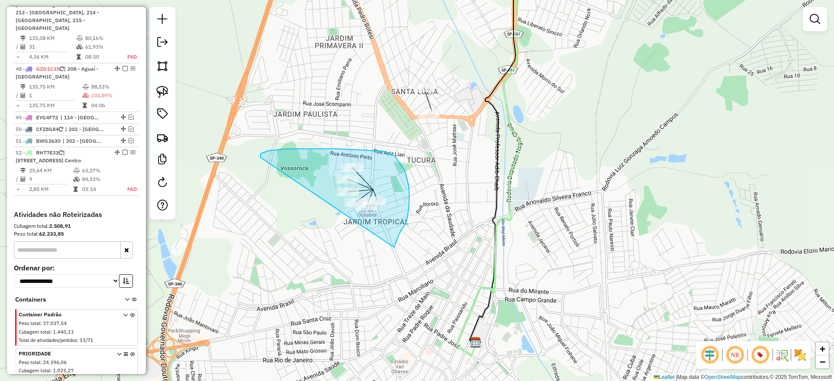
drag, startPoint x: 407, startPoint y: 219, endPoint x: 262, endPoint y: 204, distance: 145.4
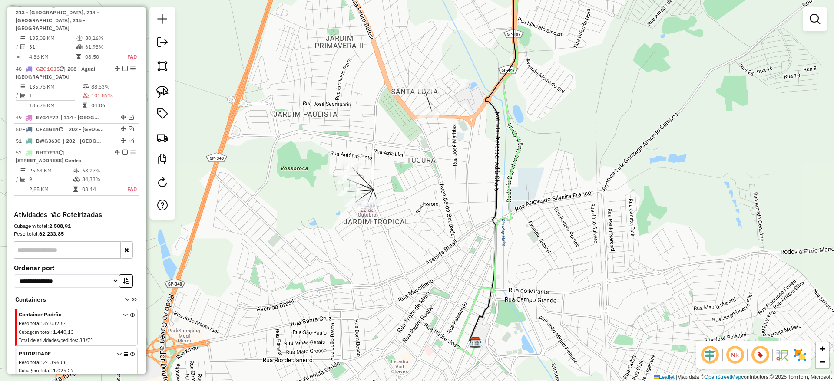
click at [585, 165] on div "Janela de atendimento Grade de atendimento Capacidade Transportadoras Veículos …" at bounding box center [417, 190] width 834 height 381
click at [546, 115] on div "Janela de atendimento Grade de atendimento Capacidade Transportadoras Veículos …" at bounding box center [417, 190] width 834 height 381
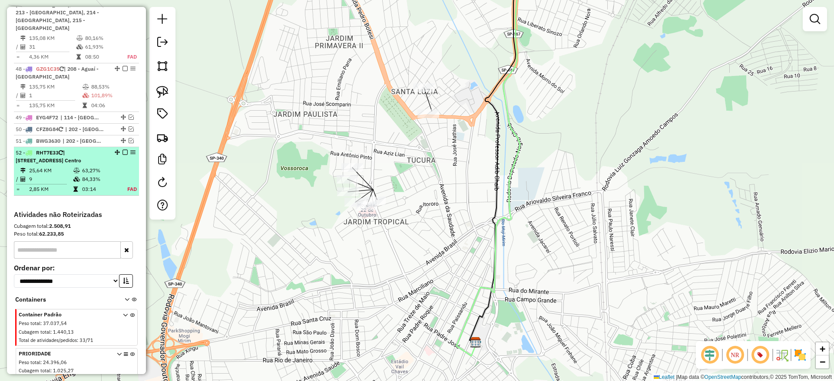
click at [106, 166] on td "63,27%" at bounding box center [100, 170] width 36 height 9
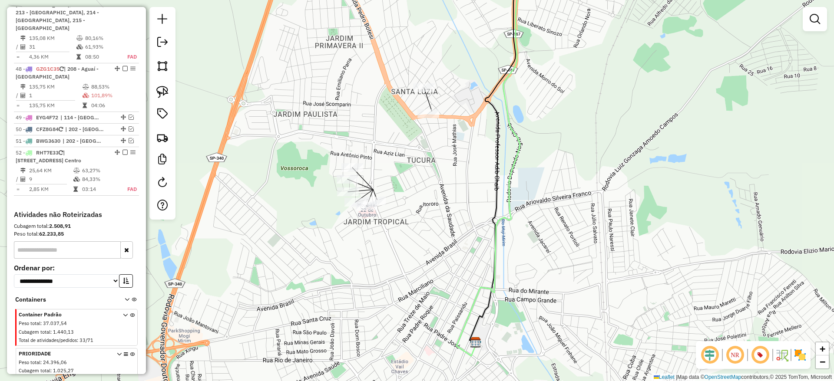
select select "**********"
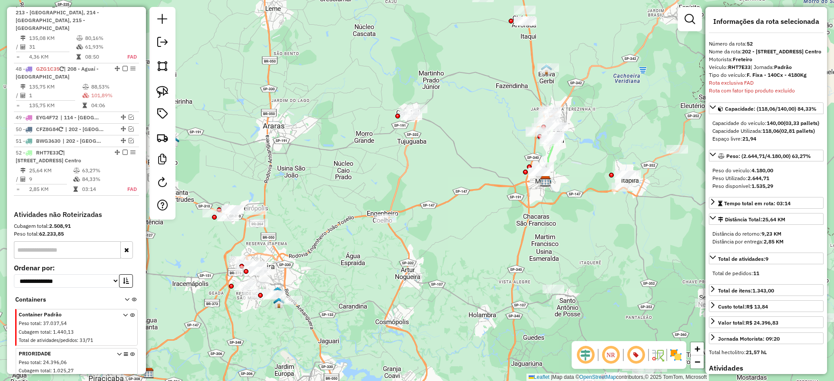
drag, startPoint x: 594, startPoint y: 136, endPoint x: 504, endPoint y: 230, distance: 129.9
click at [507, 229] on div "Janela de atendimento Grade de atendimento Capacidade Transportadoras Veículos …" at bounding box center [417, 190] width 834 height 381
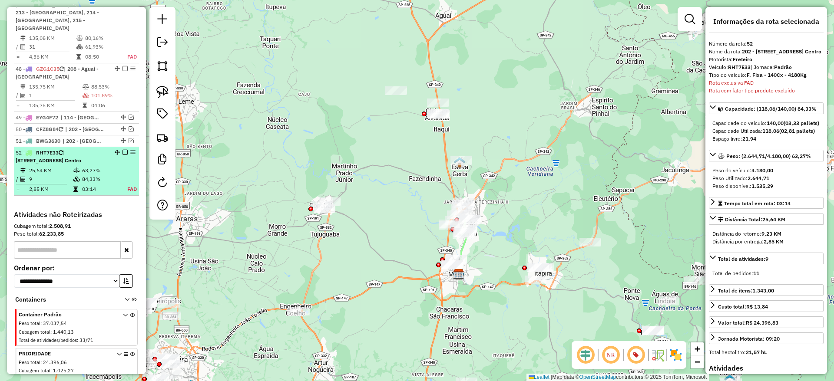
click at [132, 147] on li "52 - RHT7E33 | 202 - Jardim Santa Monica III, 213 - Mogi Guaçu Centro 25,64 KM …" at bounding box center [76, 171] width 125 height 49
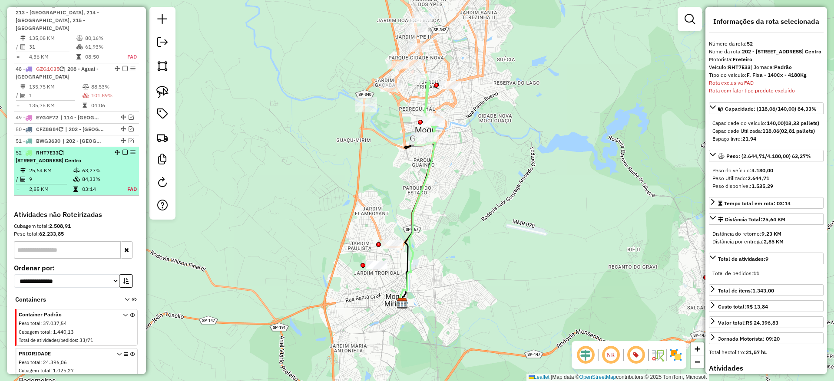
click at [132, 150] on em at bounding box center [132, 152] width 5 height 5
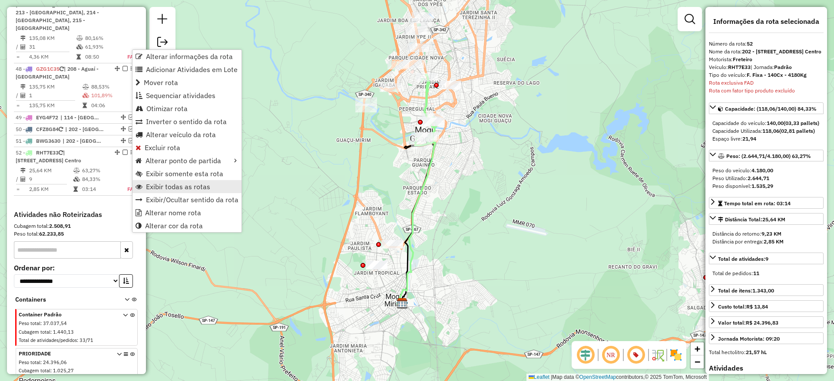
click at [198, 186] on span "Exibir todas as rotas" at bounding box center [178, 186] width 64 height 7
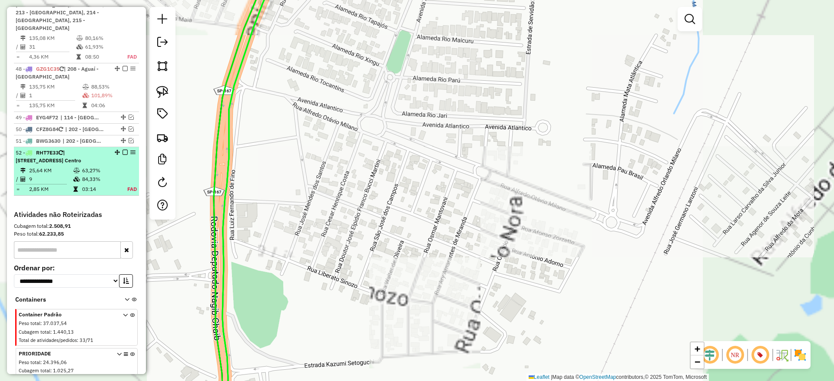
click at [77, 149] on div "52 - RHT7E33 | 202 - Jardim Santa Monica III, 213 - Mogi Guaçu Centro" at bounding box center [62, 157] width 92 height 16
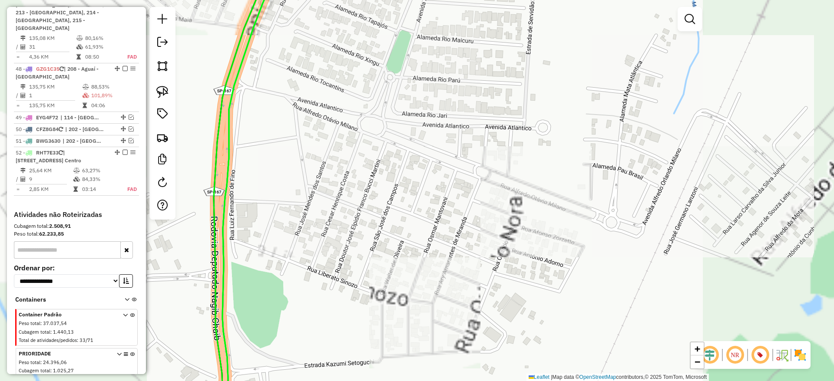
select select "**********"
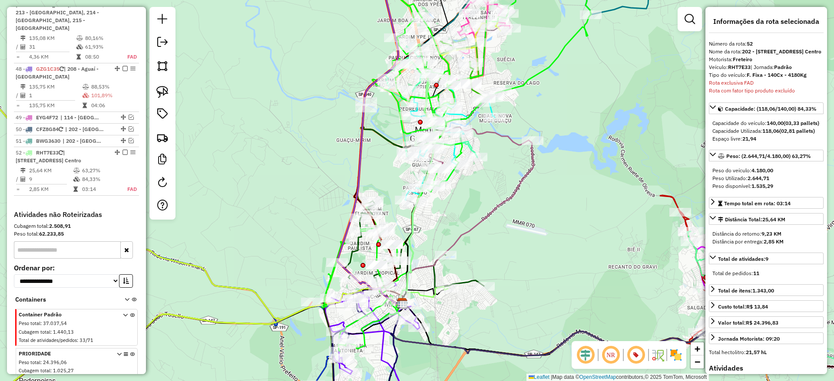
click at [414, 217] on icon at bounding box center [416, 223] width 38 height 168
click at [413, 215] on icon at bounding box center [416, 223] width 38 height 168
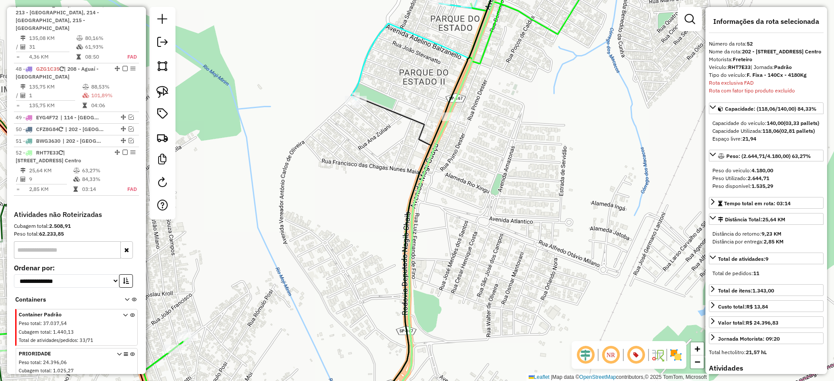
click at [431, 149] on icon at bounding box center [446, 191] width 123 height 458
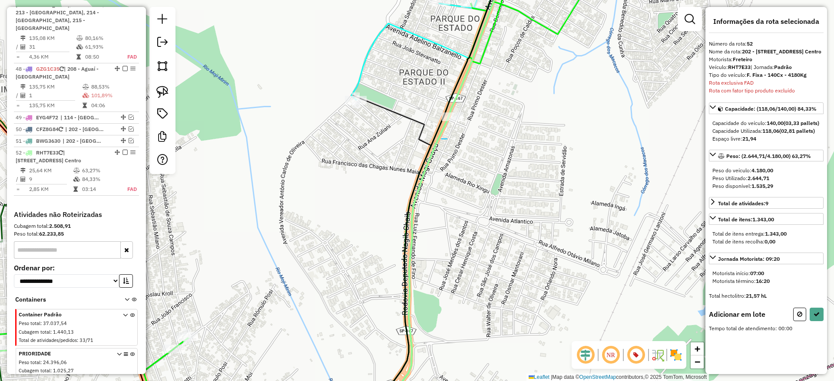
drag, startPoint x: 441, startPoint y: 139, endPoint x: 451, endPoint y: 90, distance: 50.0
drag, startPoint x: 440, startPoint y: 132, endPoint x: 388, endPoint y: 141, distance: 53.4
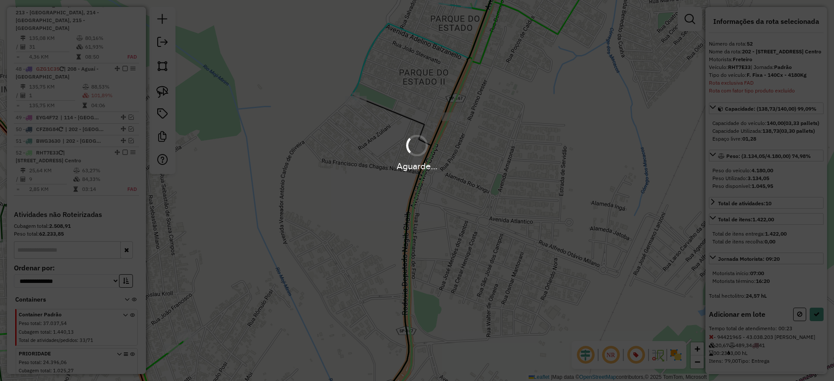
select select "**********"
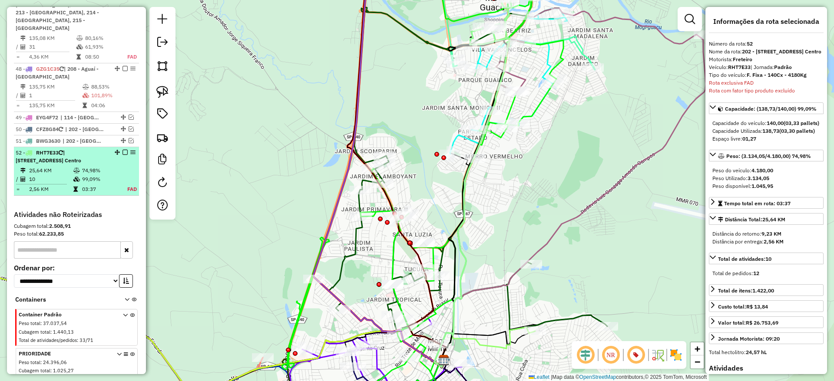
click at [121, 149] on div "52 - RHT7E33 | 202 - Jardim Santa Monica III, 213 - Mogi Guaçu Centro" at bounding box center [77, 157] width 122 height 16
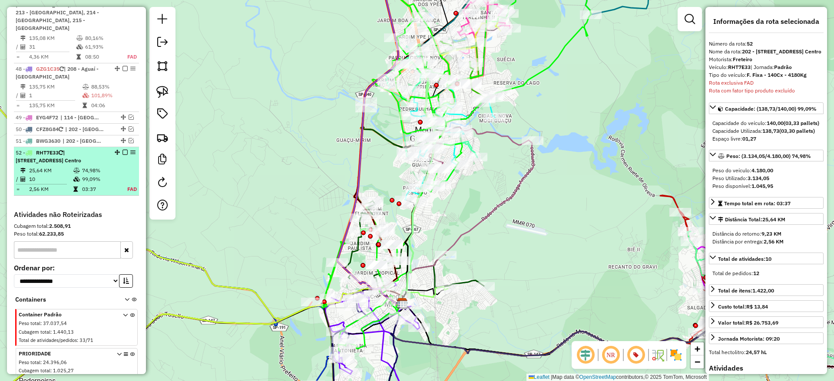
click at [122, 150] on em at bounding box center [124, 152] width 5 height 5
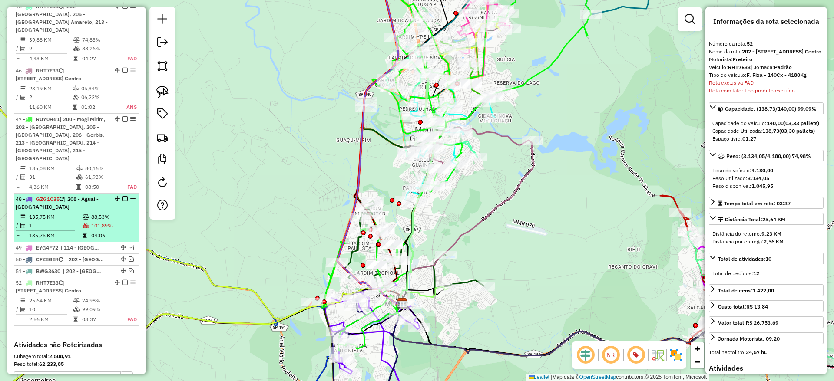
scroll to position [2618, 0]
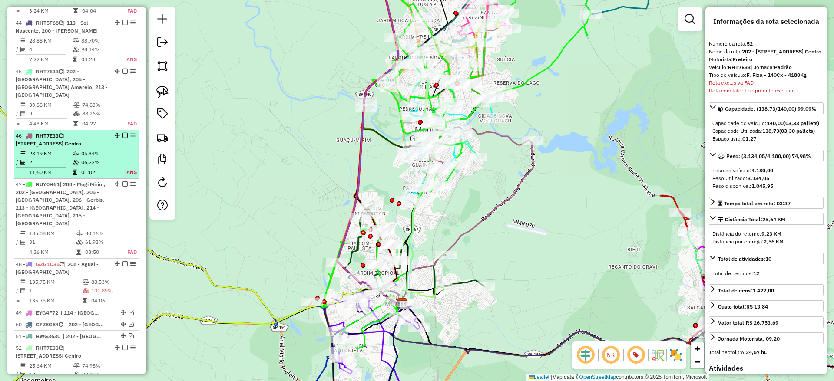
click at [131, 133] on em at bounding box center [132, 135] width 5 height 5
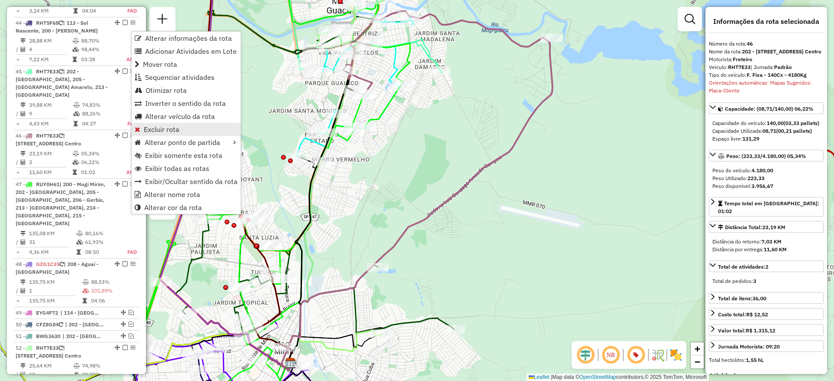
click at [173, 133] on span "Excluir rota" at bounding box center [162, 129] width 36 height 7
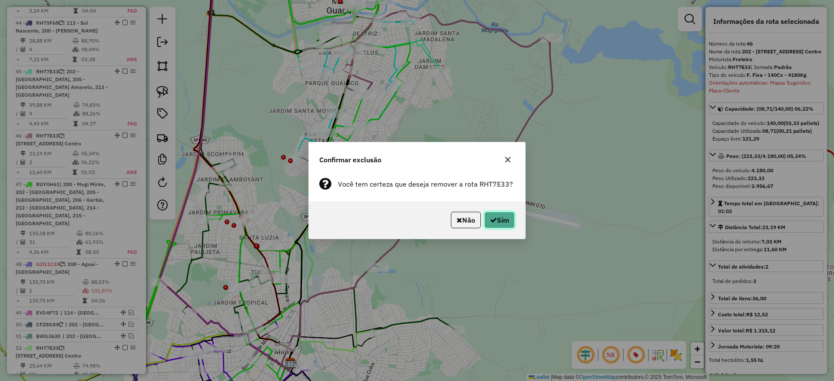
click at [507, 221] on button "Sim" at bounding box center [499, 220] width 30 height 17
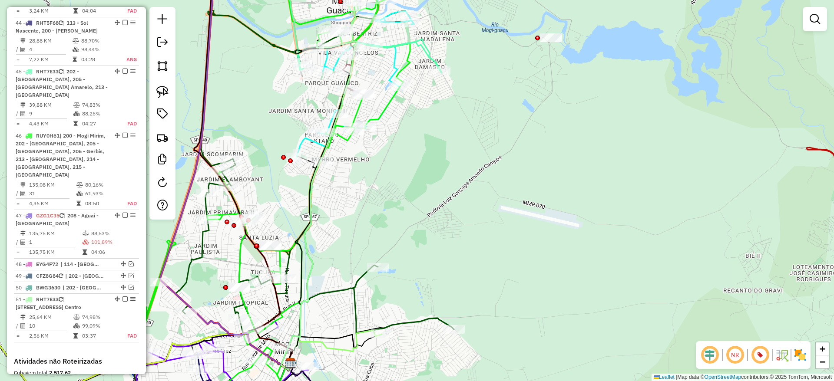
scroll to position [2562, 0]
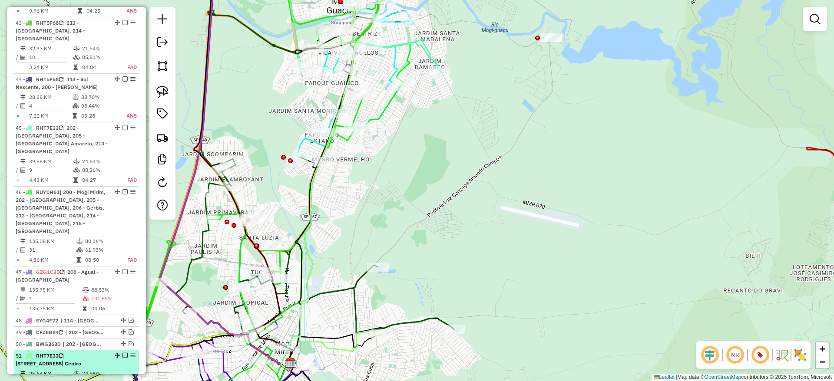
click at [123, 353] on em at bounding box center [124, 355] width 5 height 5
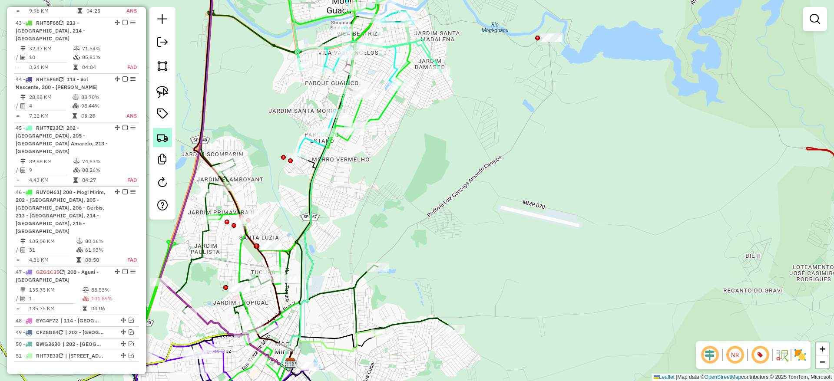
click at [162, 139] on img at bounding box center [162, 138] width 12 height 12
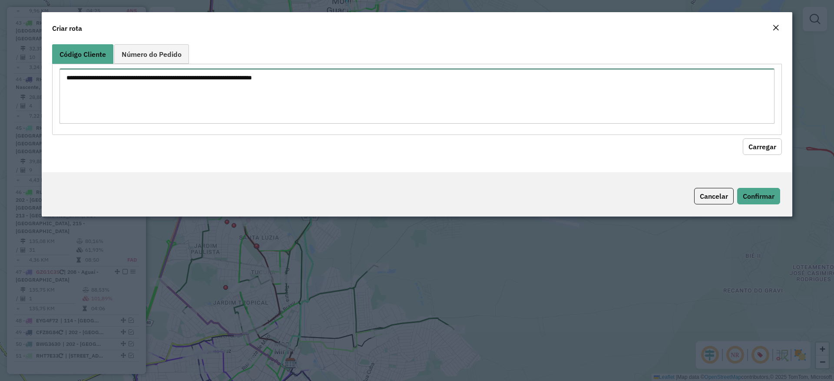
click at [426, 89] on textarea at bounding box center [416, 96] width 715 height 55
paste textarea "******** ******** ******** ********"
type textarea "******** ******** ******** ********"
click at [746, 152] on button "Carregar" at bounding box center [762, 147] width 39 height 17
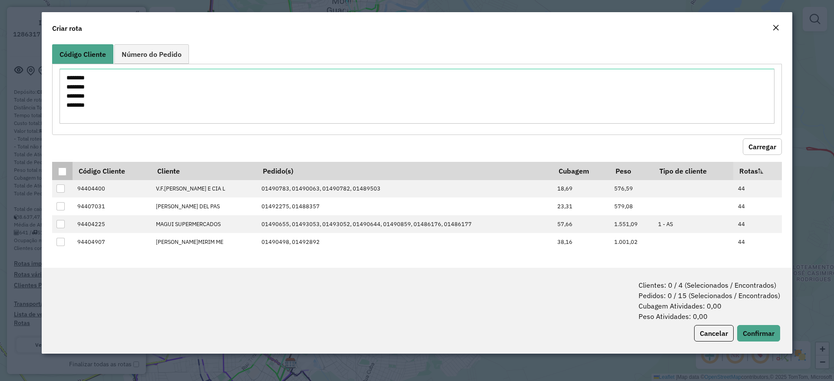
scroll to position [2562, 0]
click at [64, 171] on div at bounding box center [62, 172] width 8 height 8
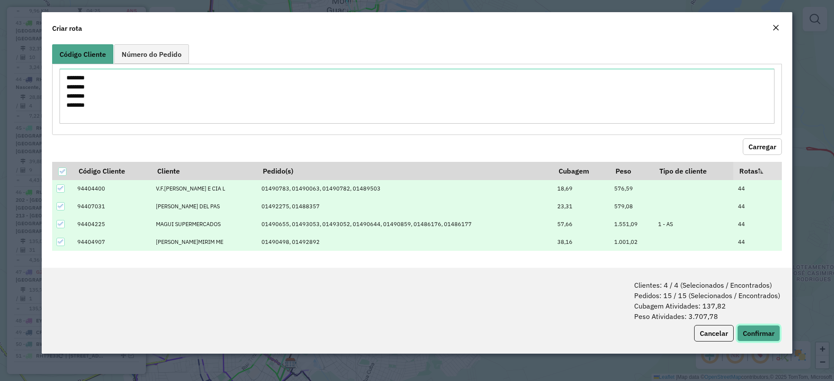
click at [755, 328] on button "Confirmar" at bounding box center [758, 333] width 43 height 17
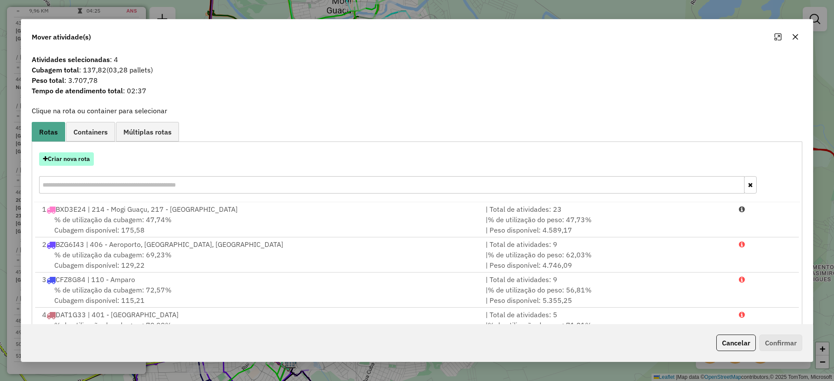
click at [85, 155] on button "Criar nova rota" at bounding box center [66, 158] width 55 height 13
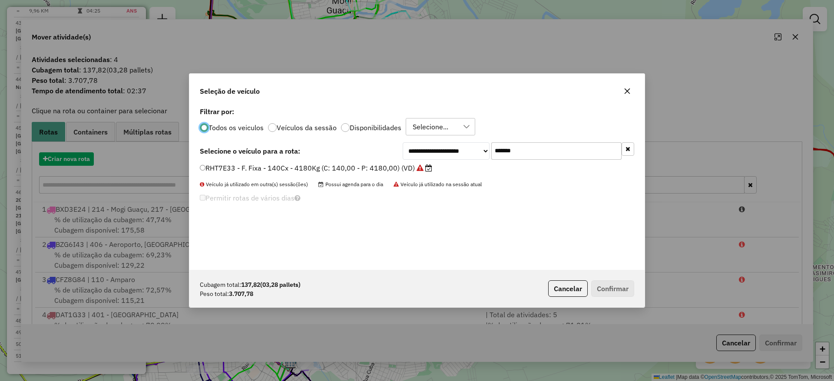
scroll to position [5, 3]
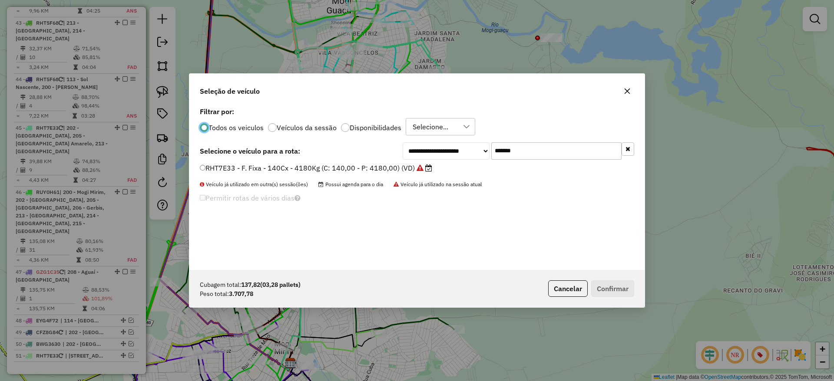
click at [525, 148] on input "*******" at bounding box center [556, 150] width 130 height 17
paste input "text"
type input "*******"
click at [324, 171] on label "RHT5F68 - F. Fixa - 140Cx - 4180Kg (C: 140,00 - P: 4180,00) (VD)" at bounding box center [316, 168] width 232 height 10
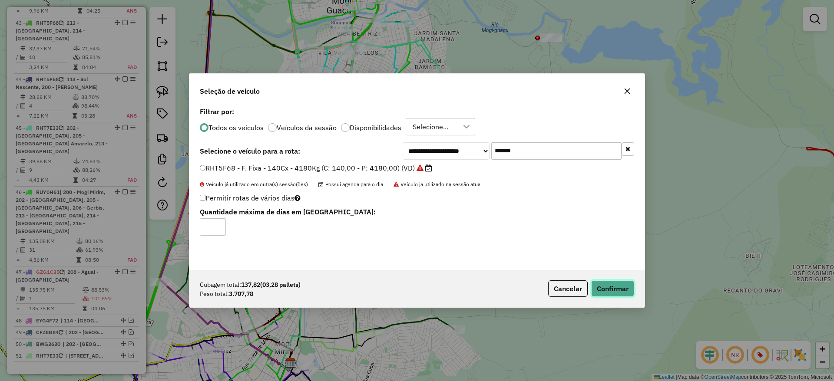
click at [622, 291] on button "Confirmar" at bounding box center [612, 289] width 43 height 17
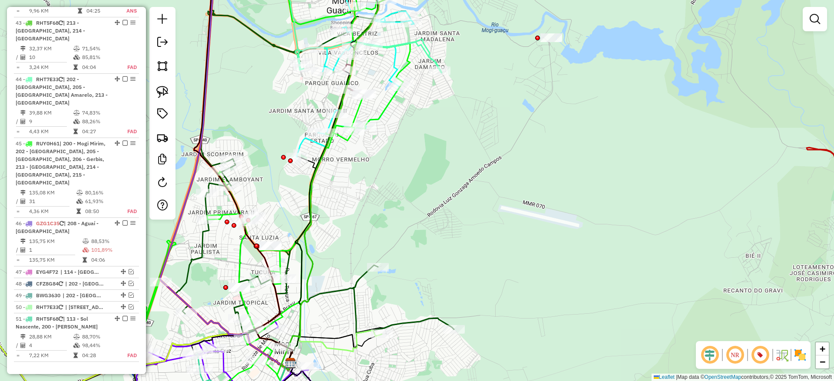
scroll to position [2513, 0]
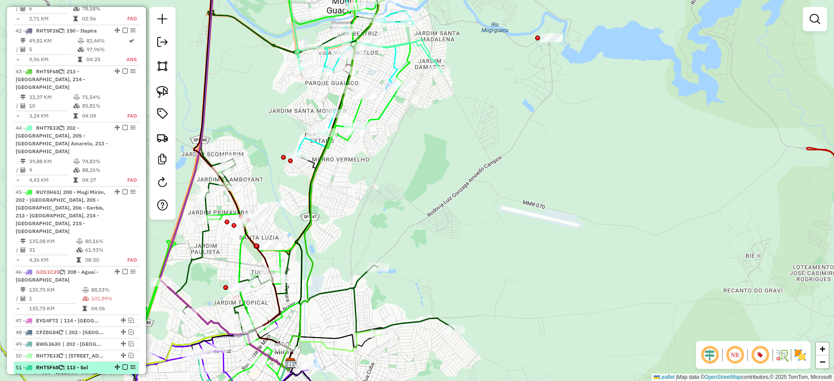
select select "**********"
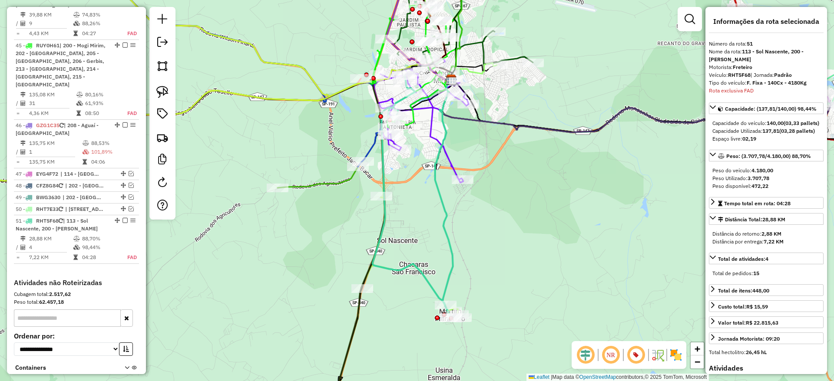
scroll to position [2713, 0]
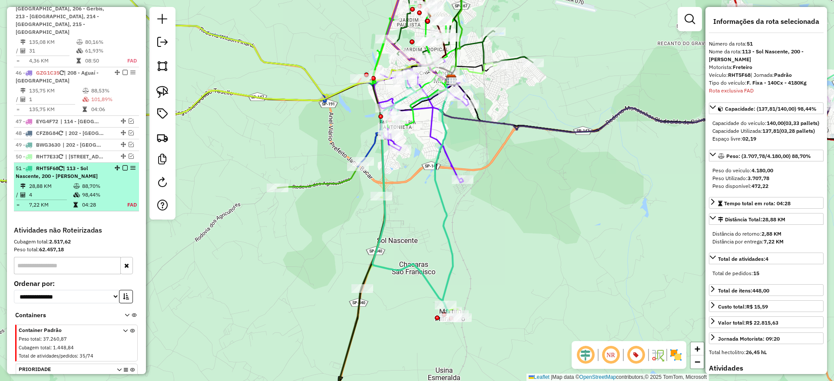
click at [82, 182] on td "88,70%" at bounding box center [100, 186] width 36 height 9
click at [132, 165] on em at bounding box center [132, 167] width 5 height 5
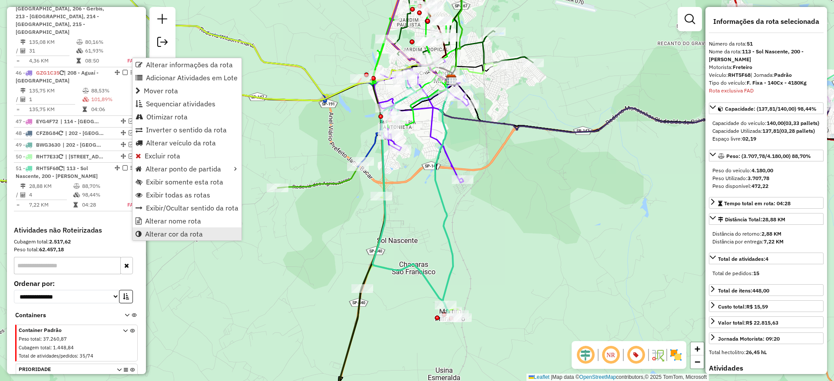
click at [155, 232] on span "Alterar cor da rota" at bounding box center [174, 234] width 58 height 7
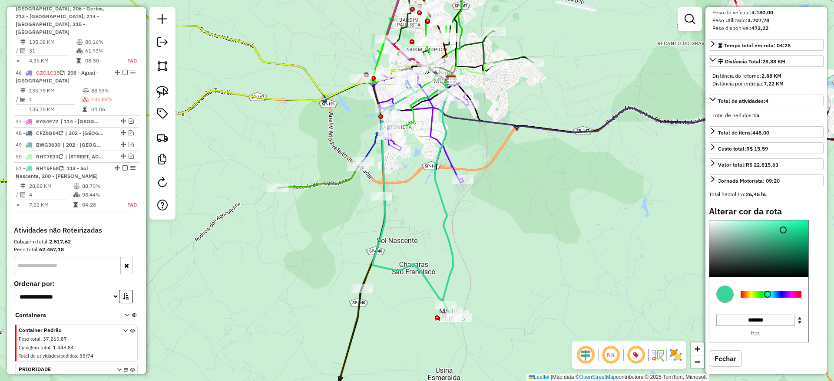
scroll to position [183, 0]
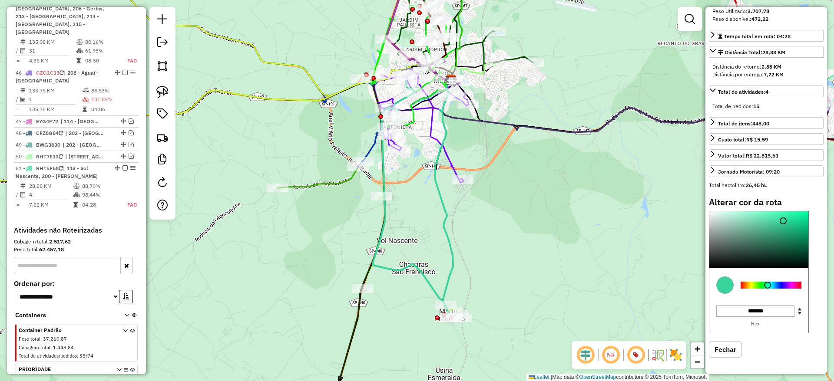
click at [793, 283] on div at bounding box center [770, 285] width 61 height 7
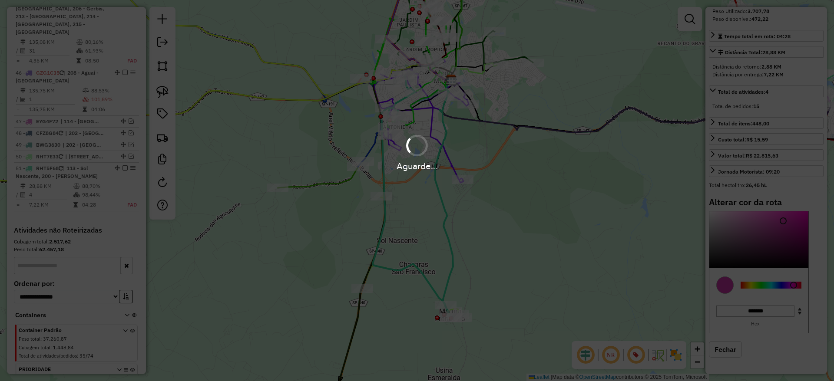
click at [757, 213] on div "Aguarde..." at bounding box center [417, 190] width 834 height 381
click at [762, 214] on hb-app "Aguarde... Pop-up bloqueado! Seu navegador bloqueou automáticamente a abertura …" at bounding box center [417, 190] width 834 height 381
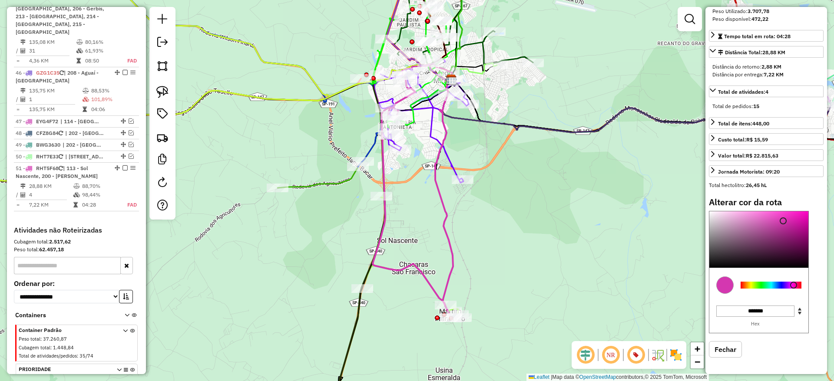
type input "*******"
click at [762, 215] on div at bounding box center [758, 239] width 99 height 56
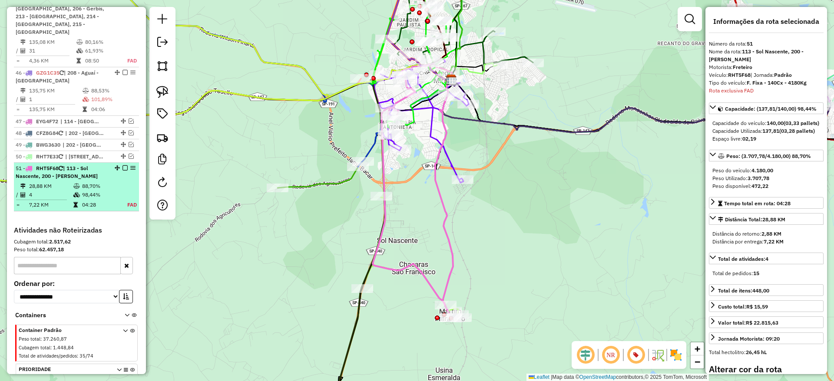
click at [122, 165] on em at bounding box center [124, 167] width 5 height 5
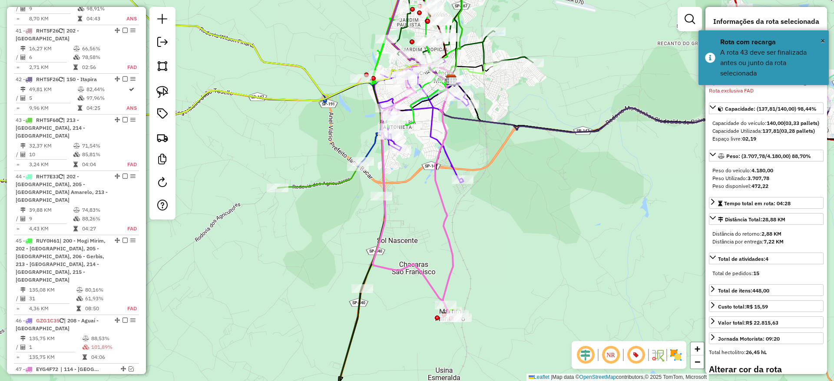
scroll to position [2452, 0]
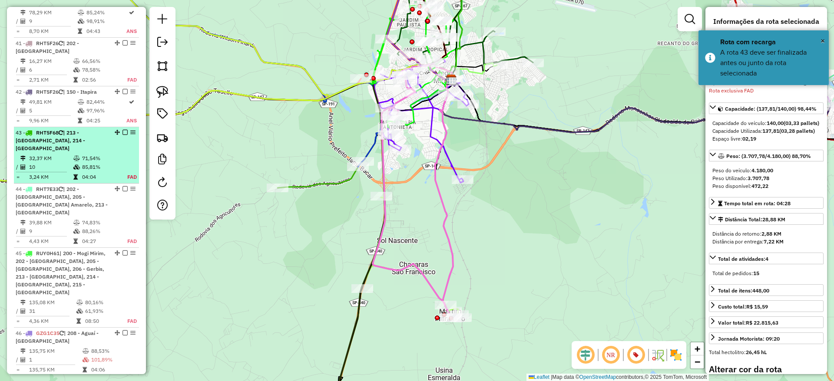
select select "**********"
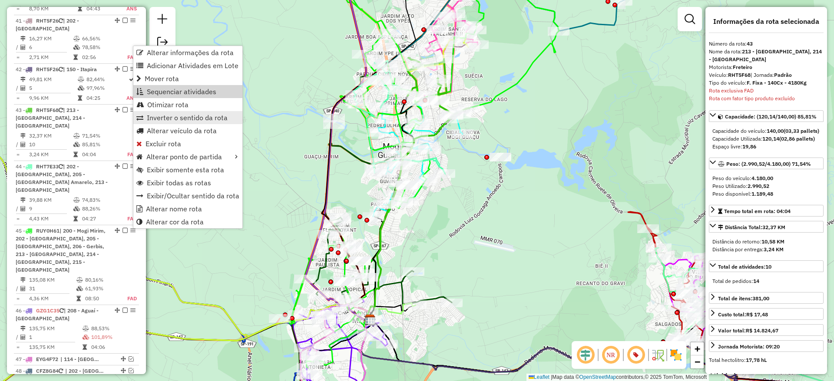
scroll to position [2486, 0]
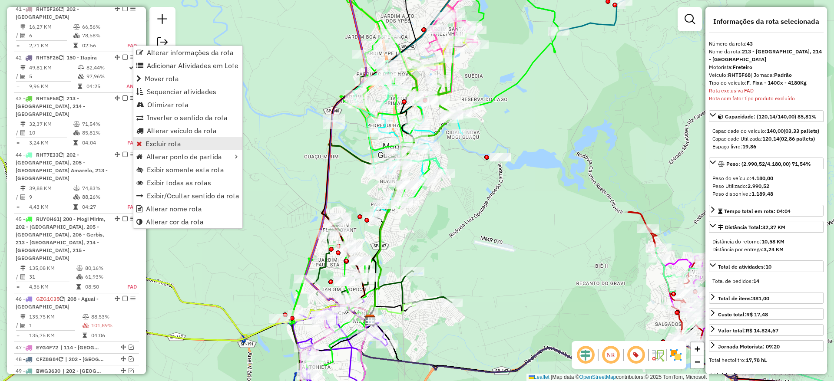
click at [184, 140] on link "Excluir rota" at bounding box center [187, 143] width 109 height 13
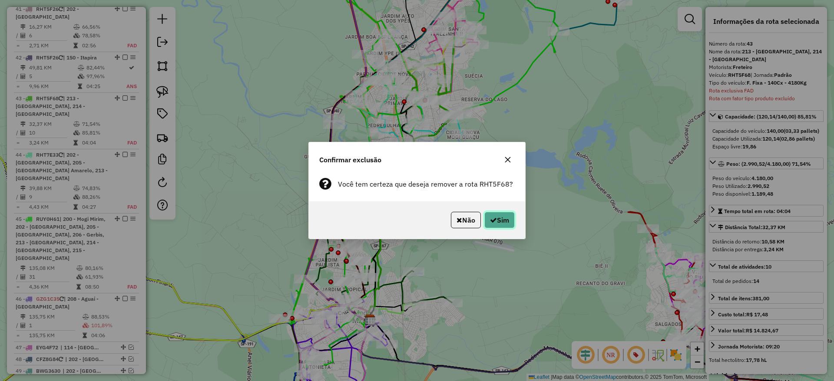
click at [492, 215] on button "Sim" at bounding box center [499, 220] width 30 height 17
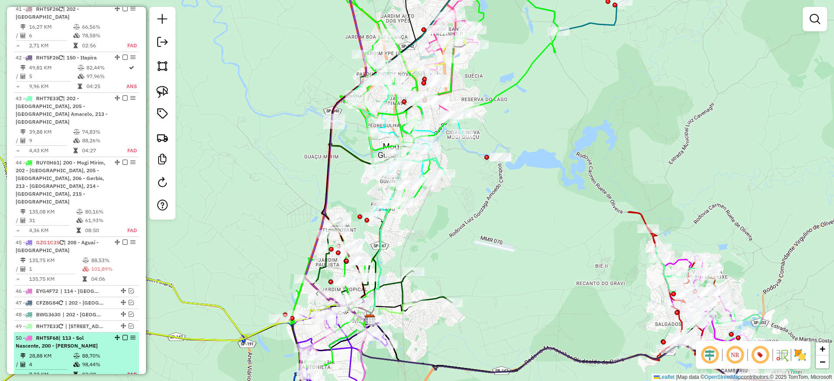
scroll to position [2438, 0]
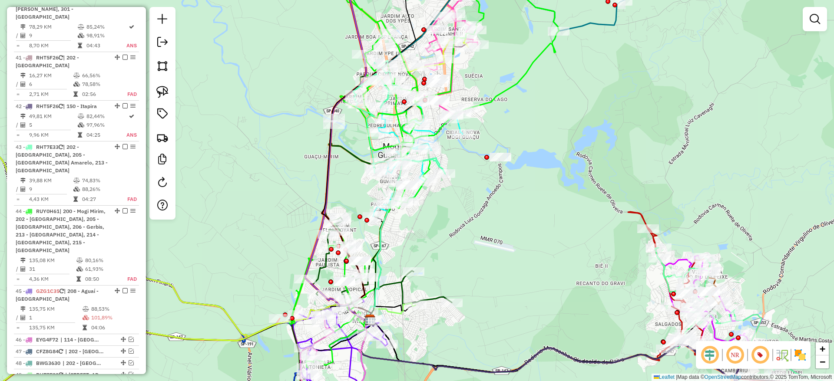
click at [122, 381] on em at bounding box center [124, 386] width 5 height 5
click at [163, 136] on img at bounding box center [162, 138] width 12 height 12
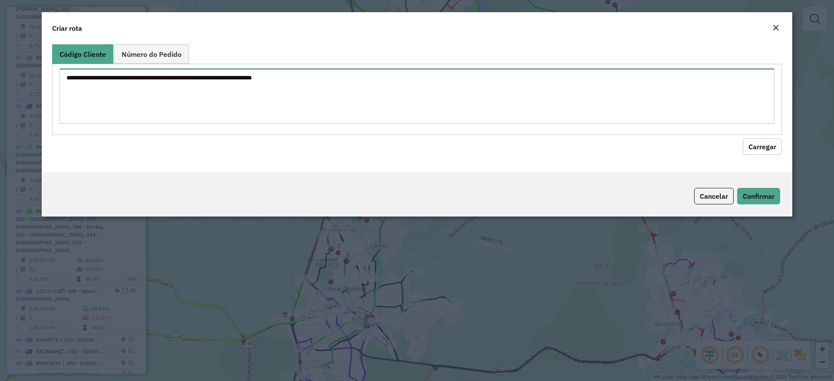
click at [228, 108] on textarea at bounding box center [416, 96] width 715 height 55
paste textarea "******** ******** ******** ******** ********"
type textarea "******** ******** ******** ******** ********"
click at [763, 151] on button "Carregar" at bounding box center [762, 147] width 39 height 17
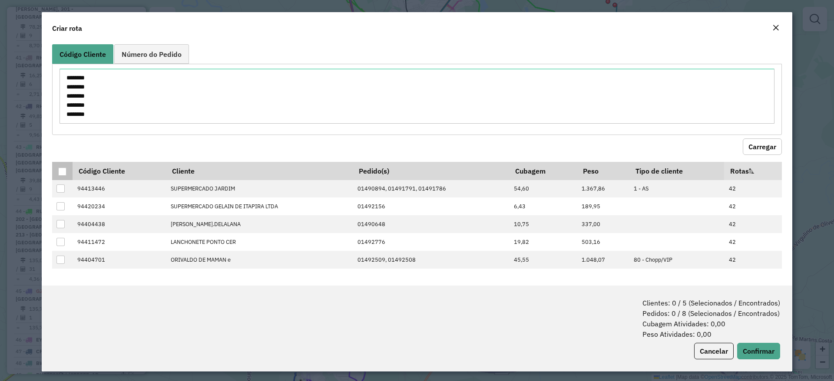
click at [59, 177] on th at bounding box center [62, 171] width 20 height 18
click at [60, 174] on div at bounding box center [62, 172] width 8 height 8
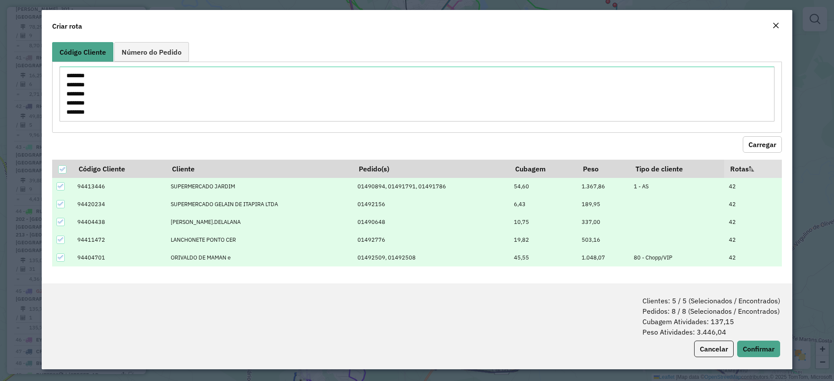
scroll to position [3, 0]
click at [744, 349] on button "Confirmar" at bounding box center [758, 348] width 43 height 17
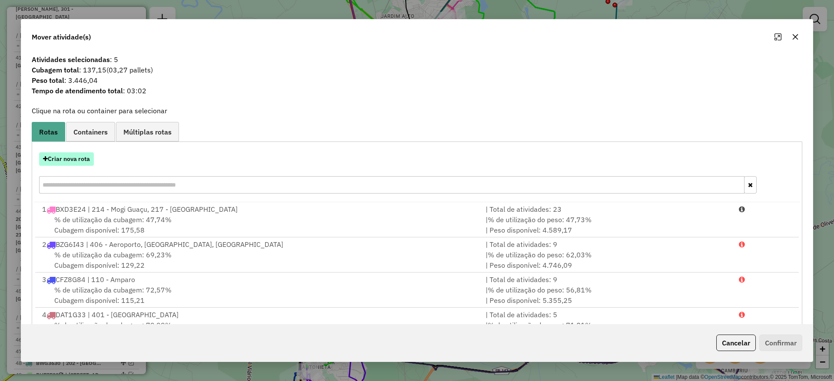
click at [82, 158] on button "Criar nova rota" at bounding box center [66, 158] width 55 height 13
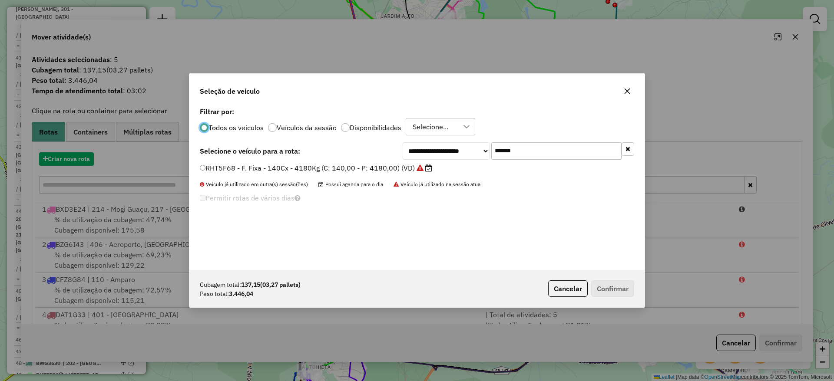
scroll to position [5, 3]
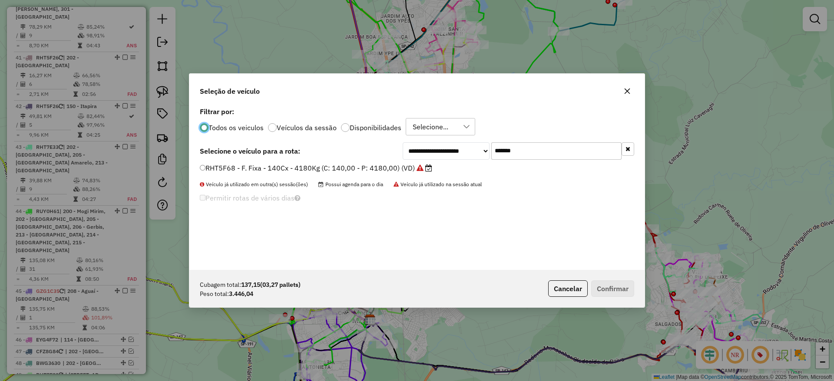
click at [513, 152] on input "*******" at bounding box center [556, 150] width 130 height 17
click at [514, 152] on input "*******" at bounding box center [556, 150] width 130 height 17
paste input "text"
type input "*******"
click at [382, 168] on label "RHT5F26 - F. Fixa - 140Cx - 4180Kg (C: 140,00 - P: 4180,00) (VD)" at bounding box center [316, 168] width 232 height 10
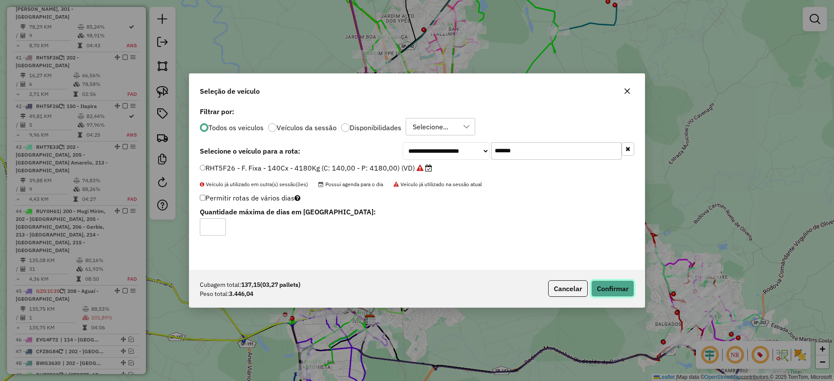
click at [626, 281] on button "Confirmar" at bounding box center [612, 289] width 43 height 17
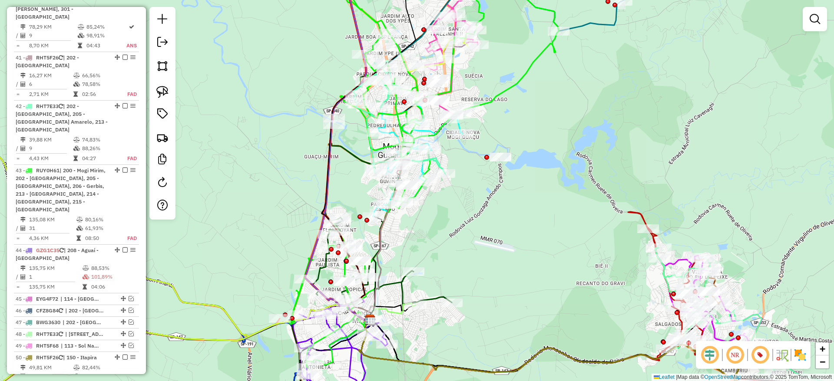
scroll to position [2397, 0]
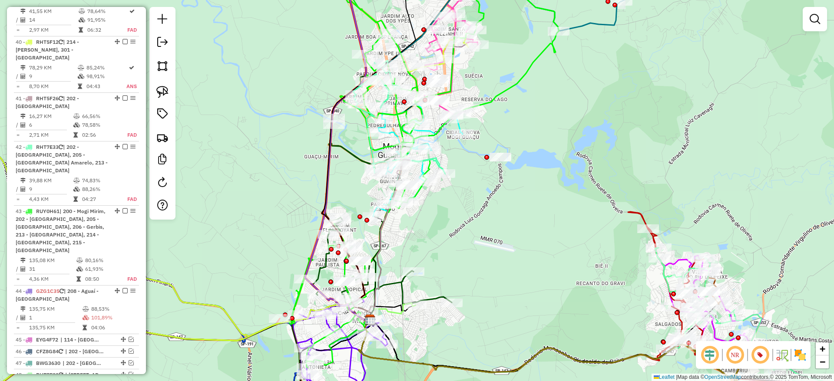
select select "**********"
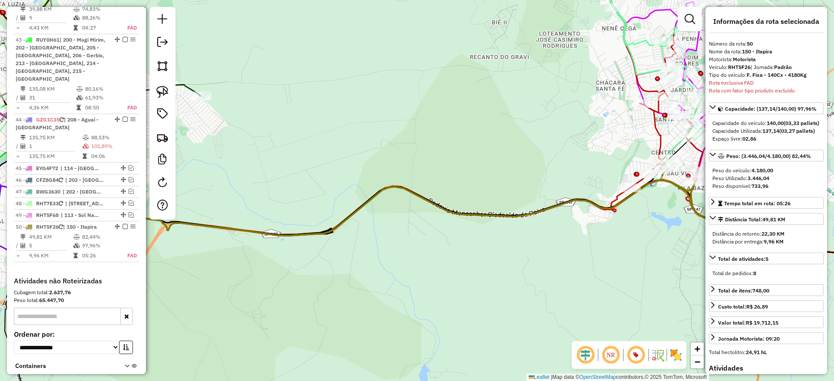
scroll to position [2627, 0]
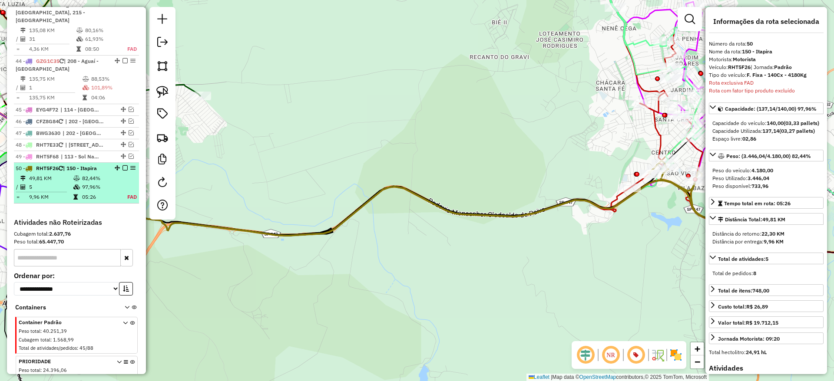
click at [124, 165] on em at bounding box center [124, 167] width 5 height 5
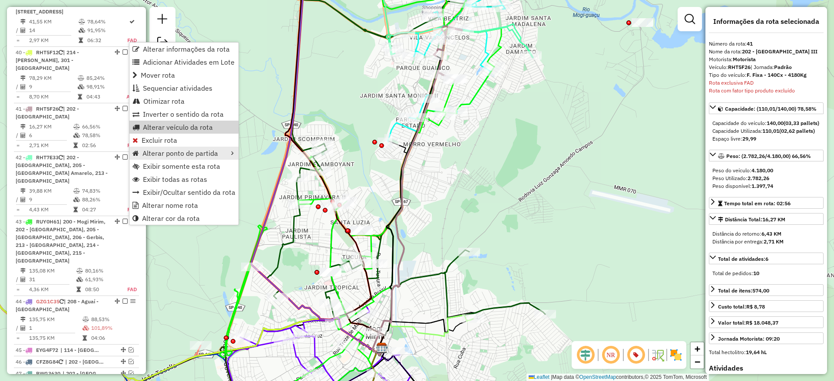
scroll to position [2397, 0]
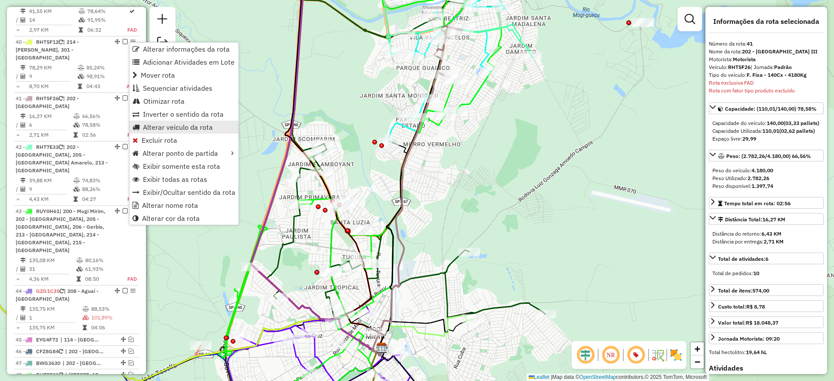
click at [201, 122] on link "Alterar veículo da rota" at bounding box center [183, 127] width 109 height 13
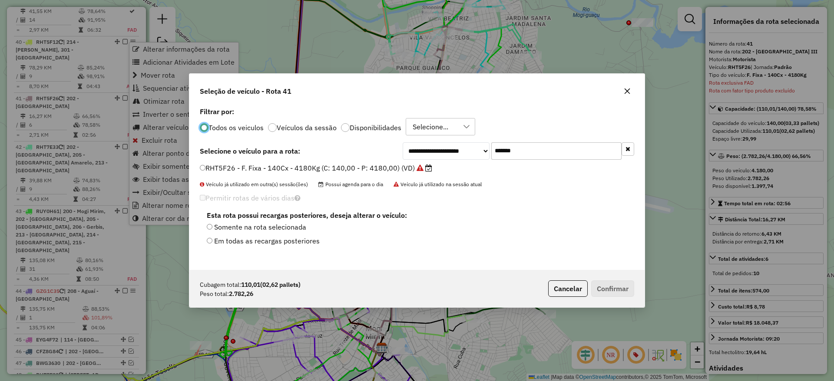
scroll to position [5, 3]
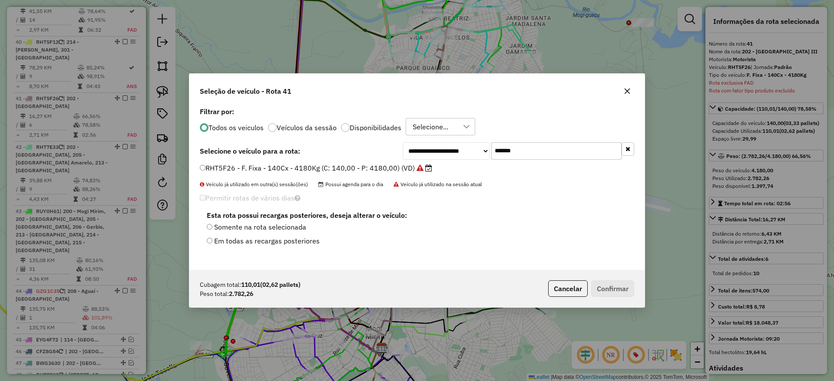
drag, startPoint x: 537, startPoint y: 149, endPoint x: 462, endPoint y: 151, distance: 75.2
click at [461, 150] on div "**********" at bounding box center [518, 150] width 231 height 17
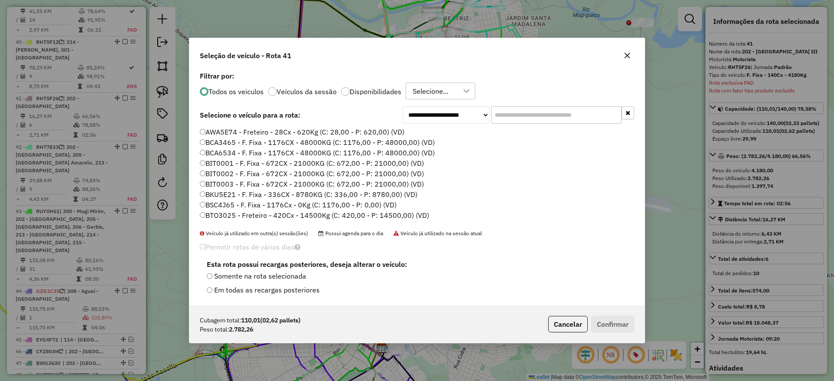
click at [364, 161] on label "BIT0001 - F. Fixa - 672CX - 21000KG (C: 672,00 - P: 21000,00) (VD)" at bounding box center [312, 163] width 224 height 10
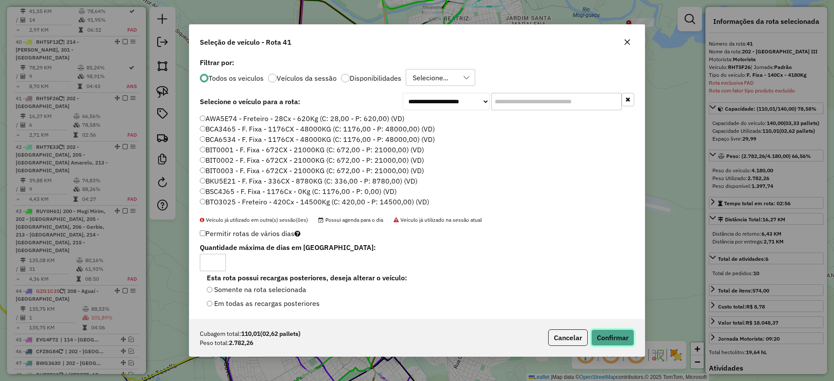
click at [607, 336] on button "Confirmar" at bounding box center [612, 338] width 43 height 17
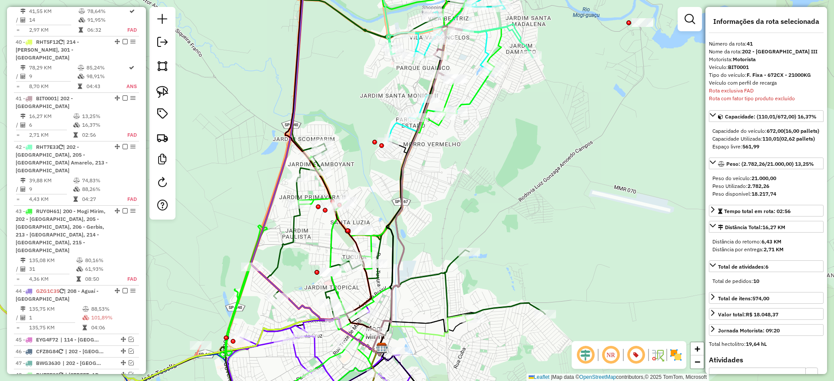
click at [169, 132] on link at bounding box center [162, 137] width 19 height 19
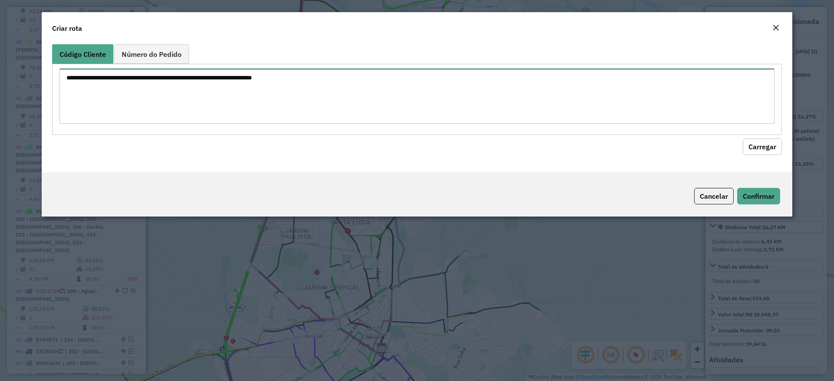
click at [290, 92] on textarea at bounding box center [416, 96] width 715 height 55
paste textarea "******** ******** ******** ******** ******** ******** ******** ******** ********"
type textarea "******** ******** ******** ******** ******** ******** ******** ******** ********"
click at [762, 143] on button "Carregar" at bounding box center [762, 147] width 39 height 17
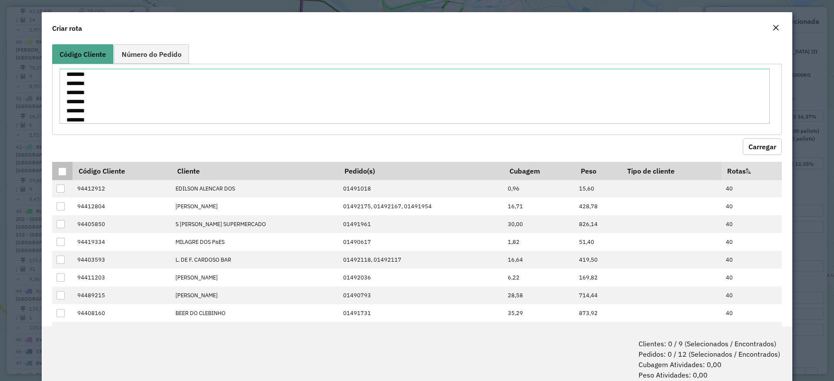
click at [63, 168] on div at bounding box center [62, 172] width 8 height 8
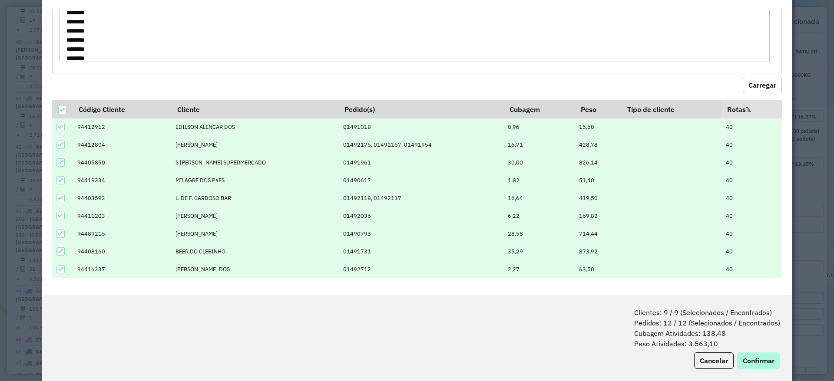
scroll to position [43, 0]
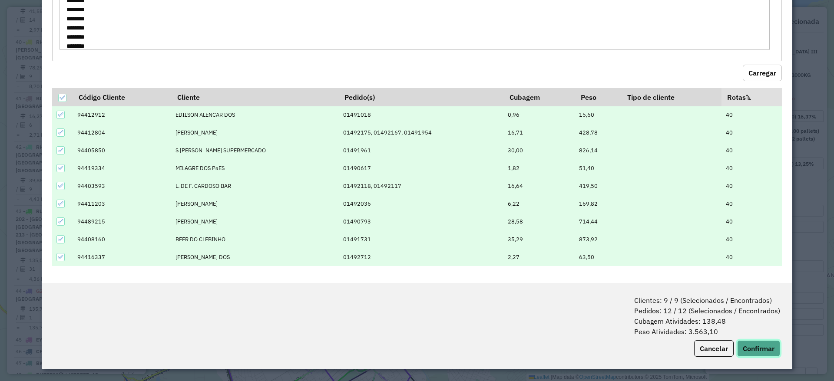
click at [754, 343] on button "Confirmar" at bounding box center [758, 348] width 43 height 17
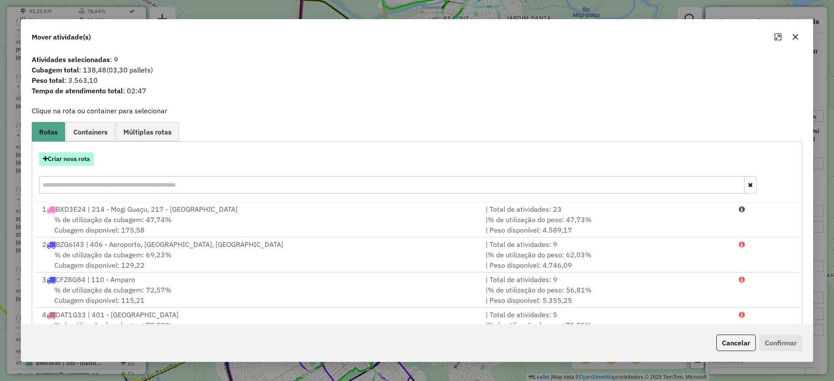
click at [55, 158] on button "Criar nova rota" at bounding box center [66, 158] width 55 height 13
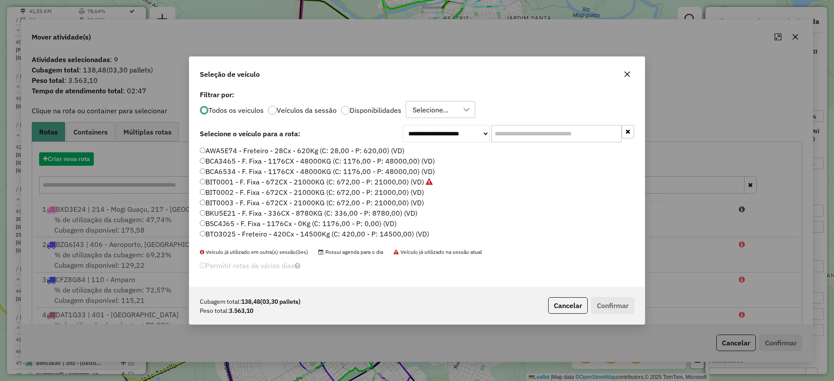
scroll to position [5, 3]
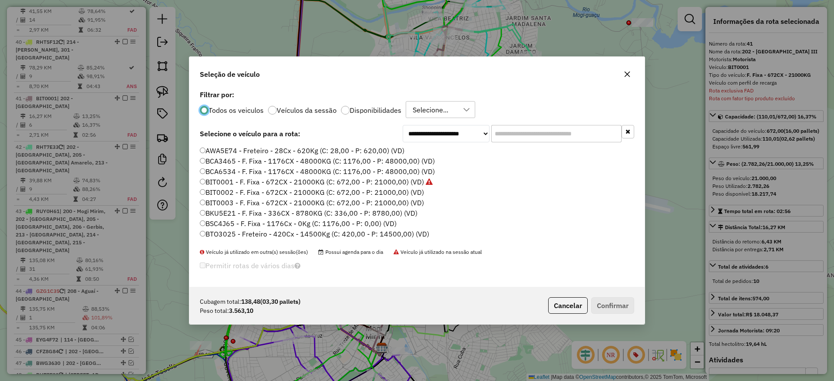
click at [518, 122] on div "**********" at bounding box center [416, 187] width 455 height 199
click at [520, 132] on input "text" at bounding box center [556, 133] width 130 height 17
paste input "*******"
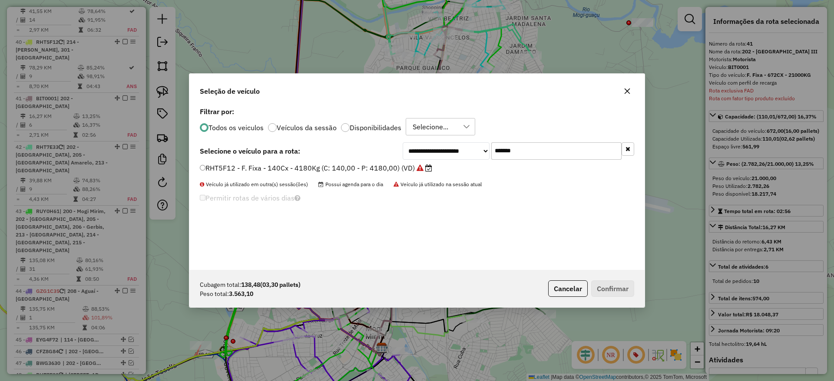
type input "*******"
click at [402, 172] on label "RHT5F12 - F. Fixa - 140Cx - 4180Kg (C: 140,00 - P: 4180,00) (VD)" at bounding box center [316, 168] width 232 height 10
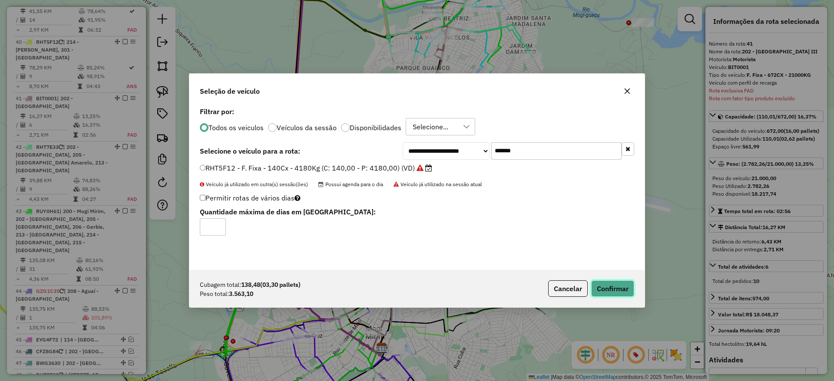
click at [605, 287] on button "Confirmar" at bounding box center [612, 289] width 43 height 17
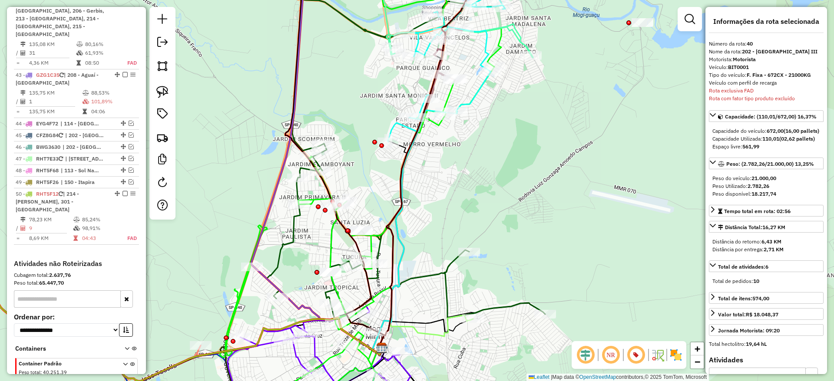
scroll to position [2583, 0]
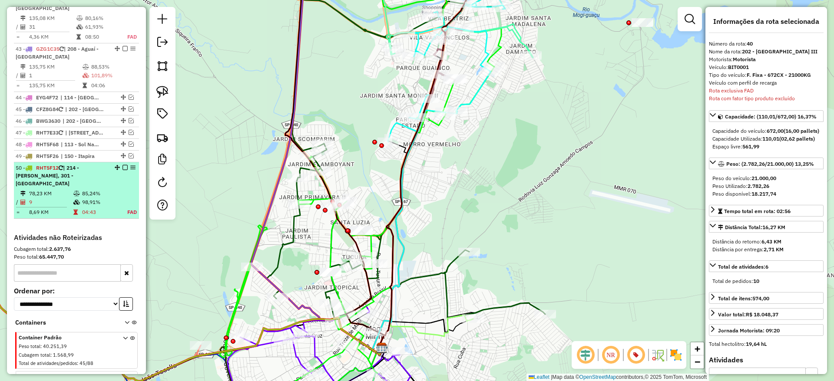
click at [73, 208] on td at bounding box center [77, 212] width 9 height 9
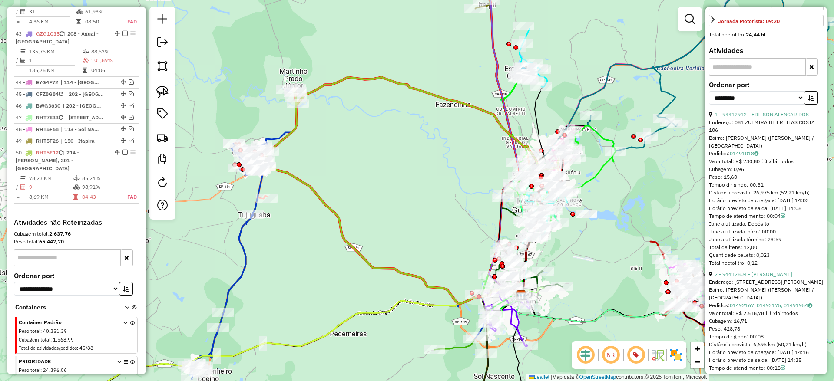
scroll to position [0, 0]
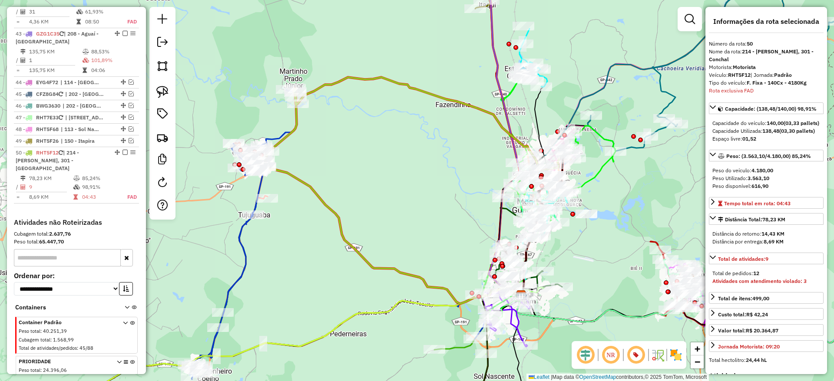
click at [740, 73] on strong "RHT5F12" at bounding box center [739, 75] width 23 height 7
copy div "RHT5F12"
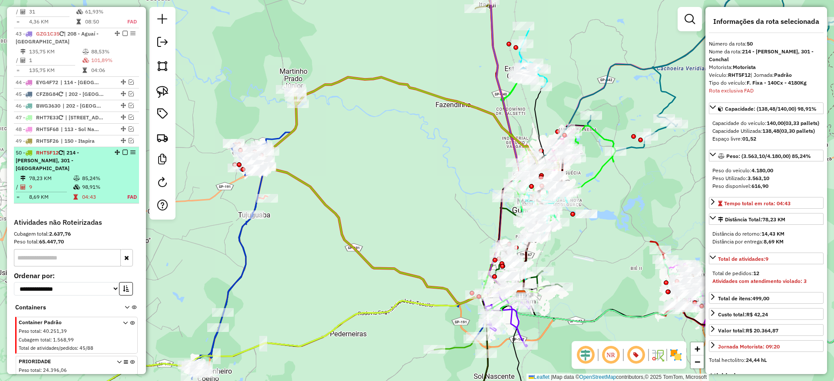
click at [130, 150] on em at bounding box center [132, 152] width 5 height 5
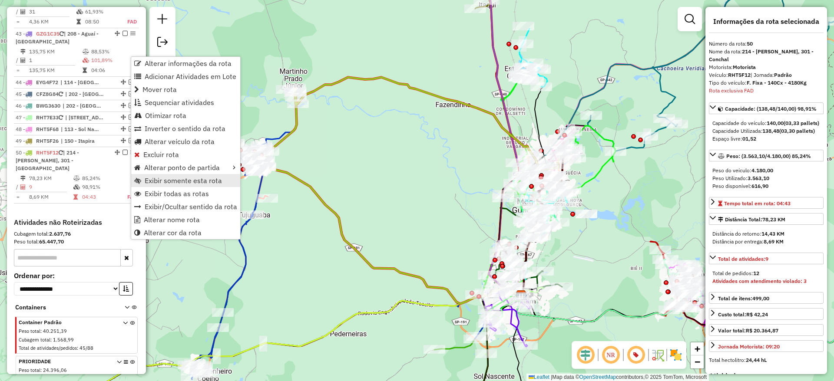
click at [198, 182] on span "Exibir somente esta rota" at bounding box center [183, 180] width 77 height 7
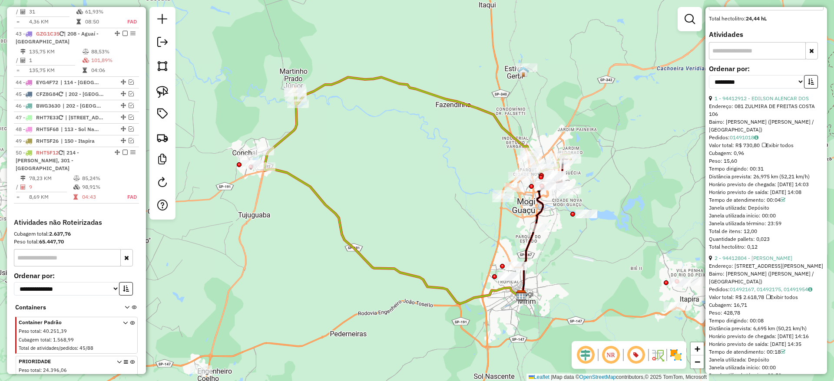
scroll to position [326, 0]
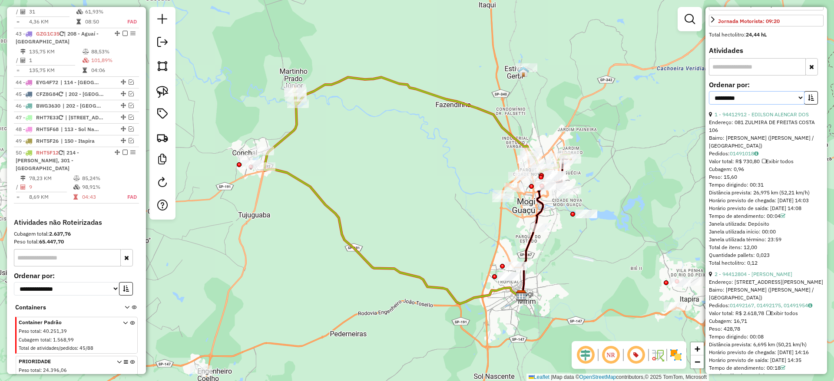
click at [795, 105] on select "**********" at bounding box center [757, 97] width 96 height 13
select select "**********"
click at [709, 105] on select "**********" at bounding box center [757, 97] width 96 height 13
click at [808, 101] on icon "button" at bounding box center [811, 98] width 6 height 6
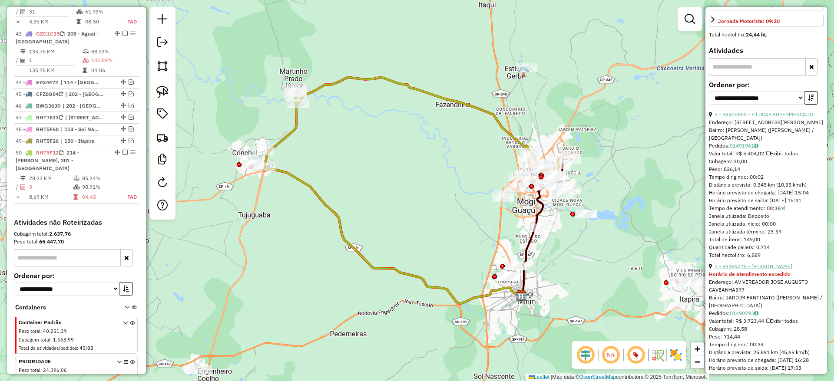
click at [778, 270] on link "7 - 94489215 - [PERSON_NAME]" at bounding box center [753, 266] width 78 height 7
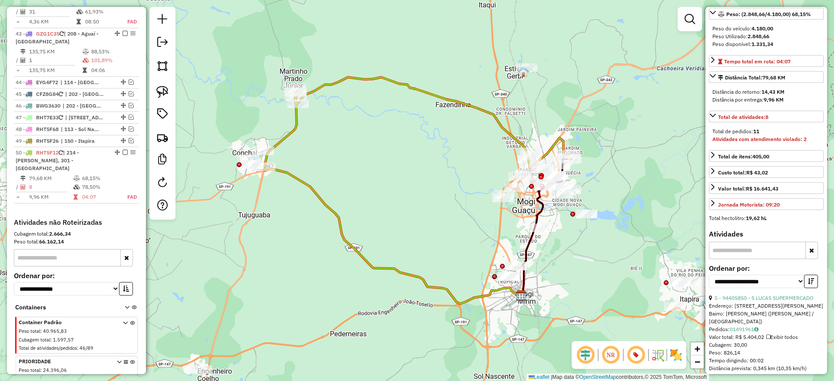
scroll to position [130, 0]
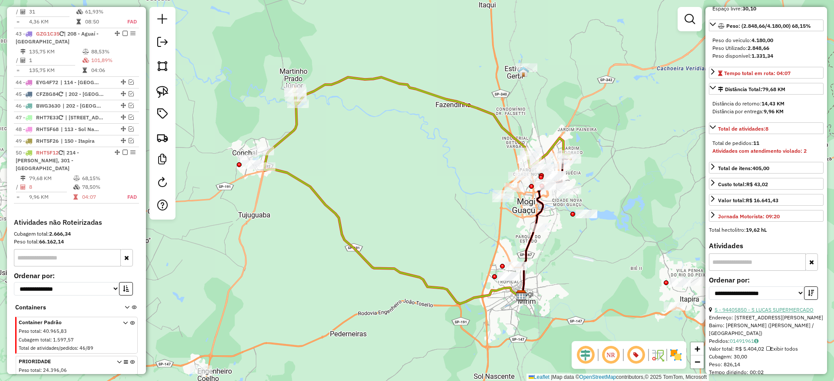
click at [762, 313] on link "5 - 94405850 - S LUCAS SUPERMERCADO" at bounding box center [763, 310] width 99 height 7
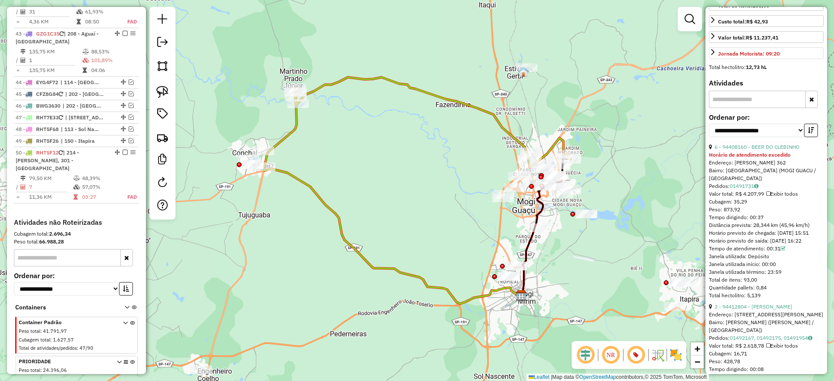
scroll to position [326, 0]
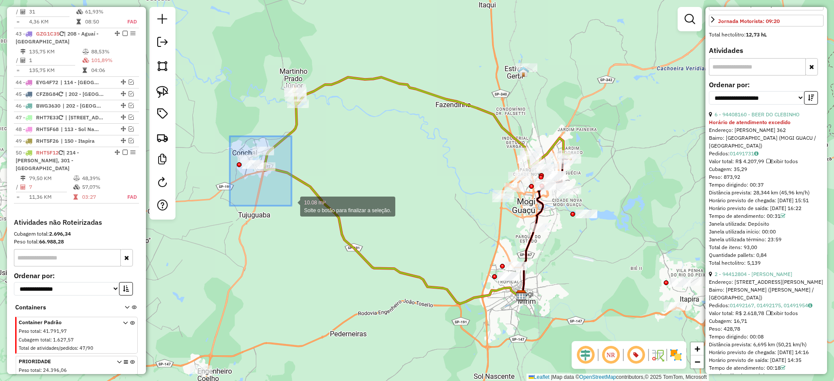
drag, startPoint x: 230, startPoint y: 136, endPoint x: 294, endPoint y: 207, distance: 95.6
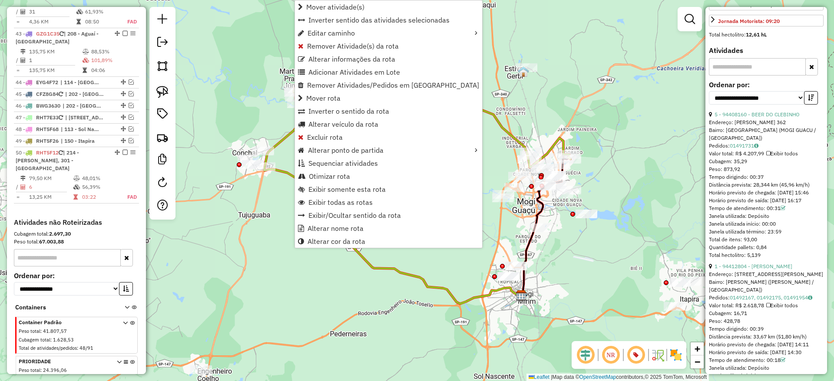
click at [260, 208] on div "Janela de atendimento Grade de atendimento Capacidade Transportadoras Veículos …" at bounding box center [417, 190] width 834 height 381
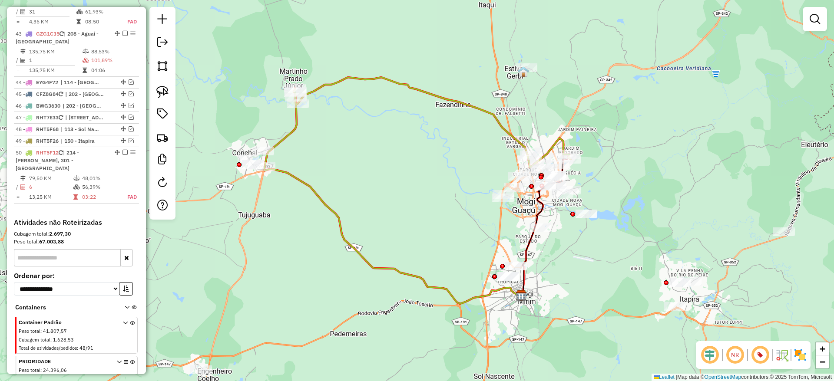
click at [330, 208] on icon at bounding box center [392, 200] width 257 height 207
select select "**********"
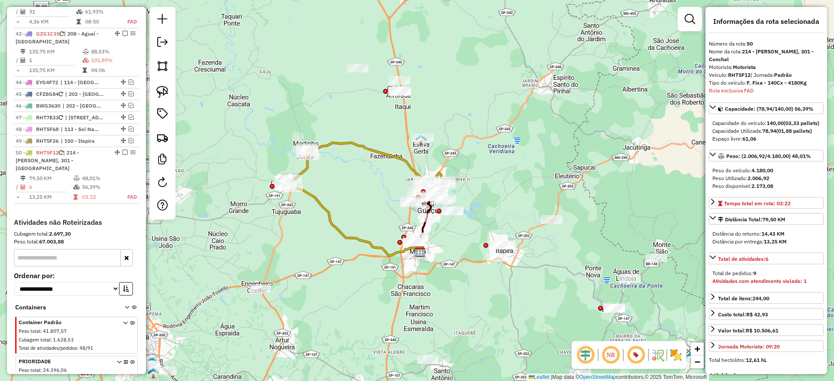
drag, startPoint x: 363, startPoint y: 198, endPoint x: 345, endPoint y: 201, distance: 18.6
click at [345, 201] on div "Janela de atendimento Grade de atendimento Capacidade Transportadoras Veículos …" at bounding box center [417, 190] width 834 height 381
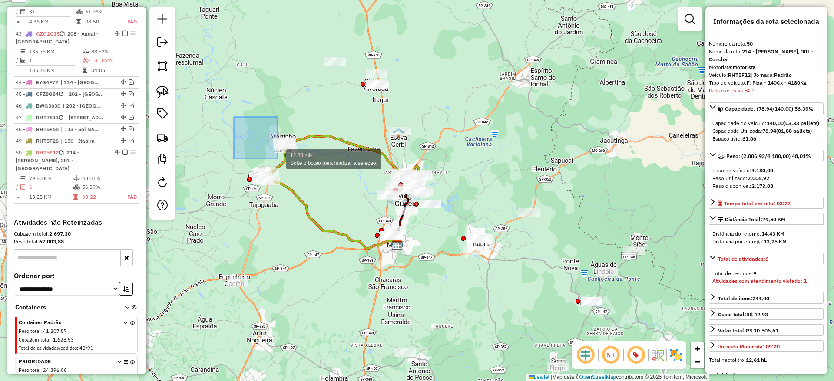
drag, startPoint x: 234, startPoint y: 117, endPoint x: 308, endPoint y: 183, distance: 98.7
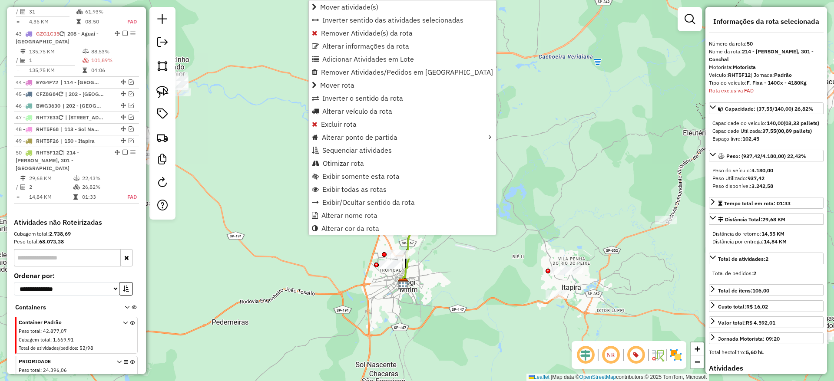
drag, startPoint x: 523, startPoint y: 255, endPoint x: 436, endPoint y: 253, distance: 87.3
click at [436, 253] on div "Janela de atendimento Grade de atendimento Capacidade Transportadoras Veículos …" at bounding box center [417, 190] width 834 height 381
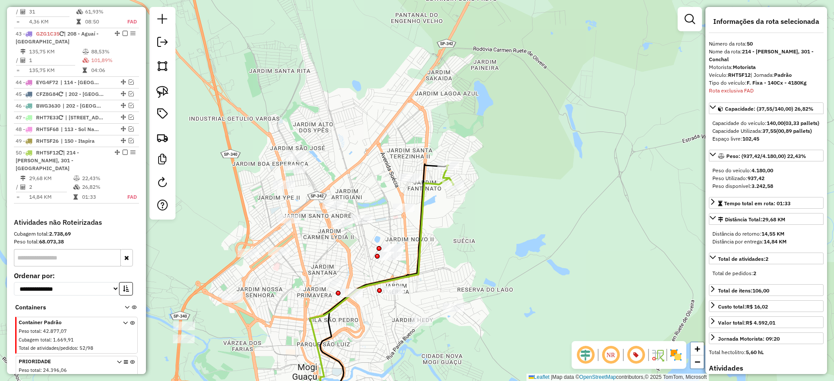
drag, startPoint x: 456, startPoint y: 254, endPoint x: 470, endPoint y: 234, distance: 24.7
click at [470, 234] on div "Janela de atendimento Grade de atendimento Capacidade Transportadoras Veículos …" at bounding box center [417, 190] width 834 height 381
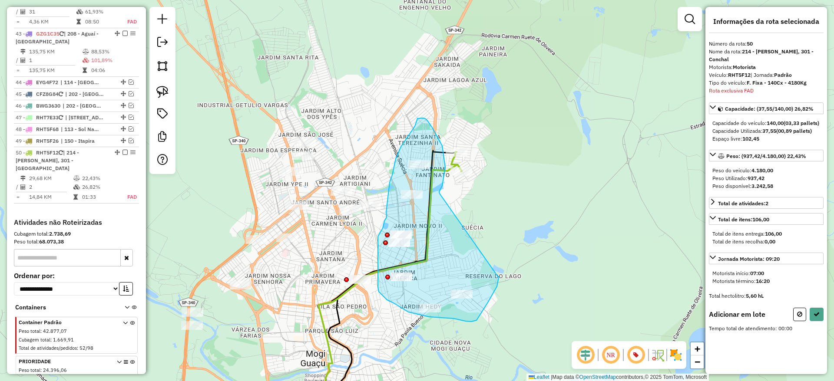
drag, startPoint x: 439, startPoint y: 194, endPoint x: 497, endPoint y: 275, distance: 100.0
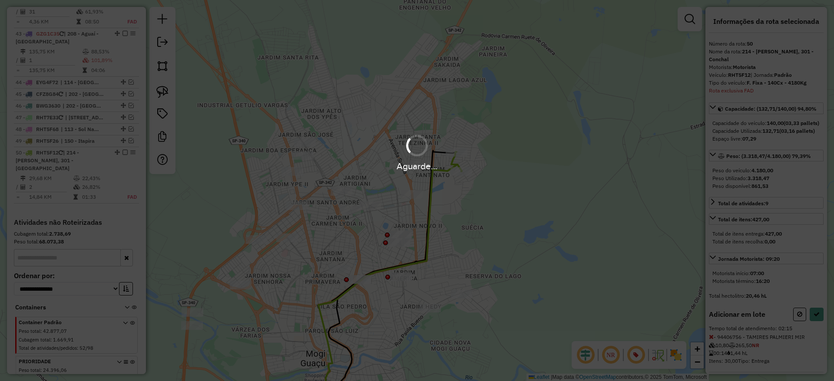
select select "**********"
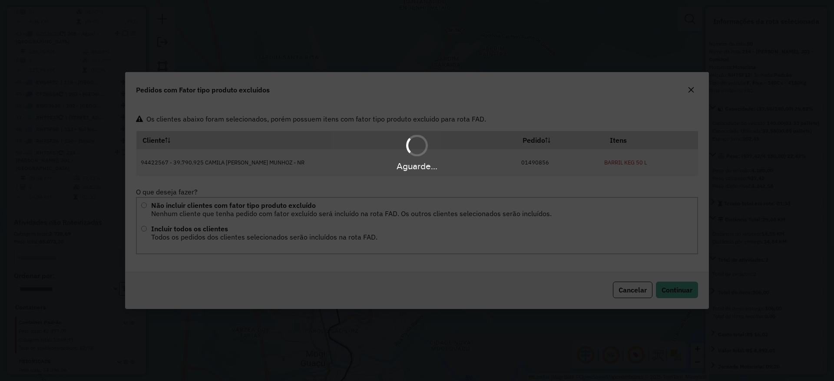
scroll to position [0, 0]
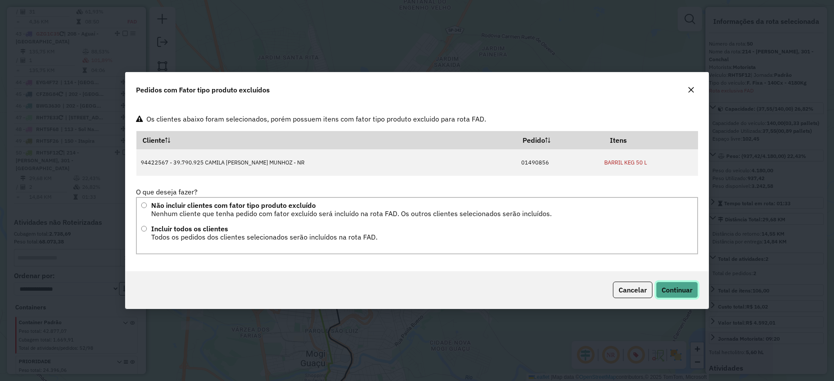
click at [675, 288] on span "Continuar" at bounding box center [676, 290] width 31 height 9
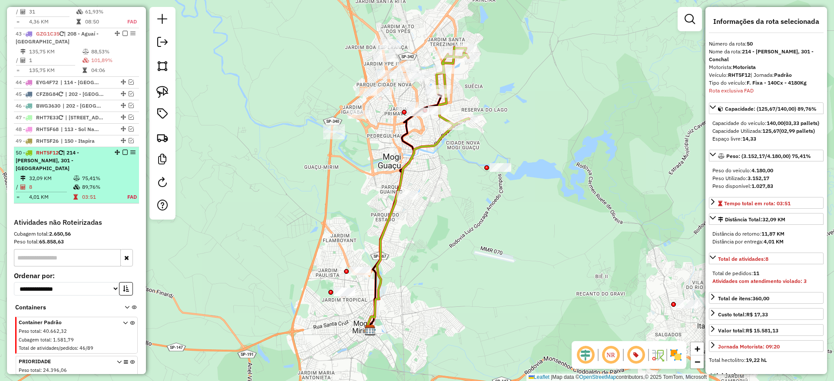
click at [54, 183] on td "8" at bounding box center [51, 187] width 44 height 9
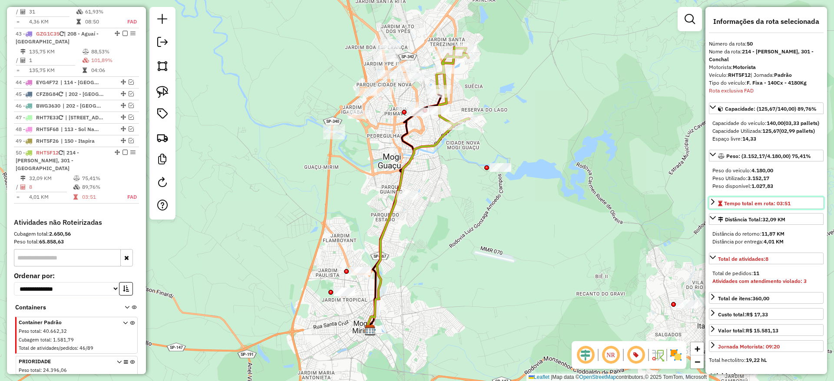
click at [720, 208] on div "Tempo total em rota: 03:51" at bounding box center [754, 204] width 73 height 8
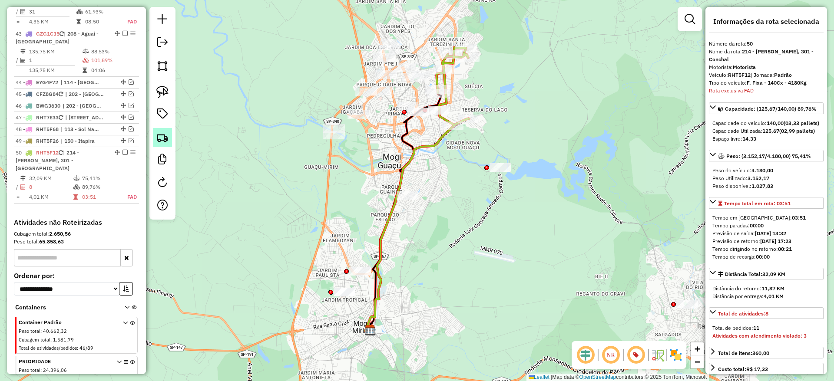
click at [159, 142] on img at bounding box center [162, 138] width 12 height 12
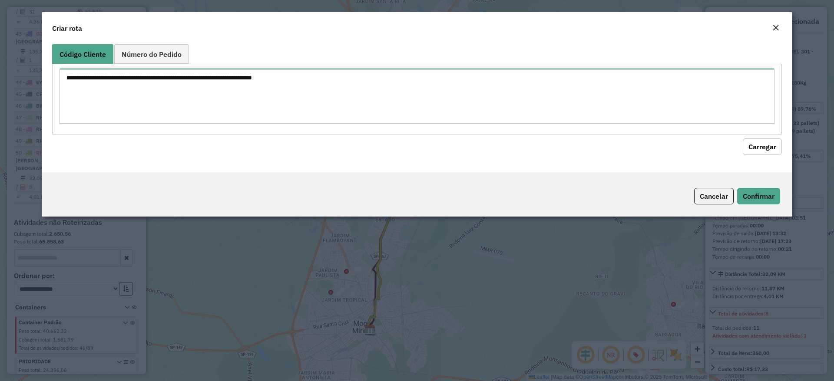
click at [233, 85] on textarea at bounding box center [416, 96] width 715 height 55
paste textarea "********"
type textarea "********"
click at [751, 153] on button "Carregar" at bounding box center [762, 147] width 39 height 17
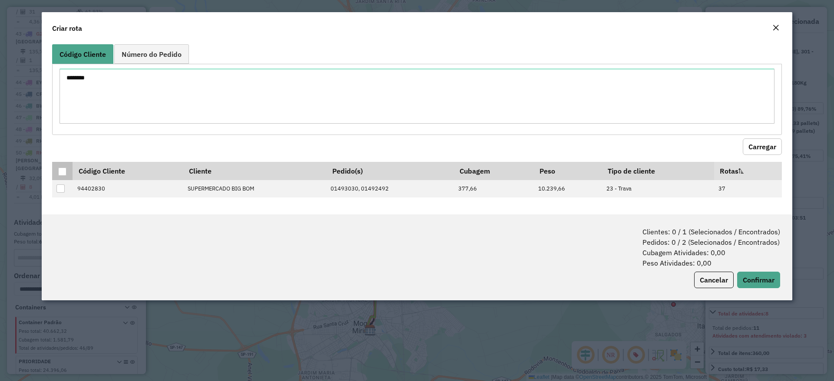
click at [60, 174] on div at bounding box center [62, 172] width 8 height 8
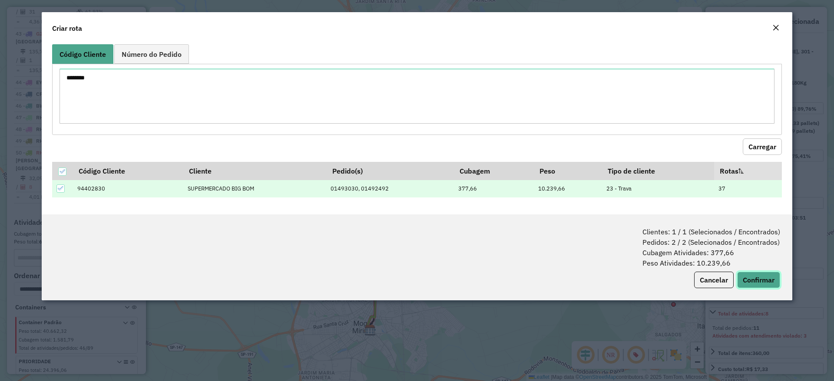
click at [743, 283] on button "Confirmar" at bounding box center [758, 280] width 43 height 17
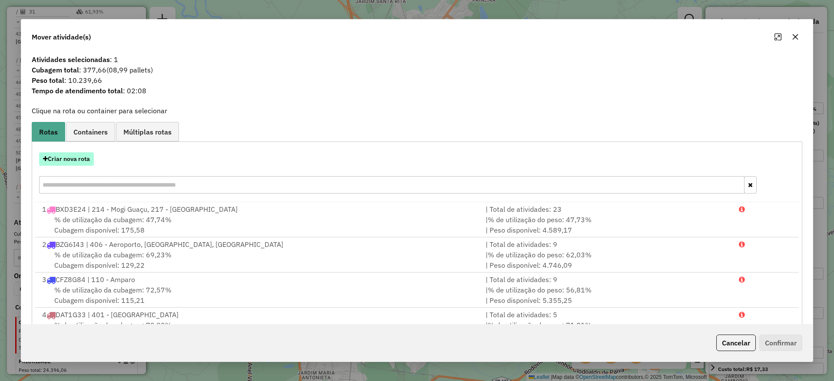
click at [92, 154] on button "Criar nova rota" at bounding box center [66, 158] width 55 height 13
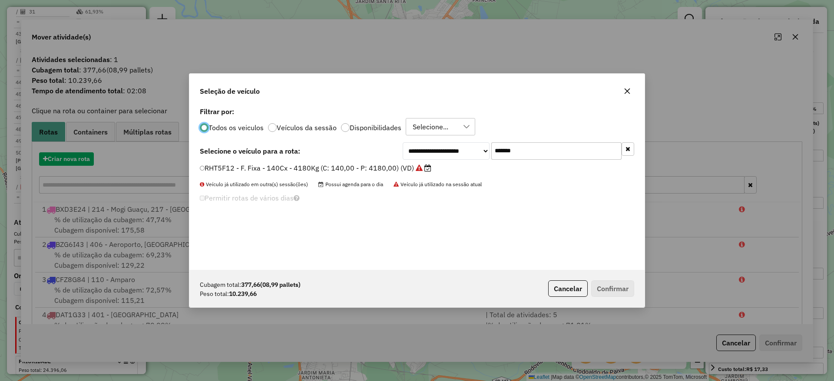
scroll to position [5, 3]
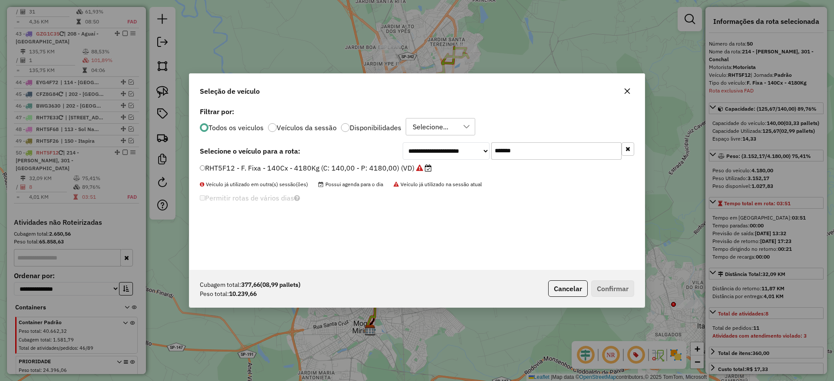
click at [508, 158] on input "*******" at bounding box center [556, 150] width 130 height 17
paste input "text"
type input "*******"
click at [372, 167] on label "REC0023 - F. Fixa - 420Cx - 10500Kg (C: 420,00 - P: 10500,00) (VD)" at bounding box center [316, 168] width 232 height 10
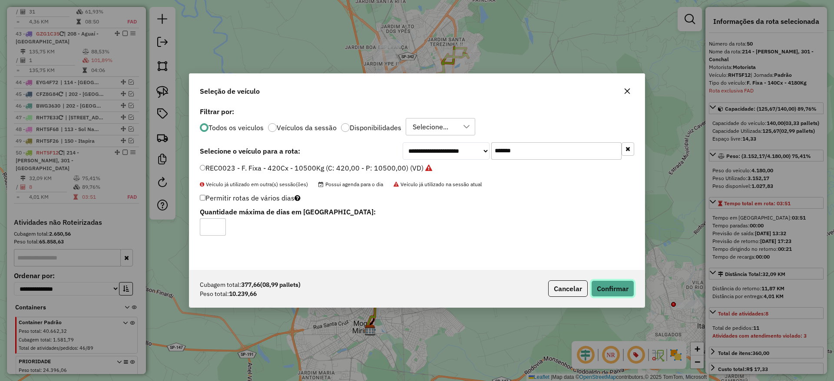
click at [594, 294] on button "Confirmar" at bounding box center [612, 289] width 43 height 17
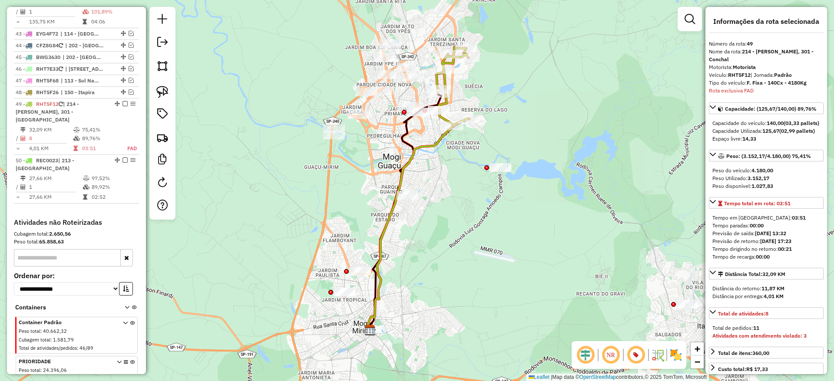
scroll to position [2597, 0]
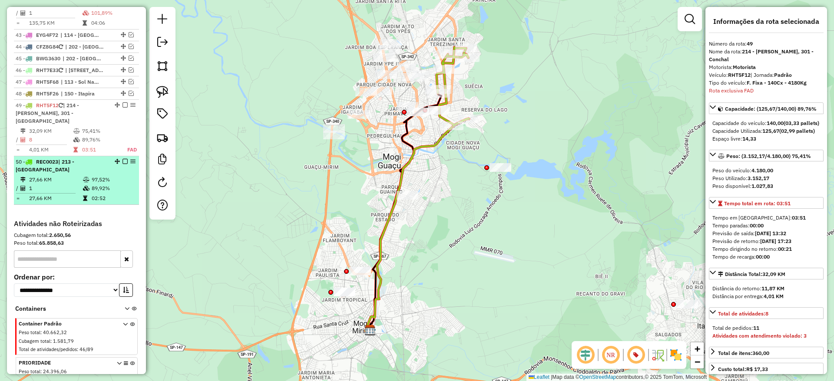
click at [79, 194] on td "27,66 KM" at bounding box center [56, 198] width 54 height 9
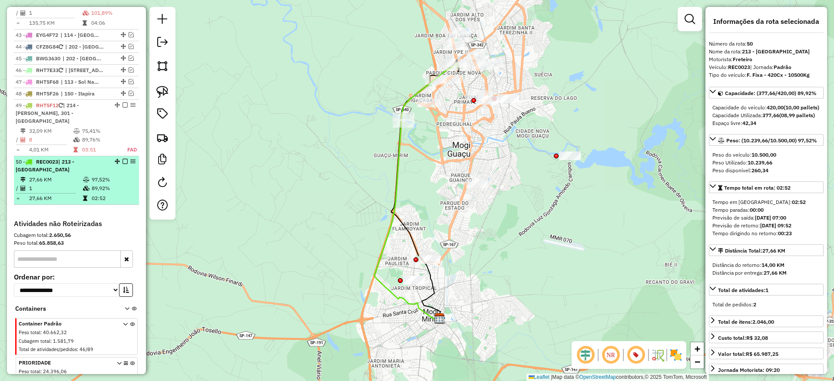
click at [117, 156] on li "50 - REC0023 | 213 - Mogi Guaçu Centro 27,66 KM 97,52% / 1 89,92% = 27,66 KM 02…" at bounding box center [76, 180] width 125 height 49
click at [122, 159] on em at bounding box center [124, 161] width 5 height 5
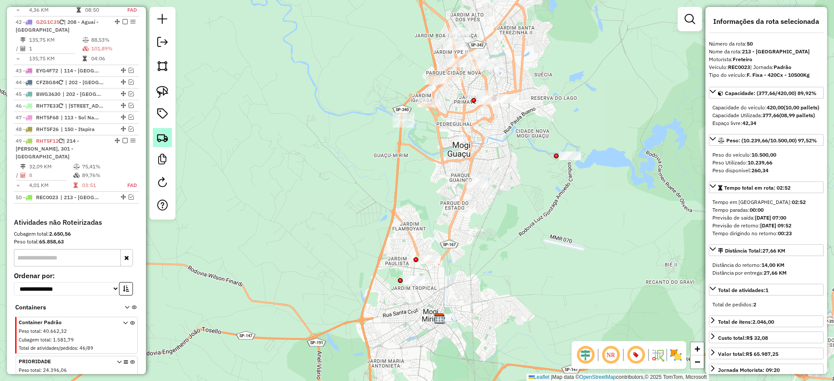
click at [167, 133] on img at bounding box center [162, 138] width 12 height 12
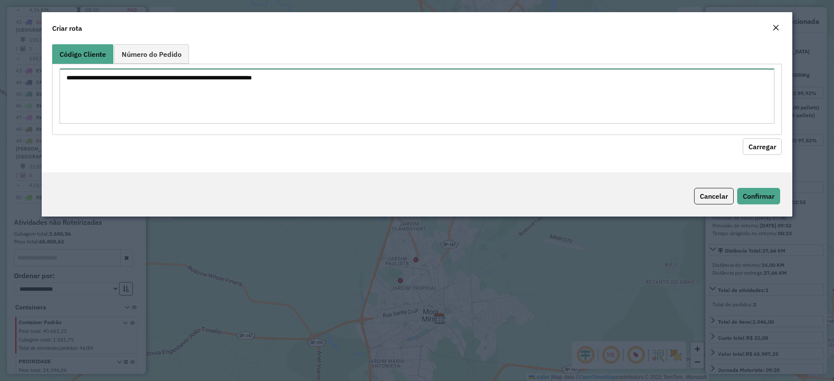
click at [309, 83] on textarea at bounding box center [416, 96] width 715 height 55
paste textarea "********"
type textarea "********"
click at [756, 147] on button "Carregar" at bounding box center [762, 147] width 39 height 17
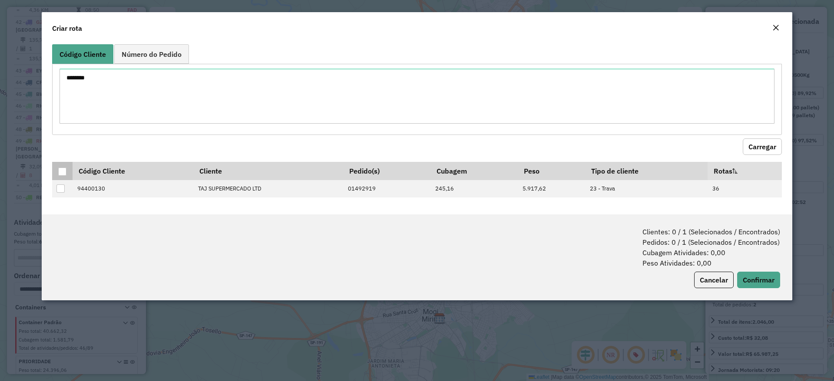
click at [64, 168] on div at bounding box center [62, 172] width 8 height 8
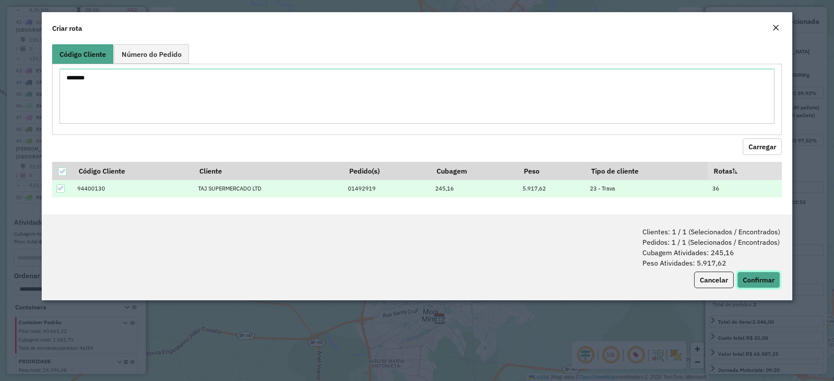
click at [764, 281] on button "Confirmar" at bounding box center [758, 280] width 43 height 17
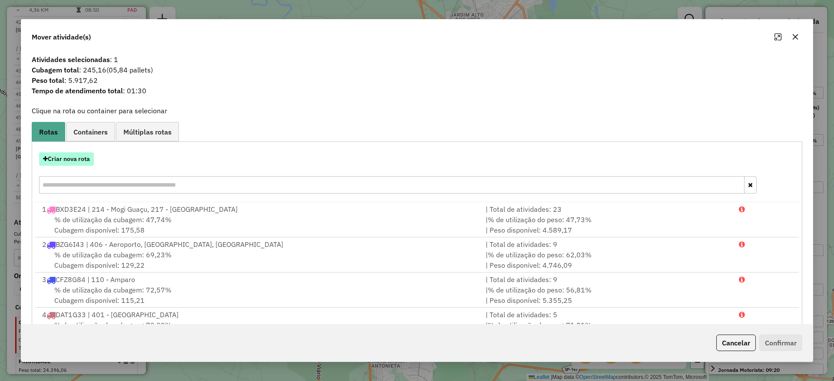
click at [72, 165] on button "Criar nova rota" at bounding box center [66, 158] width 55 height 13
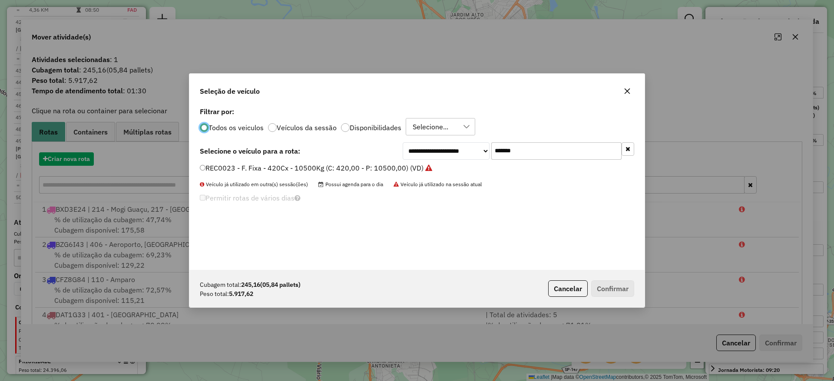
scroll to position [5, 3]
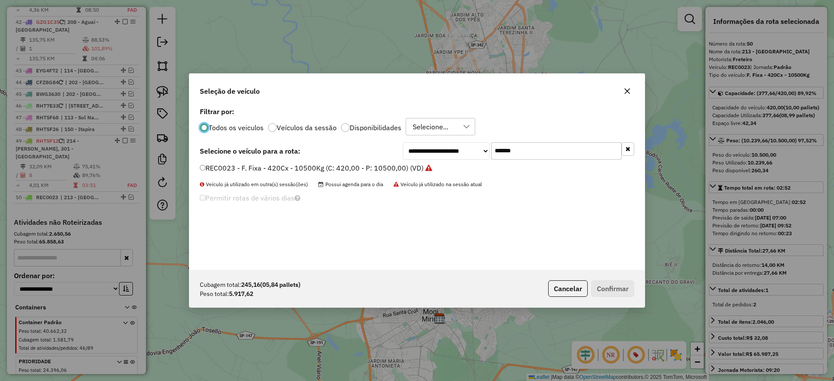
click at [541, 149] on input "*******" at bounding box center [556, 150] width 130 height 17
paste input "text"
type input "*******"
click at [423, 168] on label "REC0022 - F. Fixa - 420Cx - 12500Kg (C: 420,00 - P: 12500,00) (VD)" at bounding box center [316, 168] width 232 height 10
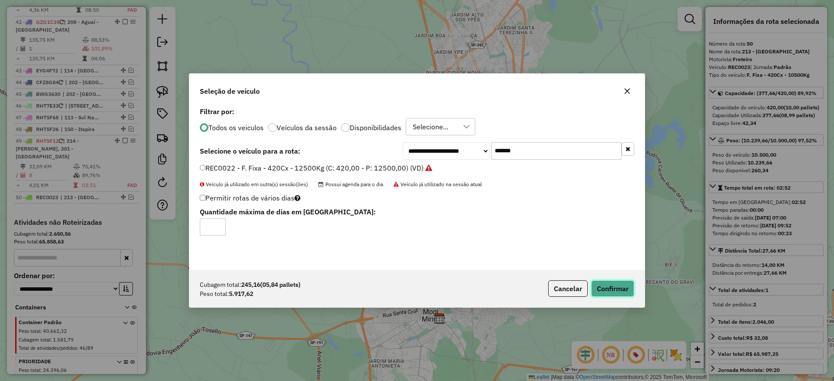
click at [630, 284] on button "Confirmar" at bounding box center [612, 289] width 43 height 17
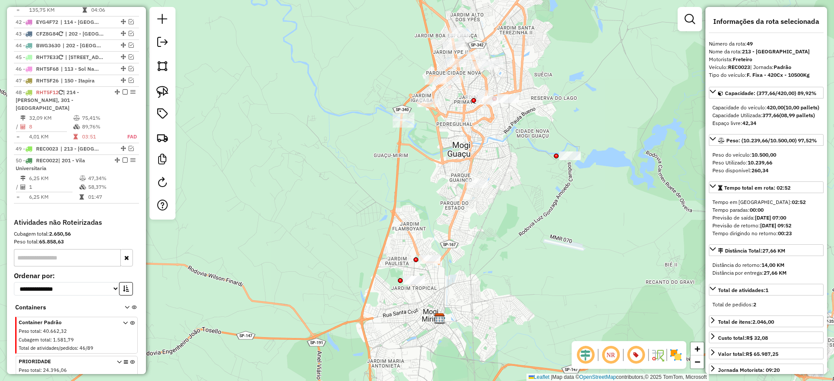
scroll to position [2561, 0]
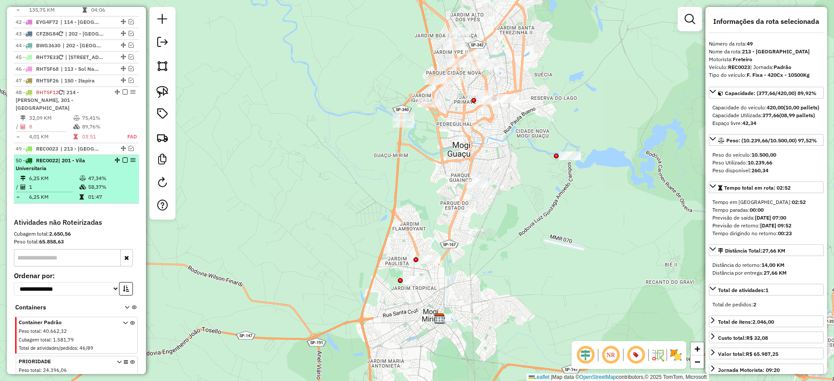
click at [96, 193] on td "01:47" at bounding box center [111, 197] width 47 height 9
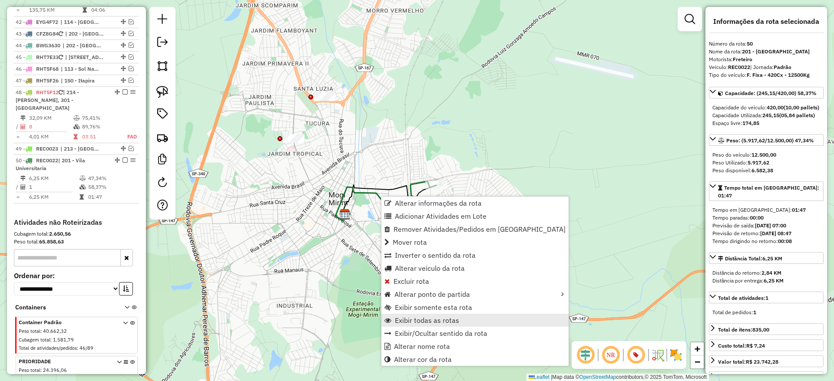
click at [429, 317] on span "Exibir todas as rotas" at bounding box center [427, 320] width 64 height 7
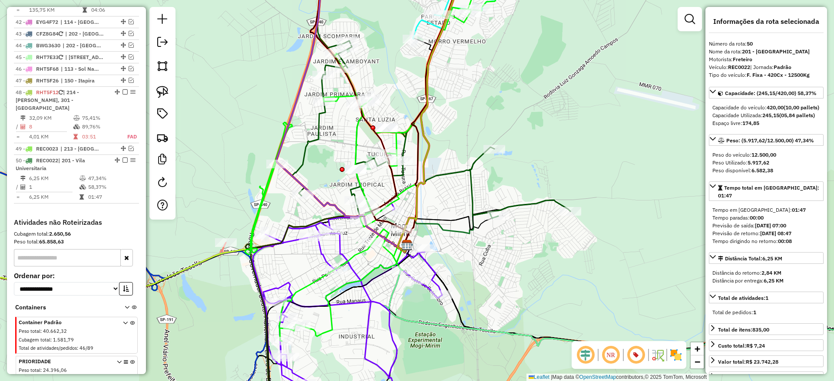
drag, startPoint x: 416, startPoint y: 242, endPoint x: 481, endPoint y: 274, distance: 72.6
click at [481, 274] on div "Janela de atendimento Grade de atendimento Capacidade Transportadoras Veículos …" at bounding box center [417, 190] width 834 height 381
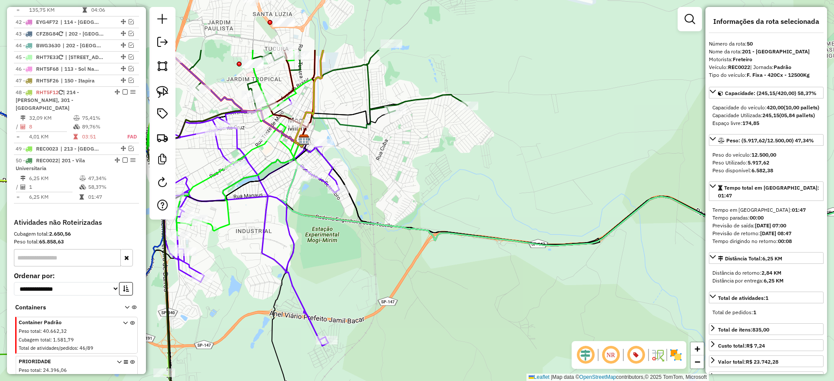
drag, startPoint x: 355, startPoint y: 169, endPoint x: 423, endPoint y: 272, distance: 123.3
click at [423, 272] on div "Janela de atendimento Grade de atendimento Capacidade Transportadoras Veículos …" at bounding box center [417, 190] width 834 height 381
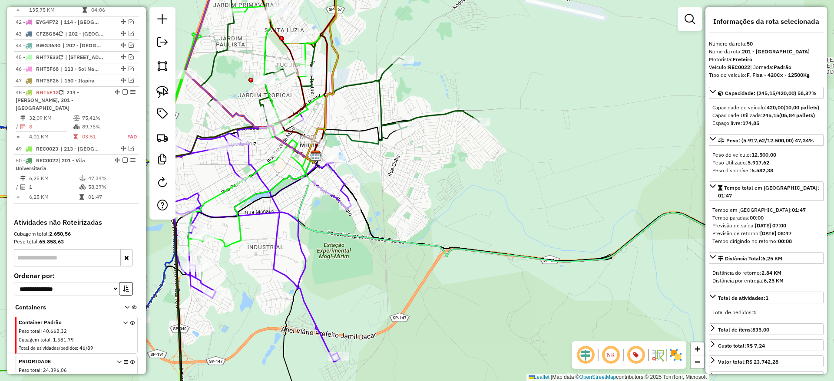
drag, startPoint x: 405, startPoint y: 182, endPoint x: 443, endPoint y: 238, distance: 68.1
click at [443, 238] on div "Janela de atendimento Grade de atendimento Capacidade Transportadoras Veículos …" at bounding box center [417, 190] width 834 height 381
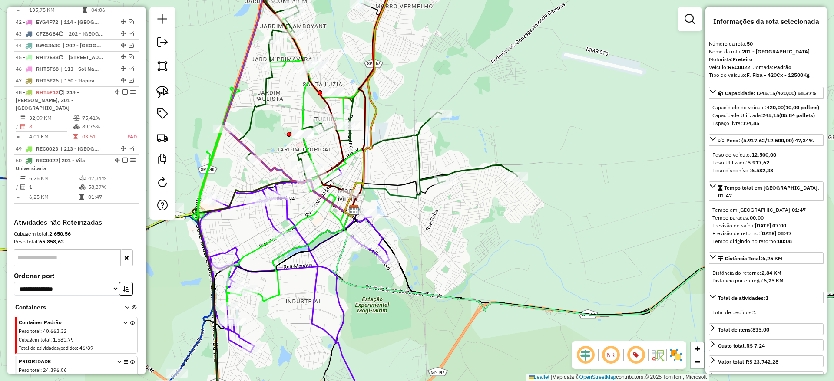
click at [415, 191] on icon at bounding box center [434, 187] width 166 height 45
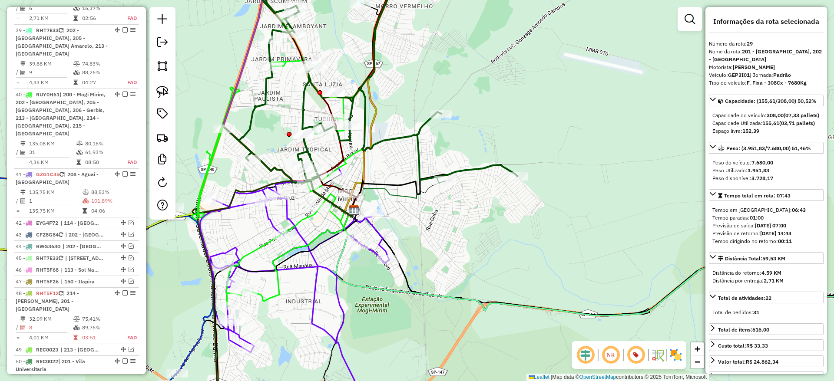
scroll to position [2360, 0]
click at [90, 381] on td "58,37%" at bounding box center [111, 387] width 47 height 9
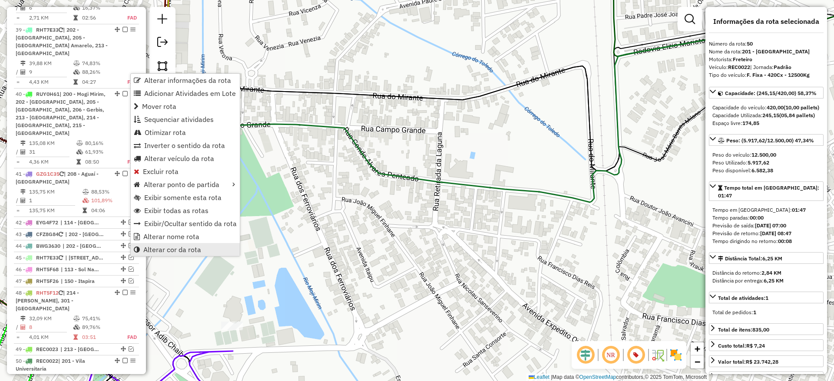
click at [138, 251] on span "Alterar cor da rota" at bounding box center [137, 249] width 6 height 7
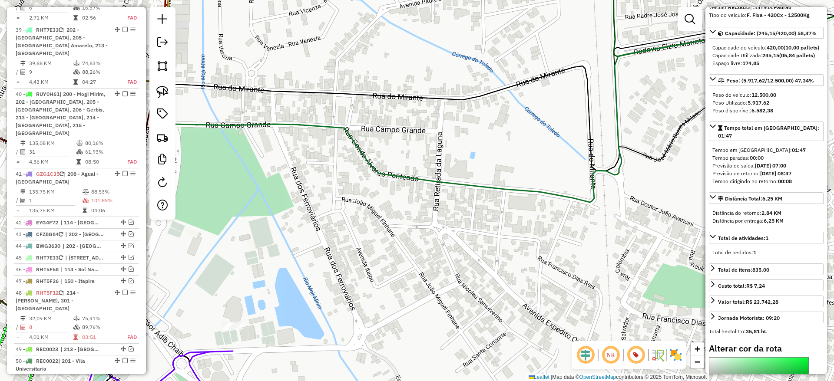
scroll to position [214, 0]
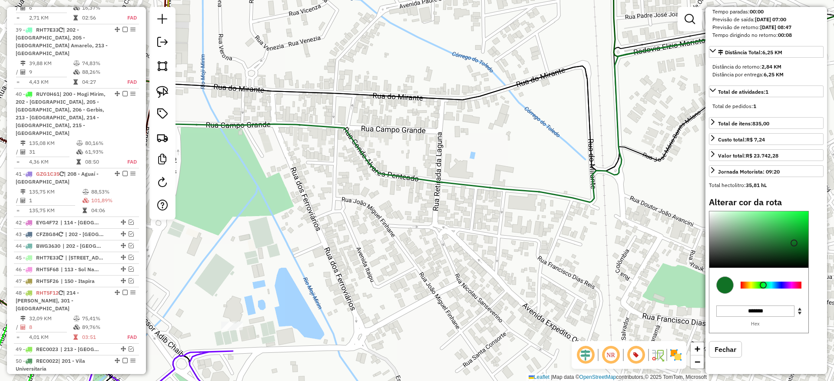
click at [791, 286] on div at bounding box center [770, 285] width 61 height 7
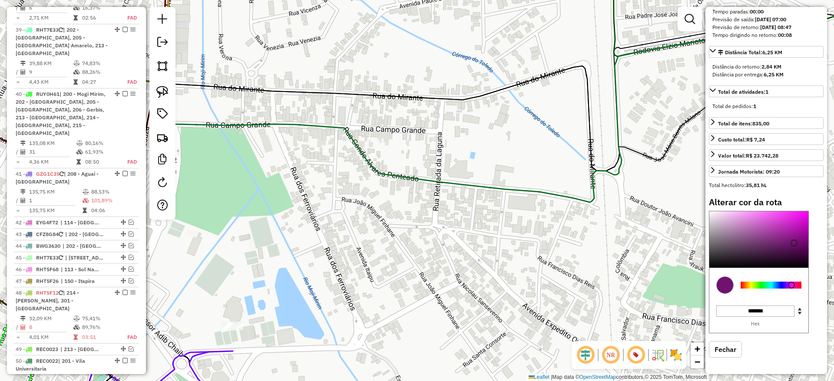
type input "*******"
click at [759, 212] on div at bounding box center [758, 239] width 99 height 56
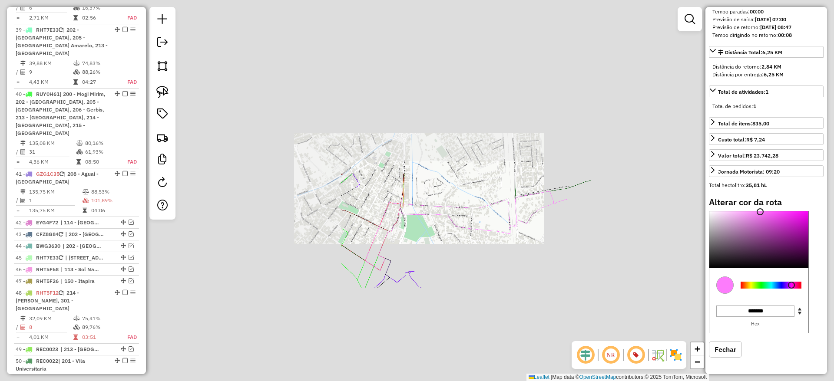
click at [482, 244] on div "Janela de atendimento Grade de atendimento Capacidade Transportadoras Veículos …" at bounding box center [417, 190] width 834 height 381
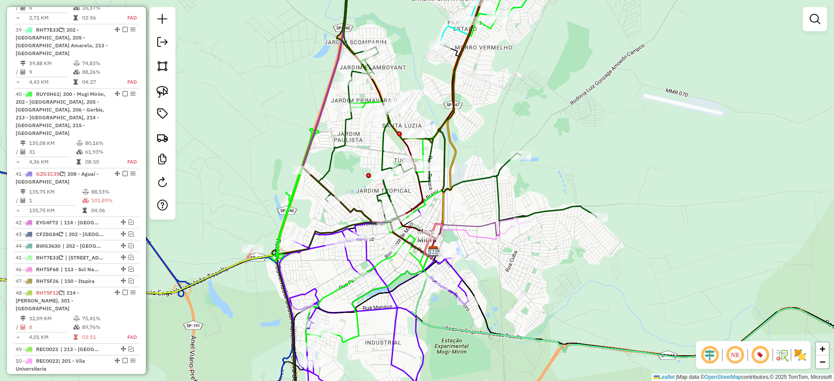
click at [500, 231] on icon at bounding box center [474, 238] width 101 height 40
select select "**********"
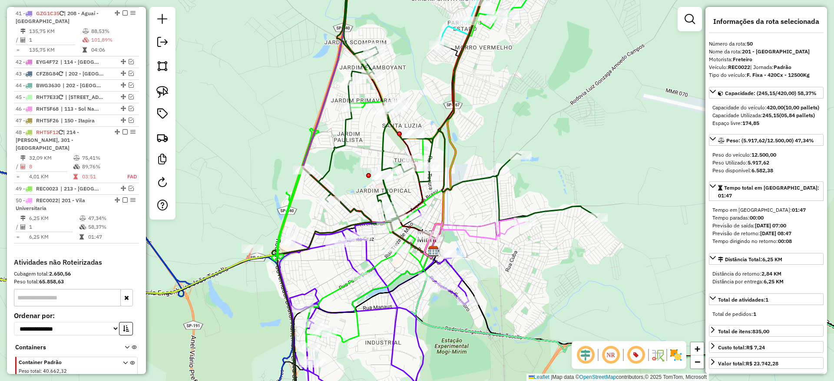
scroll to position [2561, 0]
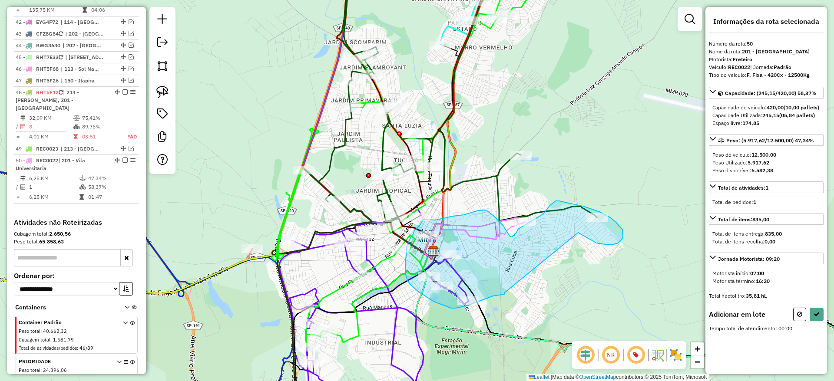
drag, startPoint x: 618, startPoint y: 243, endPoint x: 504, endPoint y: 293, distance: 124.2
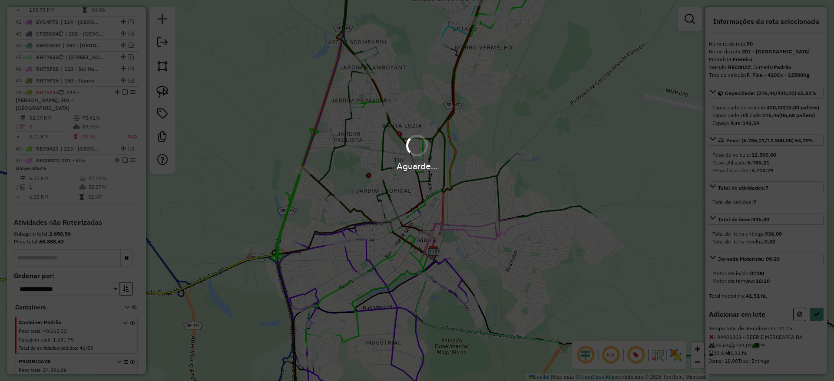
select select "**********"
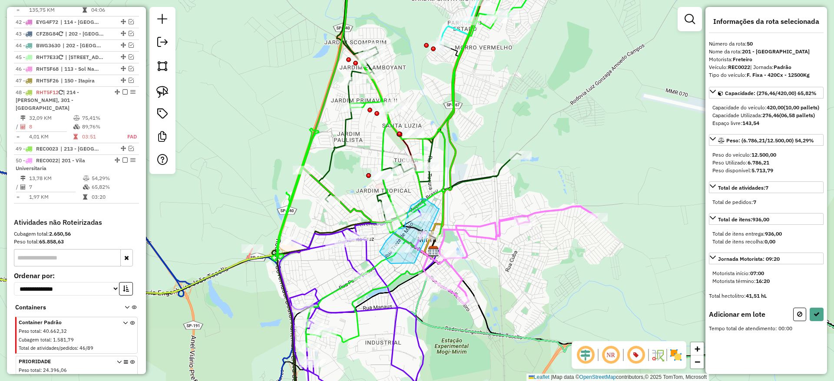
drag, startPoint x: 439, startPoint y: 209, endPoint x: 415, endPoint y: 262, distance: 58.3
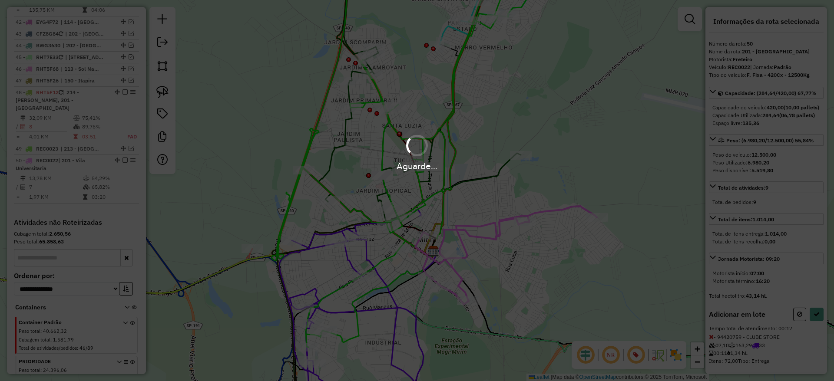
select select "**********"
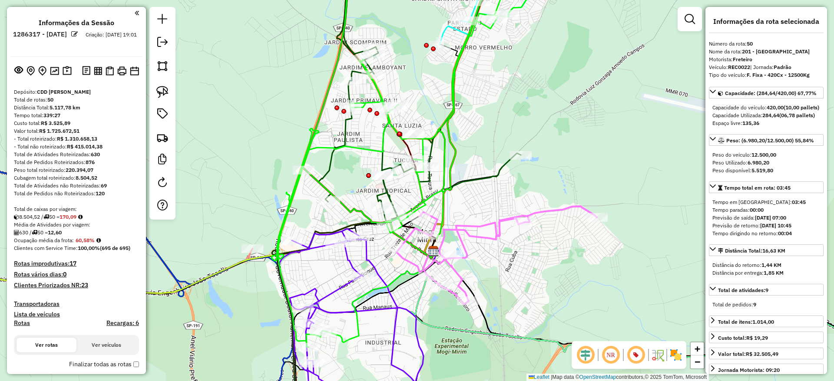
select select "**********"
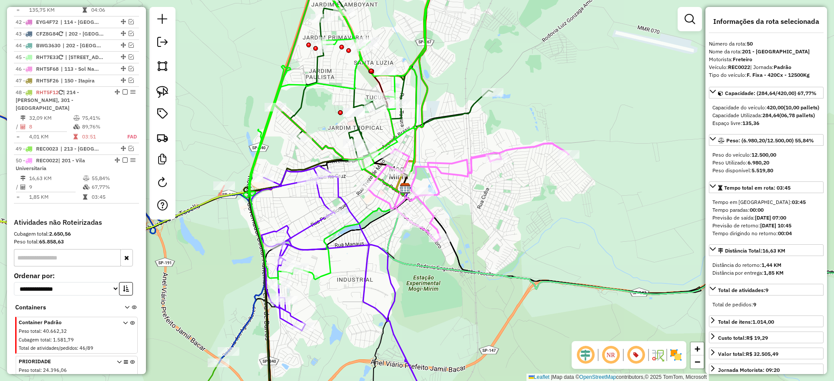
drag, startPoint x: 434, startPoint y: 298, endPoint x: 472, endPoint y: 240, distance: 69.1
click at [472, 240] on div "Janela de atendimento Grade de atendimento Capacidade Transportadoras Veículos …" at bounding box center [417, 190] width 834 height 381
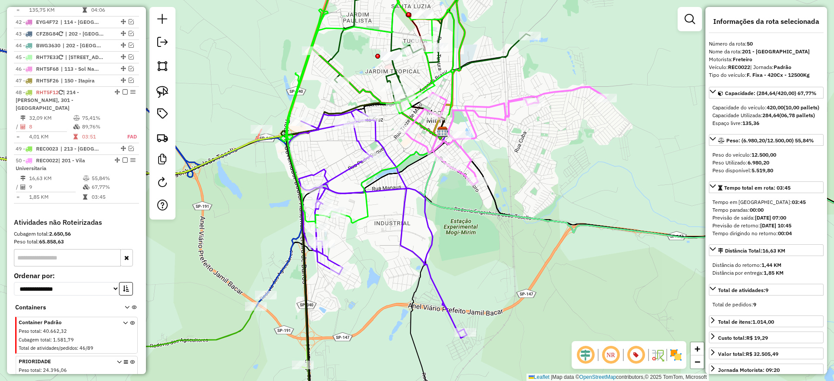
drag, startPoint x: 534, startPoint y: 148, endPoint x: 536, endPoint y: 242, distance: 94.2
click at [536, 242] on div "Janela de atendimento Grade de atendimento Capacidade Transportadoras Veículos …" at bounding box center [417, 190] width 834 height 381
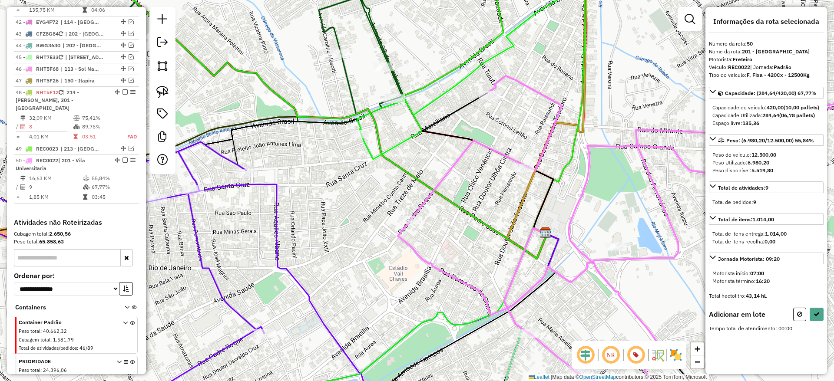
drag, startPoint x: 310, startPoint y: 191, endPoint x: 375, endPoint y: 142, distance: 81.7
click at [375, 142] on div "Janela de atendimento Grade de atendimento Capacidade Transportadoras Veículos …" at bounding box center [417, 190] width 834 height 381
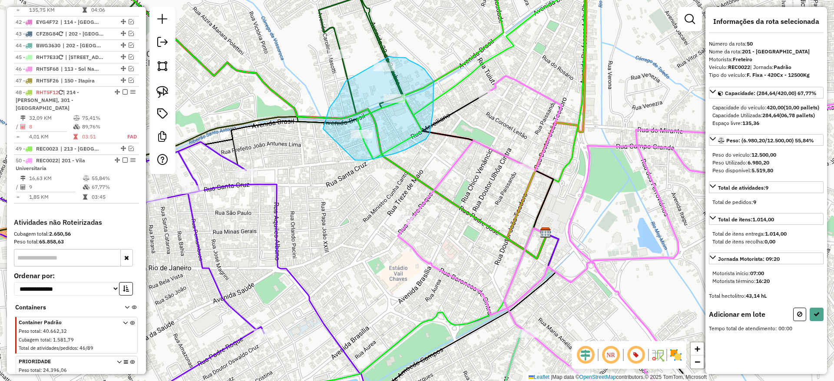
drag, startPoint x: 355, startPoint y: 160, endPoint x: 319, endPoint y: 146, distance: 38.6
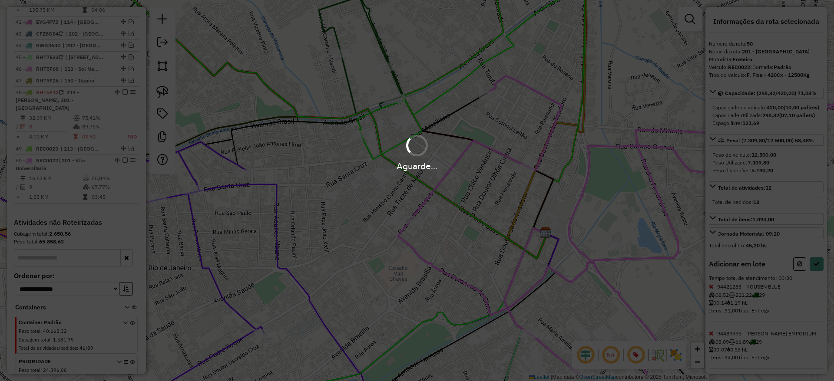
select select "**********"
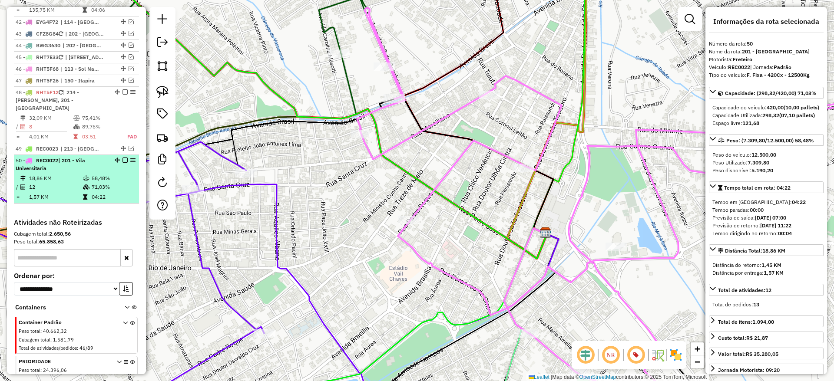
click at [111, 183] on td "71,03%" at bounding box center [113, 187] width 44 height 9
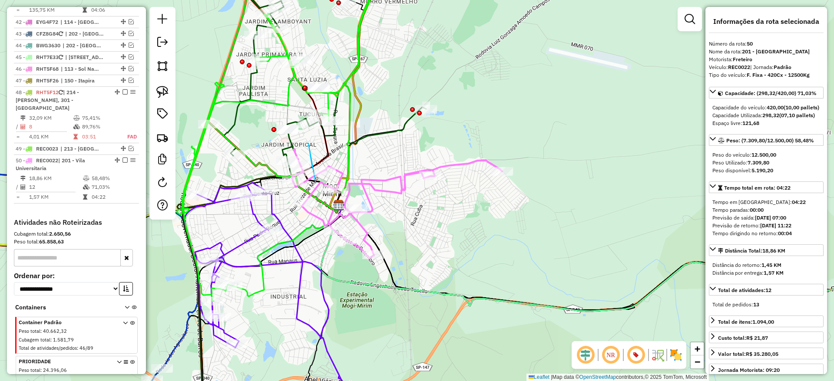
drag, startPoint x: 308, startPoint y: 143, endPoint x: 324, endPoint y: 198, distance: 56.9
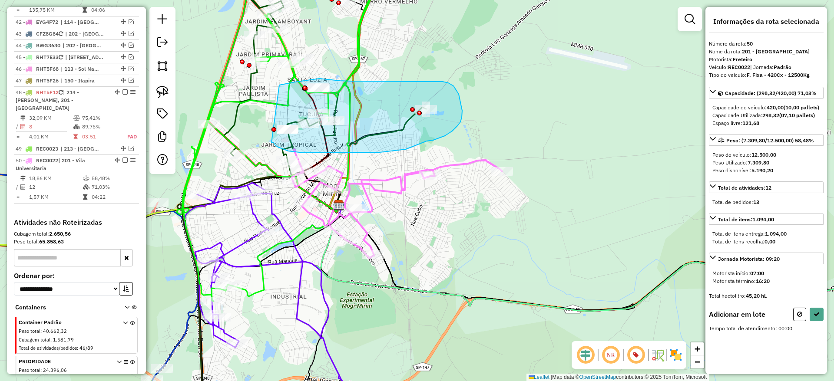
drag, startPoint x: 271, startPoint y: 143, endPoint x: 255, endPoint y: 119, distance: 28.4
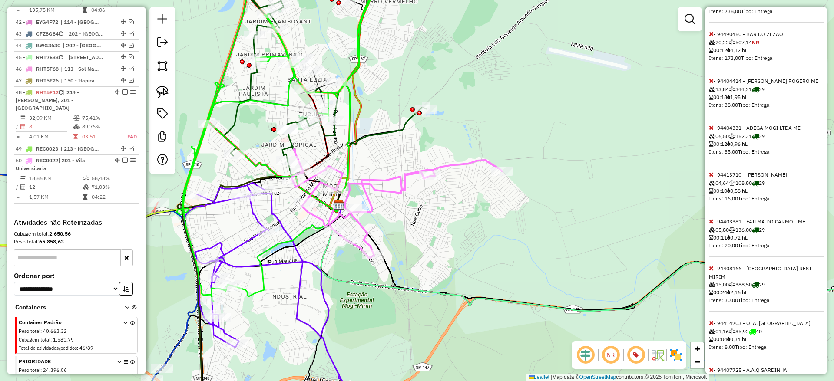
scroll to position [566, 0]
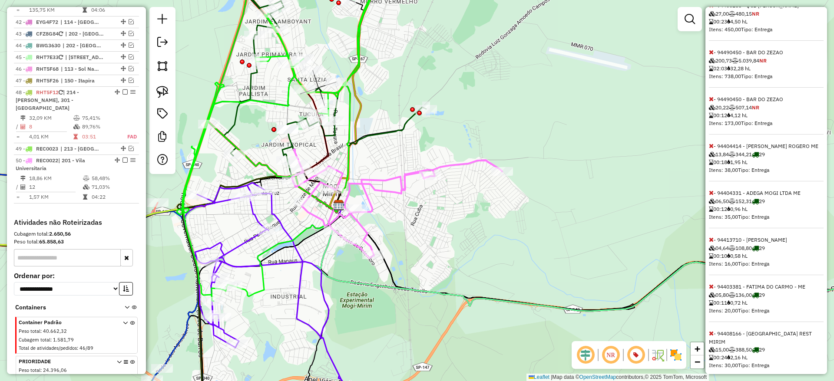
click at [712, 55] on icon at bounding box center [711, 52] width 5 height 6
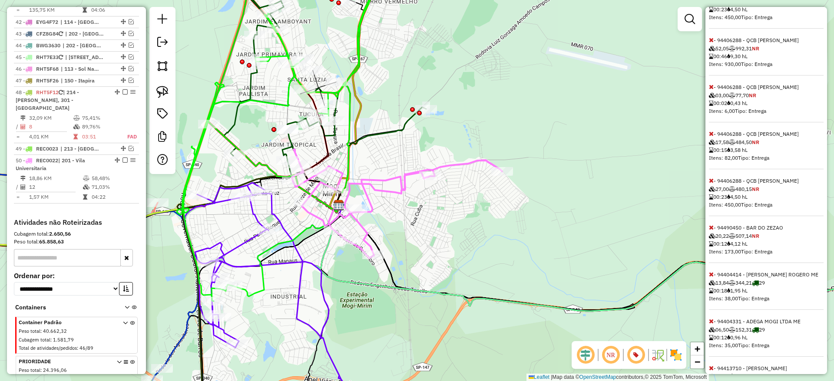
scroll to position [456, 0]
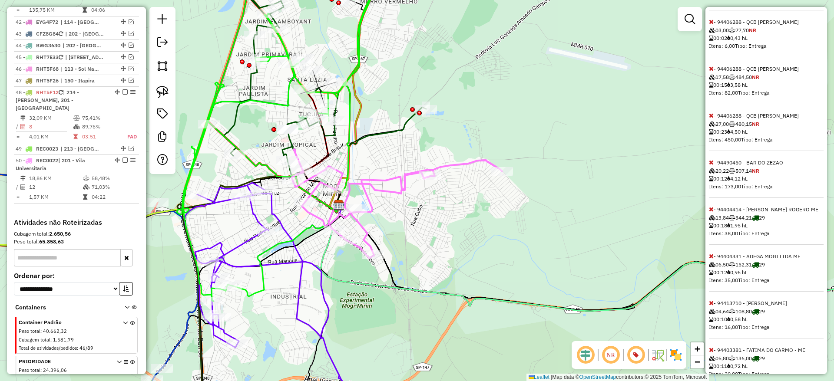
click at [710, 165] on icon at bounding box center [711, 162] width 5 height 6
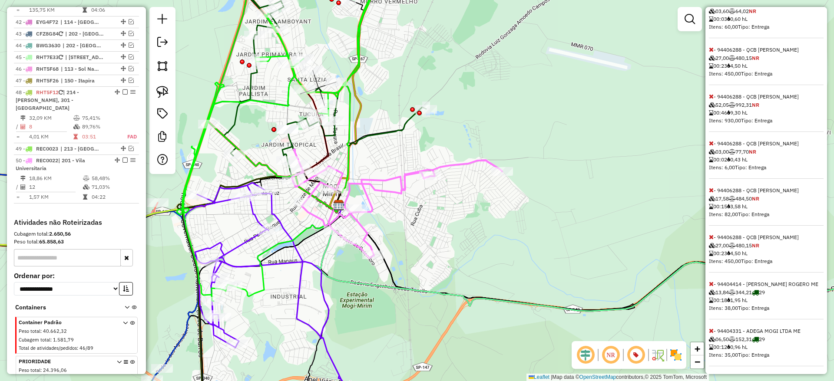
scroll to position [269, 0]
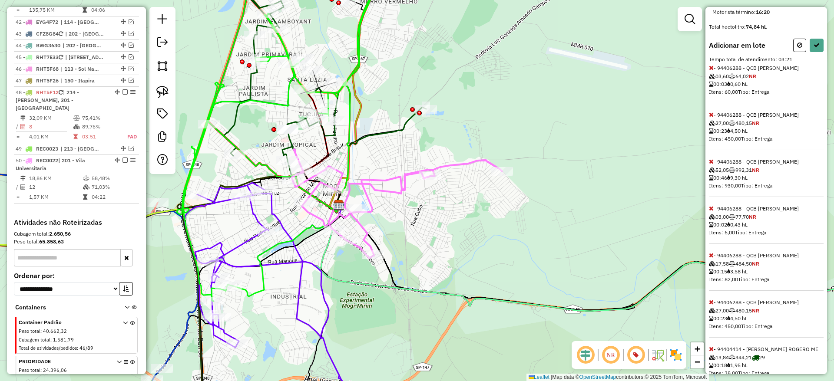
click at [710, 165] on icon at bounding box center [711, 161] width 5 height 6
click at [712, 118] on icon at bounding box center [711, 115] width 5 height 6
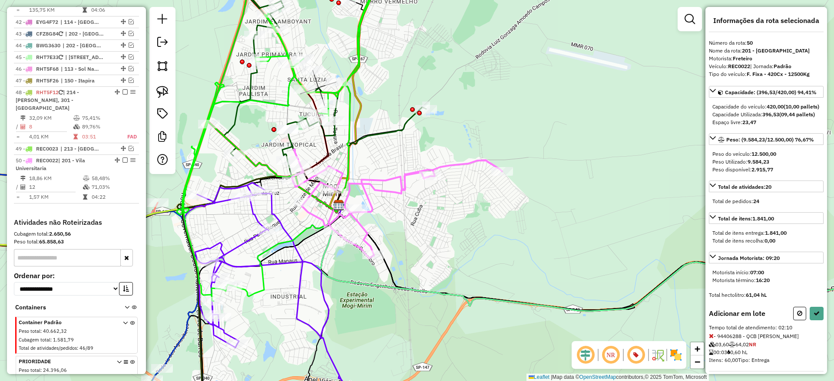
scroll to position [0, 0]
click at [815, 317] on icon at bounding box center [816, 314] width 6 height 6
select select "**********"
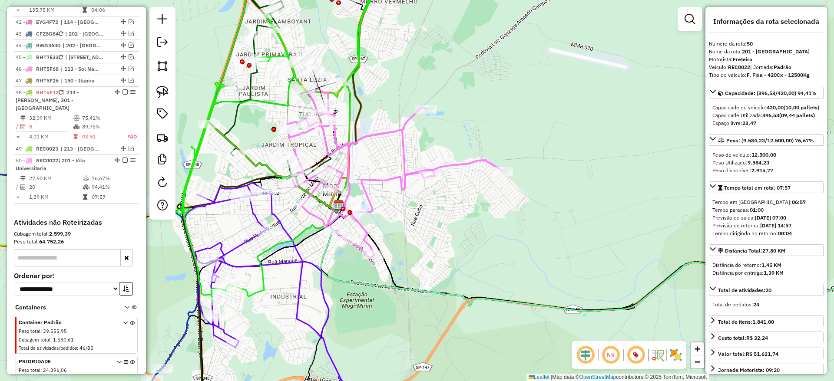
click at [374, 111] on div "Janela de atendimento Grade de atendimento Capacidade Transportadoras Veículos …" at bounding box center [417, 190] width 834 height 381
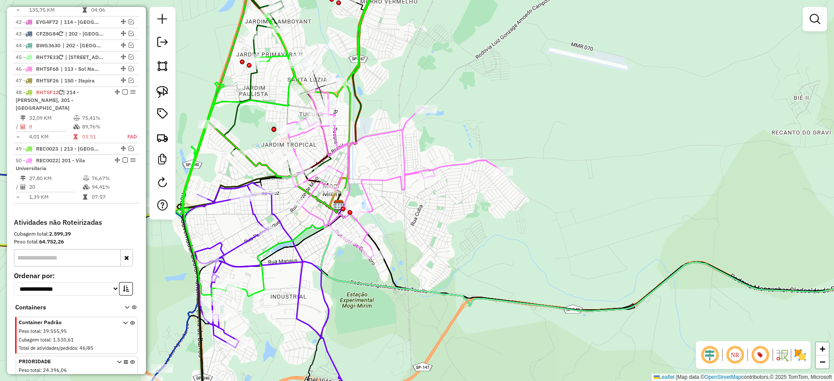
click at [368, 136] on icon at bounding box center [394, 173] width 215 height 171
select select "**********"
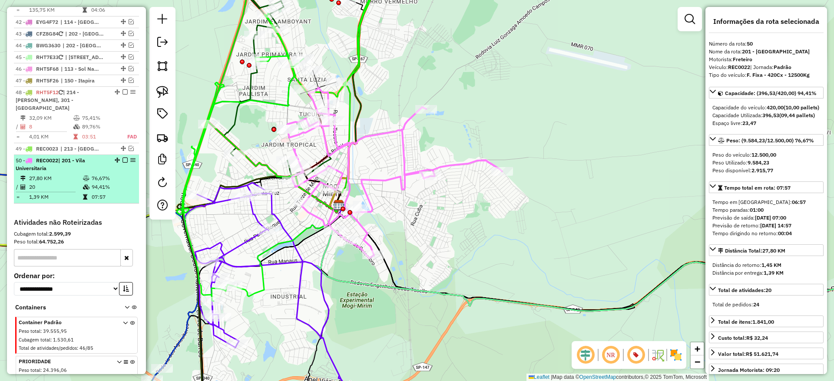
click at [122, 158] on em at bounding box center [124, 160] width 5 height 5
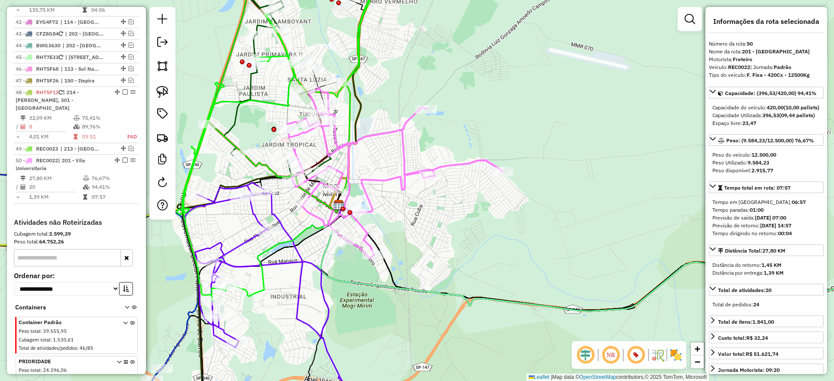
scroll to position [2524, 0]
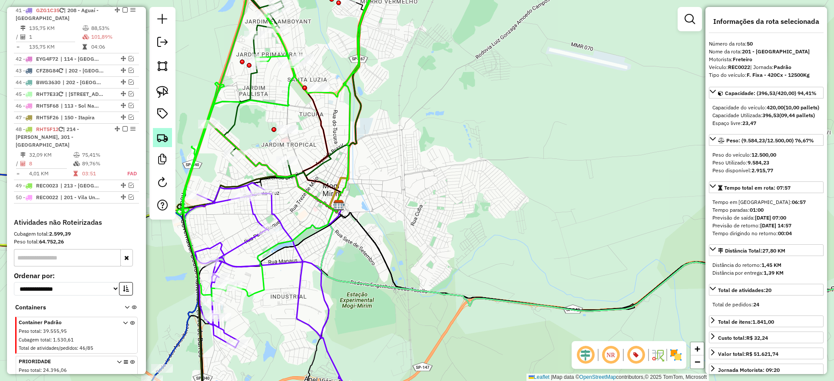
click at [166, 132] on img at bounding box center [162, 138] width 12 height 12
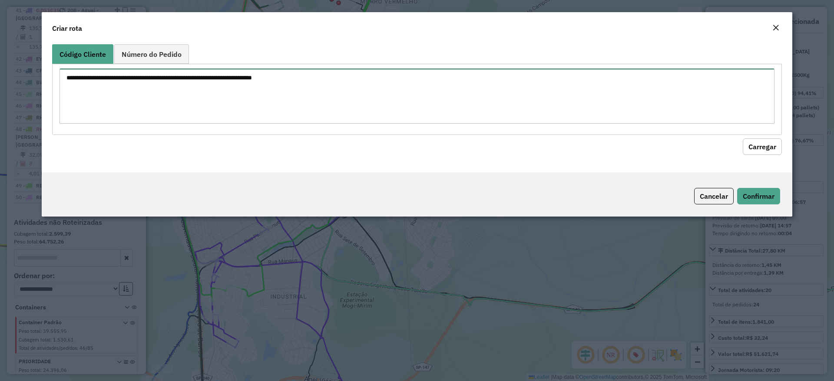
click at [300, 78] on textarea at bounding box center [416, 96] width 715 height 55
paste textarea "******** ******** ******** ********"
type textarea "******** ******** ******** ********"
click at [765, 149] on button "Carregar" at bounding box center [762, 147] width 39 height 17
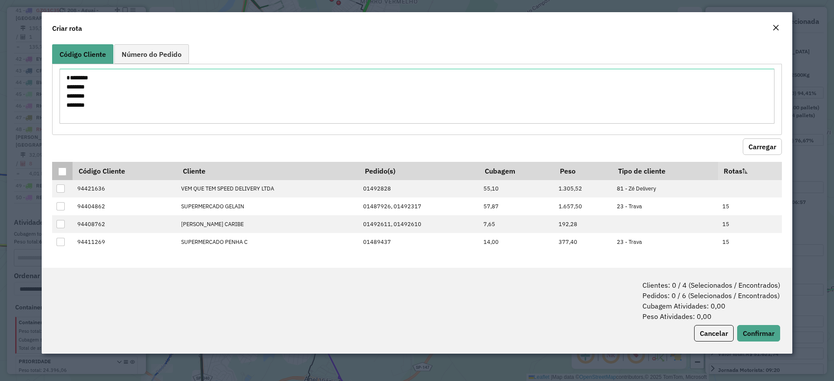
click at [58, 170] on div at bounding box center [62, 172] width 8 height 8
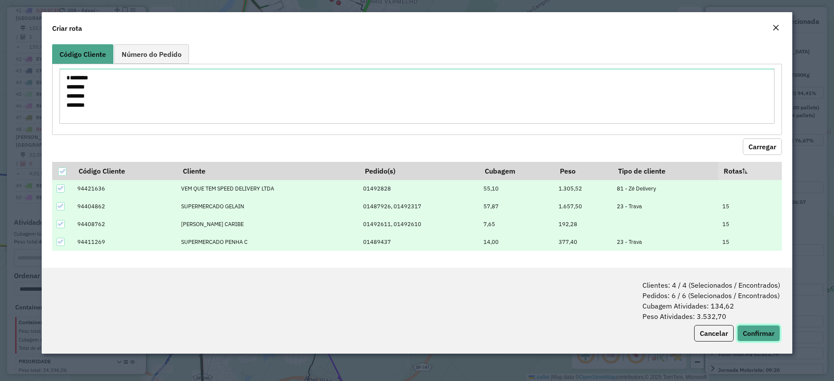
click at [768, 330] on button "Confirmar" at bounding box center [758, 333] width 43 height 17
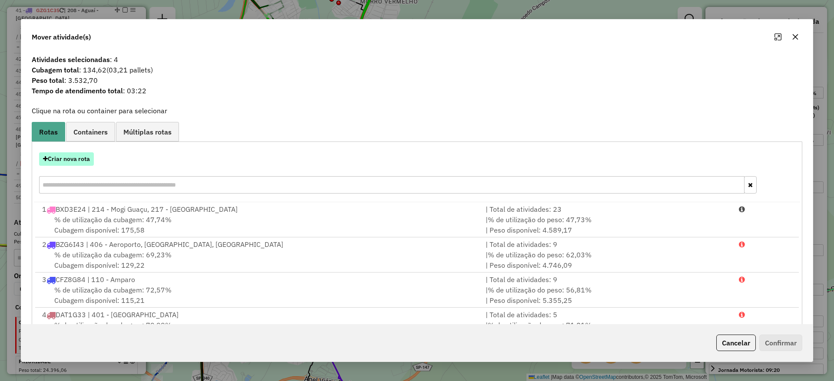
click at [78, 159] on button "Criar nova rota" at bounding box center [66, 158] width 55 height 13
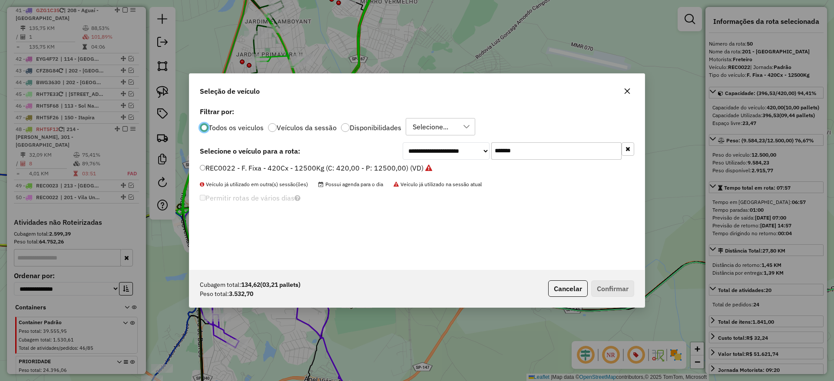
scroll to position [5, 3]
click at [571, 144] on input "*******" at bounding box center [556, 150] width 130 height 17
click at [569, 150] on input "*******" at bounding box center [556, 150] width 130 height 17
click at [564, 152] on input "*******" at bounding box center [556, 150] width 130 height 17
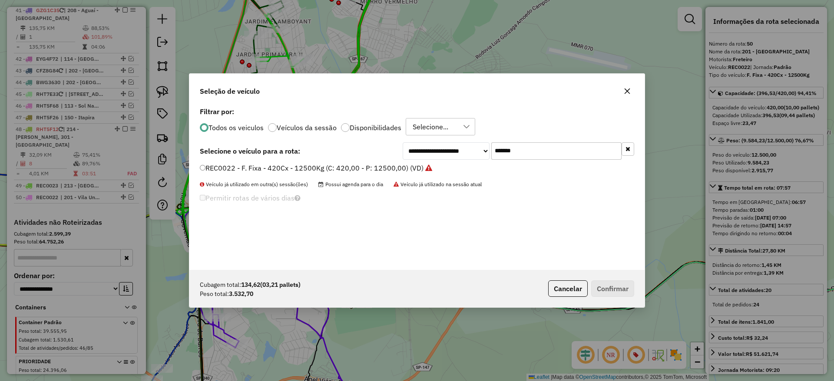
paste input "text"
type input "*******"
click at [380, 166] on label "FMG1J19 - Freteiro - 210Cx - 3560Kg (C: 210,00 - P: 3560,00) (VD)" at bounding box center [319, 168] width 238 height 10
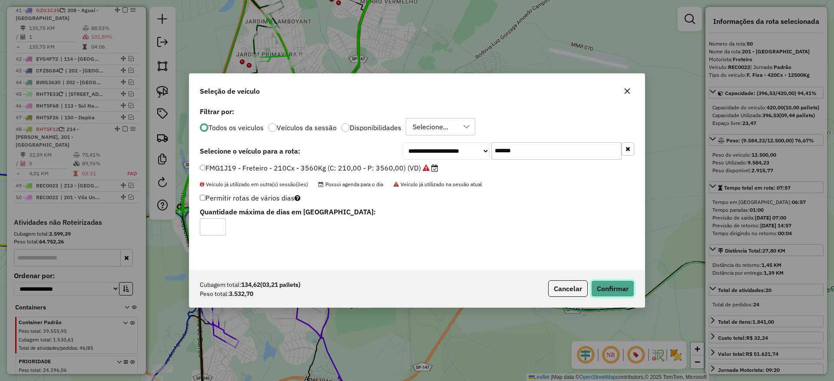
click at [596, 290] on button "Confirmar" at bounding box center [612, 289] width 43 height 17
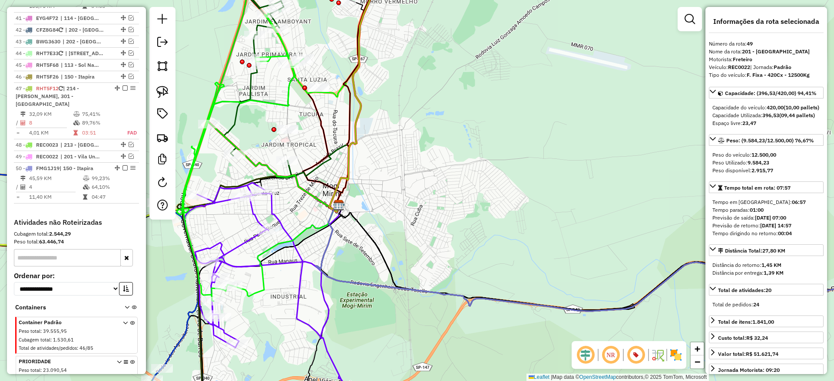
scroll to position [2524, 0]
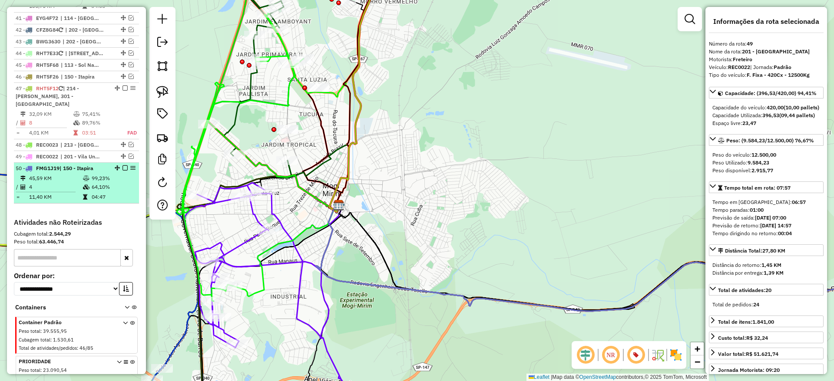
click at [122, 165] on em at bounding box center [124, 167] width 5 height 5
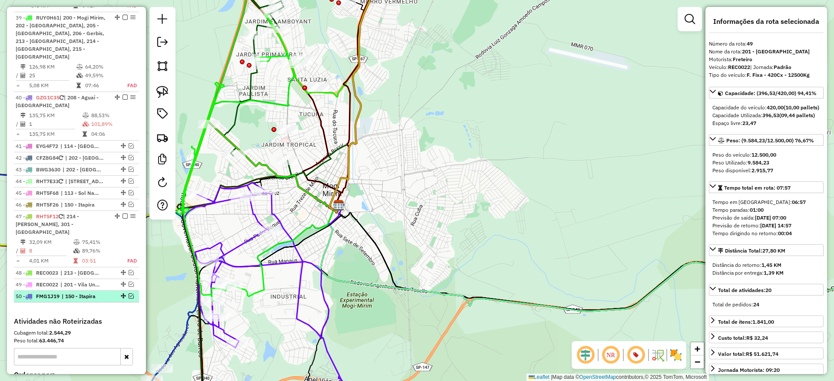
scroll to position [2410, 0]
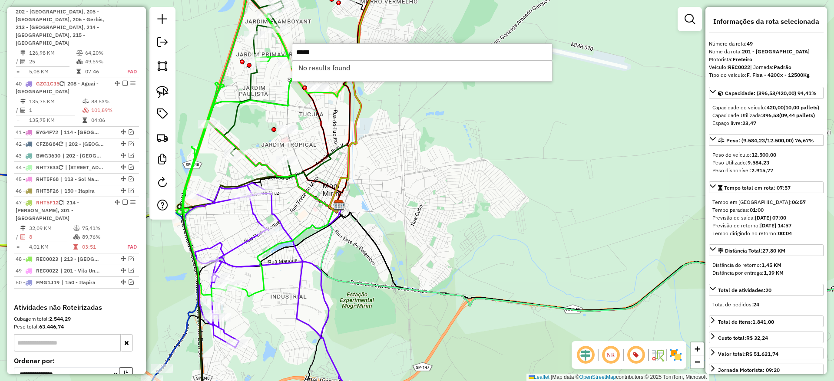
type input "****"
drag, startPoint x: 320, startPoint y: 49, endPoint x: 271, endPoint y: 49, distance: 48.6
click at [271, 49] on hb-router-mapa "Informações da Sessão 1286317 - 01/10/2025 Criação: 30/09/2025 19:01 Depósito: …" at bounding box center [417, 190] width 834 height 381
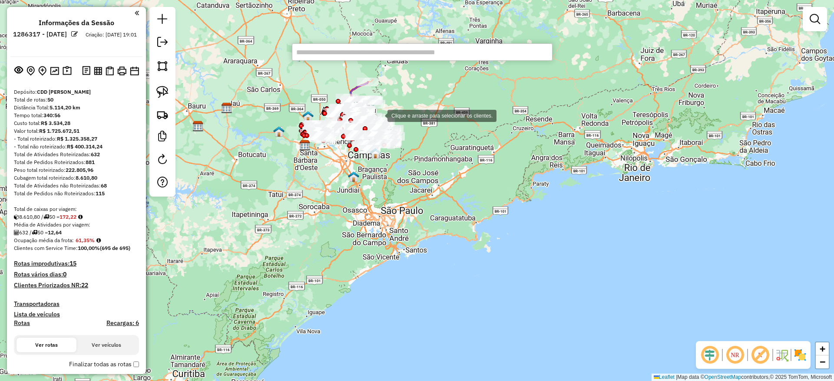
paste input "****"
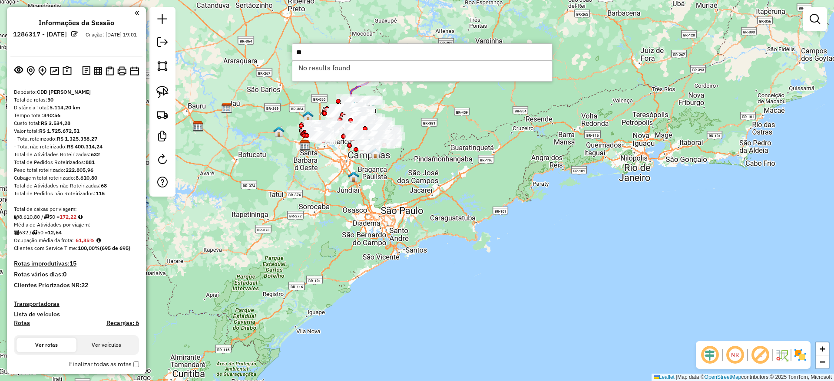
type input "*"
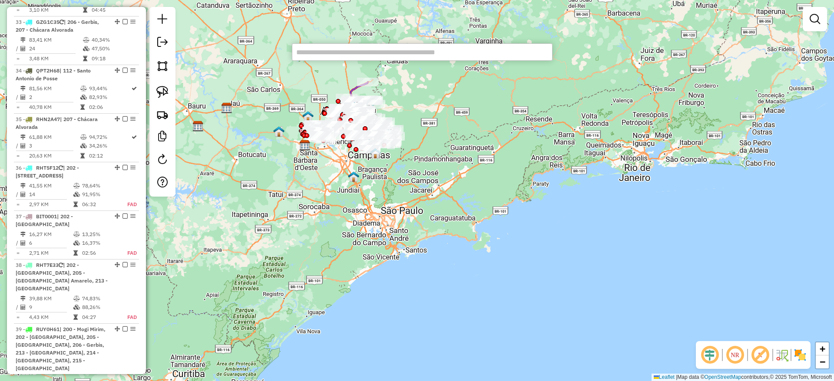
scroll to position [2019, 0]
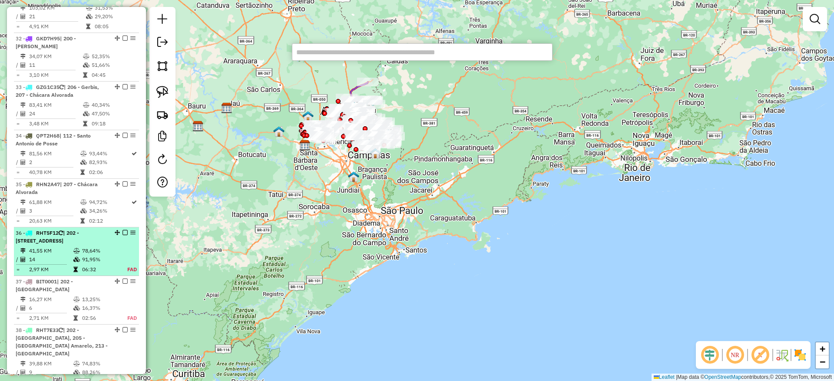
click at [131, 230] on em at bounding box center [132, 232] width 5 height 5
select select "**********"
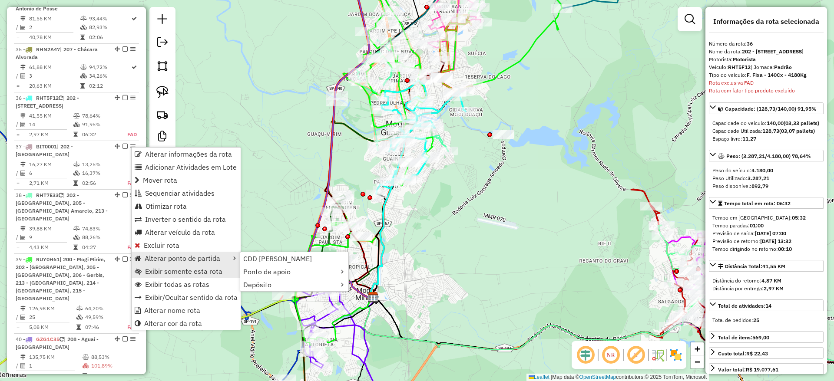
scroll to position [2154, 0]
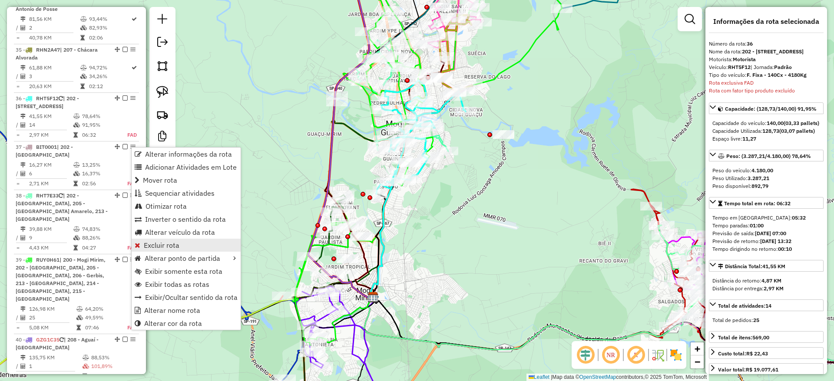
click at [174, 244] on span "Excluir rota" at bounding box center [162, 245] width 36 height 7
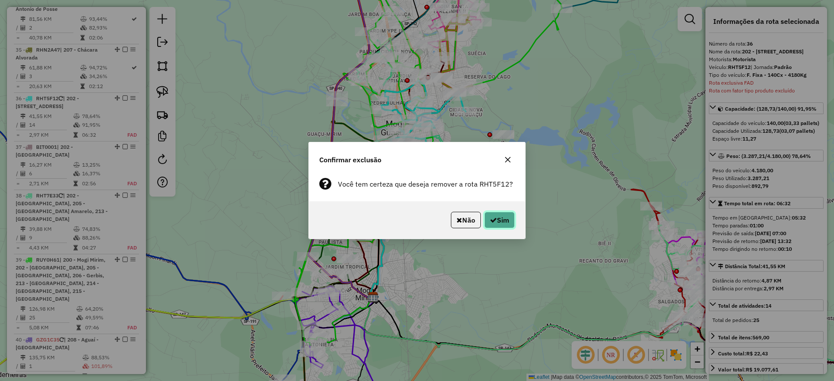
click at [508, 221] on button "Sim" at bounding box center [499, 220] width 30 height 17
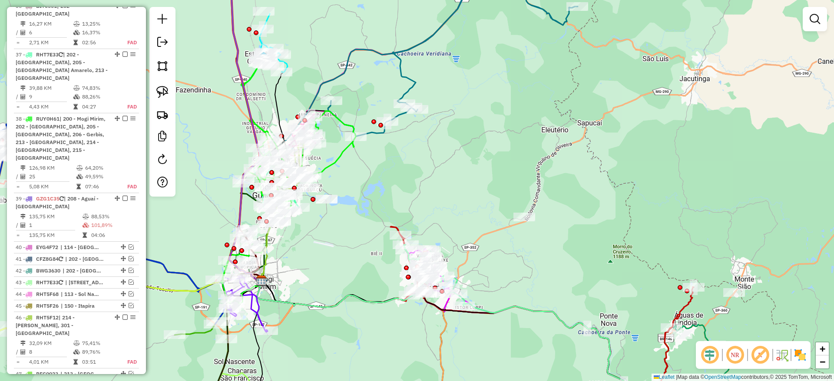
scroll to position [2228, 0]
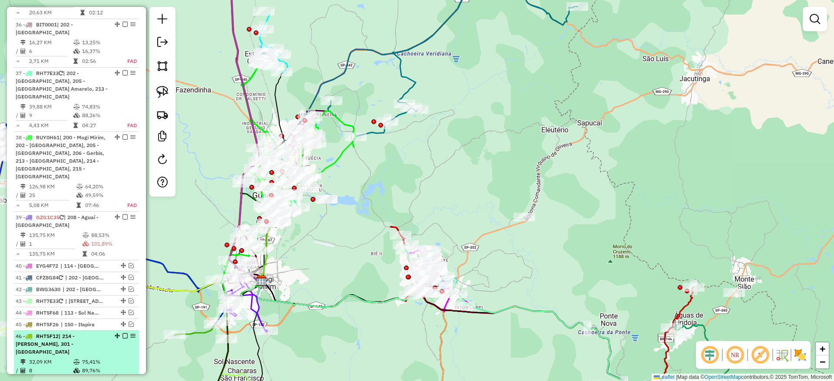
click at [90, 333] on div "46 - RHT5F12 | 214 - Mogi Guaçu, 301 - [GEOGRAPHIC_DATA]" at bounding box center [62, 344] width 92 height 23
select select "**********"
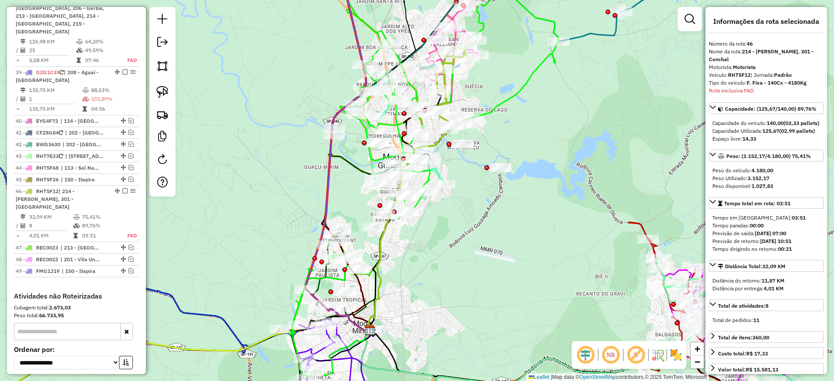
scroll to position [2439, 0]
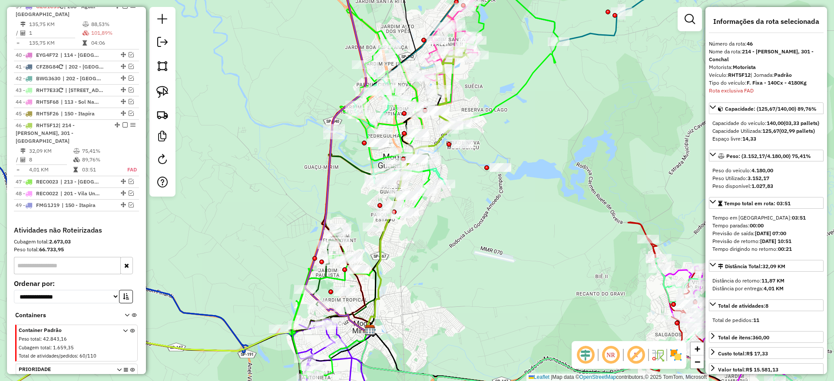
click at [634, 357] on em at bounding box center [635, 355] width 21 height 21
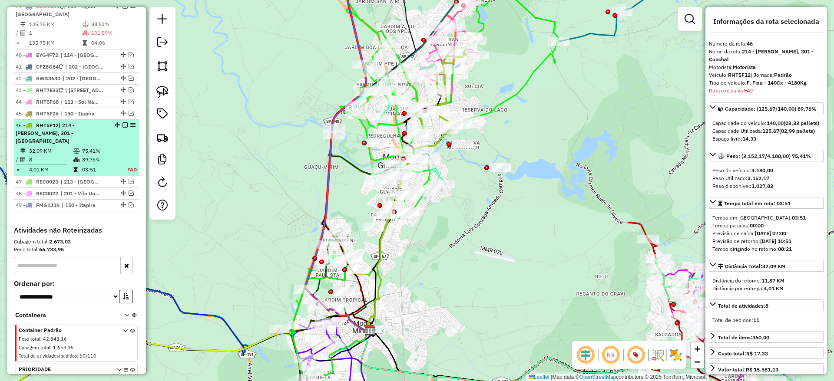
click at [69, 155] on td "8" at bounding box center [51, 159] width 44 height 9
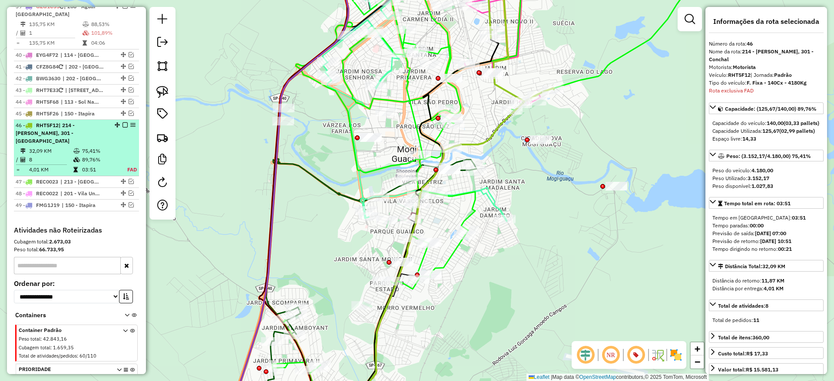
click at [130, 122] on em at bounding box center [132, 124] width 5 height 5
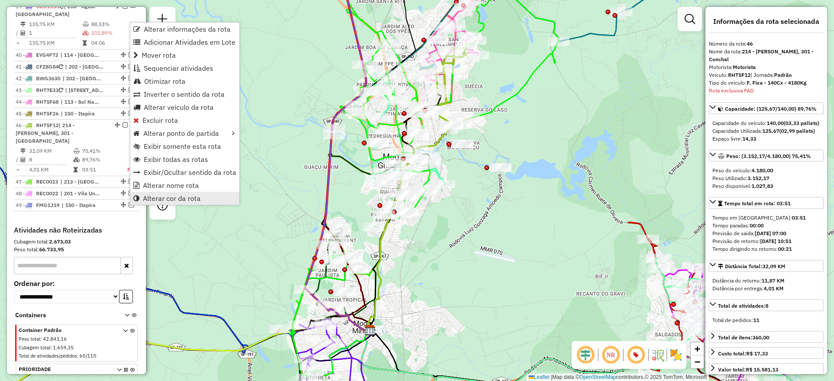
click at [175, 192] on link "Alterar cor da rota" at bounding box center [184, 198] width 109 height 13
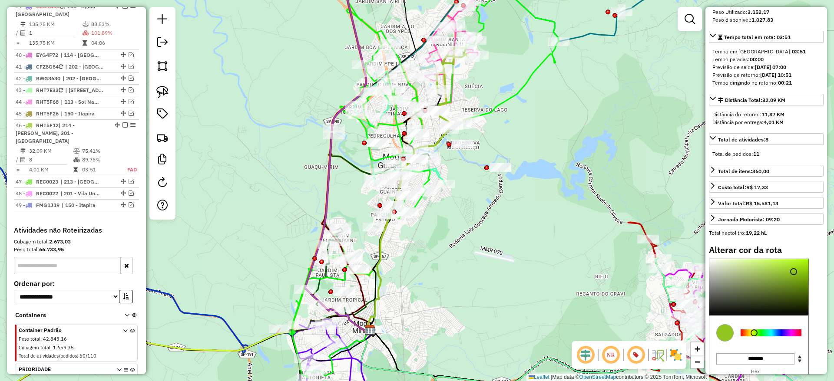
scroll to position [230, 0]
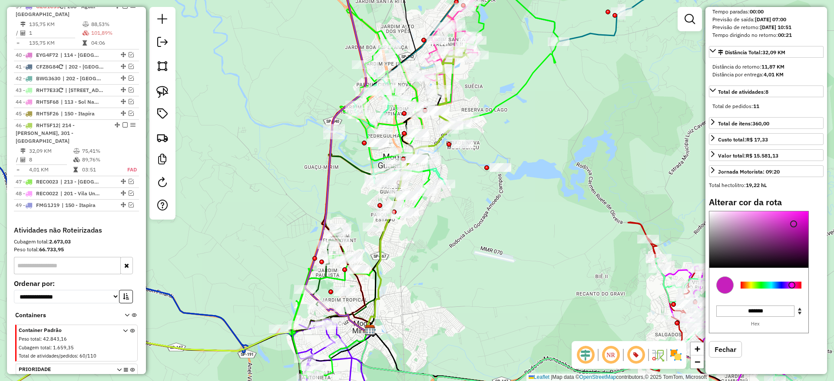
click at [792, 284] on div at bounding box center [770, 285] width 61 height 7
click at [765, 210] on div "Alterar cor da rota C M Y K *** ** ** H S L *** ** *** R G B ******* Hex Fechar" at bounding box center [766, 284] width 115 height 174
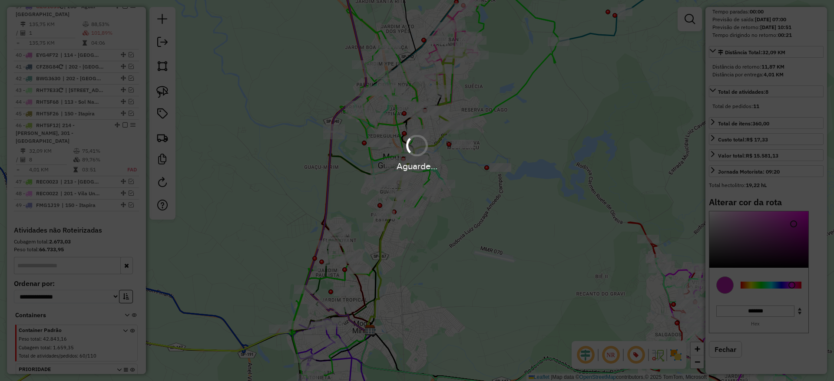
click at [765, 215] on div "Aguarde..." at bounding box center [417, 190] width 834 height 381
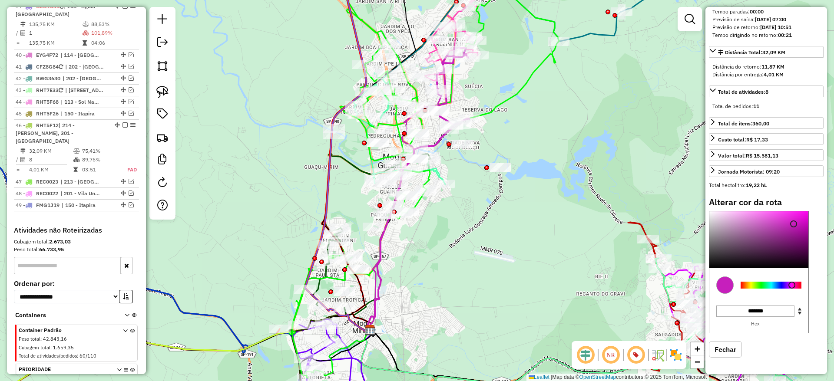
type input "*******"
click at [765, 212] on div at bounding box center [758, 239] width 99 height 56
click at [634, 355] on em at bounding box center [635, 355] width 21 height 21
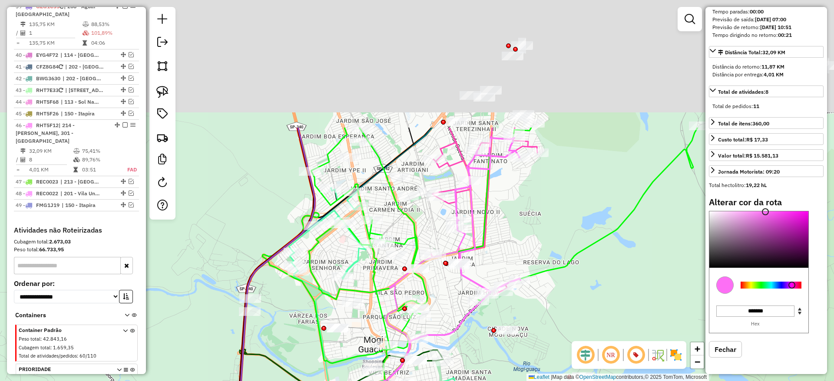
drag, startPoint x: 504, startPoint y: 33, endPoint x: 508, endPoint y: 199, distance: 165.9
click at [508, 199] on div "Janela de atendimento Grade de atendimento Capacidade Transportadoras Veículos …" at bounding box center [417, 190] width 834 height 381
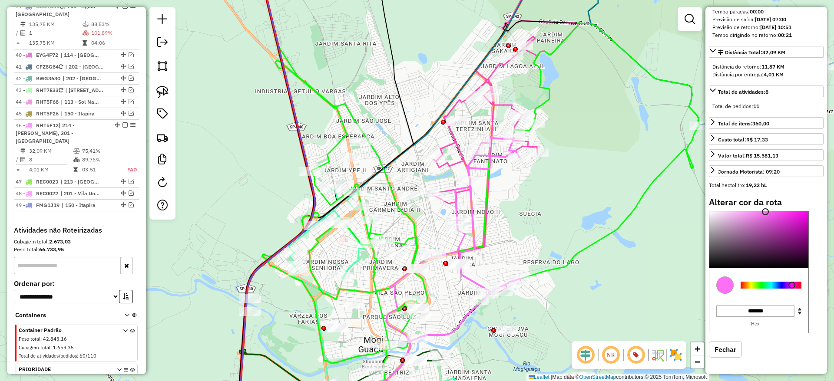
click at [489, 155] on icon at bounding box center [487, 216] width 65 height 158
select select "**********"
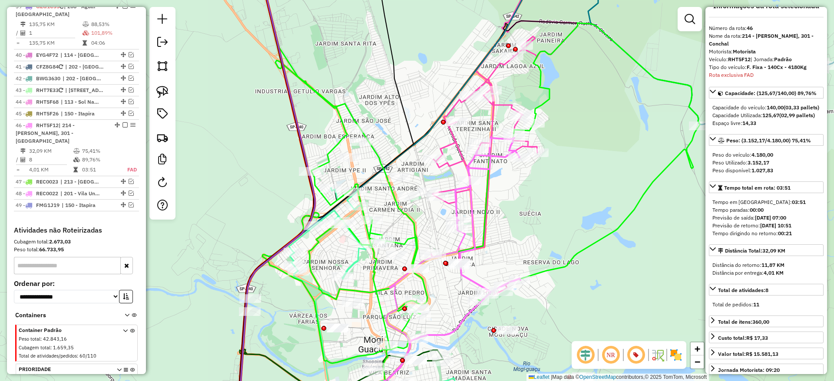
scroll to position [0, 0]
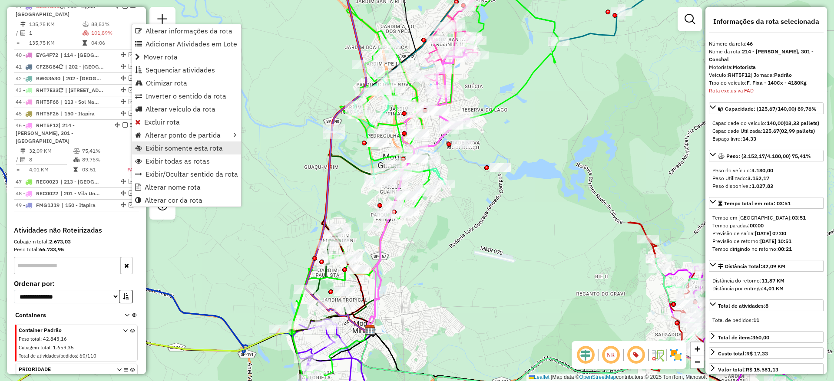
click at [175, 148] on span "Exibir somente esta rota" at bounding box center [183, 148] width 77 height 7
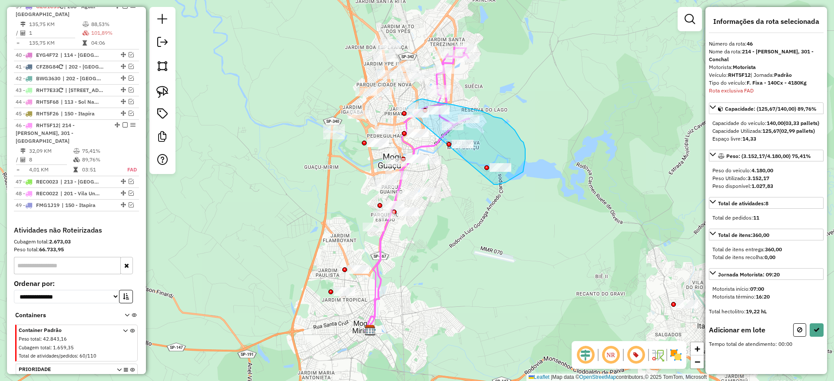
click at [406, 109] on div "Janela de atendimento Grade de atendimento Capacidade Transportadoras Veículos …" at bounding box center [417, 190] width 834 height 381
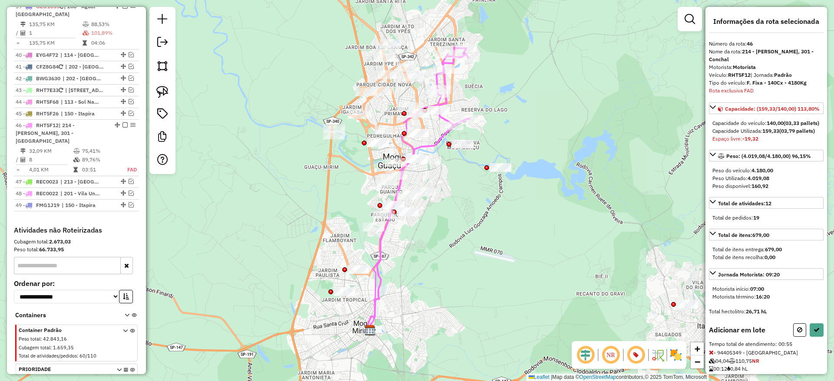
select select "**********"
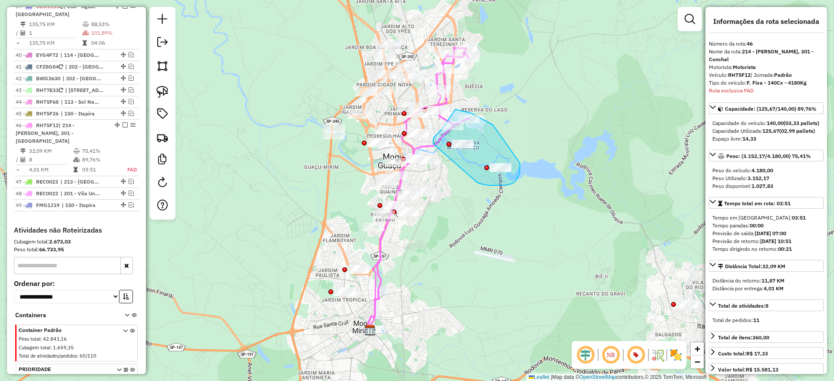
drag, startPoint x: 481, startPoint y: 184, endPoint x: 433, endPoint y: 144, distance: 62.9
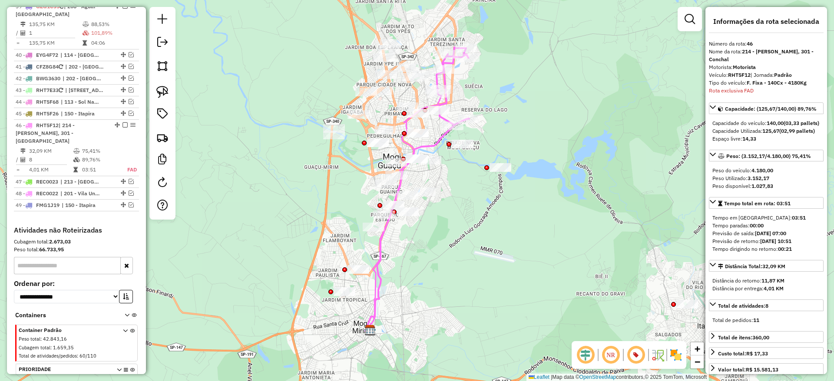
click at [441, 137] on icon at bounding box center [409, 229] width 88 height 207
click at [440, 139] on icon at bounding box center [409, 229] width 88 height 207
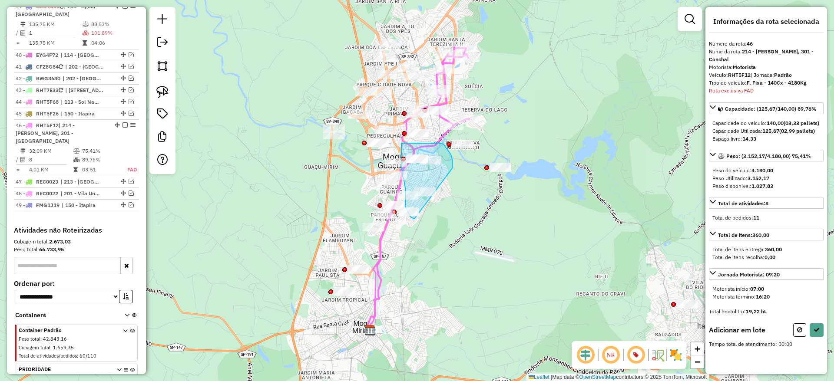
drag, startPoint x: 452, startPoint y: 167, endPoint x: 437, endPoint y: 207, distance: 42.7
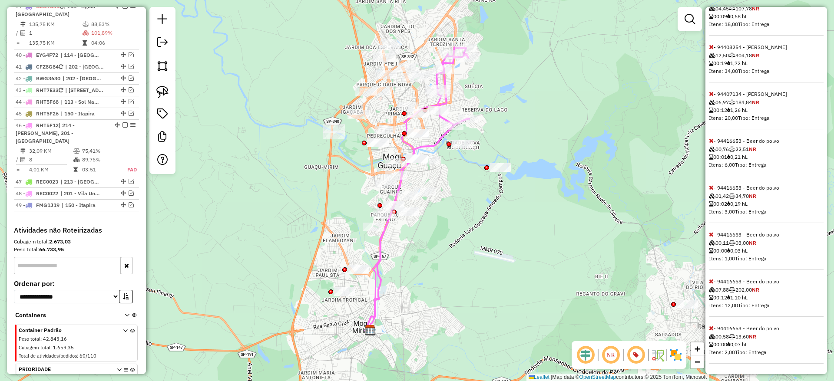
scroll to position [311, 0]
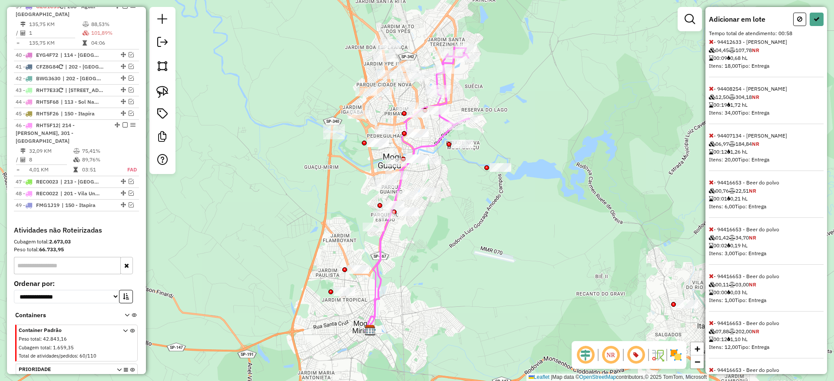
click at [713, 92] on icon at bounding box center [711, 89] width 5 height 6
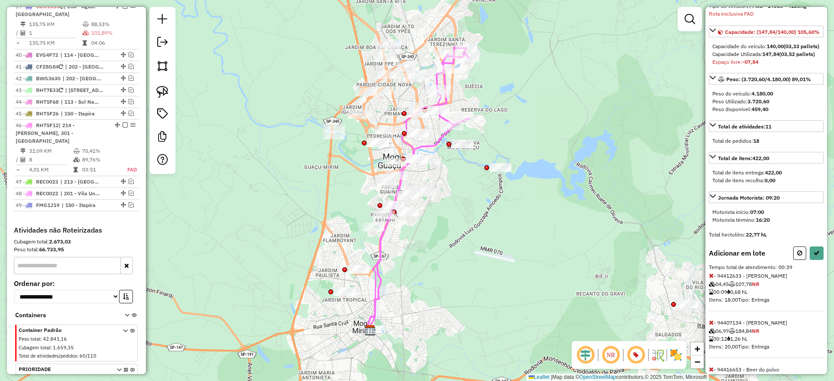
scroll to position [261, 0]
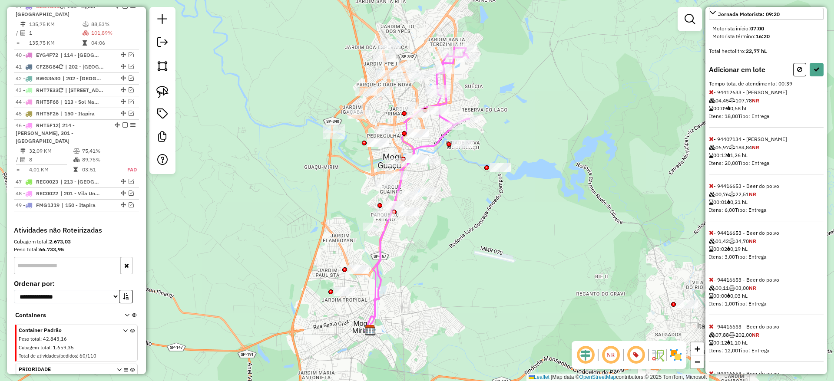
click at [711, 95] on icon at bounding box center [711, 92] width 5 height 6
click at [709, 97] on icon at bounding box center [711, 94] width 5 height 6
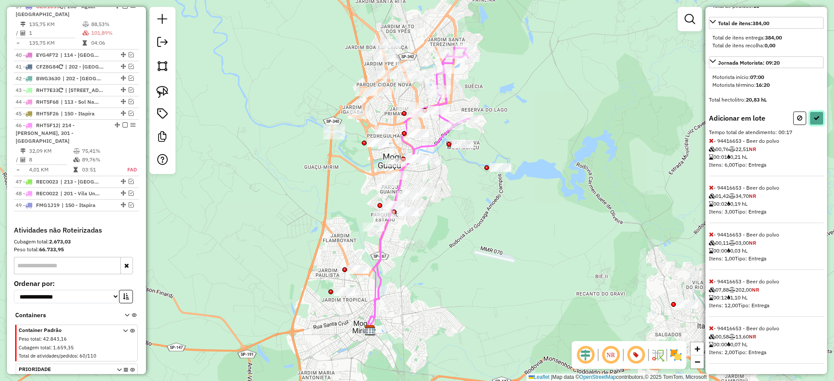
click at [813, 119] on icon at bounding box center [816, 118] width 6 height 6
select select "**********"
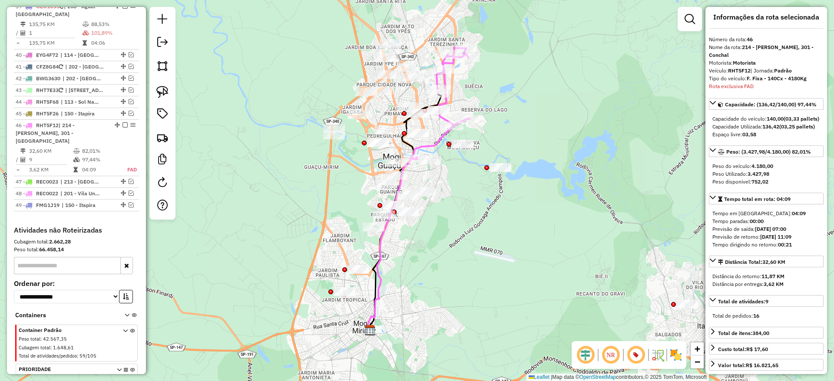
scroll to position [0, 0]
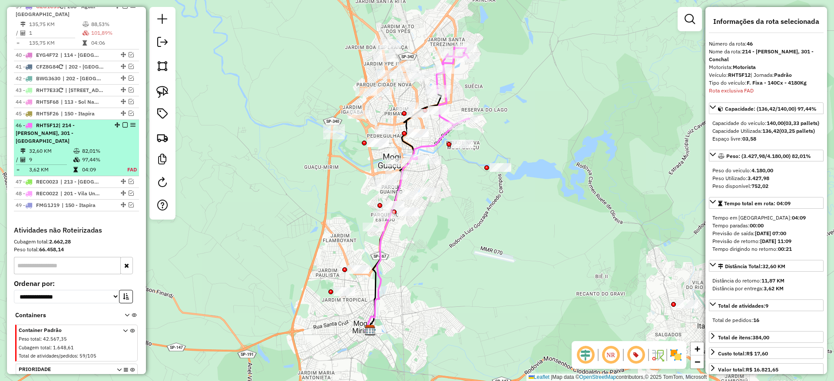
click at [122, 122] on em at bounding box center [124, 124] width 5 height 5
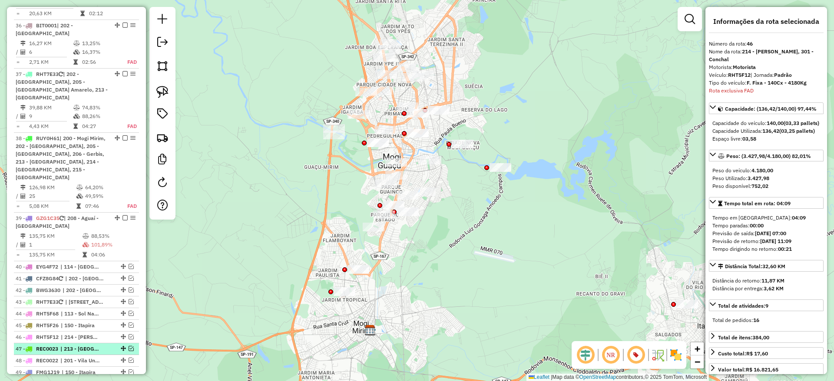
scroll to position [2206, 0]
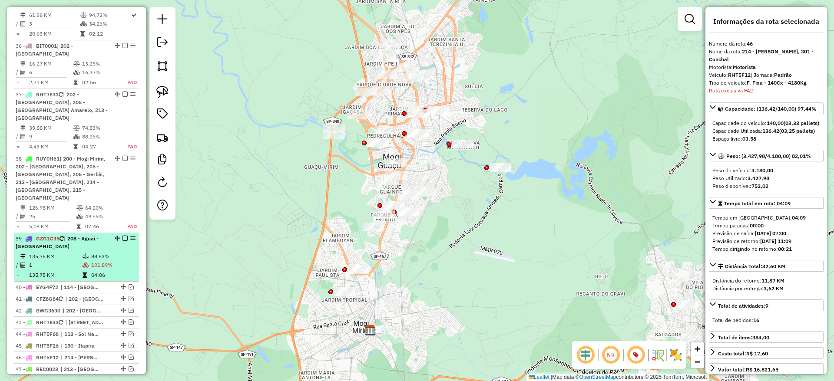
click at [131, 236] on em at bounding box center [132, 238] width 5 height 5
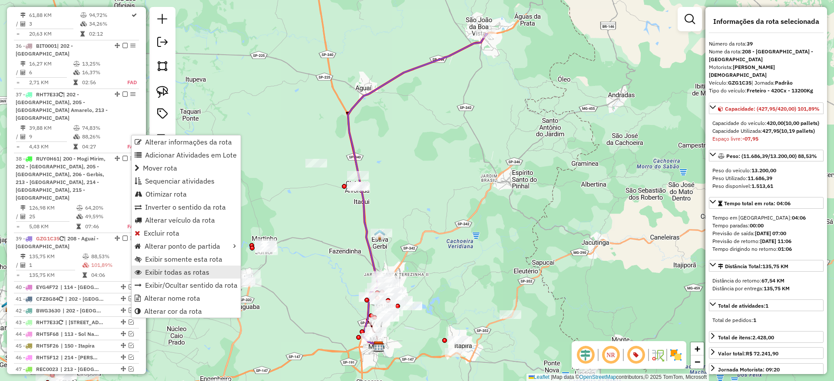
click at [205, 270] on span "Exibir todas as rotas" at bounding box center [177, 272] width 64 height 7
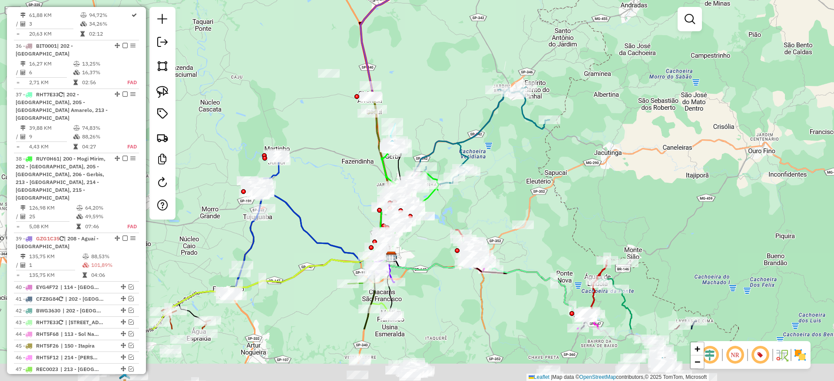
drag, startPoint x: 267, startPoint y: 191, endPoint x: 279, endPoint y: 102, distance: 90.8
click at [279, 102] on div "Janela de atendimento Grade de atendimento Capacidade Transportadoras Veículos …" at bounding box center [417, 190] width 834 height 381
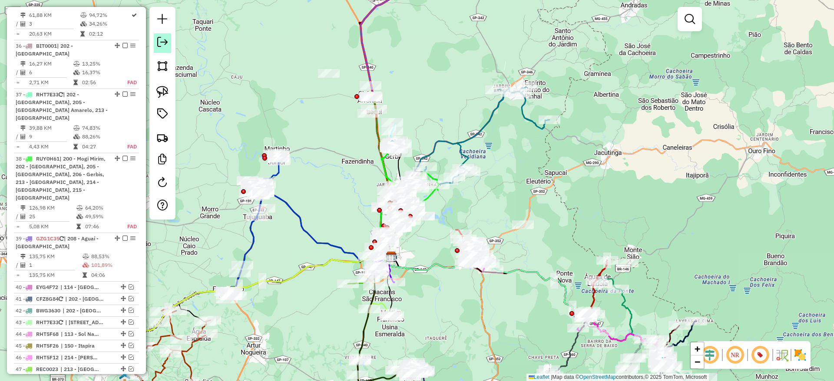
click at [162, 46] on em at bounding box center [162, 42] width 10 height 10
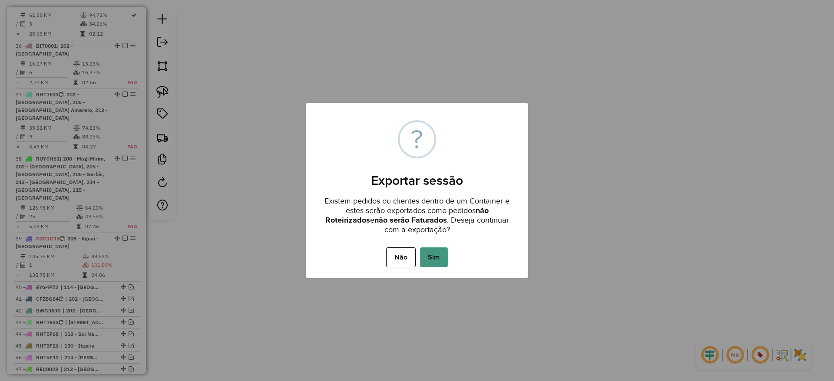
click at [435, 259] on button "Sim" at bounding box center [434, 258] width 28 height 20
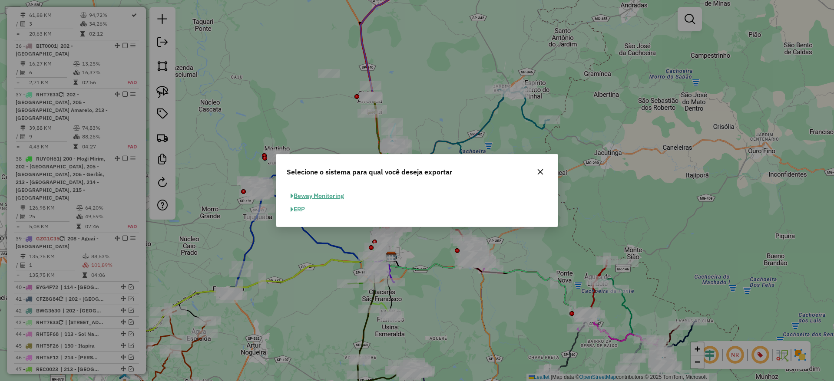
click at [298, 208] on button "ERP" at bounding box center [298, 209] width 22 height 13
select select "*********"
select select "**"
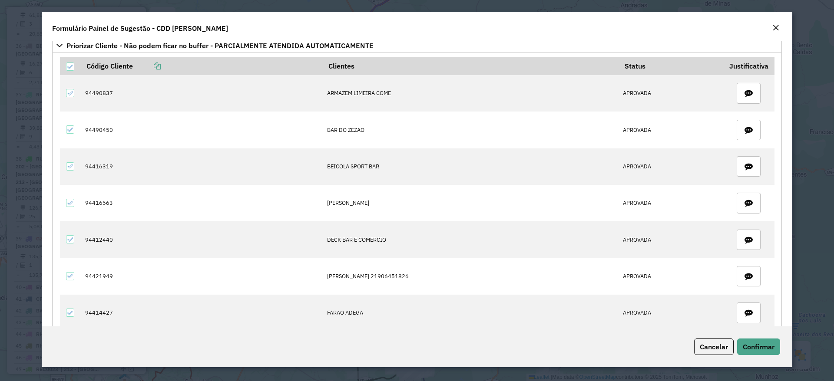
scroll to position [65, 0]
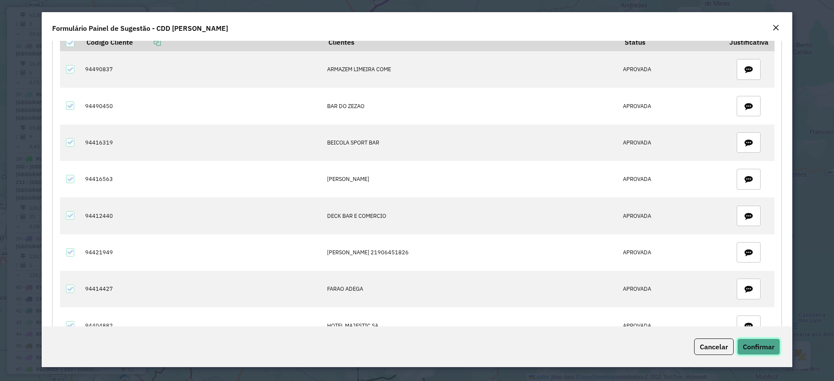
click at [775, 353] on button "Confirmar" at bounding box center [758, 347] width 43 height 17
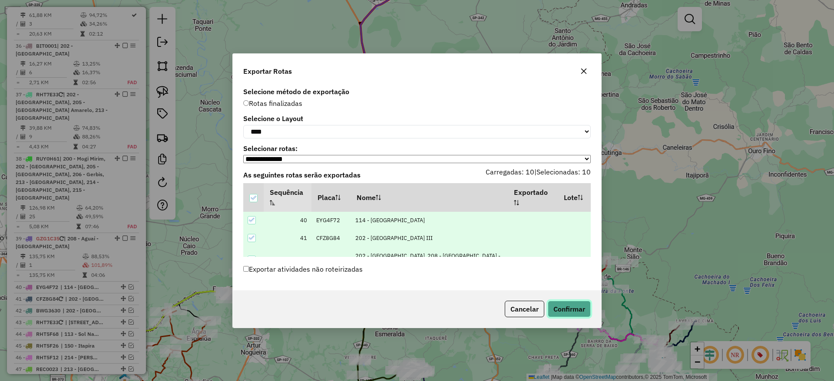
click at [571, 306] on button "Confirmar" at bounding box center [569, 309] width 43 height 17
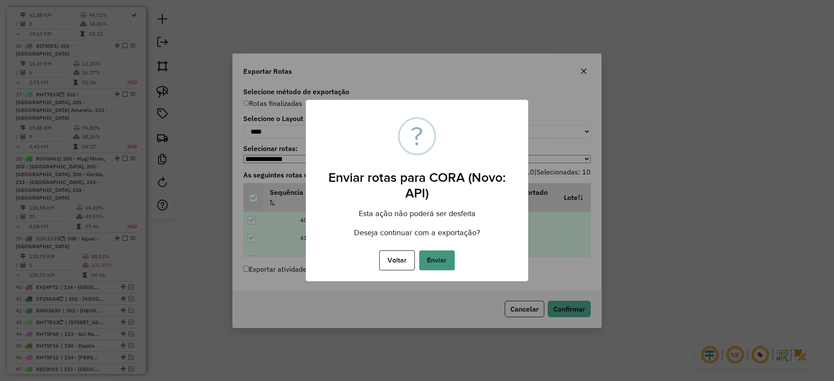
click at [438, 262] on button "Enviar" at bounding box center [437, 261] width 36 height 20
